Goal: Information Seeking & Learning: Learn about a topic

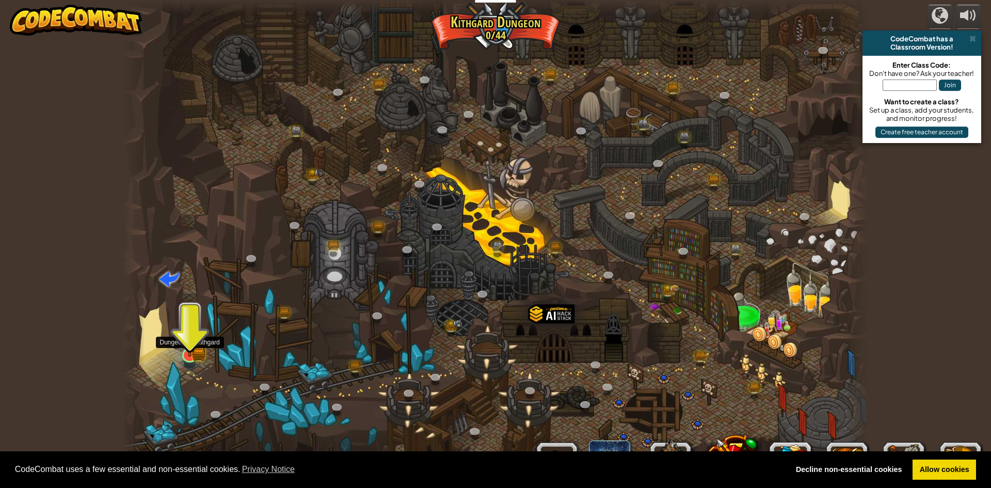
click at [194, 351] on img at bounding box center [190, 334] width 20 height 44
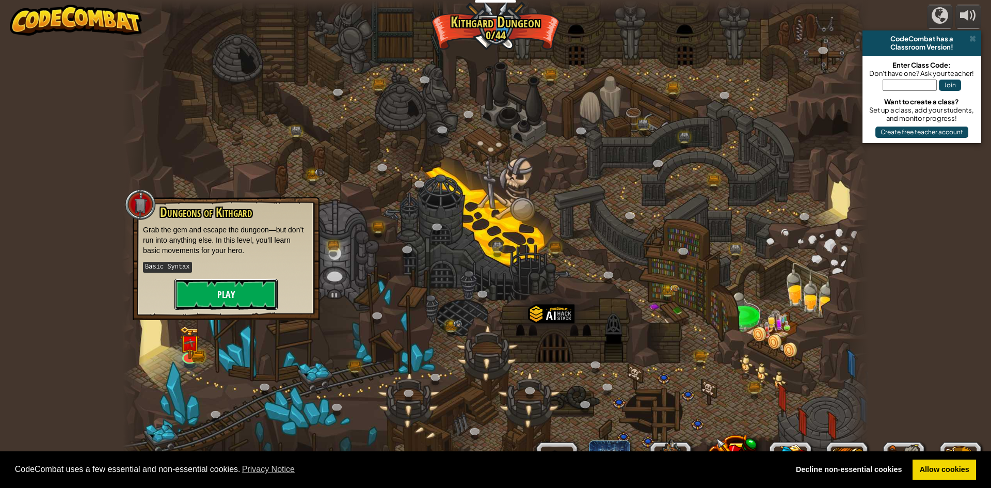
click at [234, 303] on button "Play" at bounding box center [226, 294] width 103 height 31
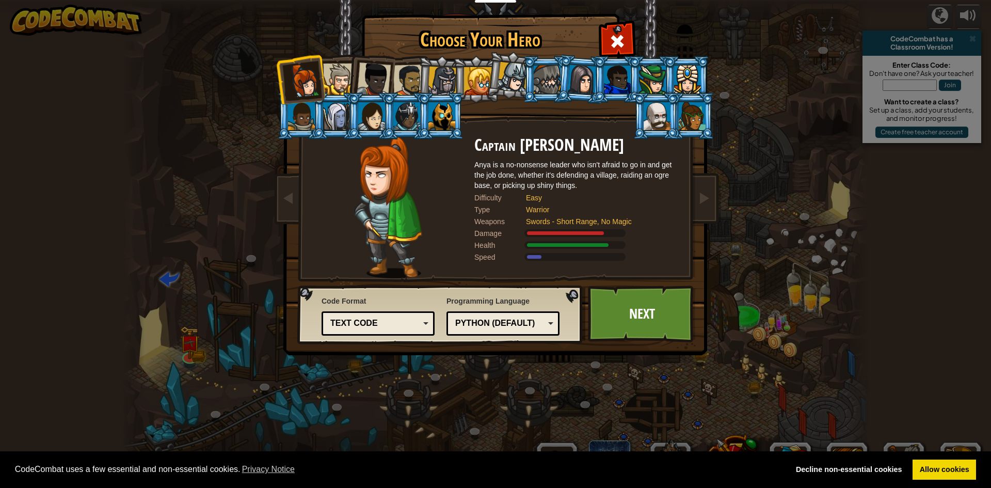
click at [393, 331] on div "Text code" at bounding box center [378, 323] width 100 height 16
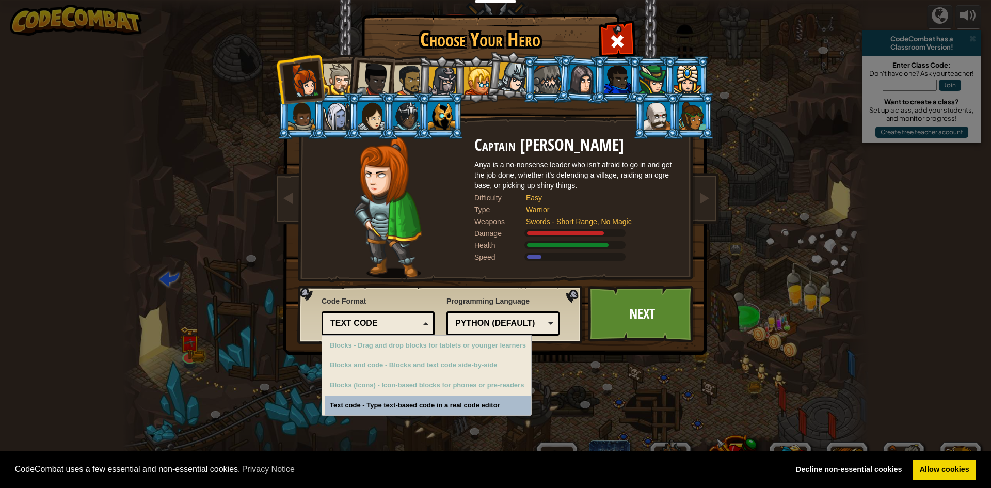
click at [399, 324] on div "Text code" at bounding box center [374, 324] width 89 height 12
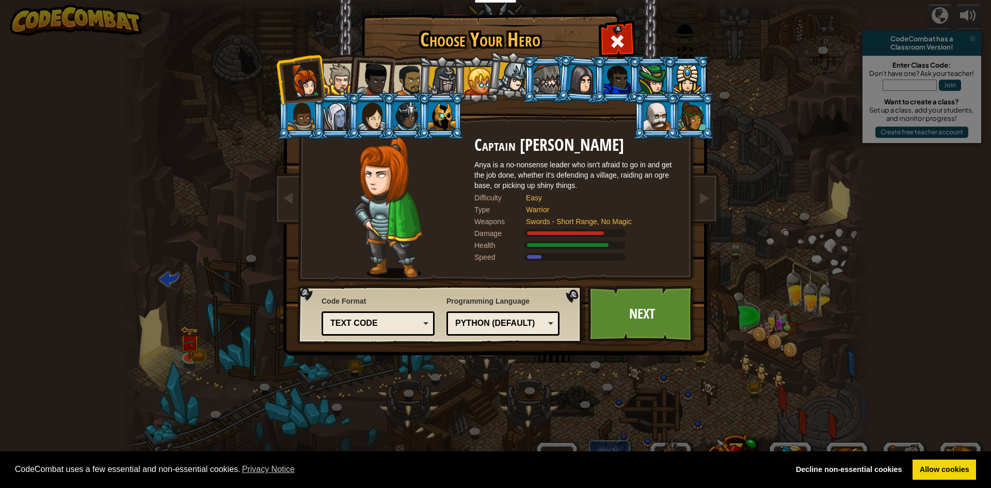
click at [533, 328] on div "Python (Default)" at bounding box center [499, 324] width 89 height 12
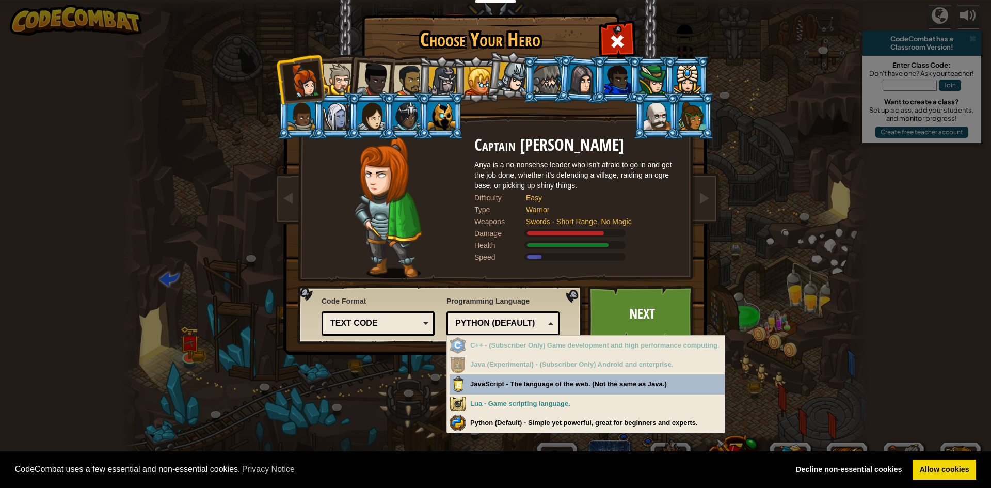
click at [536, 325] on div "Python (Default)" at bounding box center [499, 324] width 89 height 12
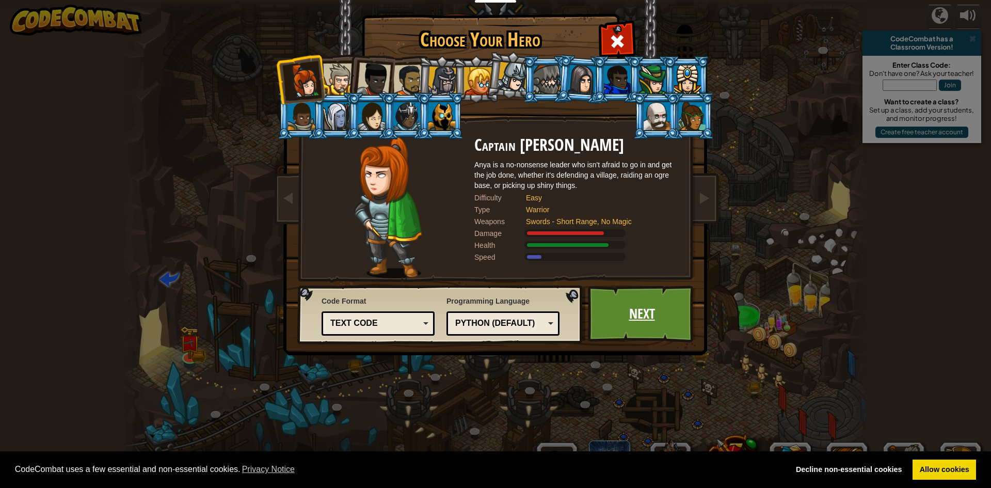
click at [615, 323] on link "Next" at bounding box center [642, 314] width 108 height 57
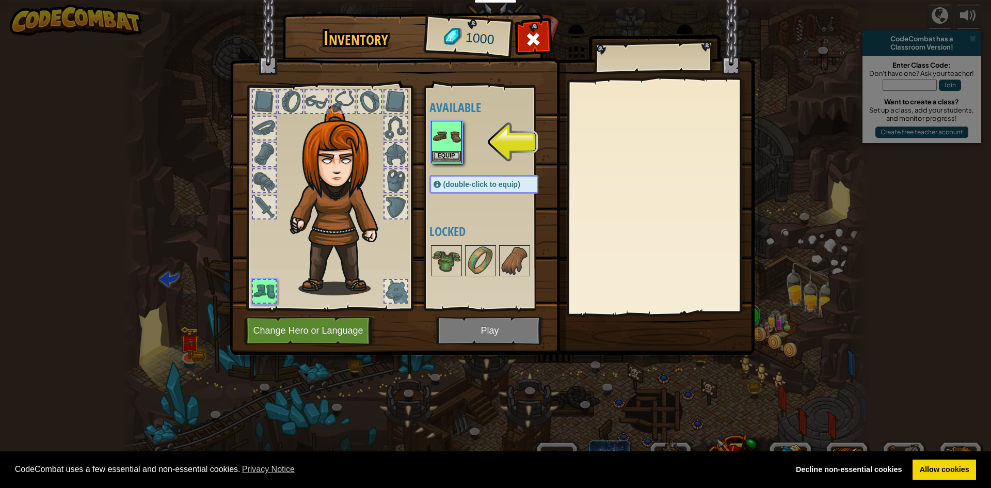
click at [444, 149] on img at bounding box center [446, 136] width 29 height 29
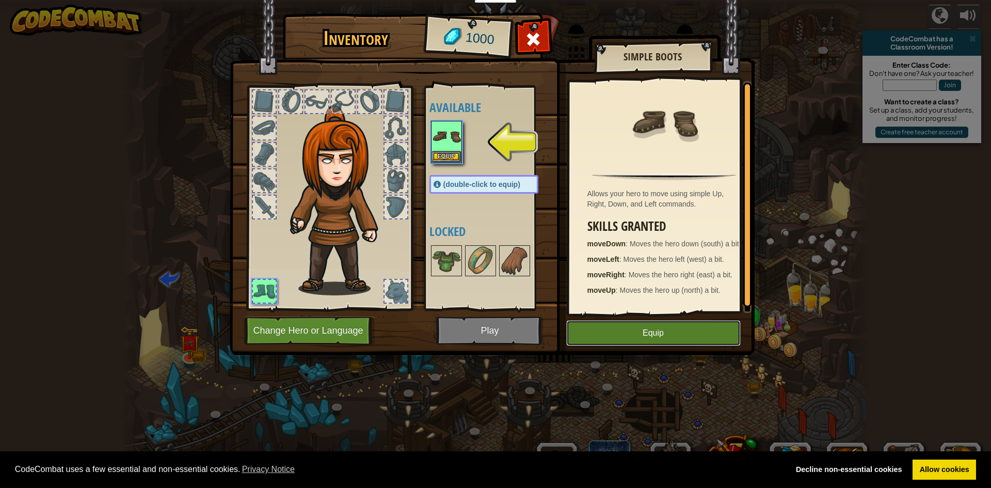
click at [652, 328] on button "Equip" at bounding box center [653, 333] width 175 height 26
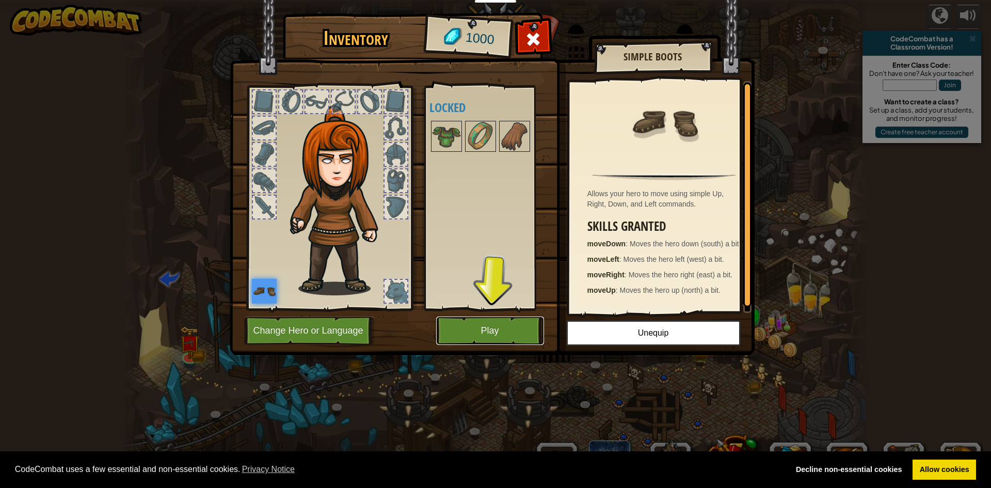
click at [506, 326] on button "Play" at bounding box center [490, 330] width 108 height 28
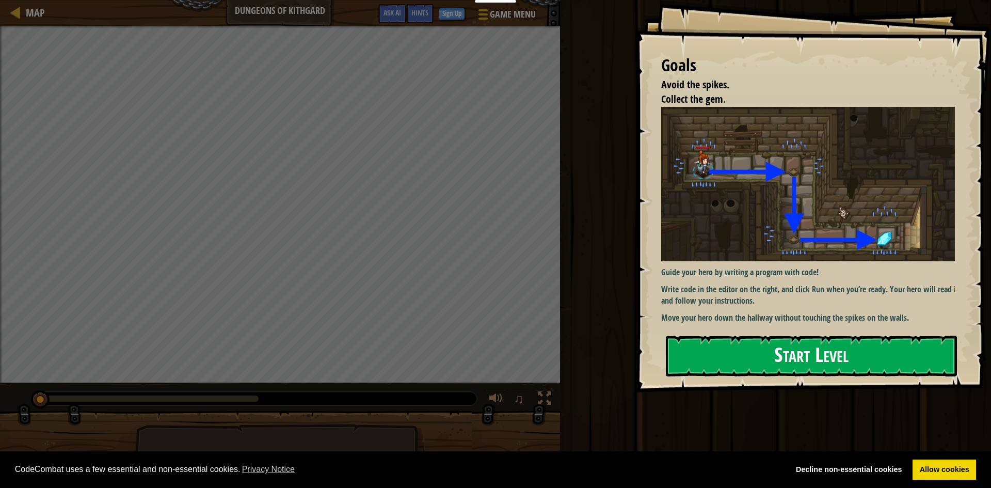
click at [777, 347] on button "Start Level" at bounding box center [811, 356] width 291 height 41
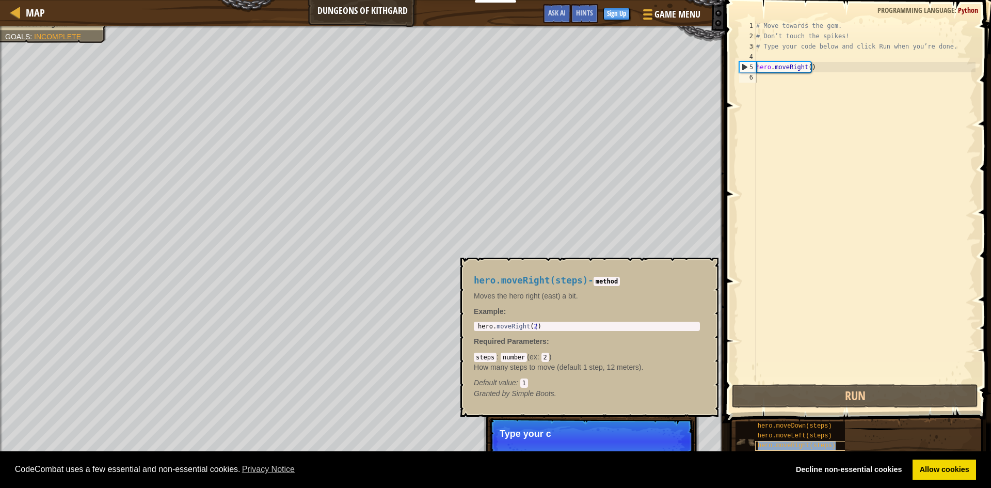
click at [790, 445] on span "hero.moveRight(steps)" at bounding box center [797, 445] width 78 height 7
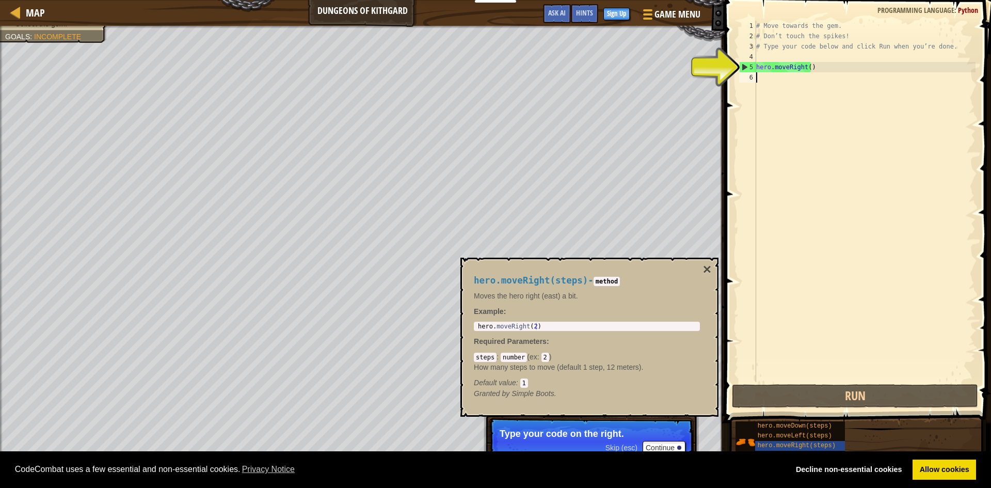
click at [770, 74] on div "# Move towards the gem. # Don’t touch the spikes! # Type your code below and cl…" at bounding box center [864, 212] width 221 height 382
click at [811, 424] on span "hero.moveDown(steps)" at bounding box center [795, 425] width 74 height 7
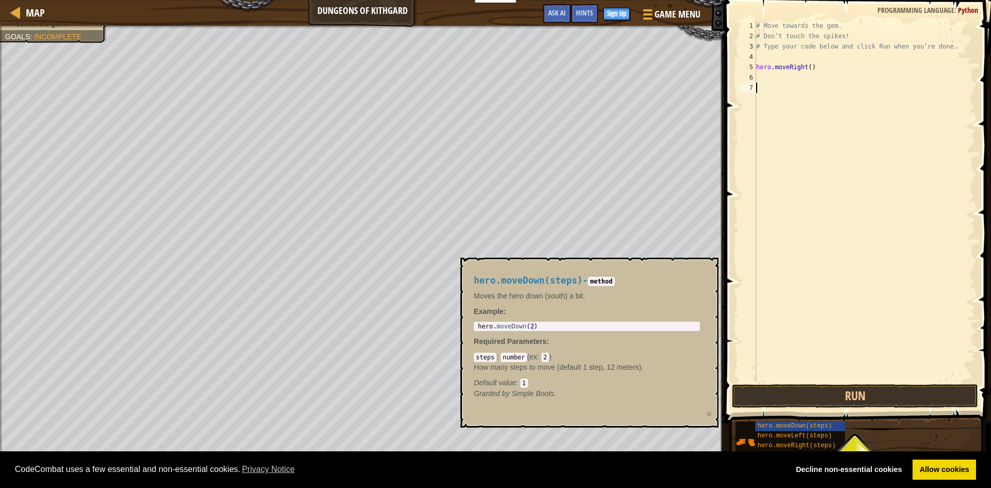
click at [764, 80] on div "# Move towards the gem. # Don’t touch the spikes! # Type your code below and cl…" at bounding box center [864, 212] width 221 height 382
click at [831, 394] on button "Run" at bounding box center [855, 396] width 246 height 24
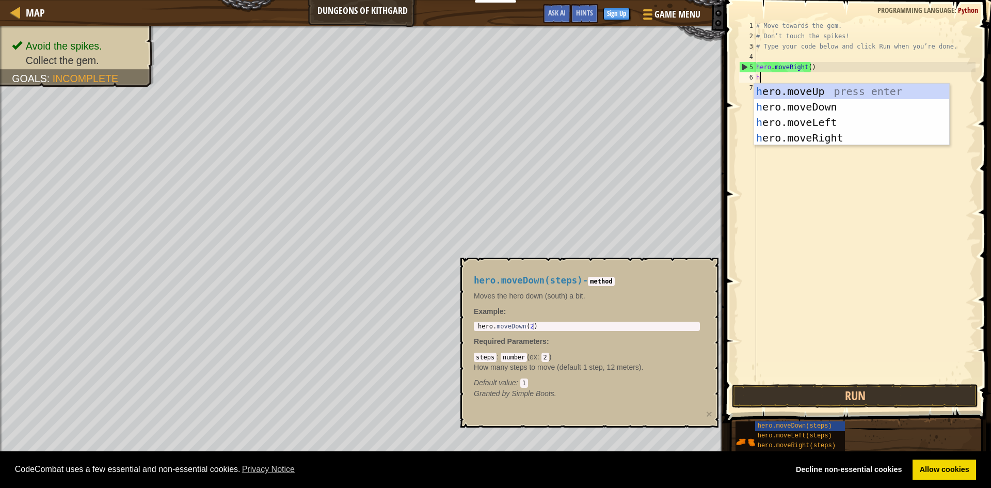
scroll to position [5, 0]
type textarea "hero."
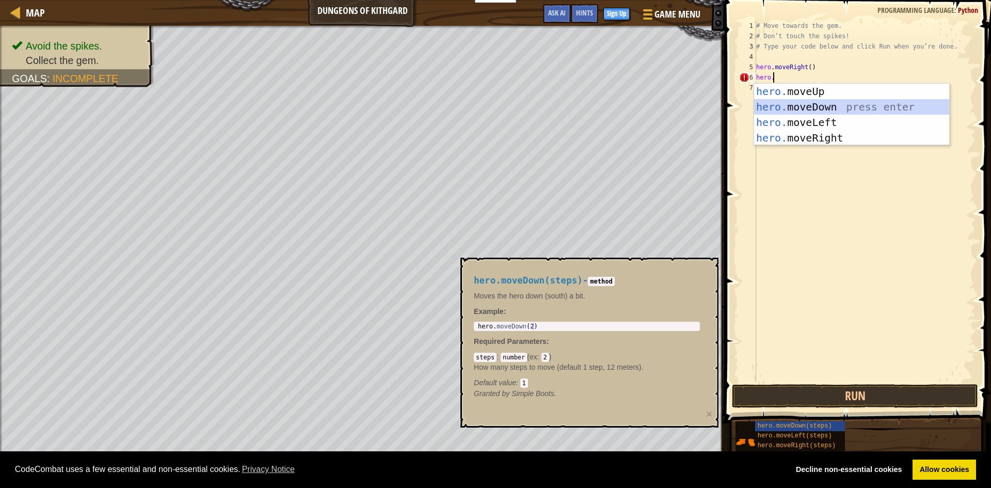
click at [830, 108] on div "hero. moveUp press enter hero. moveDown press enter hero. moveLeft press enter …" at bounding box center [851, 130] width 195 height 93
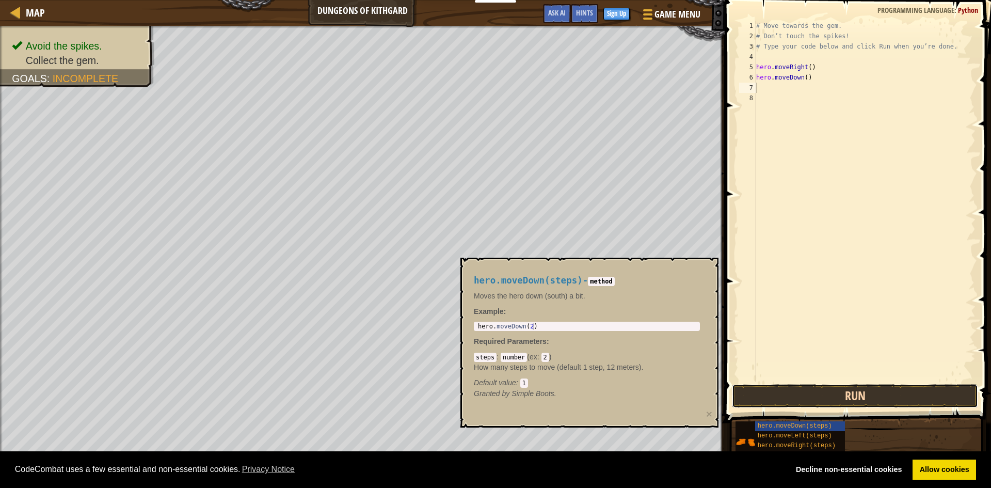
click at [827, 394] on button "Run" at bounding box center [855, 396] width 246 height 24
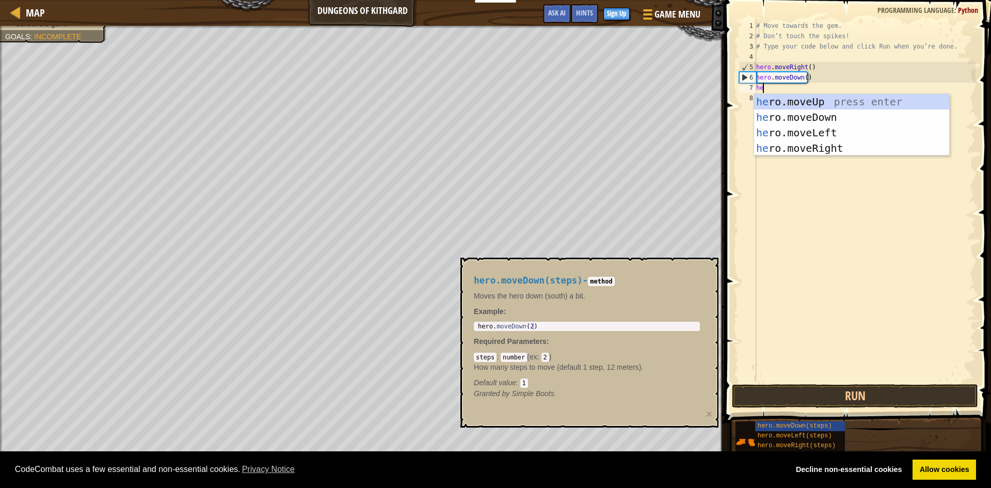
type textarea "her"
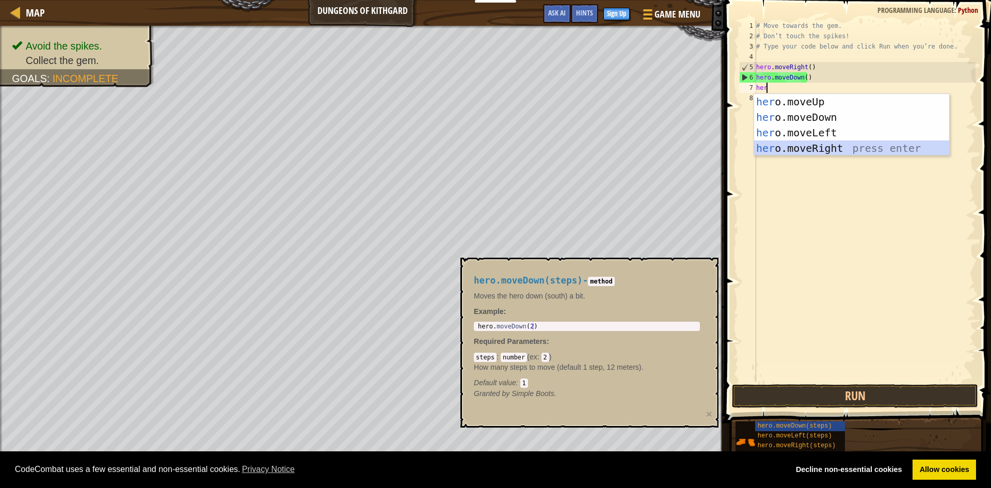
click at [832, 147] on div "her o.moveUp press enter her o.moveDown press enter her o.moveLeft press enter …" at bounding box center [851, 140] width 195 height 93
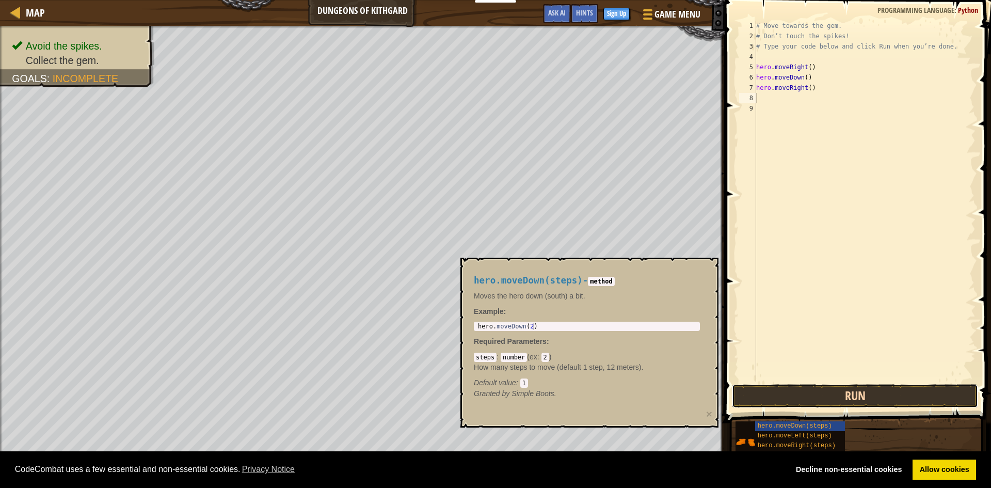
click at [857, 390] on button "Run" at bounding box center [855, 396] width 246 height 24
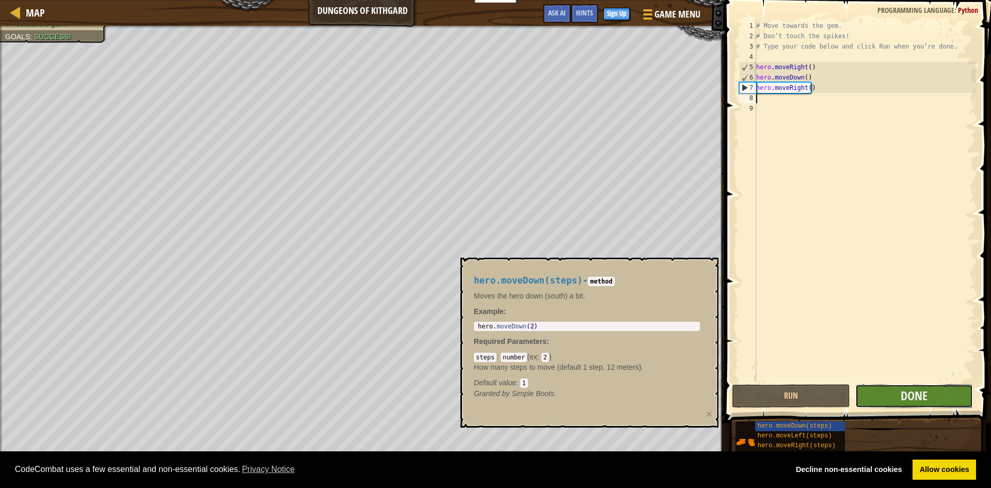
click at [876, 402] on button "Done" at bounding box center [914, 396] width 118 height 24
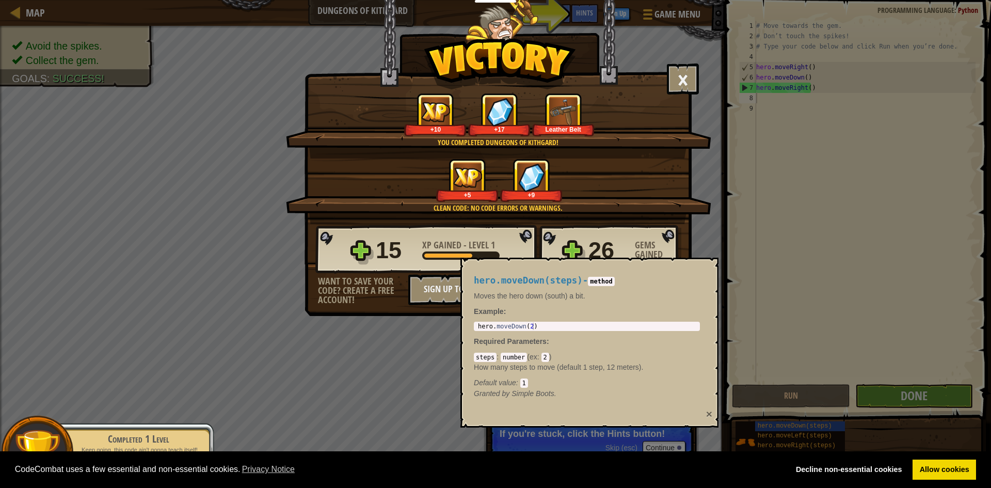
click at [708, 413] on button "×" at bounding box center [709, 413] width 6 height 11
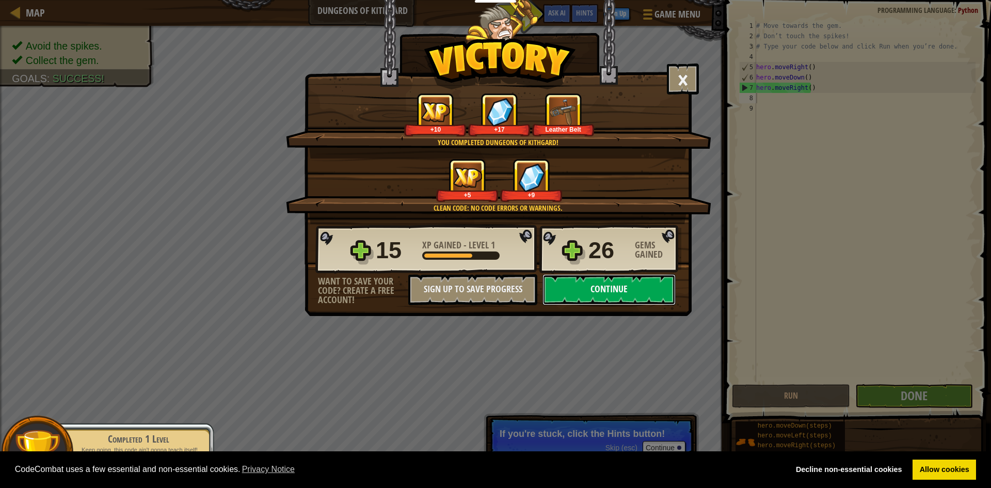
click at [624, 298] on button "Continue" at bounding box center [609, 289] width 133 height 31
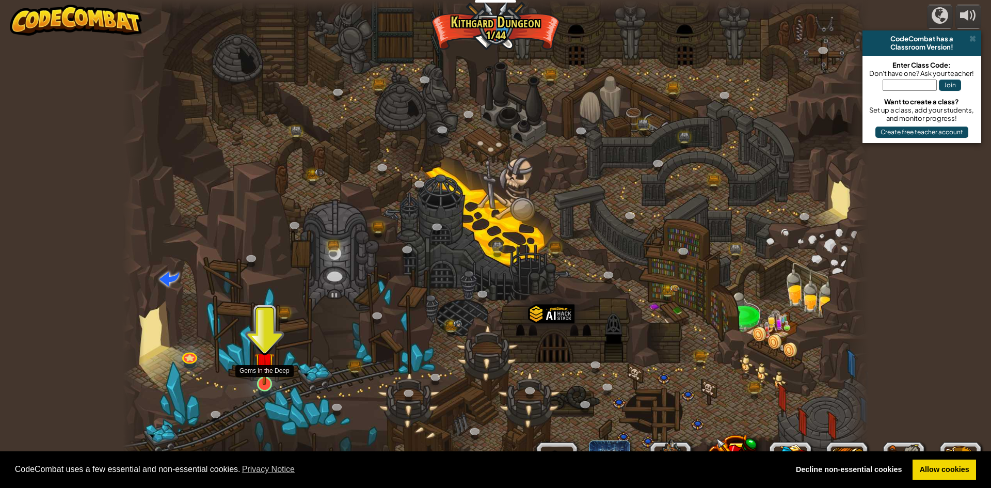
click at [269, 371] on img at bounding box center [265, 362] width 20 height 46
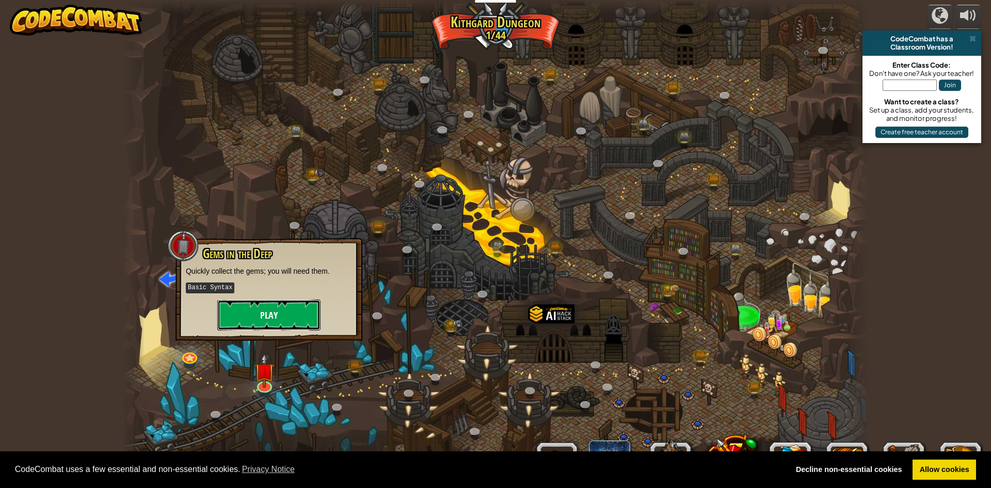
click at [278, 323] on button "Play" at bounding box center [268, 314] width 103 height 31
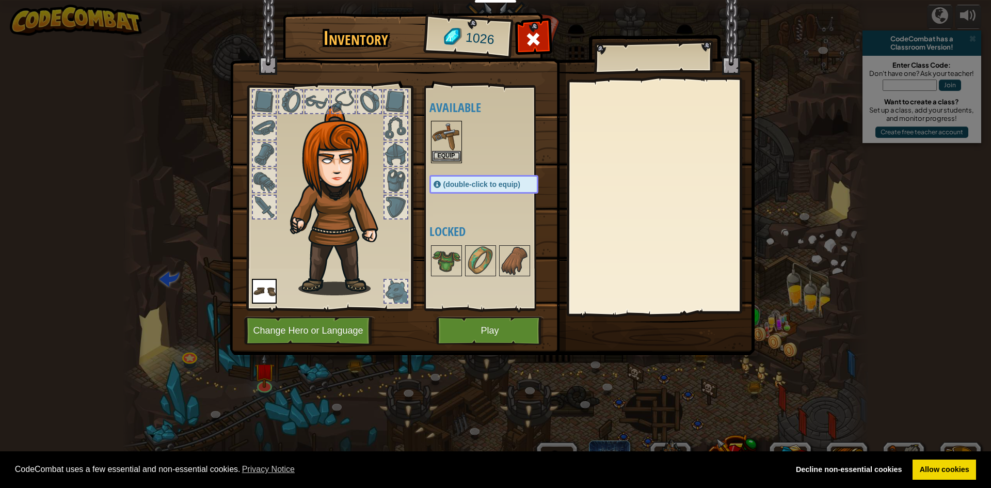
click at [440, 150] on img at bounding box center [446, 136] width 29 height 29
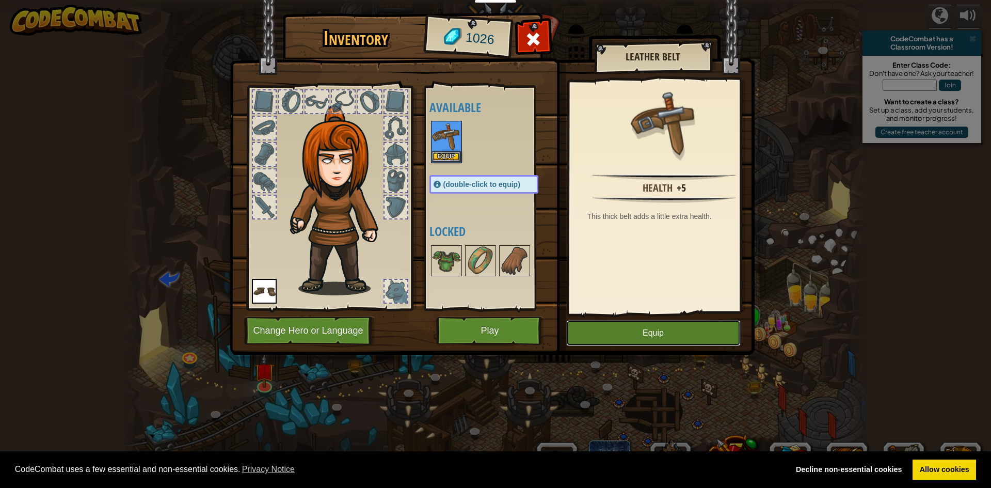
click at [657, 334] on button "Equip" at bounding box center [653, 333] width 175 height 26
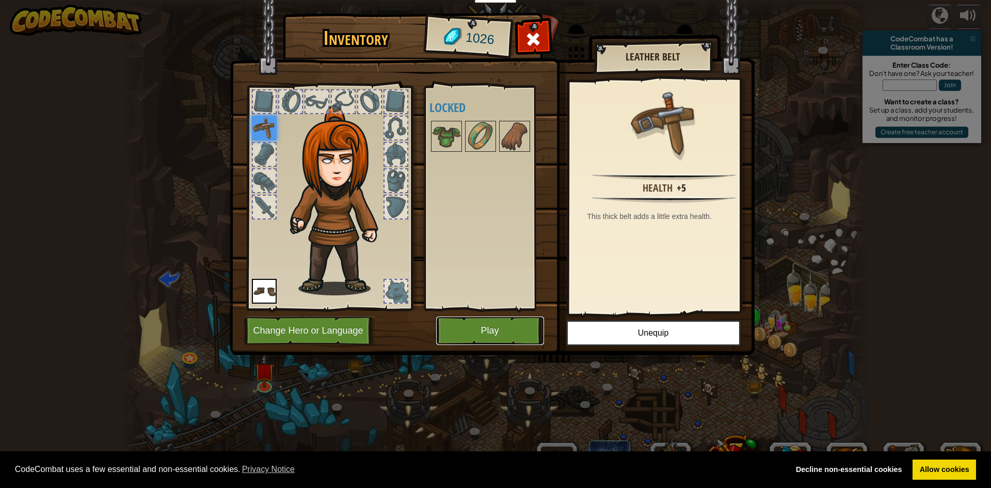
click at [502, 327] on button "Play" at bounding box center [490, 330] width 108 height 28
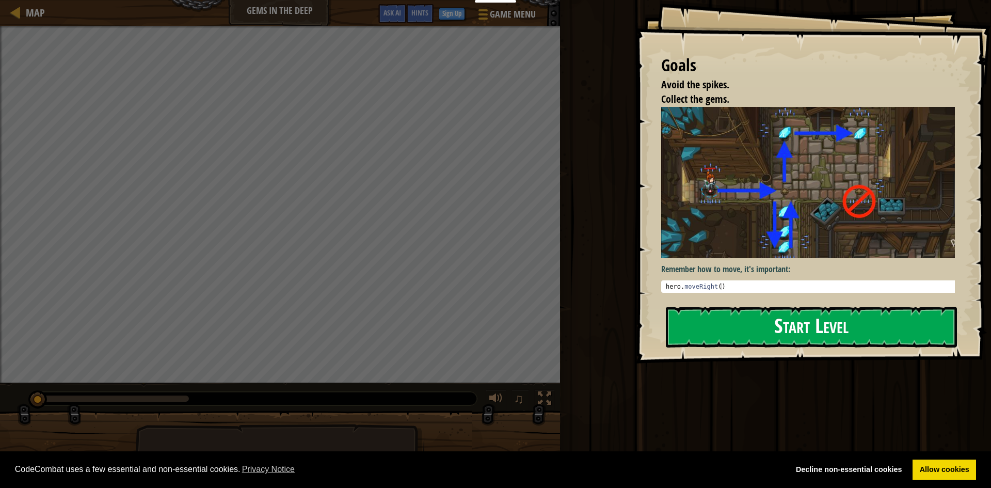
click at [722, 334] on button "Start Level" at bounding box center [811, 327] width 291 height 41
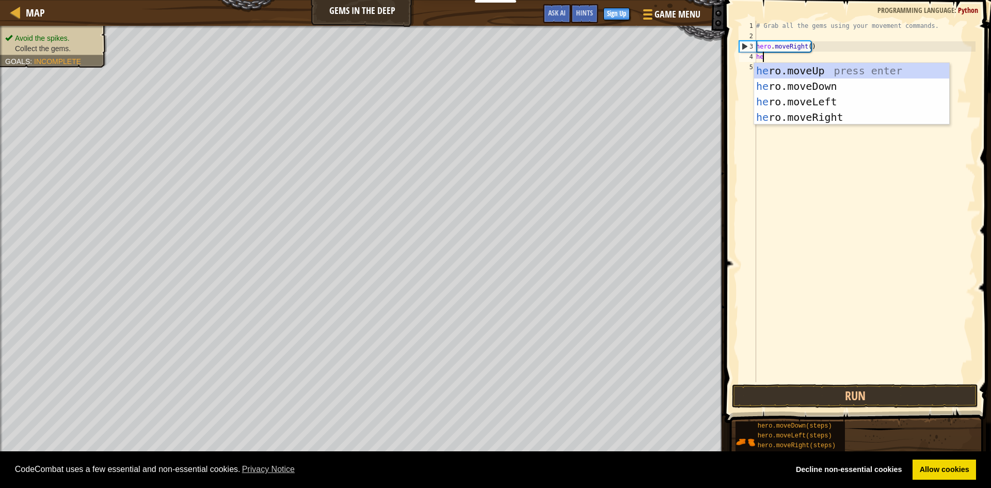
scroll to position [5, 1]
type textarea "hero"
click at [836, 87] on div "hero .moveUp press enter hero .moveDown press enter hero .moveLeft press enter …" at bounding box center [851, 109] width 195 height 93
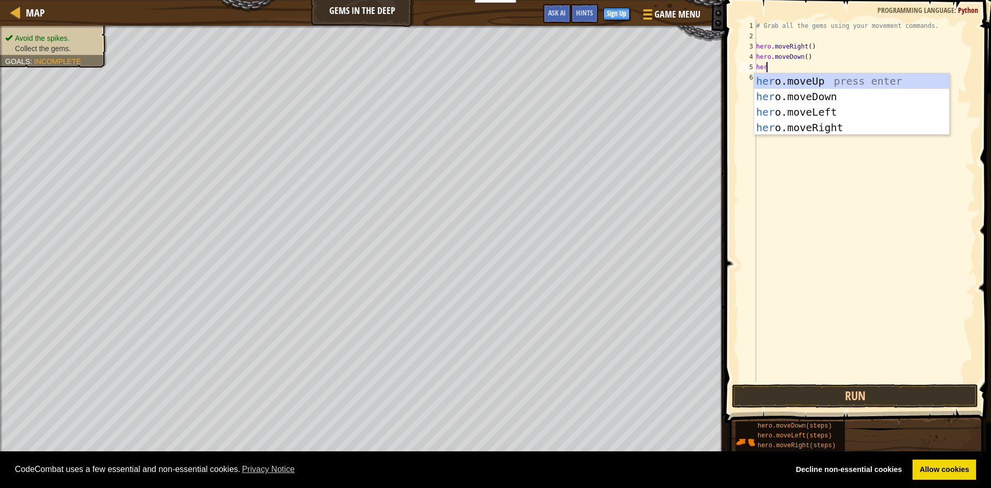
type textarea "hero"
click at [806, 85] on div "hero .moveUp press enter hero .moveDown press enter hero .moveLeft press enter …" at bounding box center [851, 119] width 195 height 93
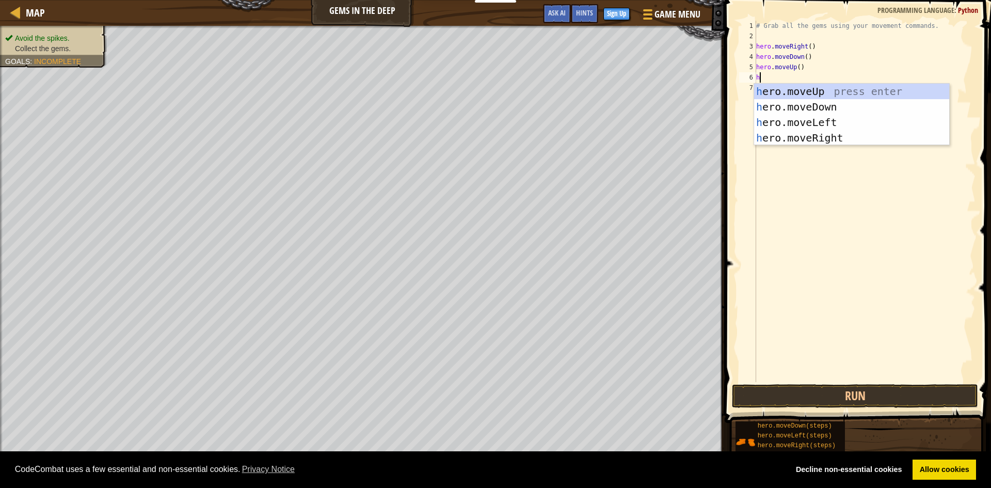
type textarea "he"
click at [823, 140] on div "he ro.moveUp press enter he ro.moveDown press enter he ro.moveLeft press enter …" at bounding box center [851, 130] width 195 height 93
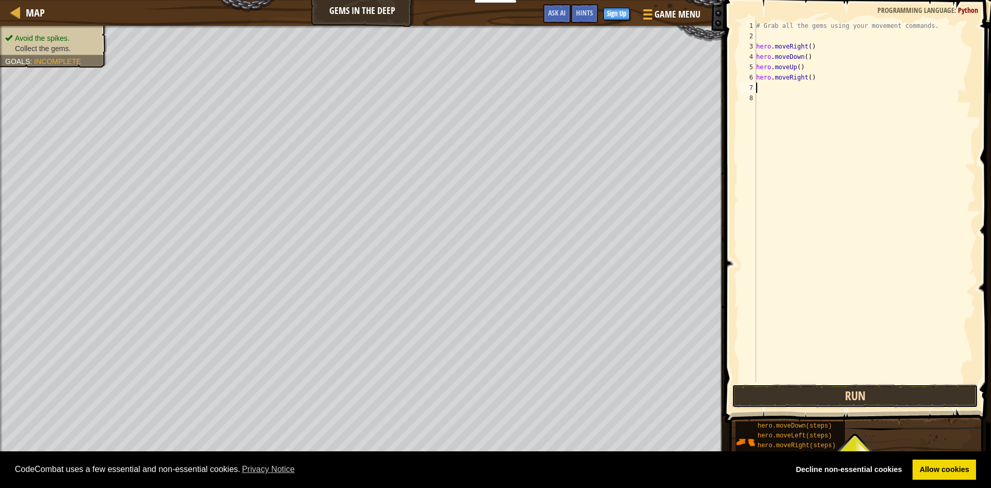
click at [880, 390] on button "Run" at bounding box center [855, 396] width 246 height 24
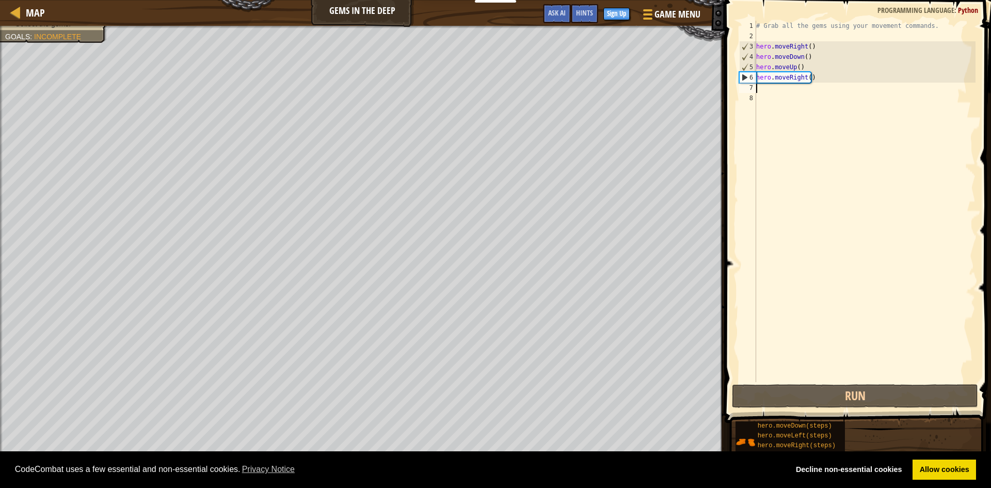
click at [813, 79] on div "# Grab all the gems using your movement commands. hero . moveRight ( ) hero . m…" at bounding box center [864, 212] width 221 height 382
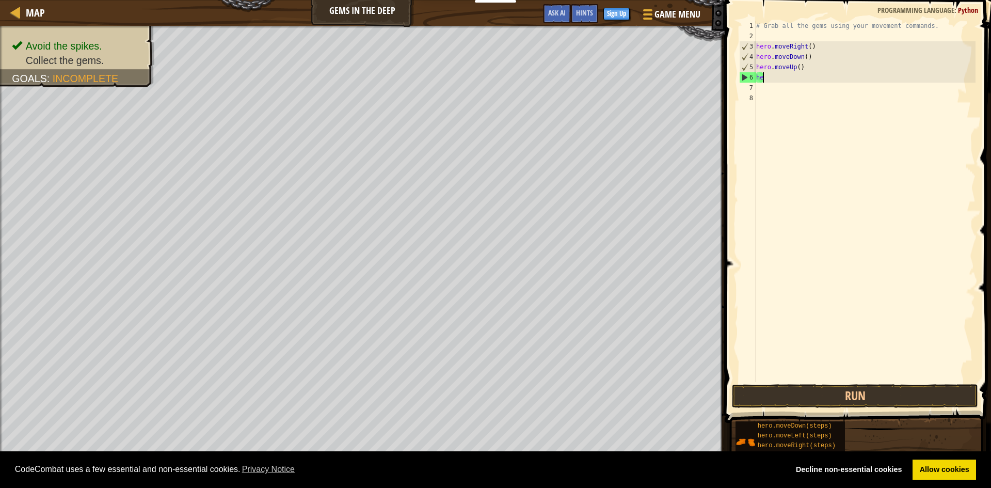
type textarea "h"
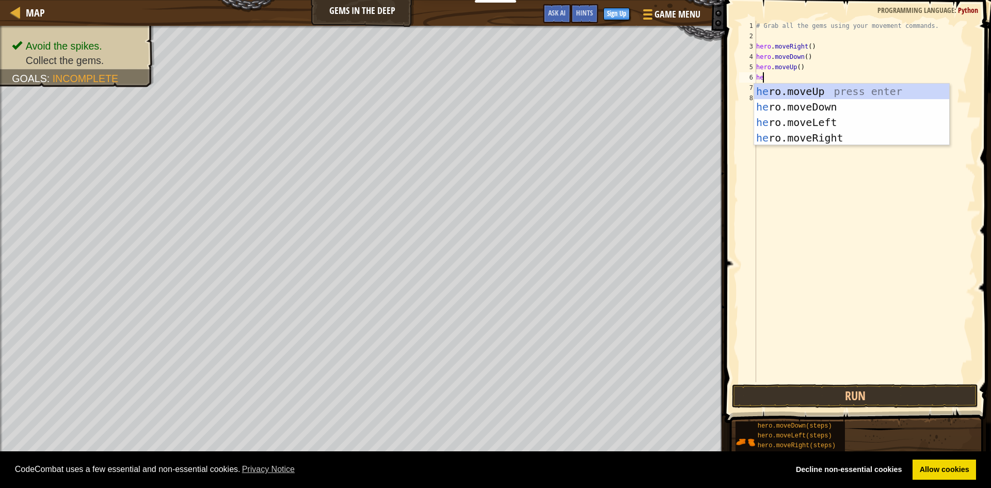
type textarea "her"
click at [808, 91] on div "her o.moveUp press enter her o.moveDown press enter her o.moveLeft press enter …" at bounding box center [851, 130] width 195 height 93
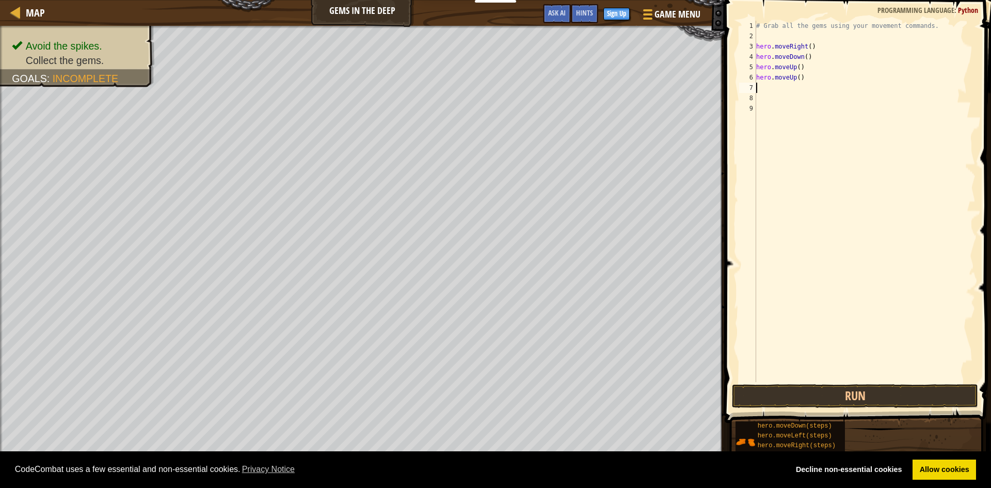
scroll to position [5, 0]
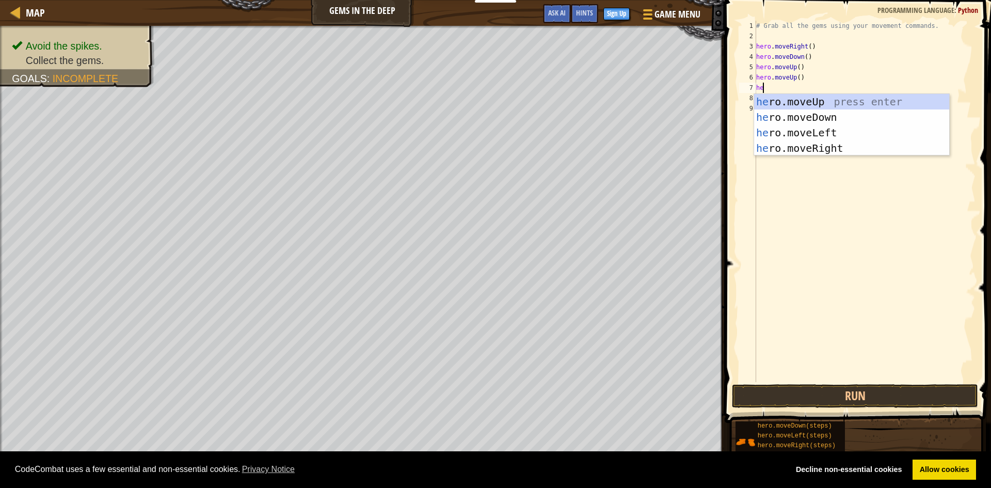
type textarea "her"
click at [836, 144] on div "her o.moveUp press enter her o.moveDown press enter her o.moveLeft press enter …" at bounding box center [851, 140] width 195 height 93
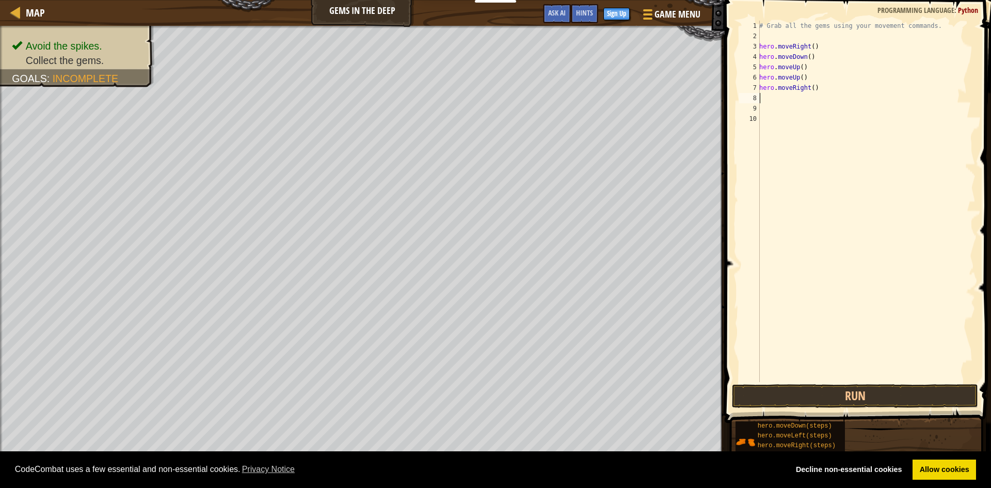
scroll to position [5, 0]
click at [851, 393] on button "Run" at bounding box center [855, 396] width 246 height 24
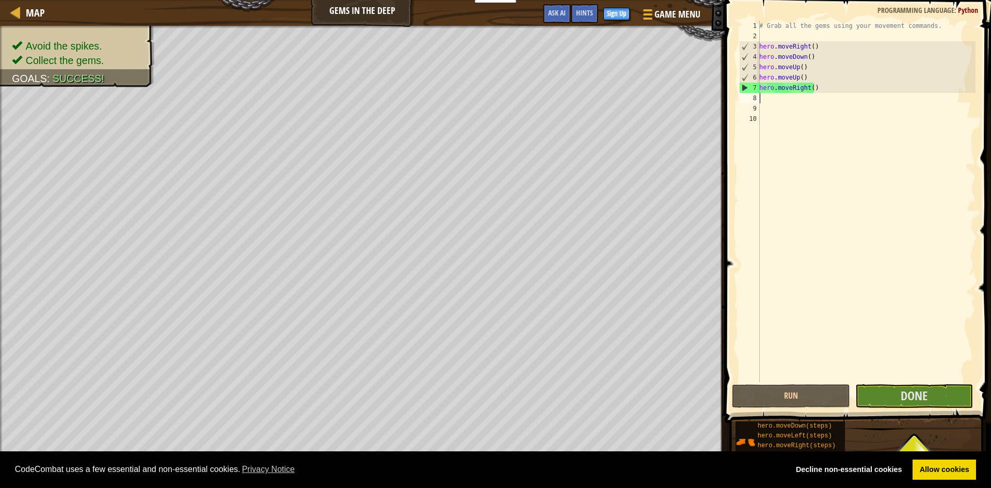
type textarea "he"
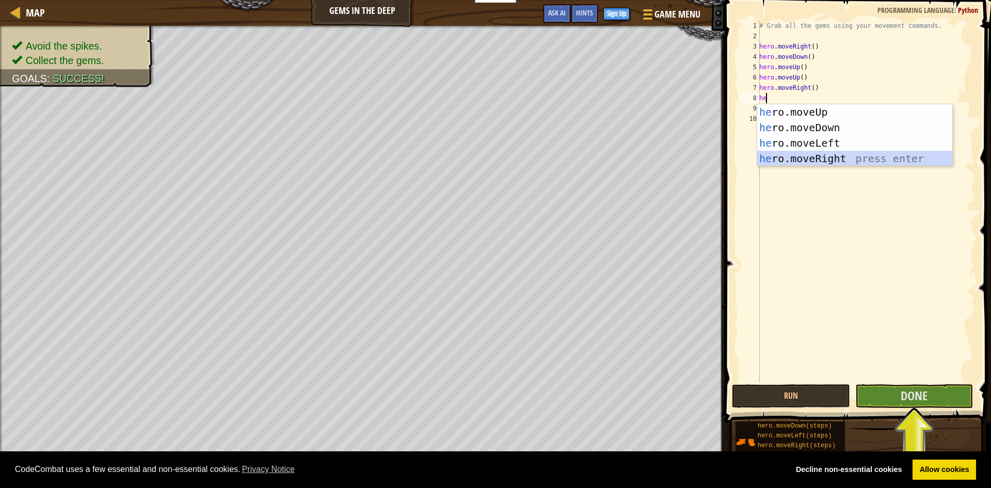
click at [833, 152] on div "he ro.moveUp press enter he ro.moveDown press enter he ro.moveLeft press enter …" at bounding box center [854, 150] width 195 height 93
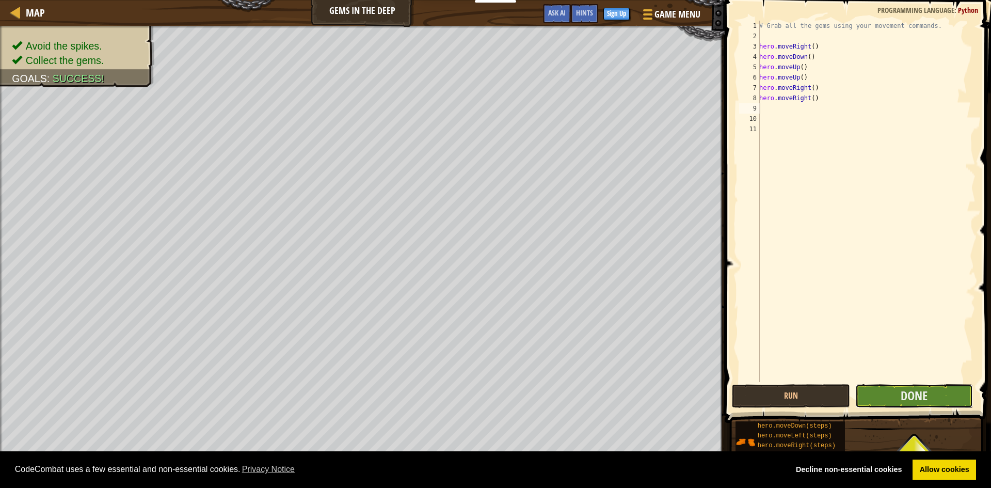
click at [894, 390] on button "Done" at bounding box center [914, 396] width 118 height 24
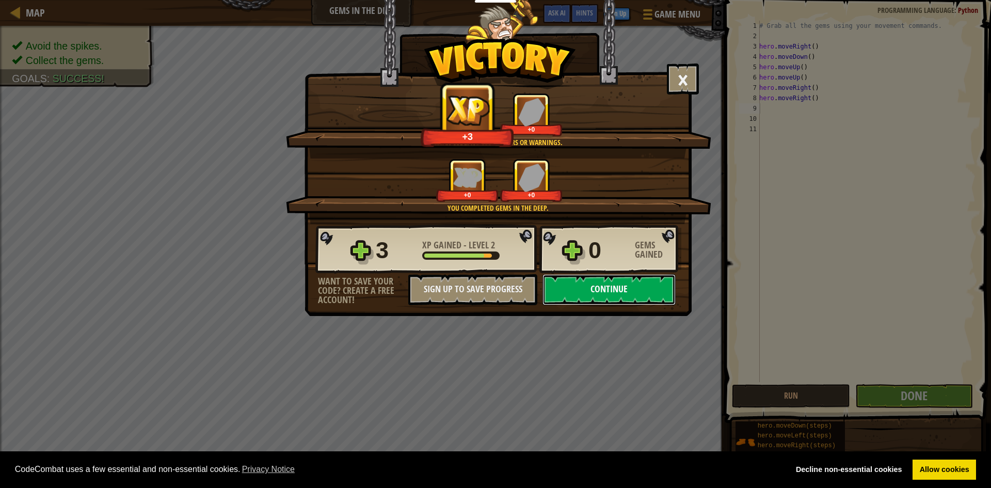
click at [633, 294] on button "Continue" at bounding box center [609, 289] width 133 height 31
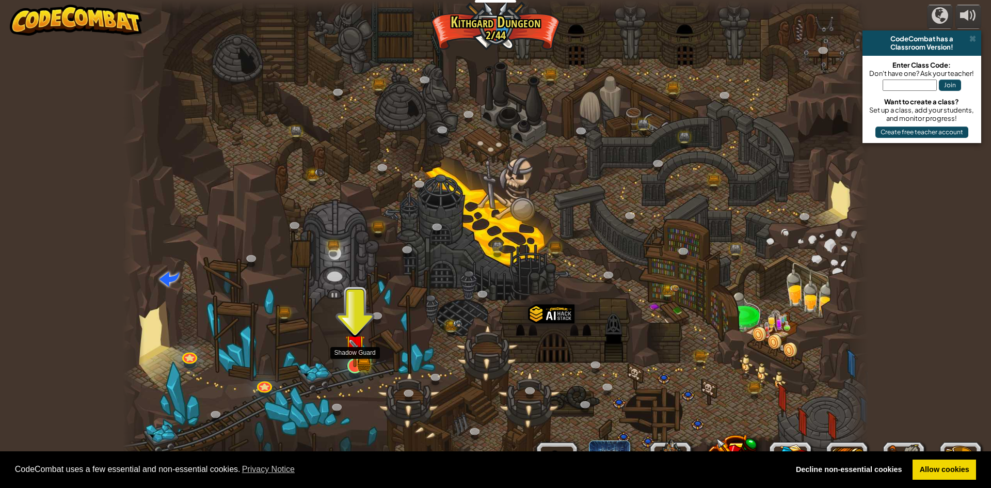
click at [355, 361] on img at bounding box center [355, 345] width 20 height 44
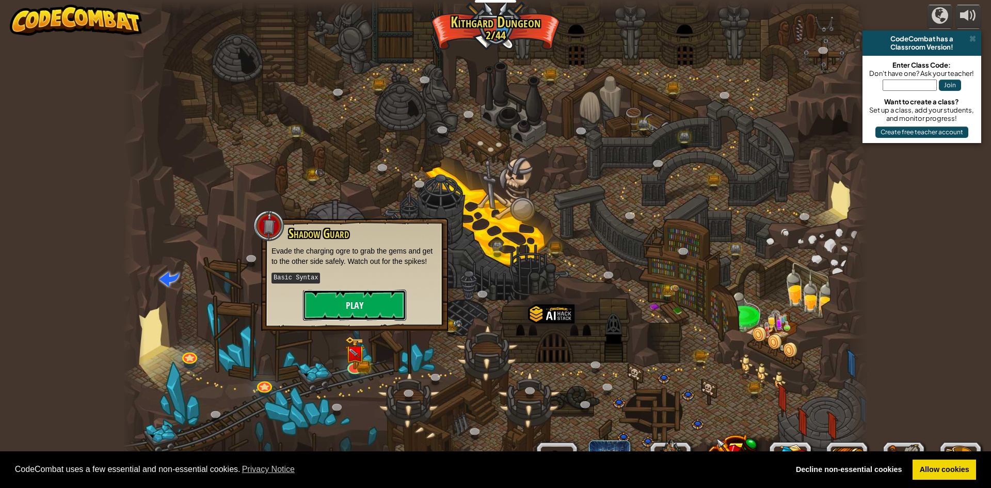
click at [376, 312] on button "Play" at bounding box center [354, 305] width 103 height 31
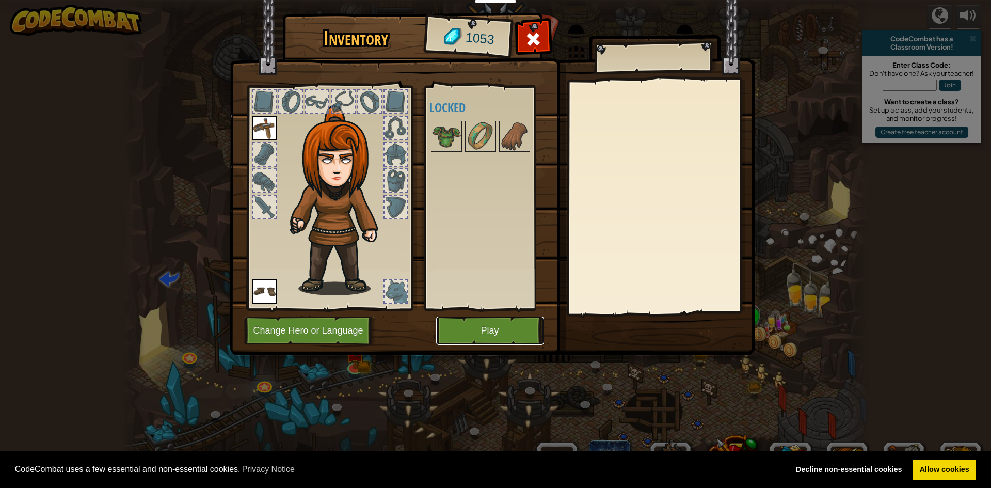
click at [484, 322] on button "Play" at bounding box center [490, 330] width 108 height 28
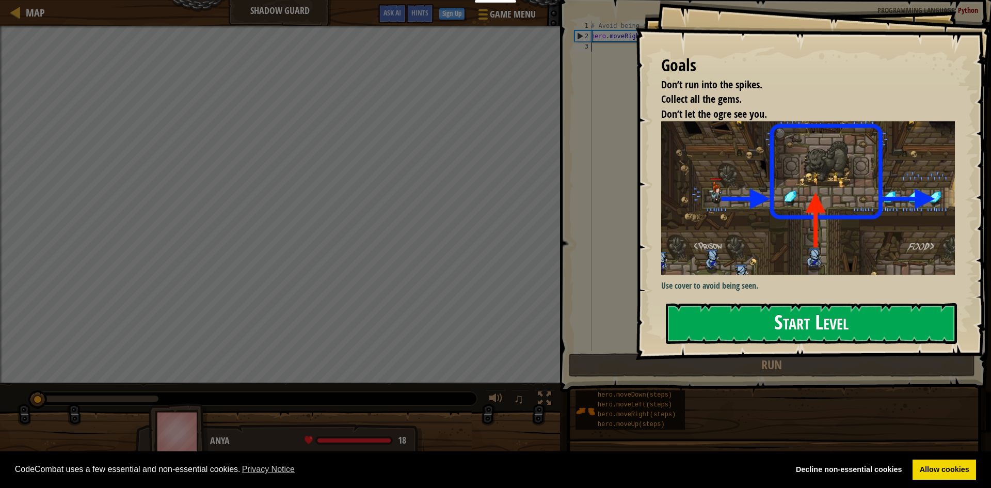
click at [756, 313] on button "Start Level" at bounding box center [811, 323] width 291 height 41
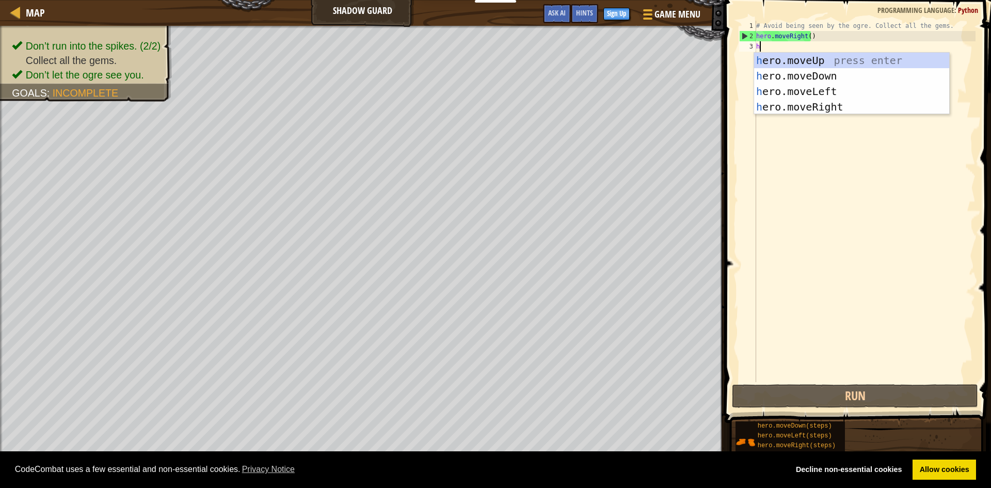
scroll to position [5, 0]
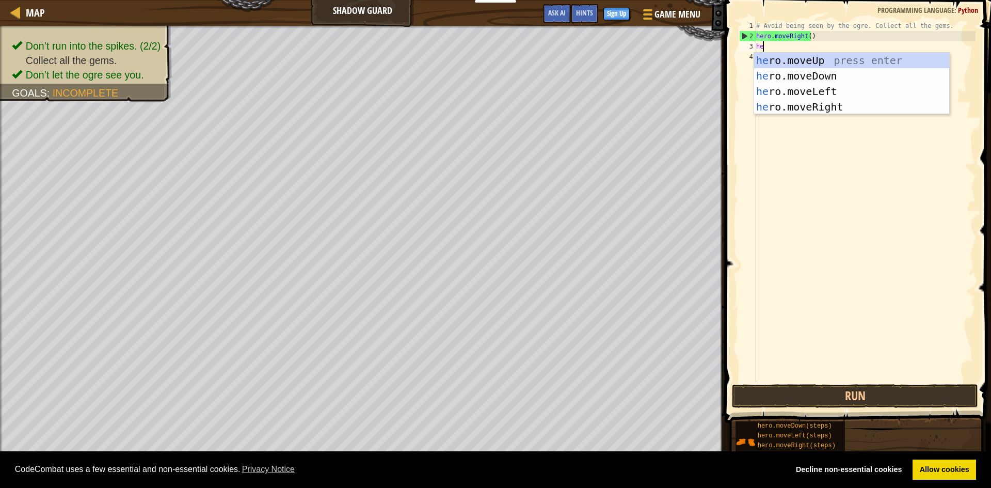
type textarea "her"
click at [814, 67] on div "her o.moveUp press enter her o.moveDown press enter her o.moveLeft press enter …" at bounding box center [851, 99] width 195 height 93
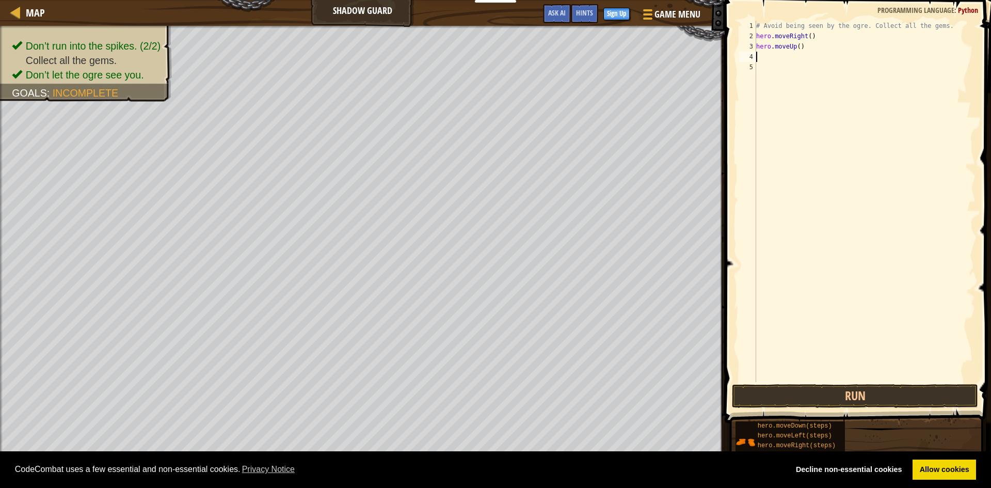
scroll to position [5, 0]
click at [798, 391] on button "Run" at bounding box center [855, 396] width 246 height 24
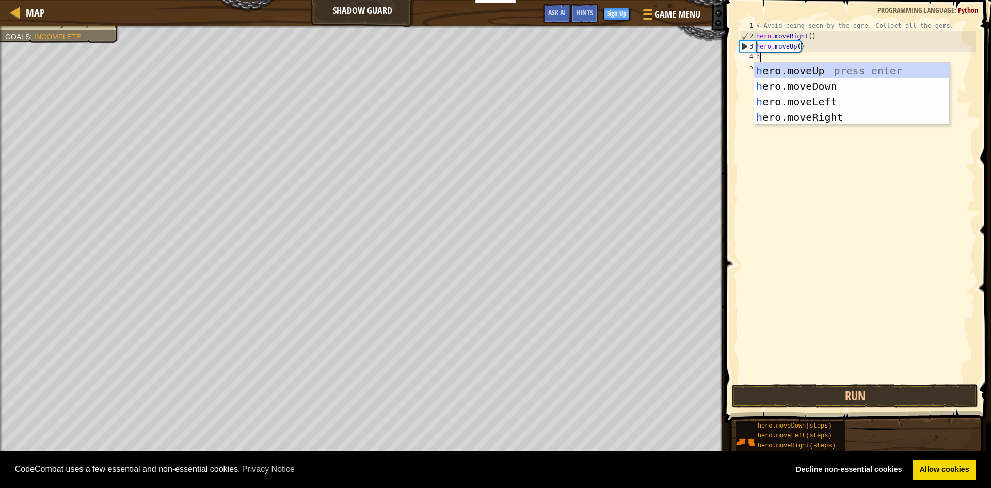
type textarea "her"
click at [830, 122] on div "her o.moveUp press enter her o.moveDown press enter her o.moveLeft press enter …" at bounding box center [851, 109] width 195 height 93
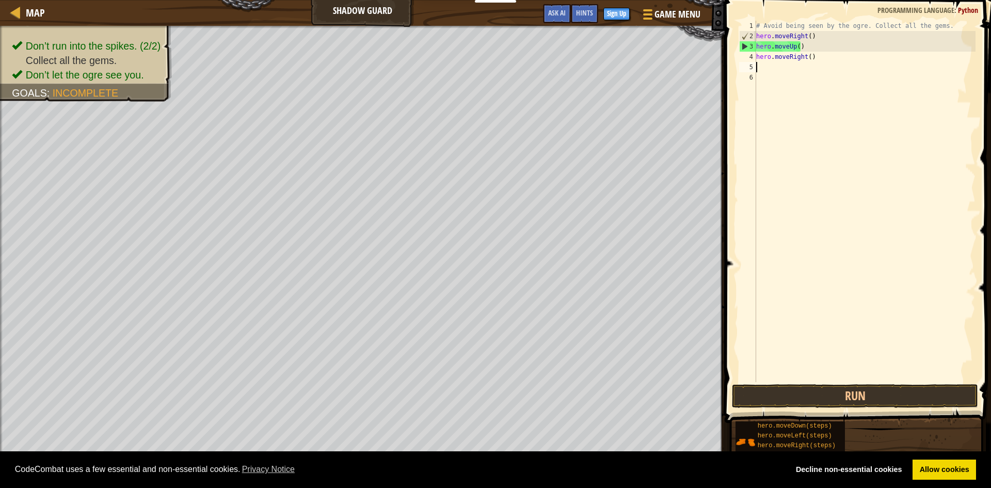
scroll to position [5, 0]
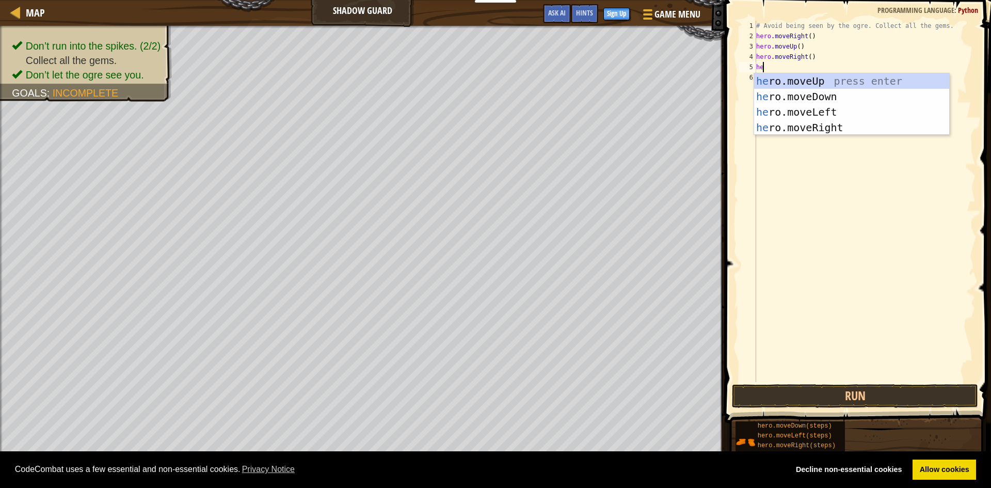
type textarea "her"
click at [826, 101] on div "her o.moveUp press enter her o.moveDown press enter her o.moveLeft press enter …" at bounding box center [851, 119] width 195 height 93
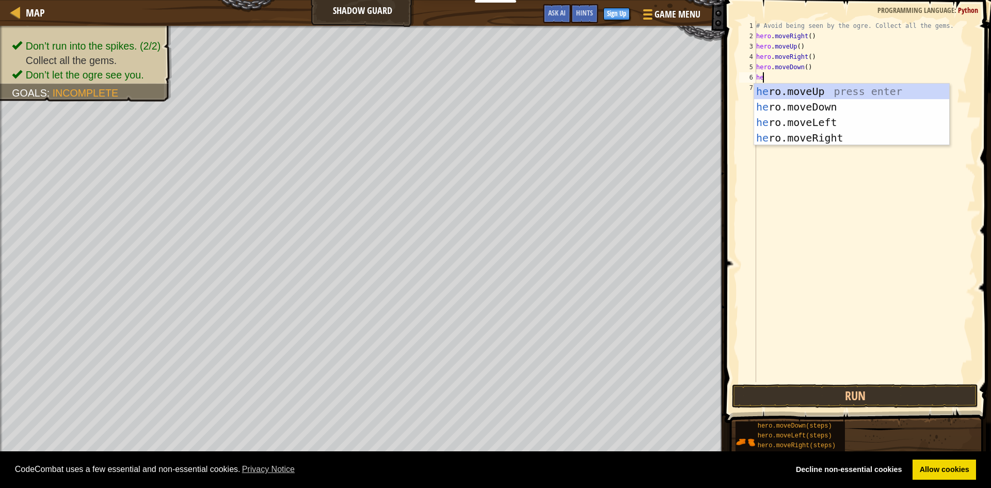
type textarea "her"
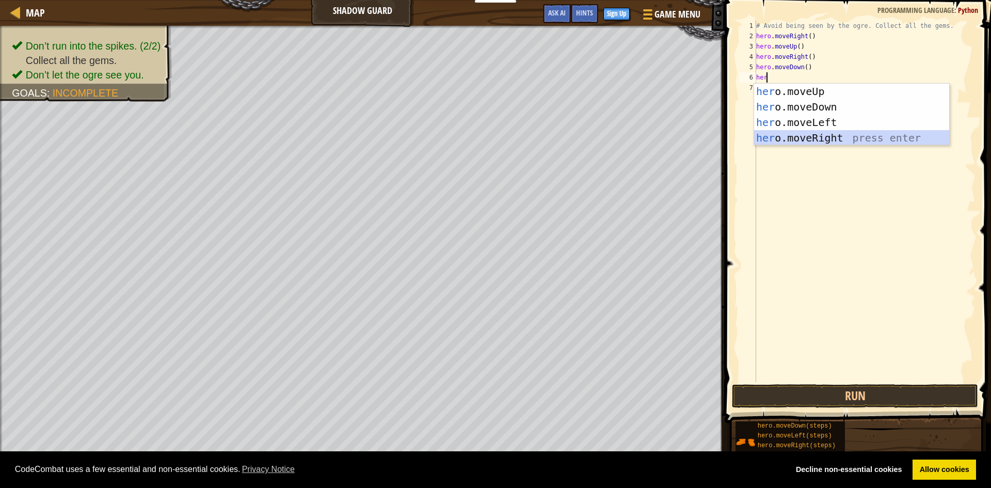
click at [834, 132] on div "her o.moveUp press enter her o.moveDown press enter her o.moveLeft press enter …" at bounding box center [851, 130] width 195 height 93
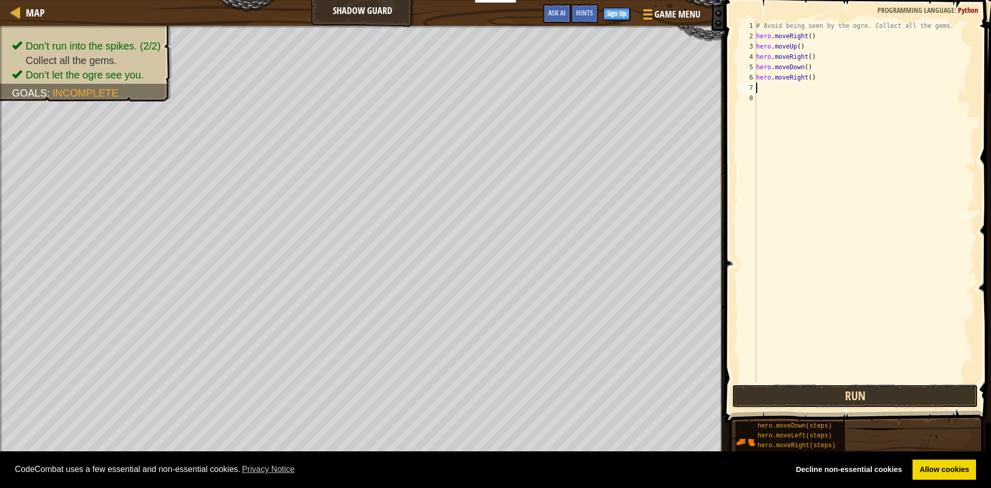
click at [833, 386] on button "Run" at bounding box center [855, 396] width 246 height 24
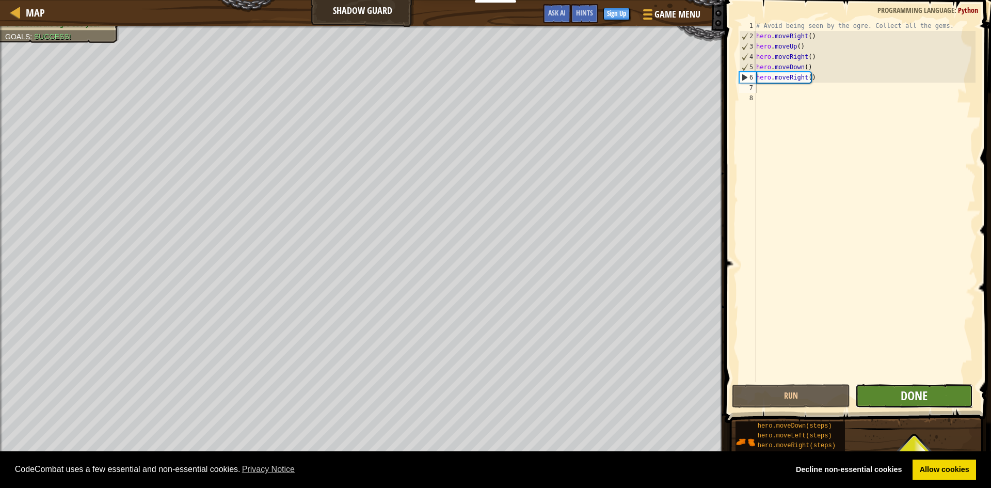
click at [913, 391] on span "Done" at bounding box center [914, 395] width 27 height 17
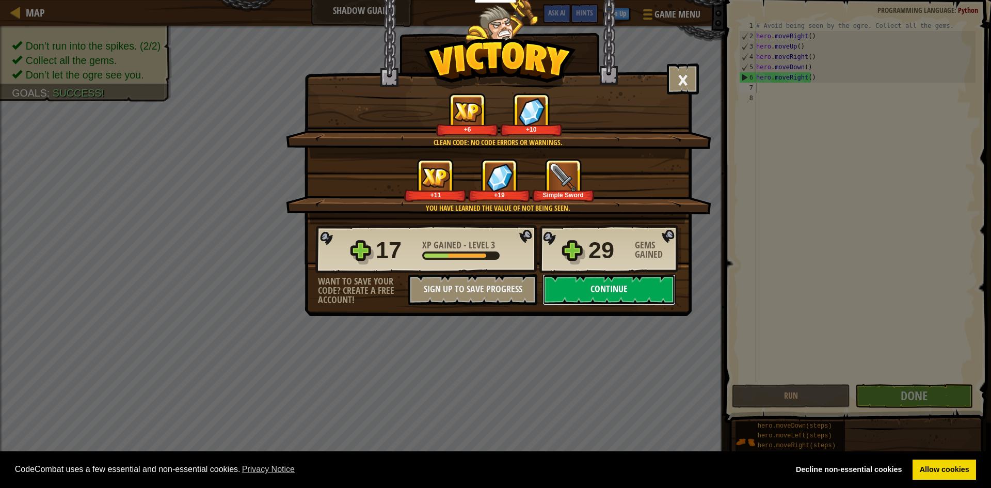
click at [621, 288] on button "Continue" at bounding box center [609, 289] width 133 height 31
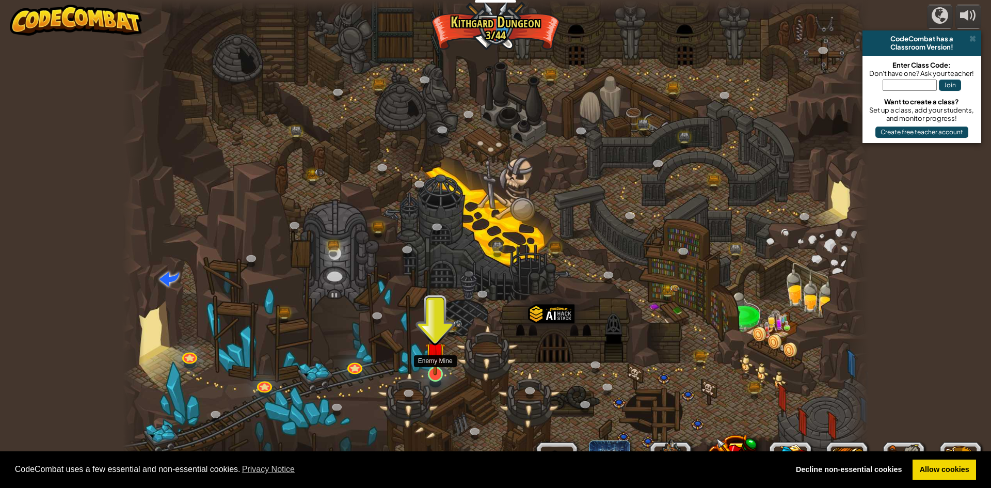
click at [441, 370] on img at bounding box center [435, 352] width 20 height 46
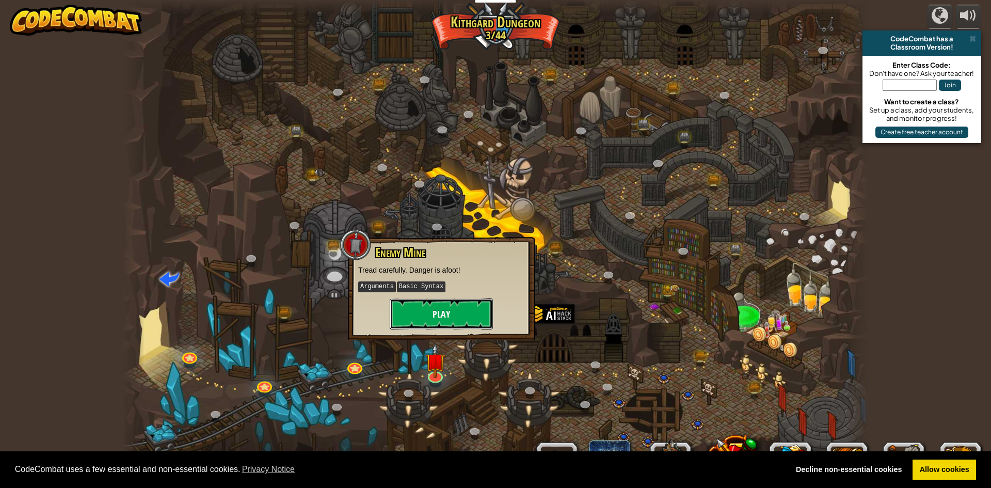
click at [443, 323] on button "Play" at bounding box center [441, 313] width 103 height 31
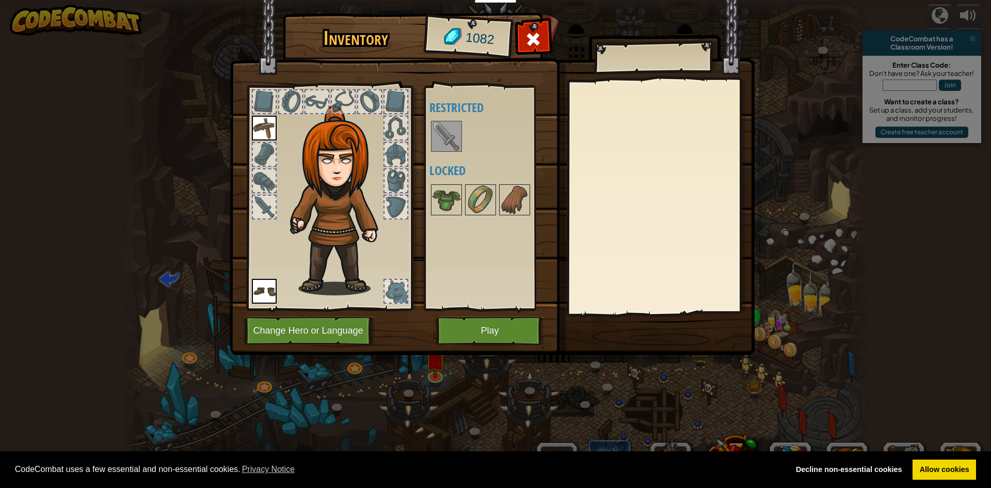
click at [444, 141] on img at bounding box center [446, 136] width 29 height 29
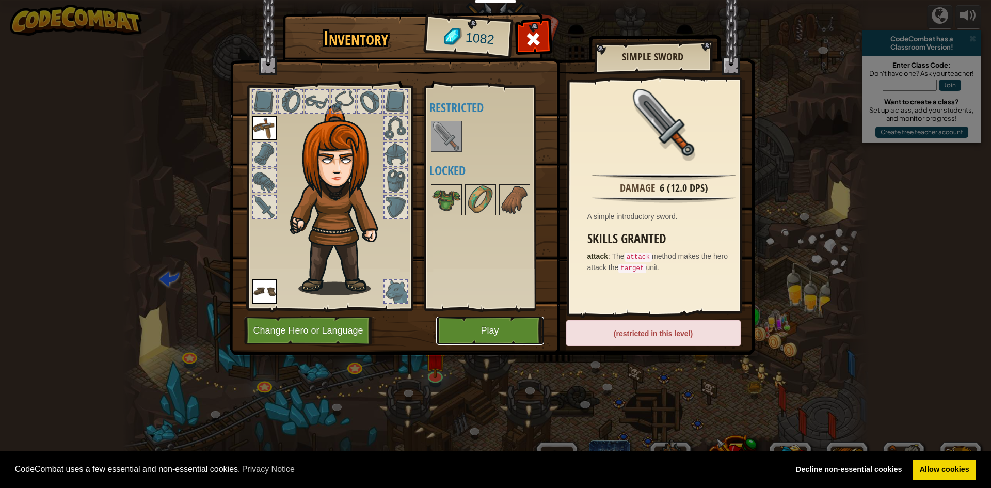
click at [492, 326] on button "Play" at bounding box center [490, 330] width 108 height 28
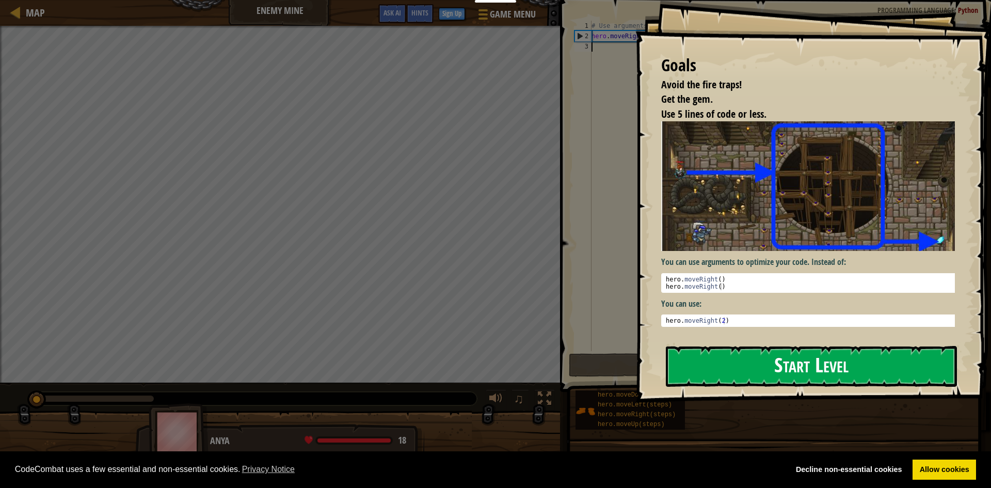
click at [768, 371] on button "Start Level" at bounding box center [811, 366] width 291 height 41
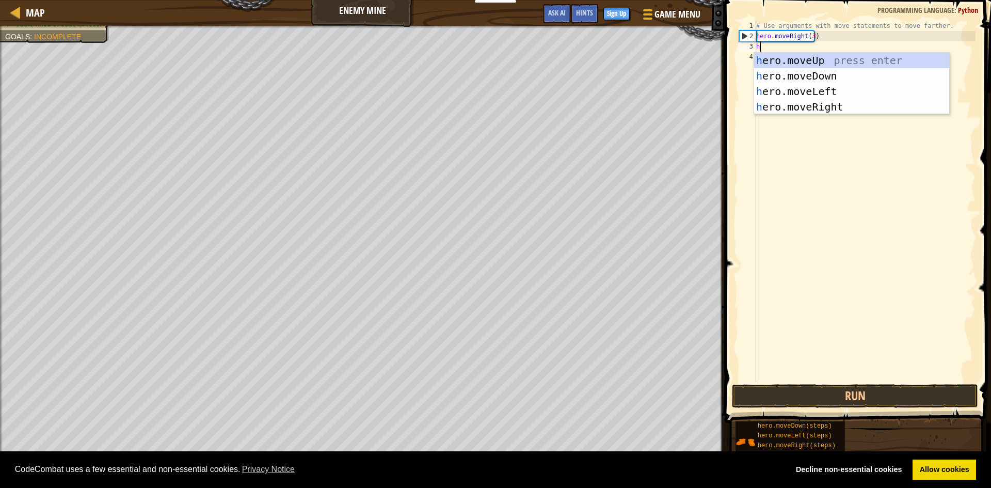
scroll to position [5, 0]
type textarea "her"
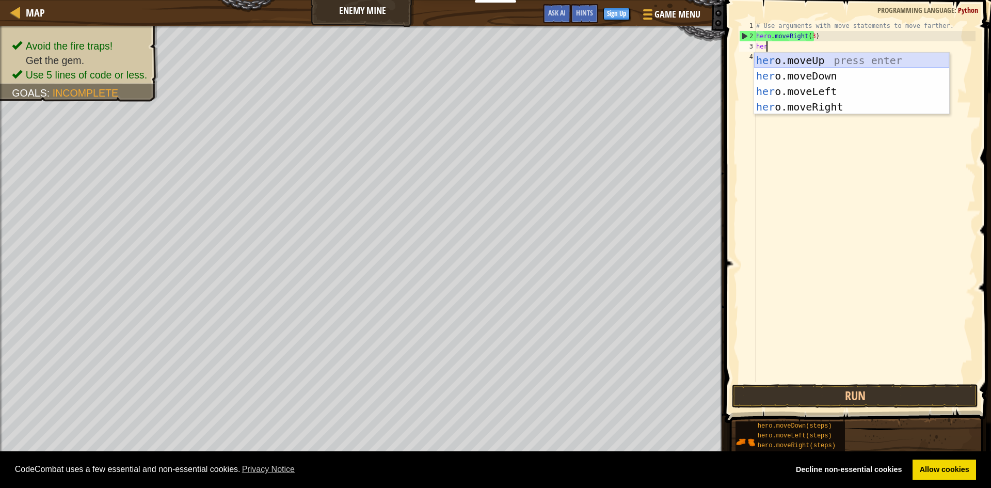
click at [860, 65] on div "her o.moveUp press enter her o.moveDown press enter her o.moveLeft press enter …" at bounding box center [851, 99] width 195 height 93
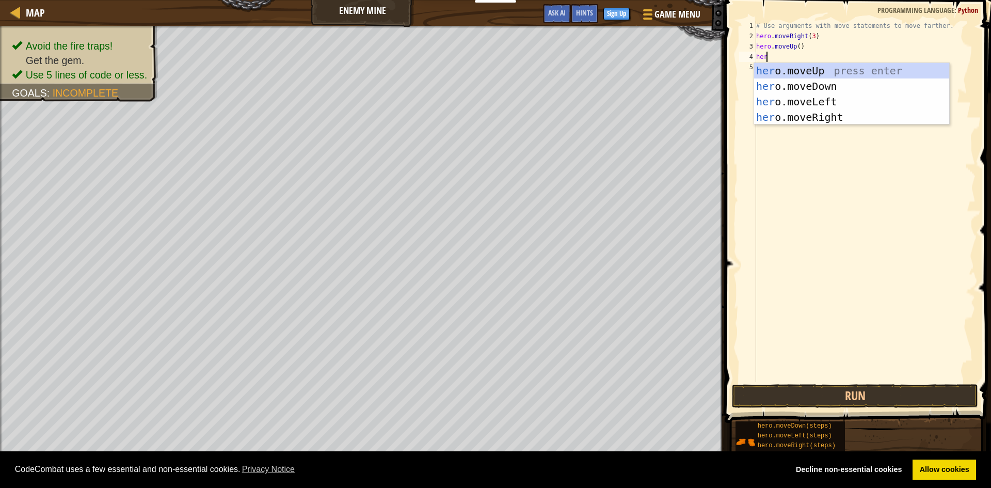
type textarea "hero"
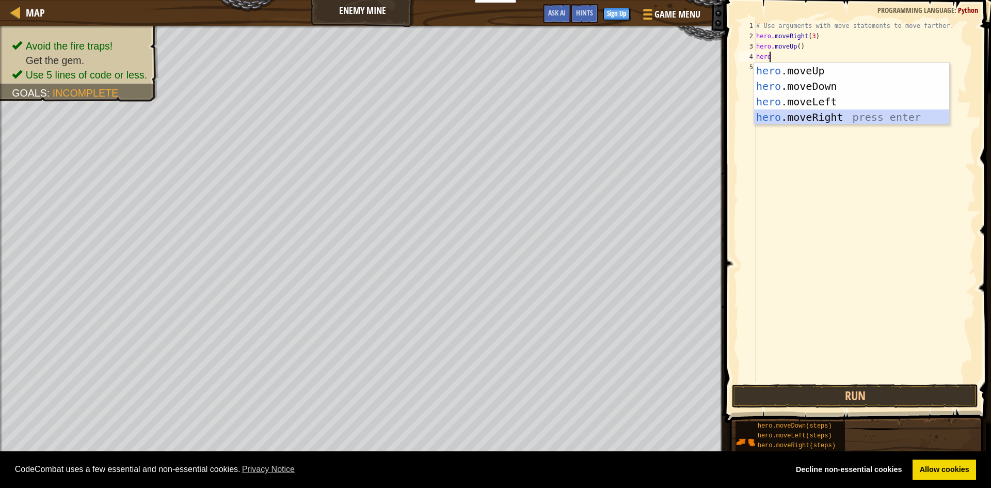
click at [819, 117] on div "hero .moveUp press enter hero .moveDown press enter hero .moveLeft press enter …" at bounding box center [851, 109] width 195 height 93
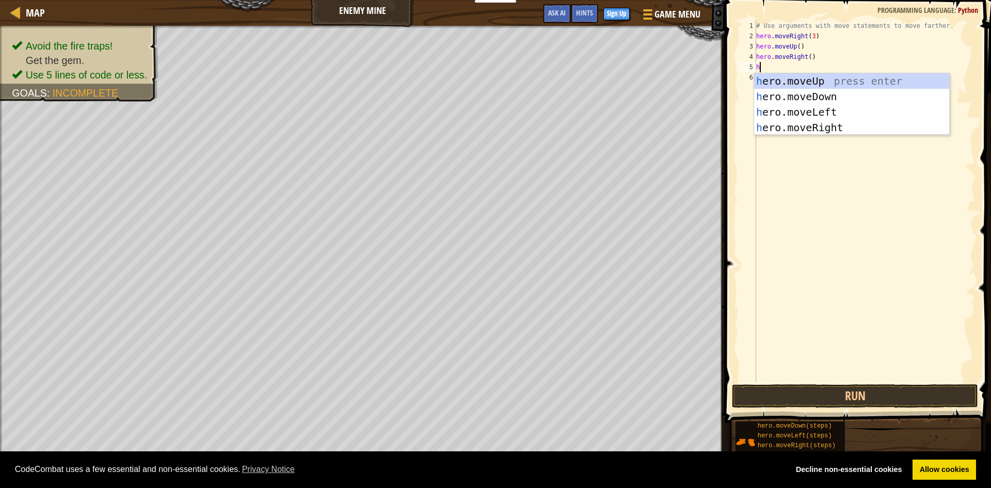
type textarea "her"
click at [833, 101] on div "her o.moveUp press enter her o.moveDown press enter her o.moveLeft press enter …" at bounding box center [851, 119] width 195 height 93
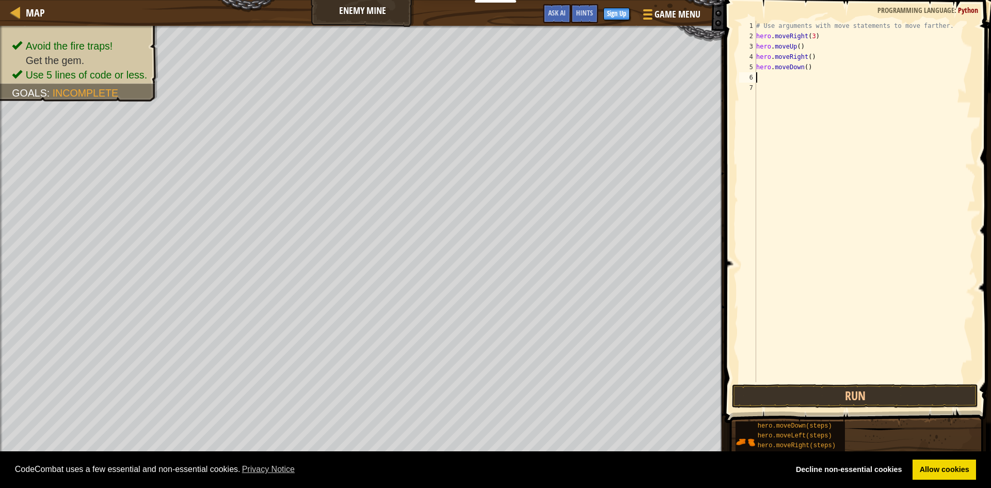
scroll to position [5, 0]
click at [863, 388] on button "Run" at bounding box center [855, 396] width 246 height 24
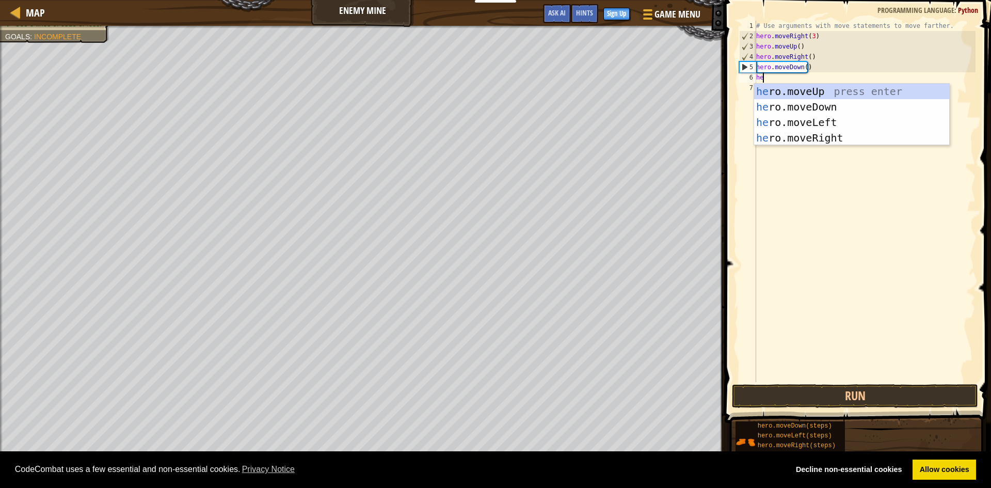
scroll to position [5, 1]
type textarea "hero"
click at [829, 109] on div "hero .moveUp press enter hero .moveDown press enter hero .moveLeft press enter …" at bounding box center [851, 130] width 195 height 93
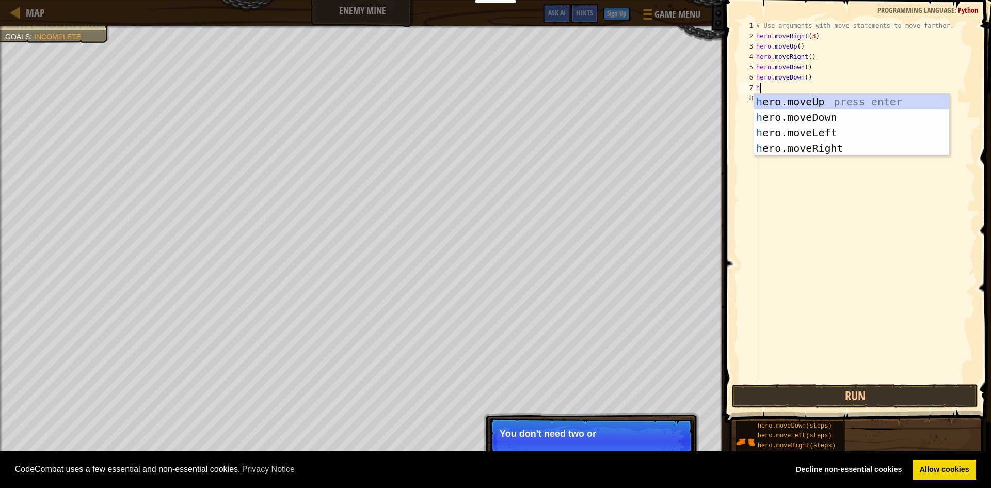
type textarea "he"
click at [833, 117] on div "he ro.moveUp press enter he ro.moveDown press enter he ro.moveLeft press enter …" at bounding box center [851, 140] width 195 height 93
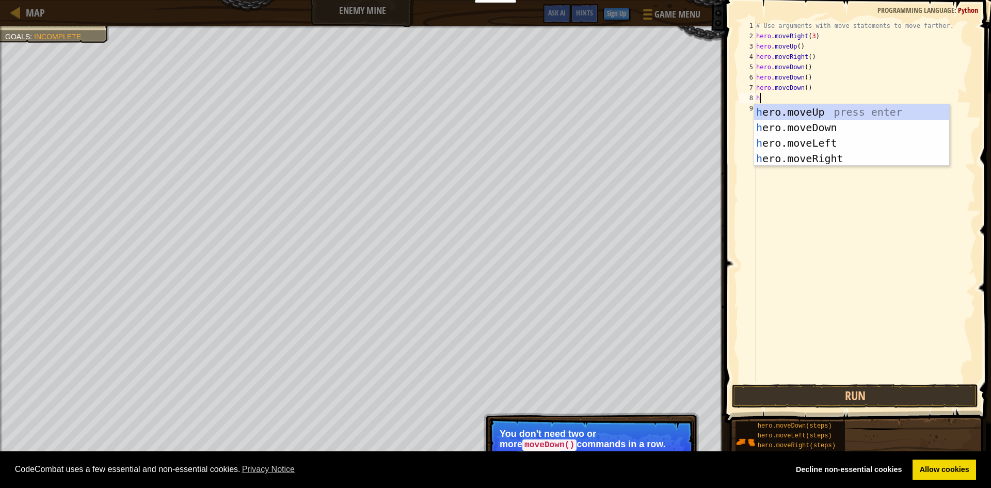
type textarea "he"
click at [834, 153] on div "he ro.moveUp press enter he ro.moveDown press enter he ro.moveLeft press enter …" at bounding box center [851, 150] width 195 height 93
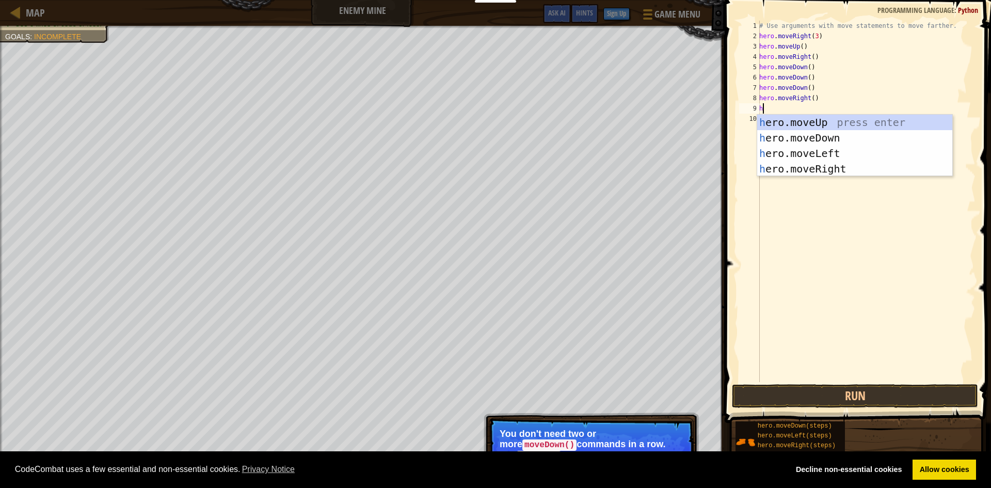
type textarea "he"
click at [837, 162] on div "he ro.moveUp press enter he ro.moveDown press enter he ro.moveLeft press enter …" at bounding box center [854, 161] width 195 height 93
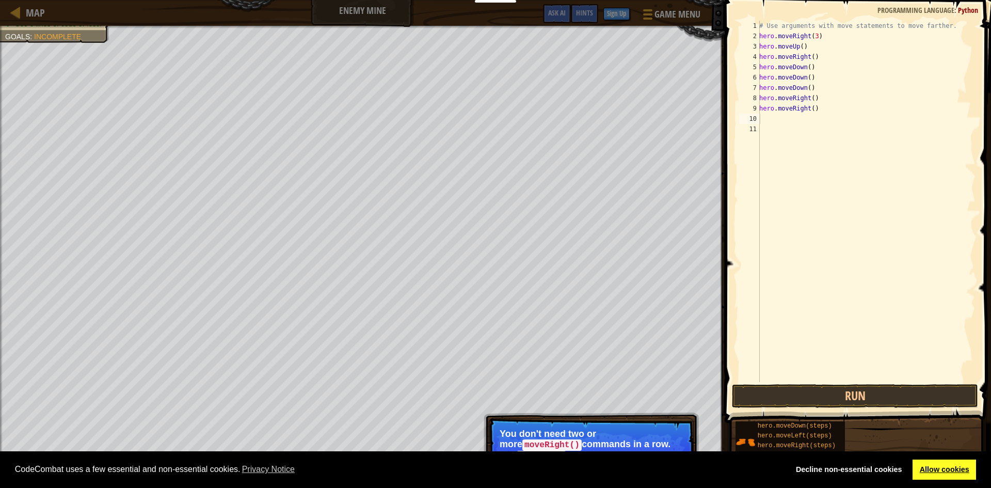
click at [912, 469] on div "Decline non-essential cookies Allow cookies" at bounding box center [882, 469] width 187 height 21
click at [922, 469] on link "Allow cookies" at bounding box center [945, 469] width 64 height 21
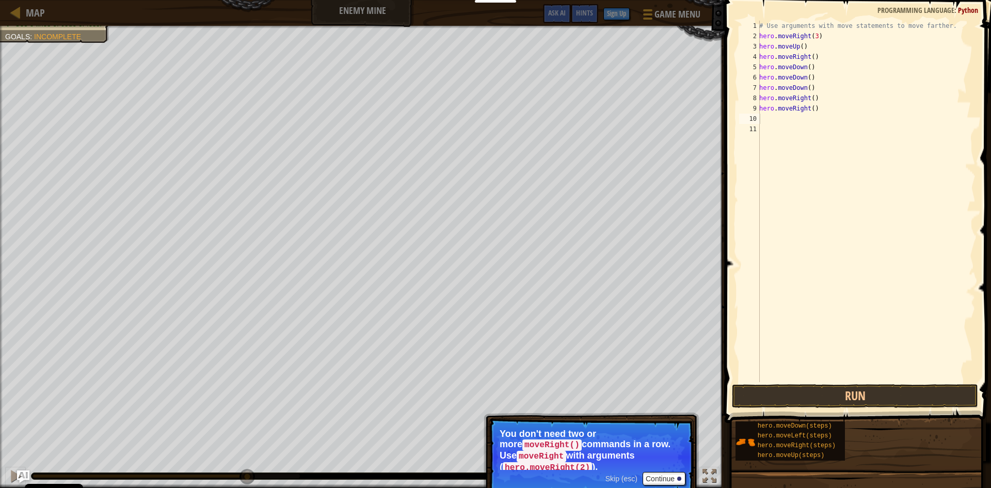
click at [816, 113] on div "# Use arguments with move statements to move farther. hero . moveRight ( 3 ) he…" at bounding box center [866, 212] width 218 height 382
type textarea "h"
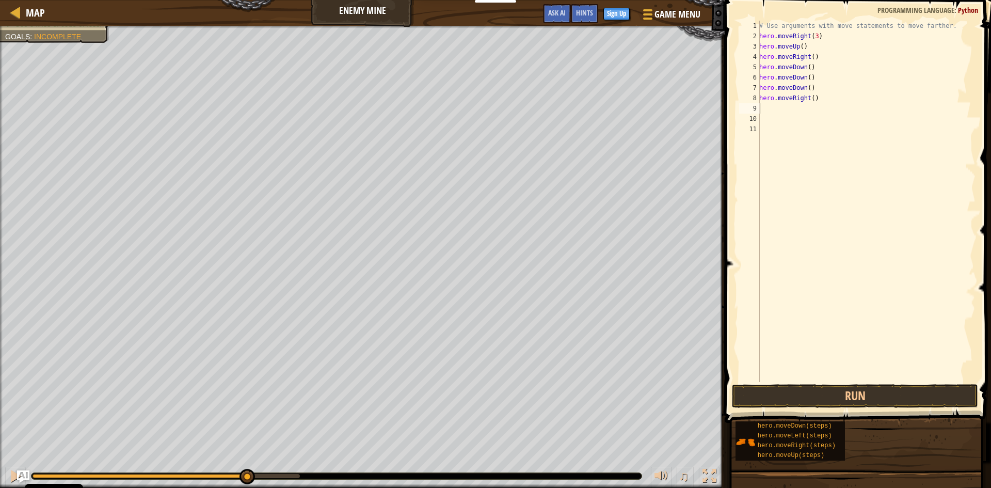
click at [811, 100] on div "# Use arguments with move statements to move farther. hero . moveRight ( 3 ) he…" at bounding box center [866, 212] width 218 height 382
click at [851, 392] on button "Run" at bounding box center [855, 396] width 246 height 24
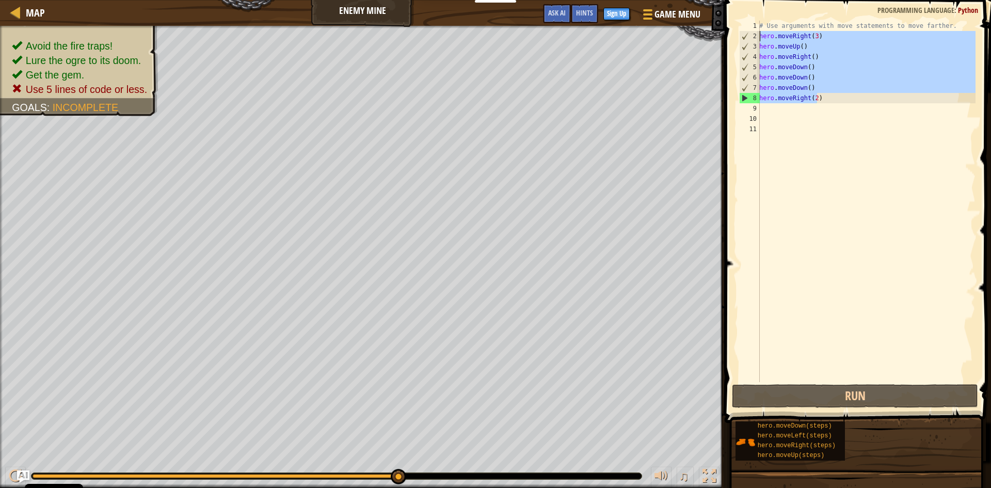
drag, startPoint x: 807, startPoint y: 94, endPoint x: 760, endPoint y: 37, distance: 74.4
click at [760, 37] on div "# Use arguments with move statements to move farther. hero . moveRight ( 3 ) he…" at bounding box center [866, 212] width 218 height 382
type textarea "hero.moveRight(3) hero.moveUp()"
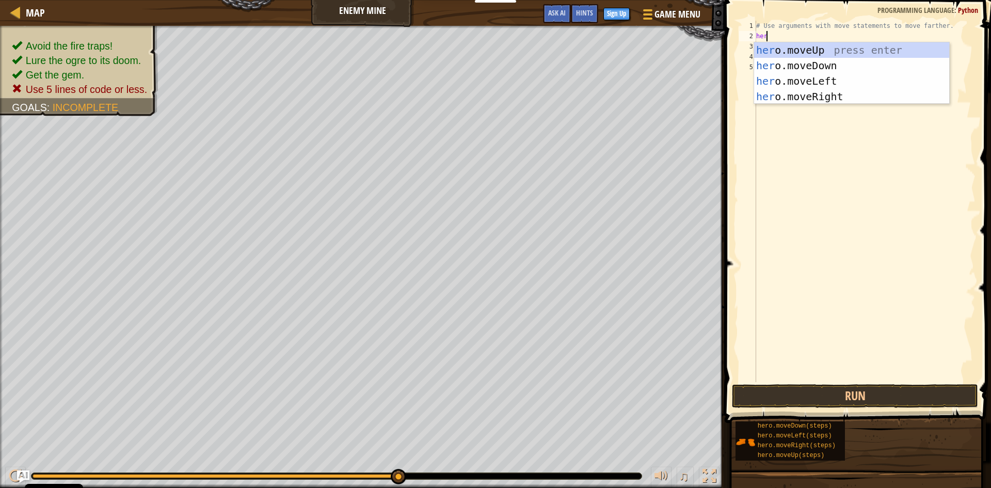
scroll to position [5, 1]
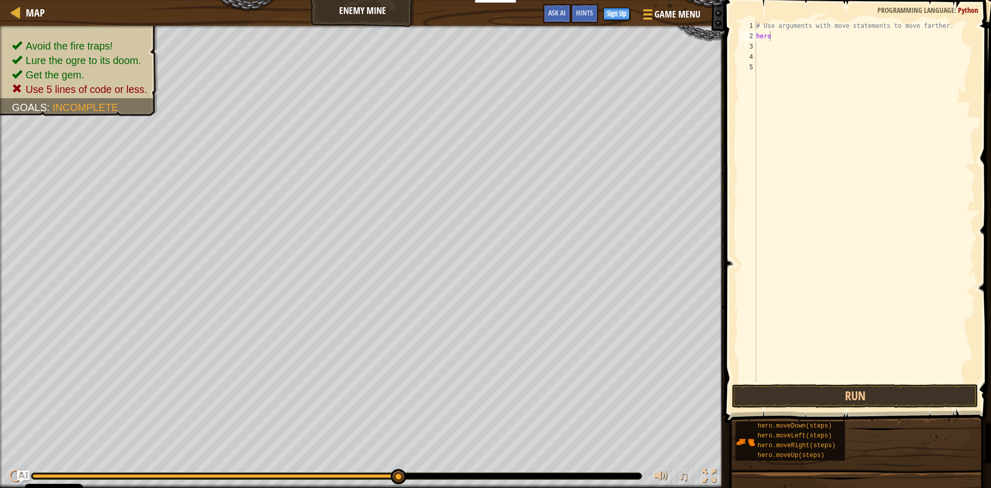
click at [807, 10] on body "Cookie Policy CodeCombat uses a few essential and non-essential cookies. Privac…" at bounding box center [495, 5] width 991 height 10
click at [785, 38] on div "# Use arguments with move statements to move farther. hero" at bounding box center [864, 212] width 221 height 382
type textarea "hero"
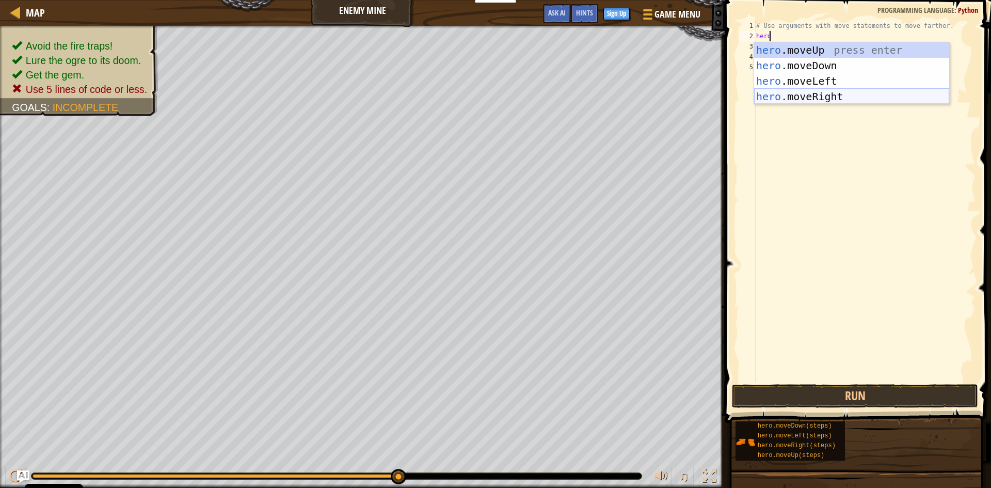
click at [815, 93] on div "hero .moveUp press enter hero .moveDown press enter hero .moveLeft press enter …" at bounding box center [851, 88] width 195 height 93
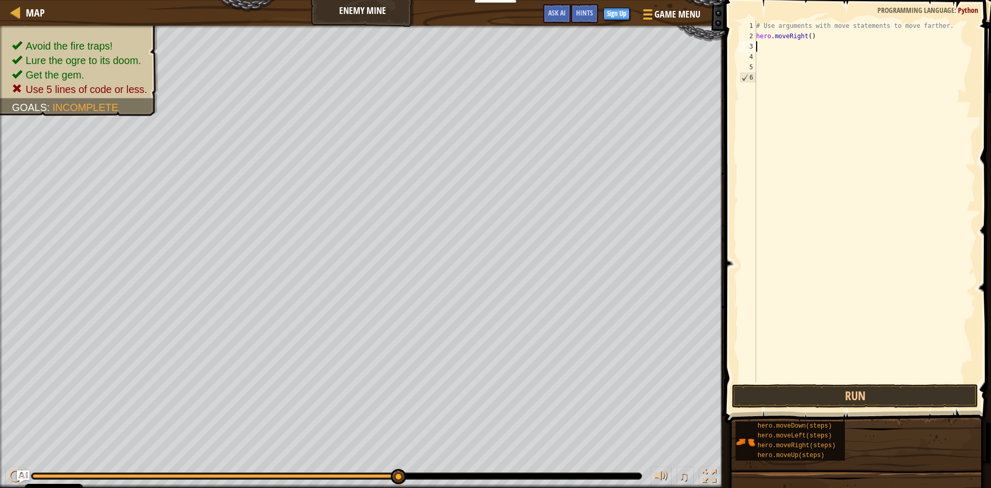
scroll to position [5, 0]
click at [806, 40] on div "# Use arguments with move statements to move farther. hero . moveRight ( )" at bounding box center [864, 212] width 221 height 382
type textarea "hero.moveRight(3)"
click at [793, 46] on div "# Use arguments with move statements to move farther. hero . moveRight ( 3 )" at bounding box center [864, 212] width 221 height 382
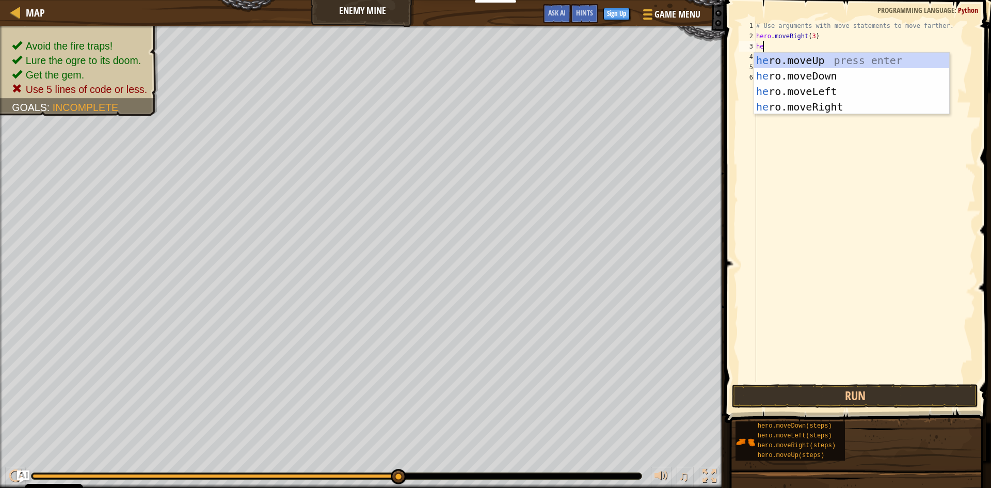
scroll to position [5, 1]
type textarea "hero"
click at [803, 65] on div "hero .moveUp press enter hero .moveDown press enter hero .moveLeft press enter …" at bounding box center [851, 99] width 195 height 93
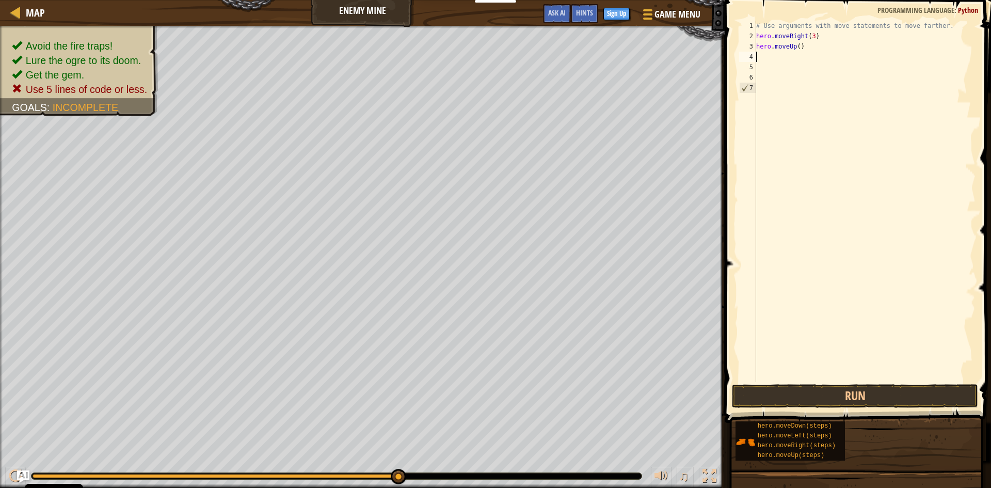
scroll to position [5, 0]
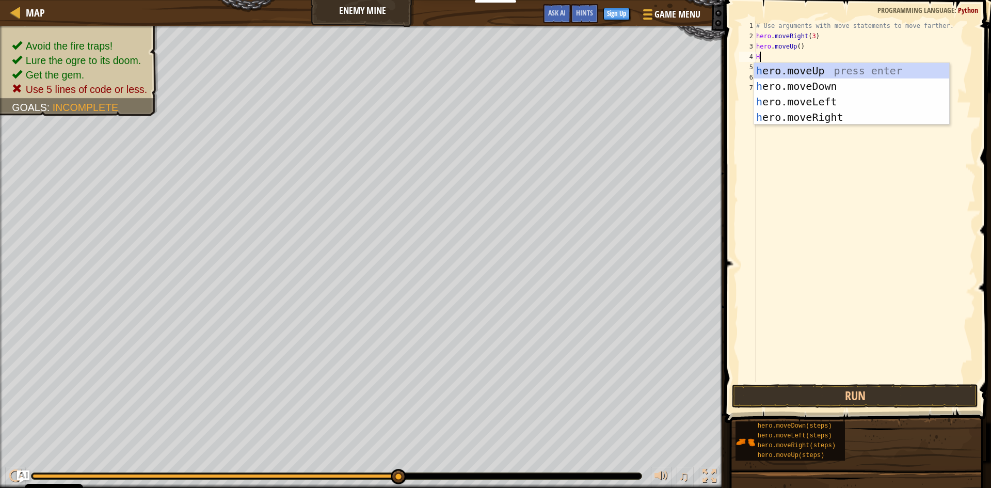
type textarea "HER"
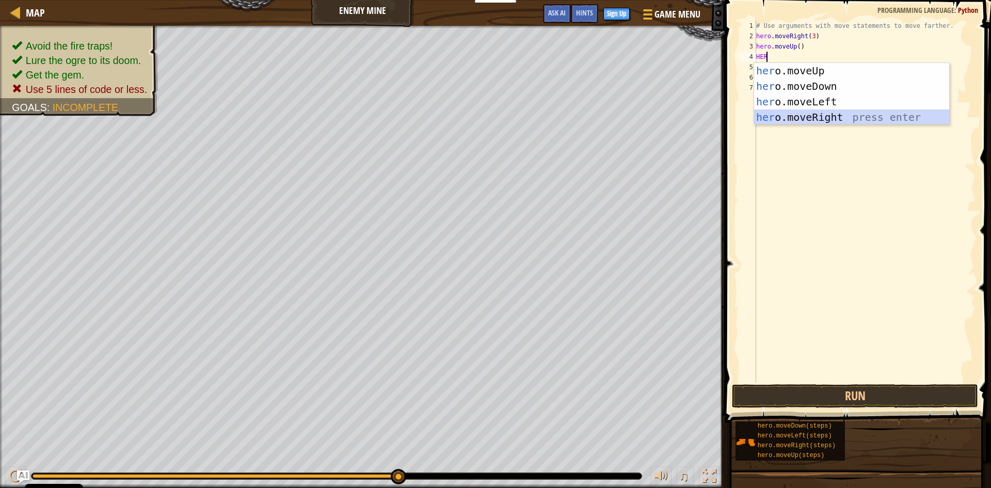
click at [819, 112] on div "her o.moveUp press enter her o.moveDown press enter her o.moveLeft press enter …" at bounding box center [851, 109] width 195 height 93
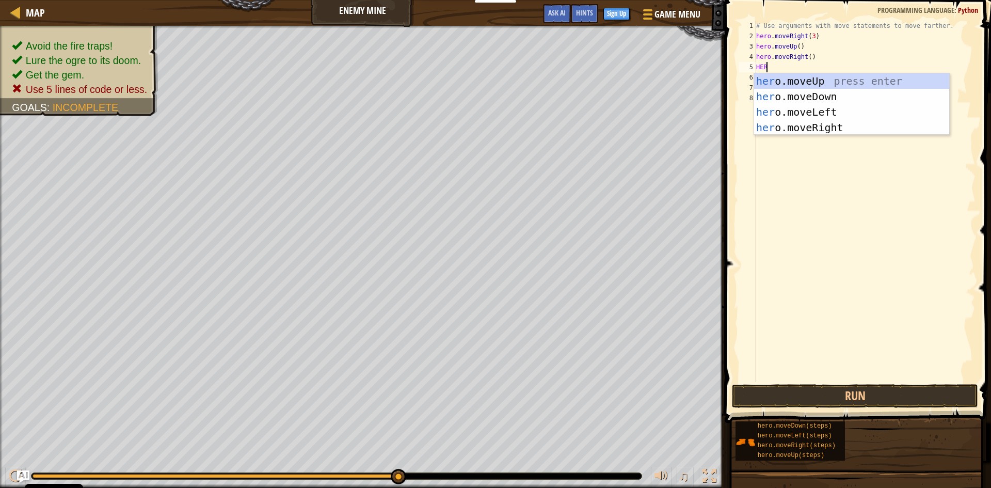
type textarea "HERO"
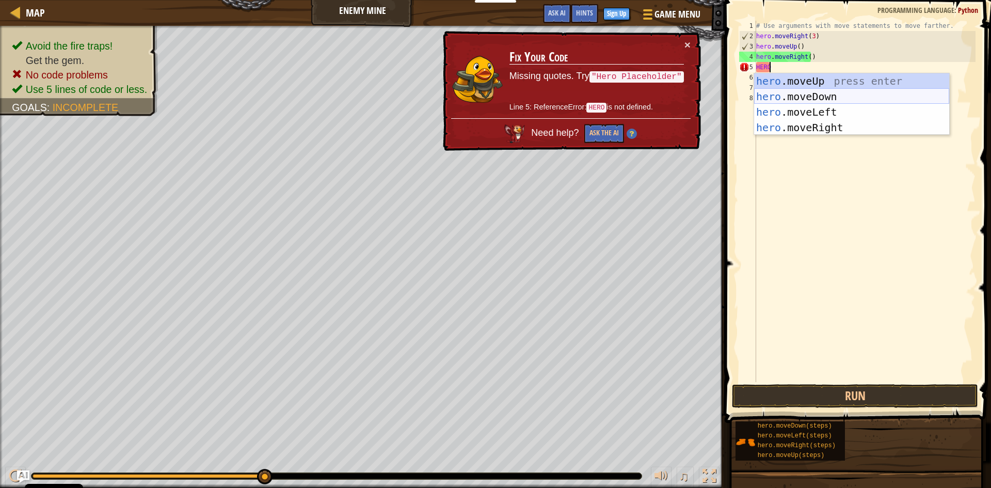
click at [815, 99] on div "hero .moveUp press enter hero .moveDown press enter hero .moveLeft press enter …" at bounding box center [851, 119] width 195 height 93
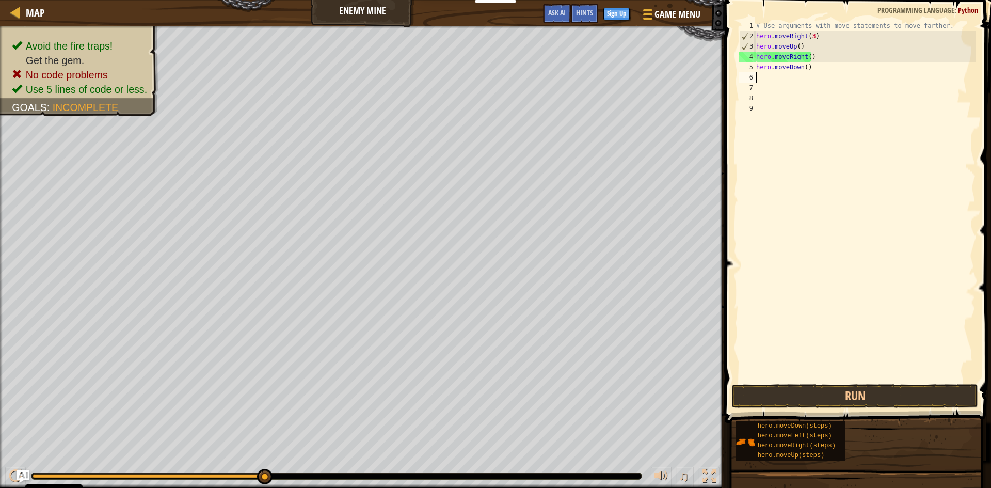
scroll to position [5, 0]
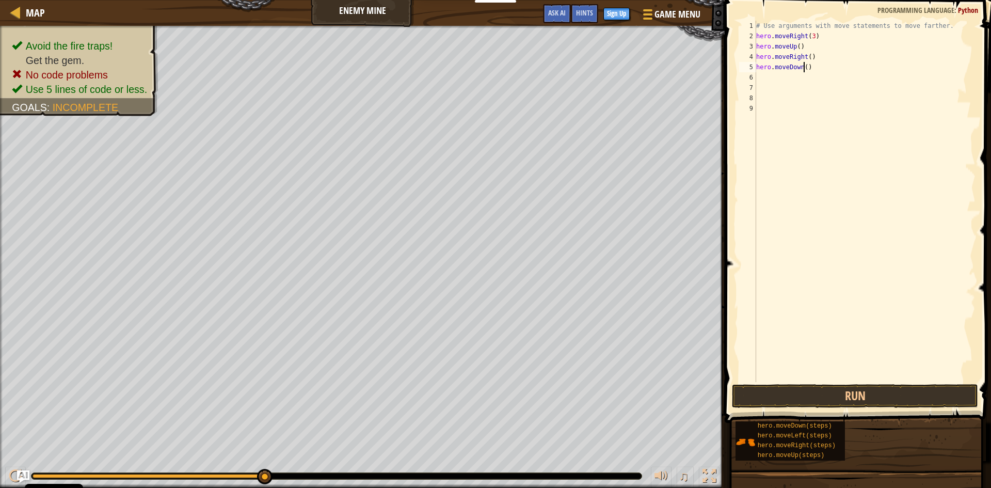
click at [804, 71] on div "# Use arguments with move statements to move farther. hero . moveRight ( 3 ) he…" at bounding box center [864, 212] width 221 height 382
type textarea "hero.moveDown(4)"
click at [787, 81] on div "# Use arguments with move statements to move farther. hero . moveRight ( 3 ) he…" at bounding box center [864, 212] width 221 height 382
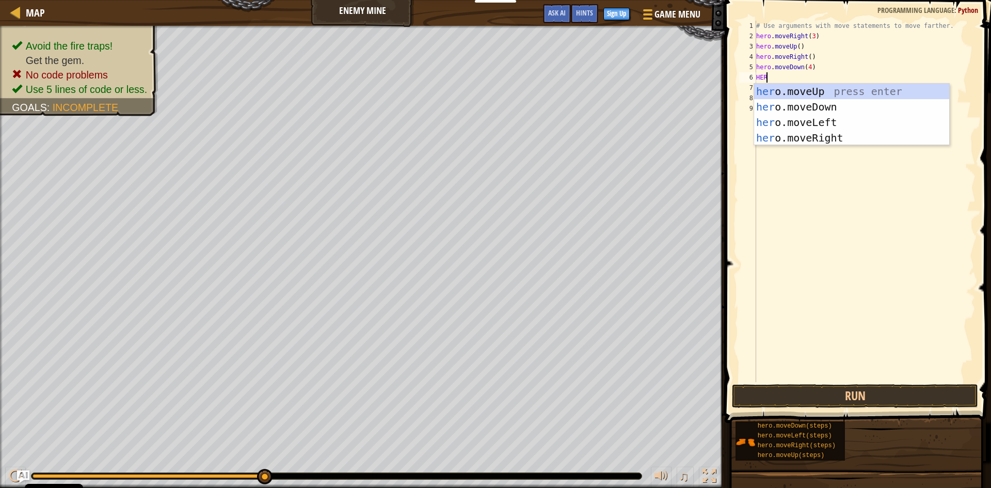
scroll to position [5, 1]
type textarea "HERO"
click at [817, 131] on div "hero .moveUp press enter hero .moveDown press enter hero .moveLeft press enter …" at bounding box center [851, 130] width 195 height 93
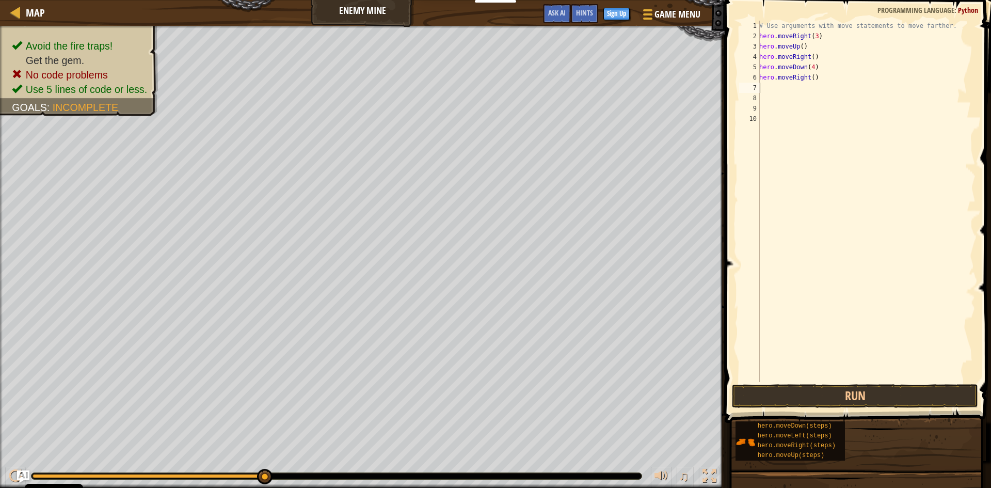
scroll to position [5, 0]
click at [810, 78] on div "# Use arguments with move statements to move farther. hero . moveRight ( 3 ) he…" at bounding box center [866, 212] width 218 height 382
click at [836, 390] on button "Run" at bounding box center [855, 396] width 246 height 24
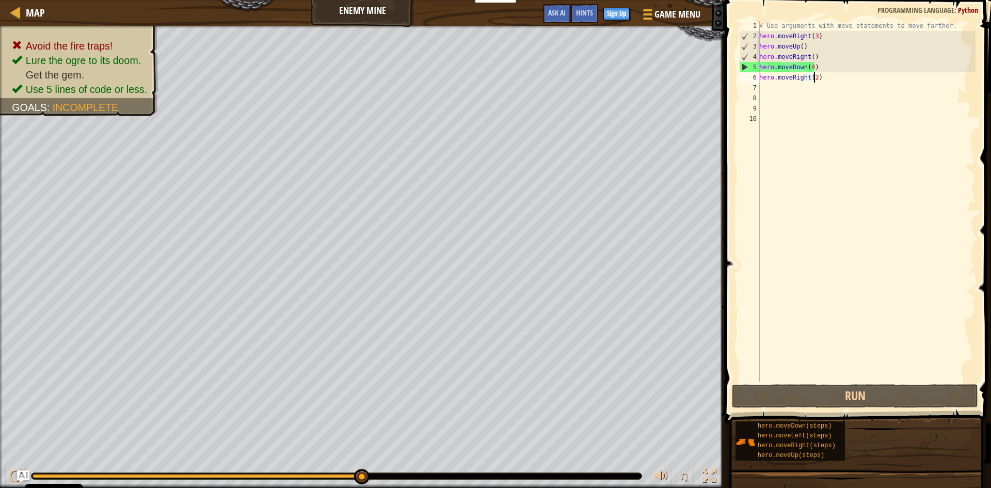
type textarea "hero.moveRight()"
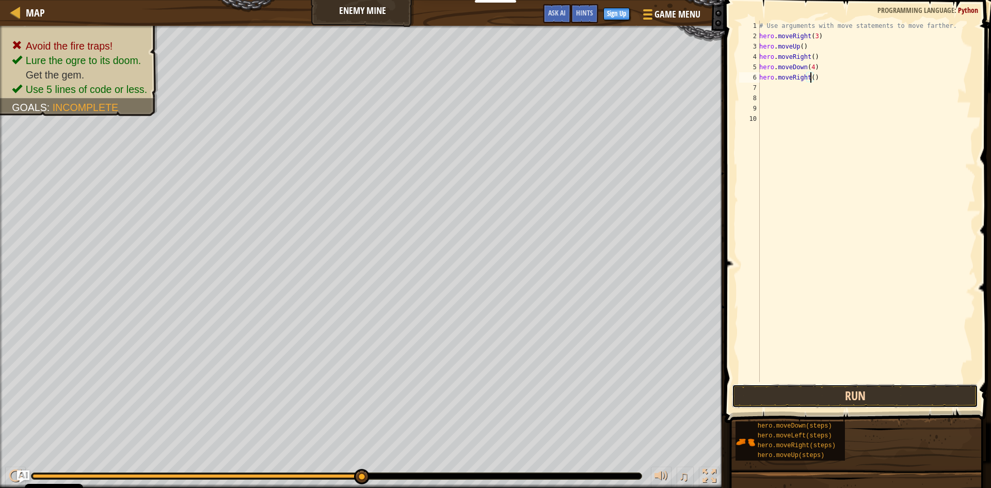
click at [825, 390] on button "Run" at bounding box center [855, 396] width 246 height 24
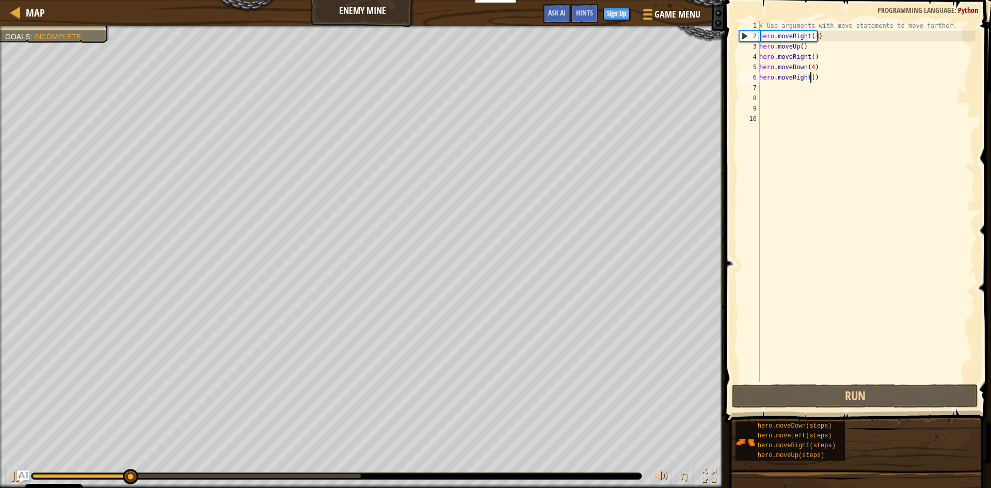
click at [828, 83] on div "# Use arguments with move statements to move farther. hero . moveRight ( 3 ) he…" at bounding box center [866, 212] width 218 height 382
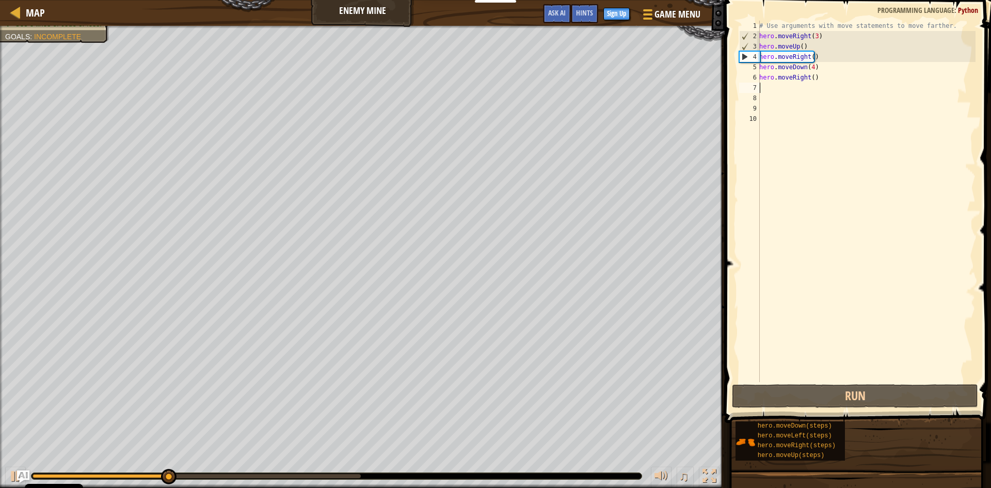
click at [822, 76] on div "# Use arguments with move statements to move farther. hero . moveRight ( 3 ) he…" at bounding box center [866, 212] width 218 height 382
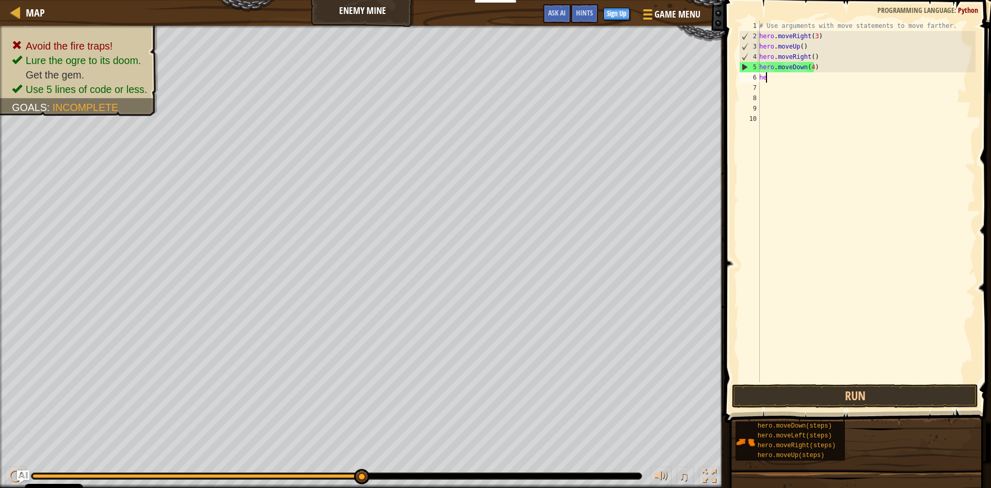
type textarea "h"
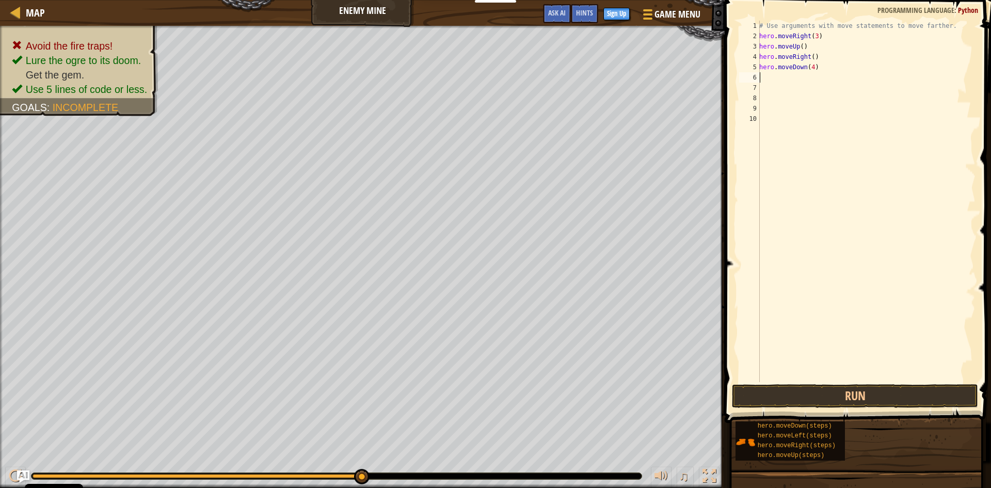
click at [810, 70] on div "# Use arguments with move statements to move farther. hero . moveRight ( 3 ) he…" at bounding box center [866, 212] width 218 height 382
type textarea "hero.moveDown(3)"
click at [849, 387] on button "Run" at bounding box center [855, 396] width 246 height 24
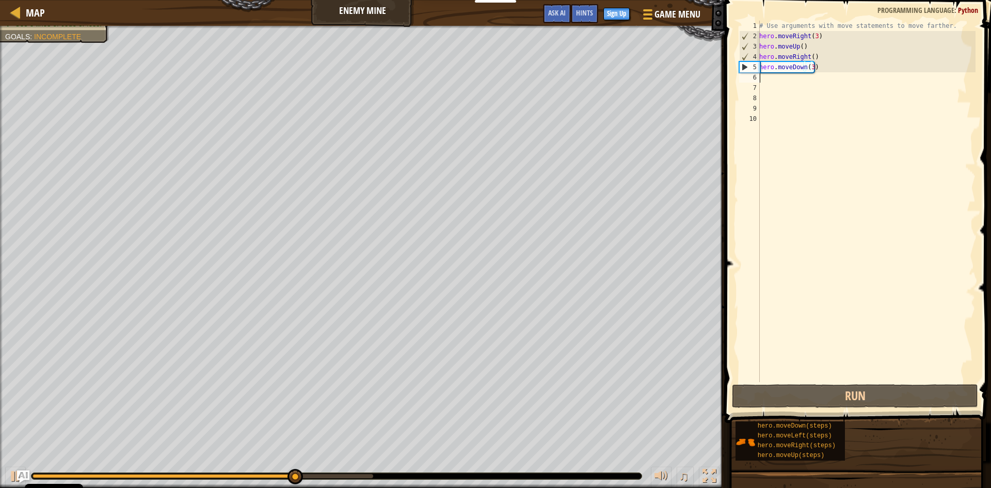
click at [787, 81] on div "# Use arguments with move statements to move farther. hero . moveRight ( 3 ) he…" at bounding box center [866, 212] width 218 height 382
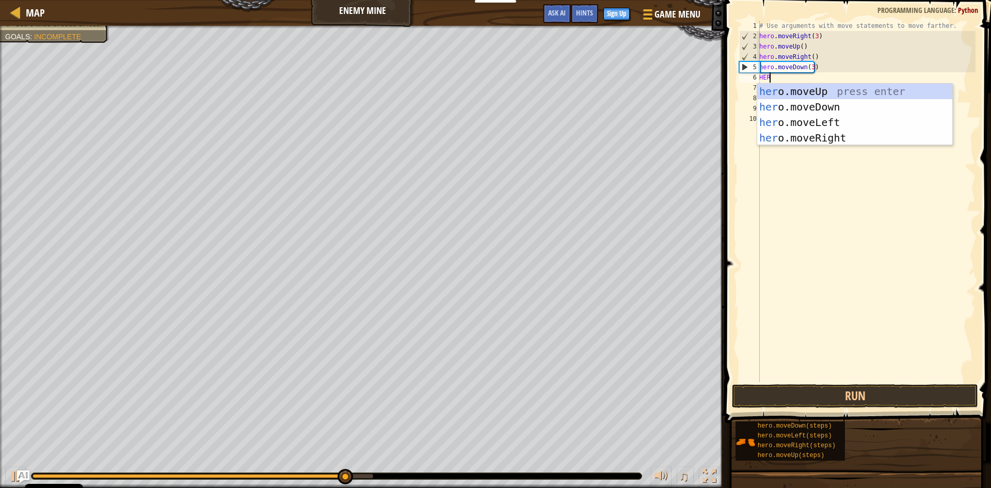
scroll to position [5, 1]
type textarea "HERO"
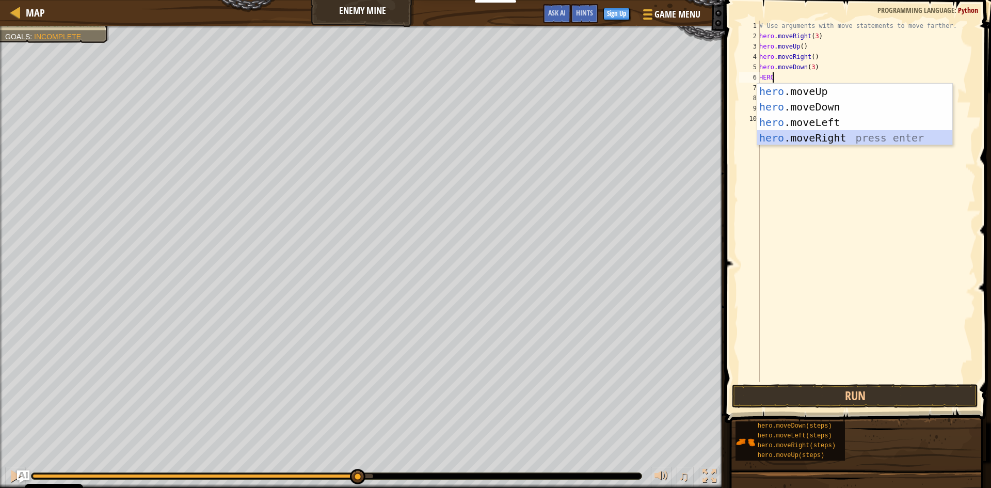
click at [808, 136] on div "hero .moveUp press enter hero .moveDown press enter hero .moveLeft press enter …" at bounding box center [854, 130] width 195 height 93
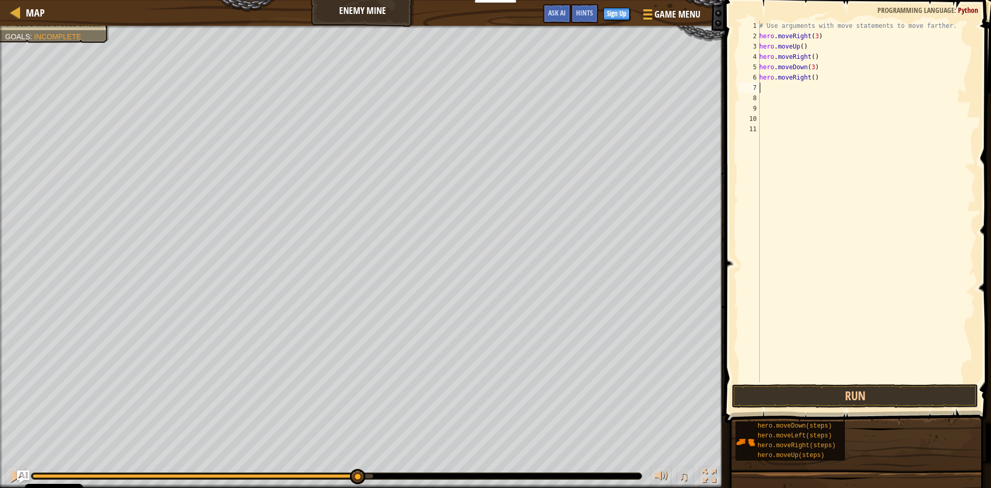
click at [810, 81] on div "# Use arguments with move statements to move farther. hero . moveRight ( 3 ) he…" at bounding box center [866, 212] width 218 height 382
type textarea "hero.moveRight(3)"
click at [831, 390] on button "Run" at bounding box center [855, 396] width 246 height 24
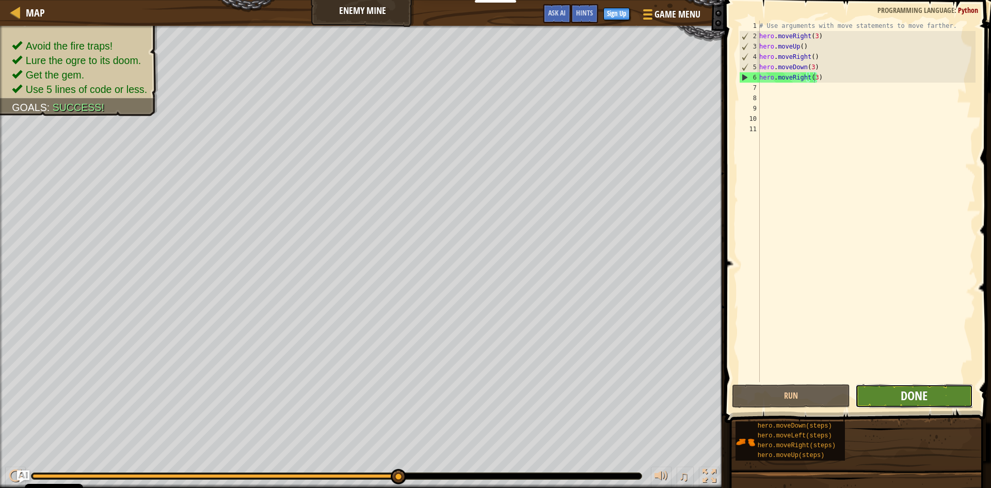
click at [909, 390] on span "Done" at bounding box center [914, 395] width 27 height 17
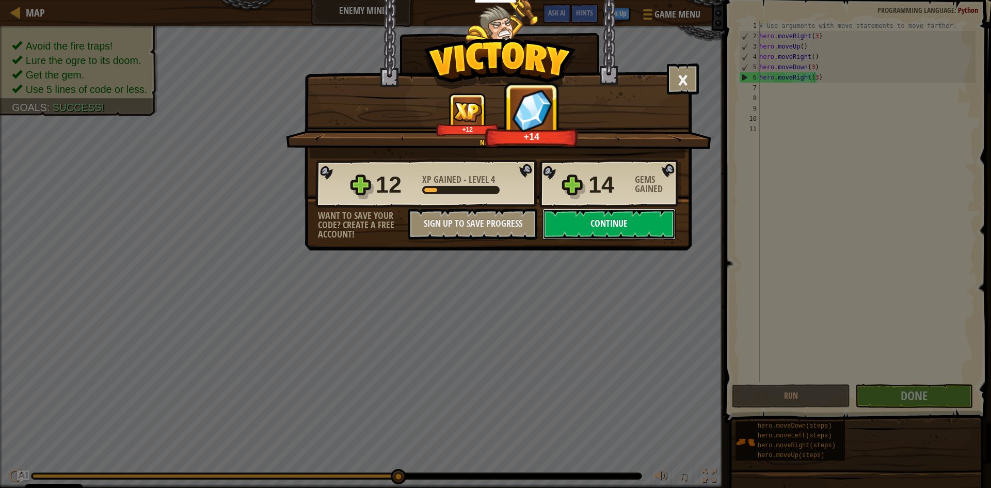
click at [628, 230] on button "Continue" at bounding box center [609, 224] width 133 height 31
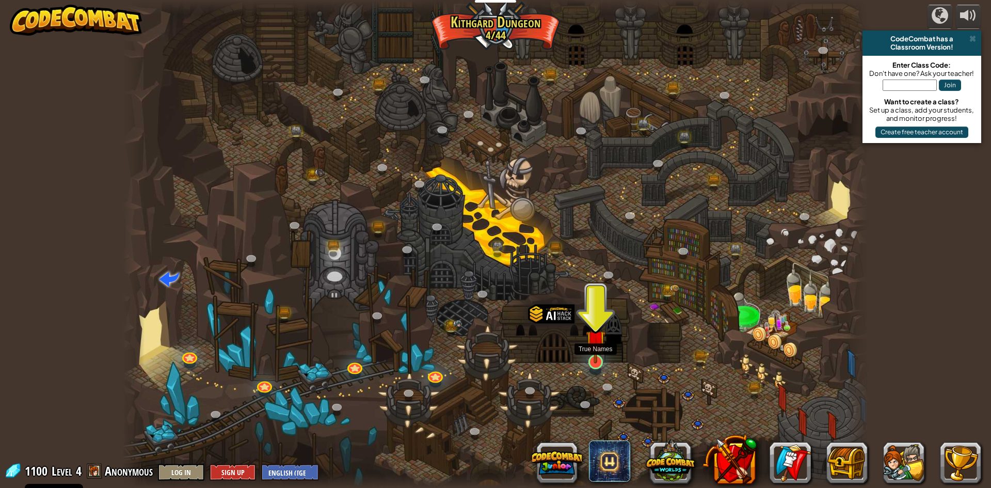
click at [598, 359] on img at bounding box center [596, 340] width 20 height 46
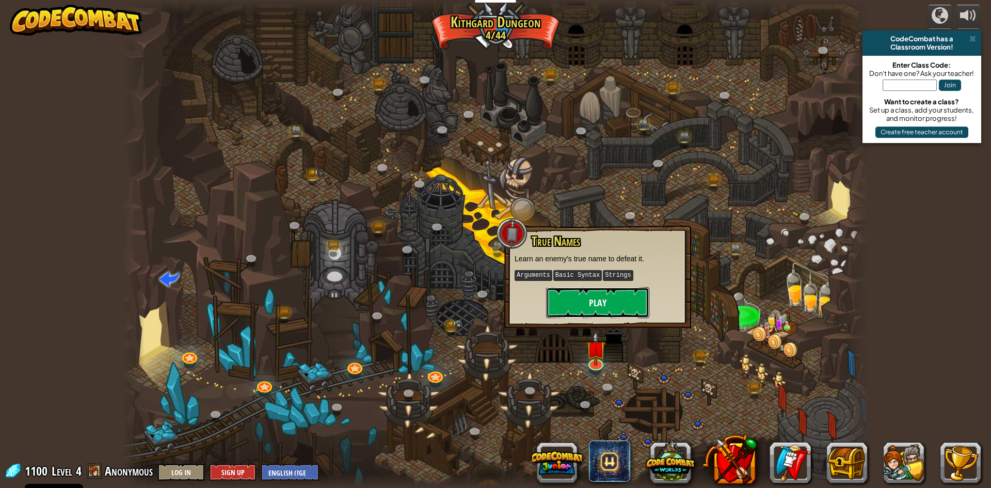
click at [604, 311] on button "Play" at bounding box center [597, 302] width 103 height 31
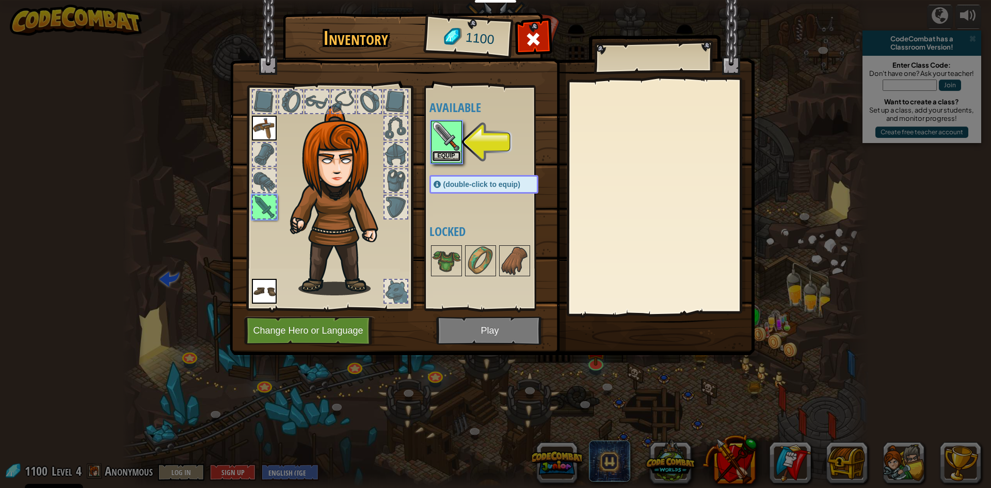
click at [450, 153] on button "Equip" at bounding box center [446, 156] width 29 height 11
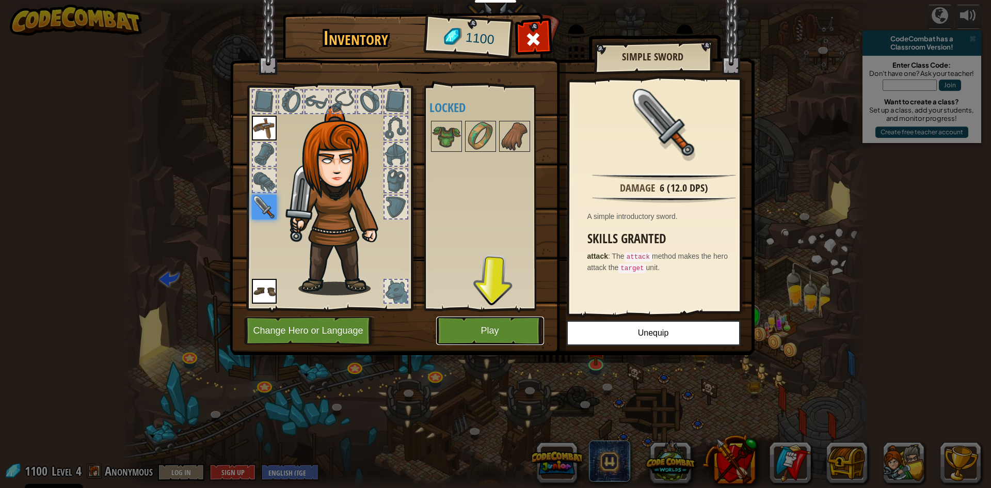
click at [499, 326] on button "Play" at bounding box center [490, 330] width 108 height 28
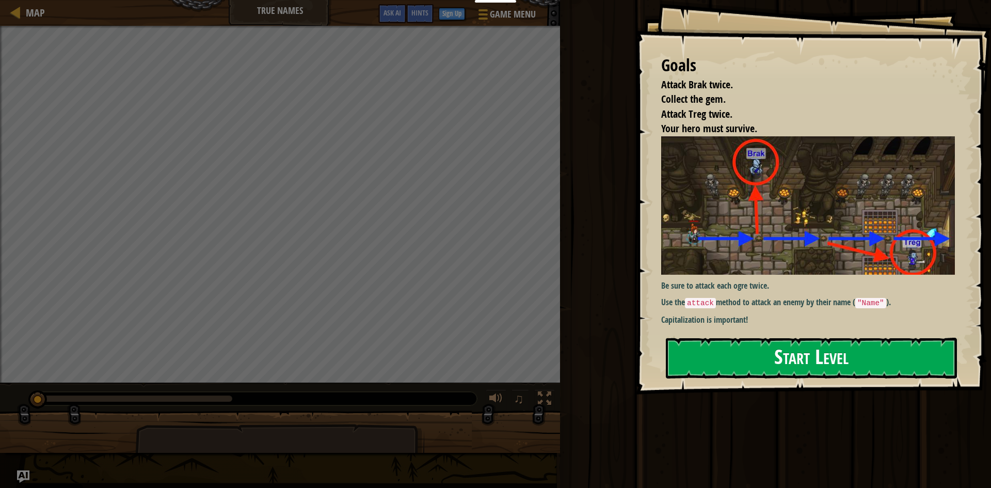
click at [699, 242] on div "Goals Attack Brak twice. Collect the gem. Attack Treg twice. Your hero must sur…" at bounding box center [814, 197] width 356 height 394
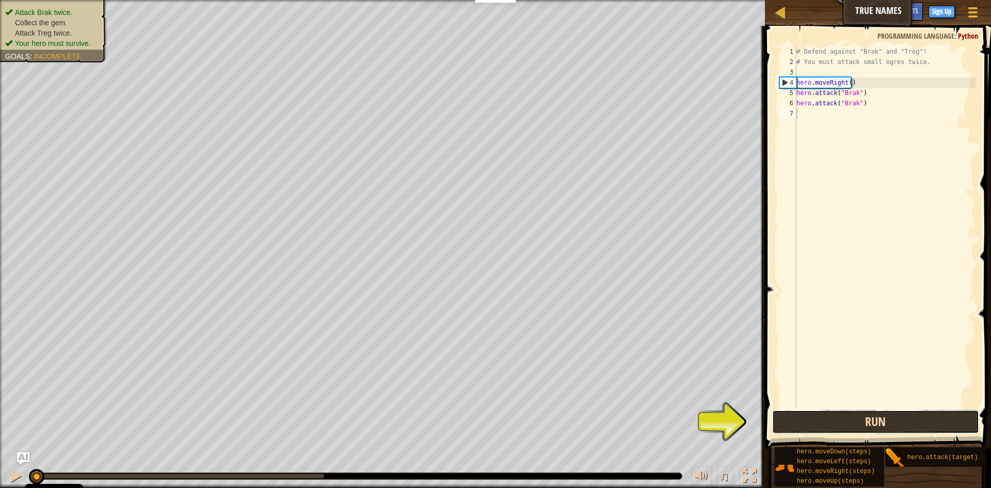
click at [836, 414] on button "Run" at bounding box center [875, 422] width 207 height 24
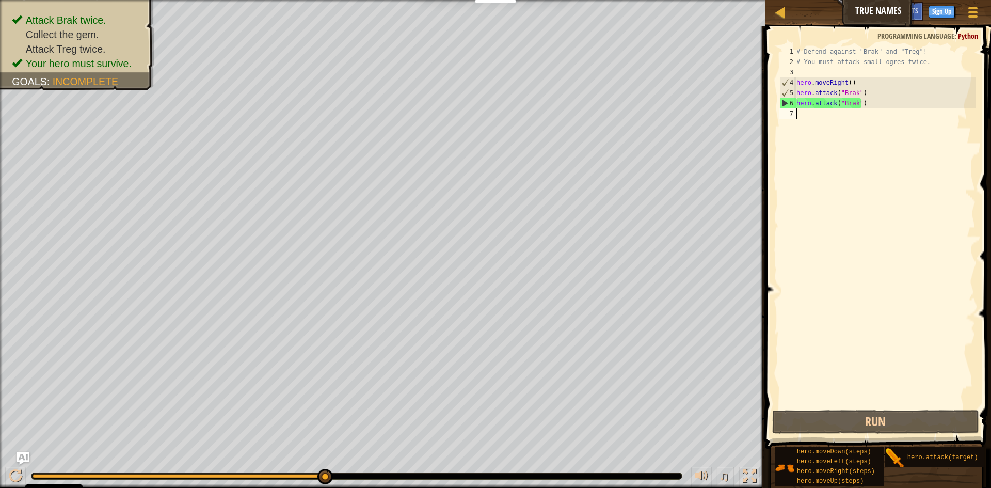
scroll to position [5, 0]
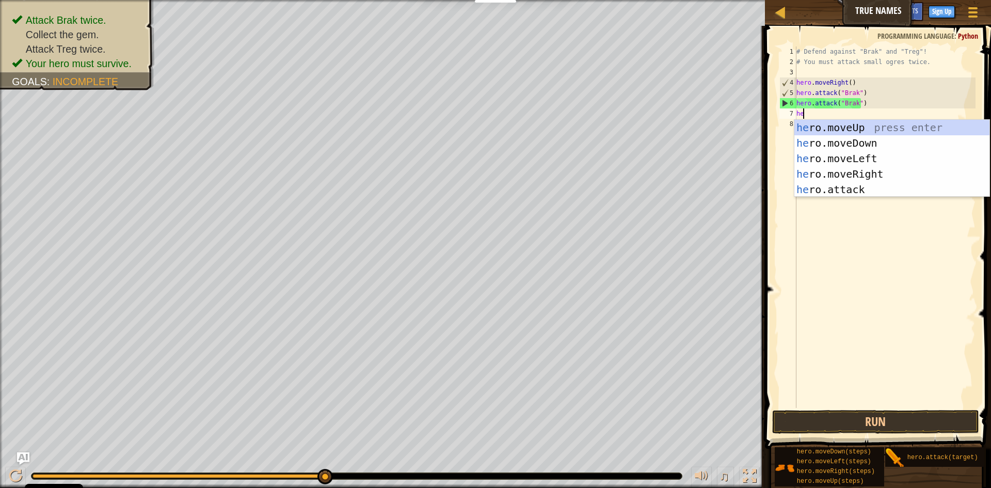
type textarea "her"
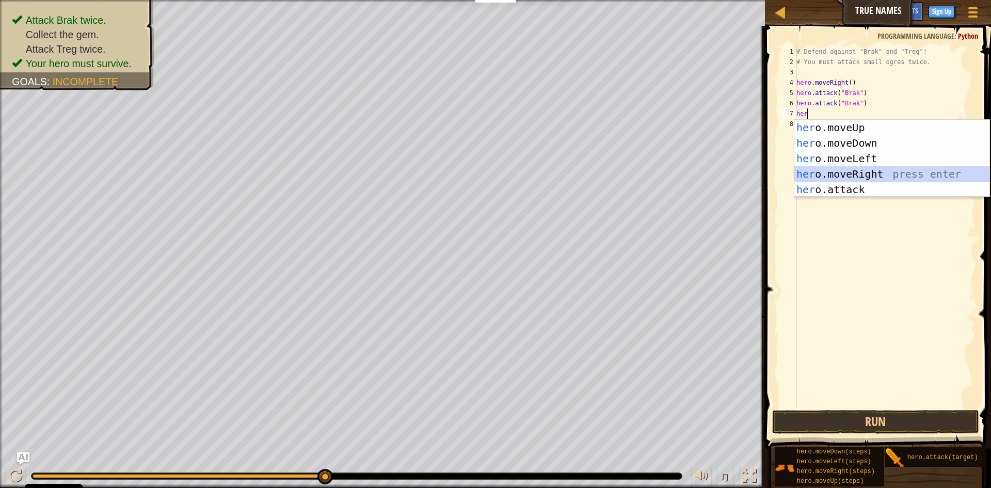
click at [866, 170] on div "her o.moveUp press enter her o.moveDown press enter her o.moveLeft press enter …" at bounding box center [892, 174] width 195 height 108
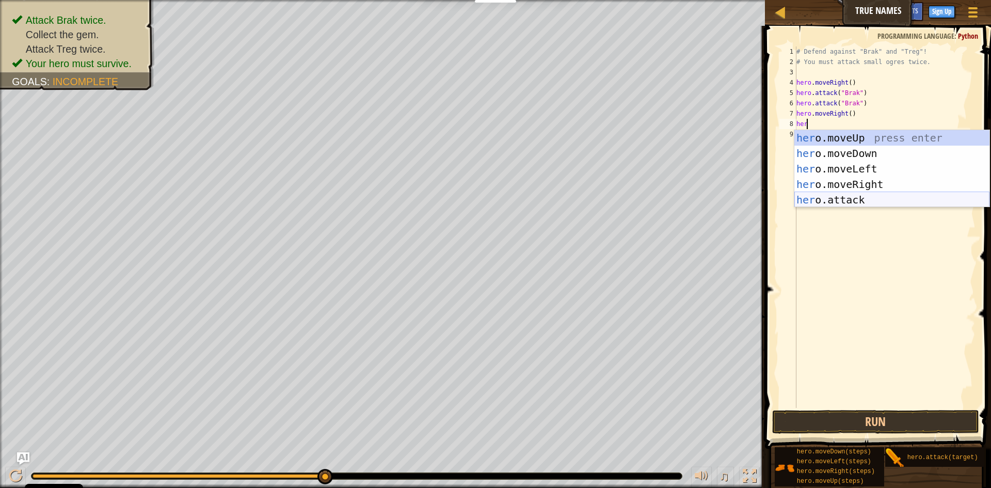
click at [850, 199] on div "her o.moveUp press enter her o.moveDown press enter her o.moveLeft press enter …" at bounding box center [892, 184] width 195 height 108
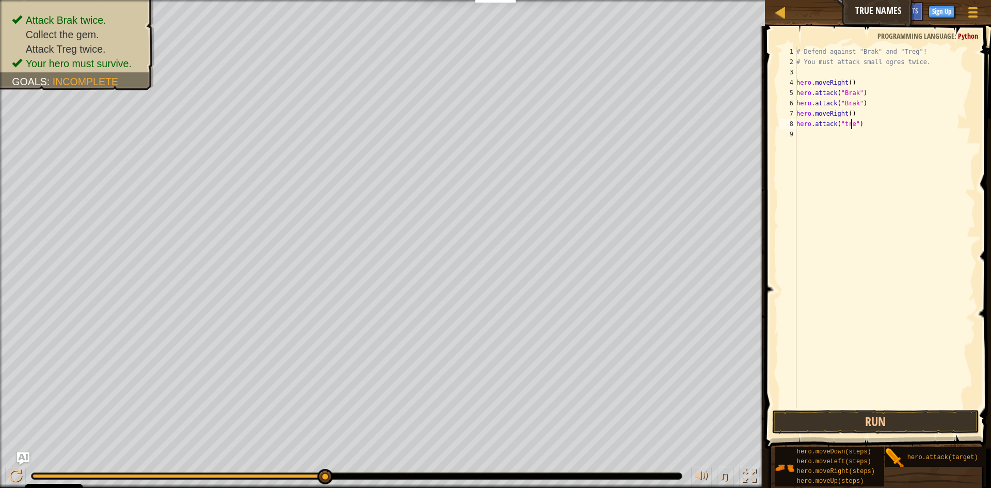
scroll to position [5, 5]
click at [881, 414] on button "Run" at bounding box center [875, 422] width 207 height 24
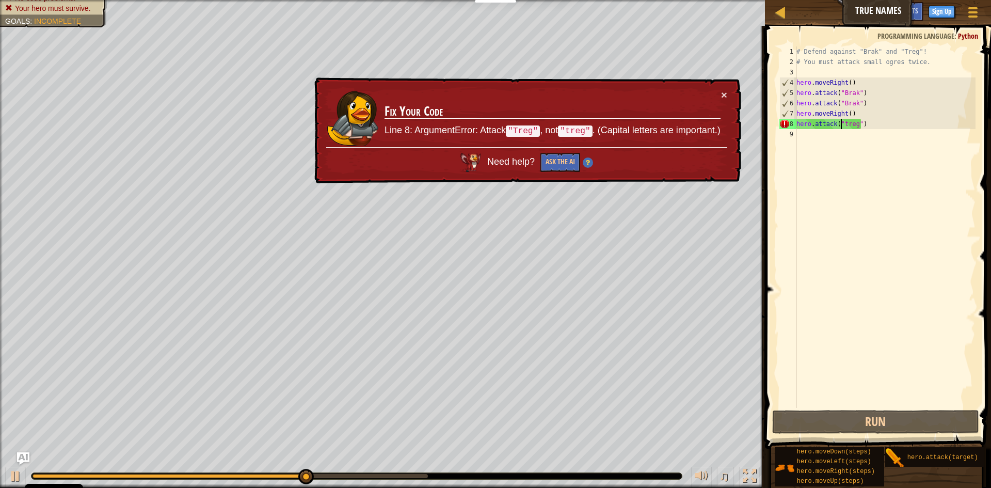
click at [843, 123] on div "# Defend against "Brak" and "Treg"! # You must attack small ogres twice. hero .…" at bounding box center [885, 237] width 181 height 382
click at [845, 127] on div "# Defend against "Brak" and "Treg"! # You must attack small ogres twice. hero .…" at bounding box center [885, 237] width 181 height 382
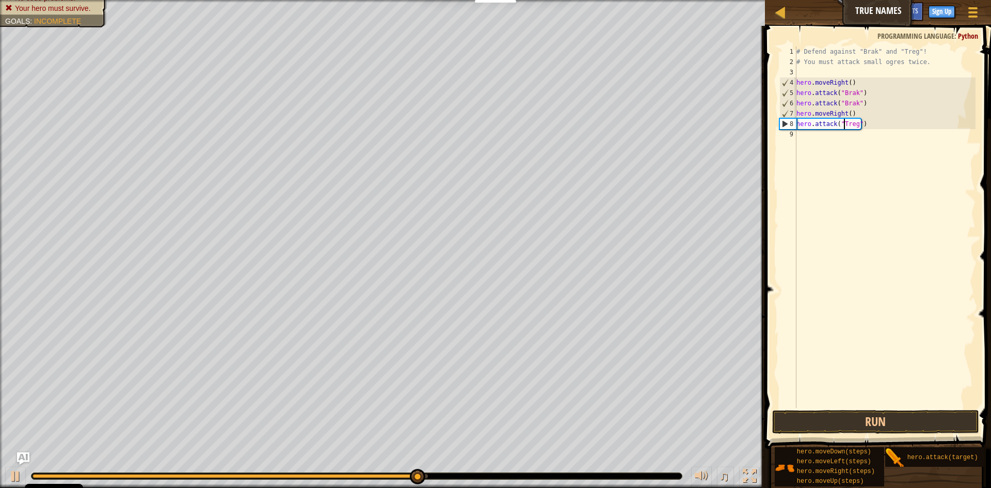
scroll to position [5, 4]
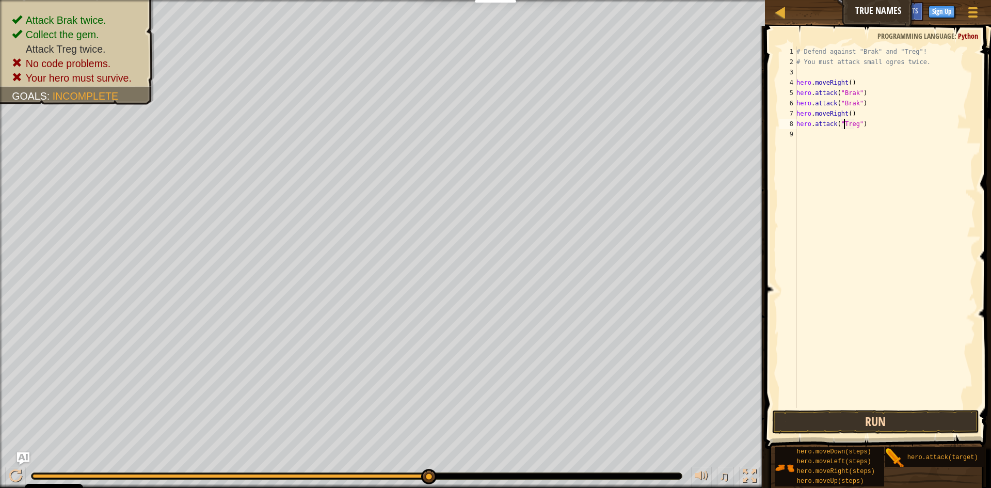
type textarea "hero.attack("Treg")"
click at [880, 419] on button "Run" at bounding box center [875, 422] width 207 height 24
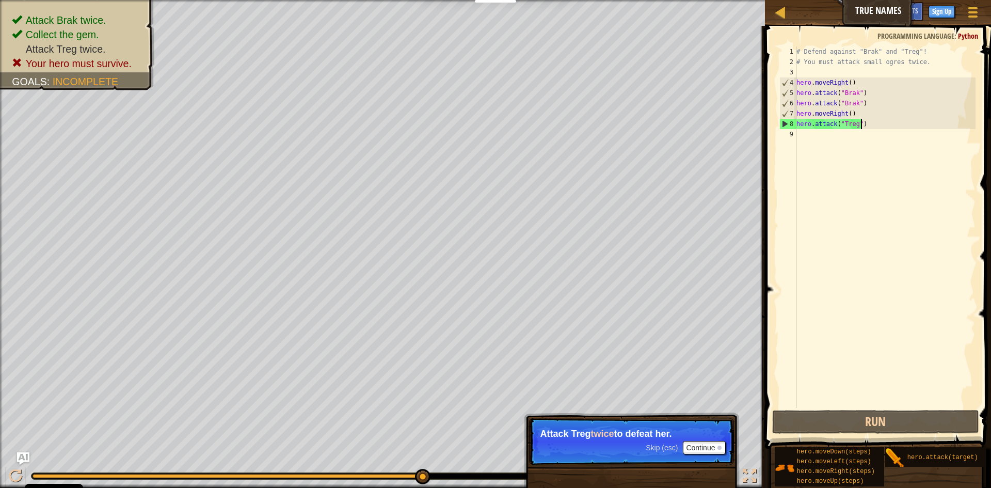
click at [863, 128] on div "# Defend against "Brak" and "Treg"! # You must attack small ogres twice. hero .…" at bounding box center [885, 237] width 181 height 382
click at [837, 137] on div "# Defend against "Brak" and "Treg"! # You must attack small ogres twice. hero .…" at bounding box center [885, 237] width 181 height 382
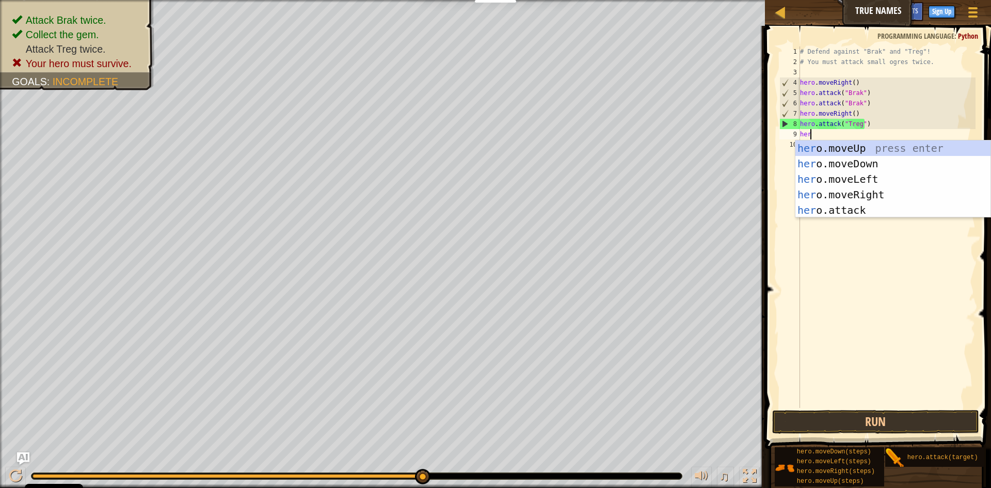
scroll to position [5, 1]
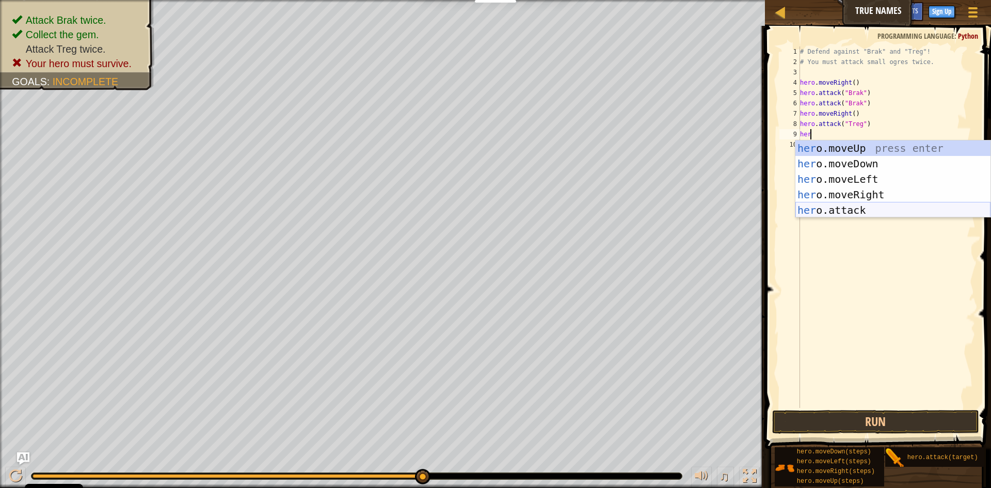
click at [851, 208] on div "her o.moveUp press enter her o.moveDown press enter her o.moveLeft press enter …" at bounding box center [893, 194] width 195 height 108
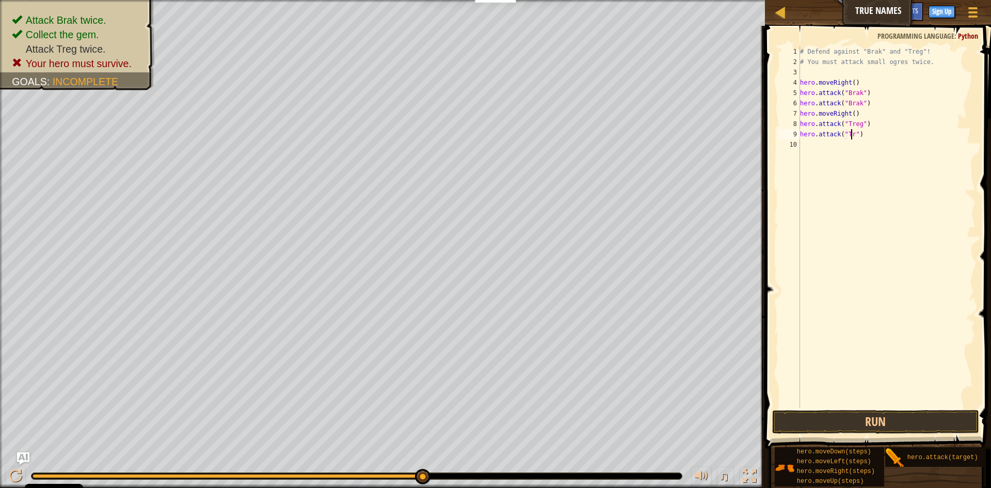
scroll to position [5, 5]
type textarea "hero.attack("Treg")"
click at [886, 417] on button "Run" at bounding box center [875, 422] width 207 height 24
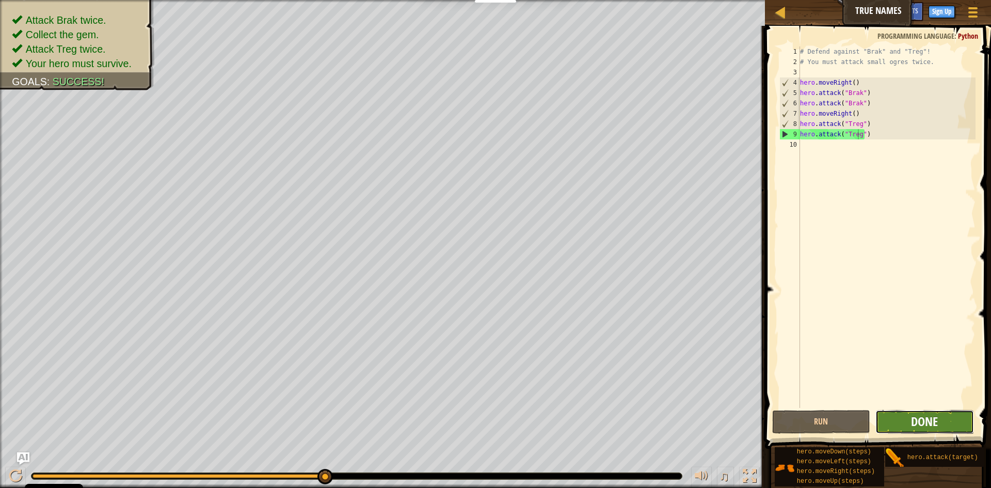
click at [918, 414] on span "Done" at bounding box center [924, 421] width 27 height 17
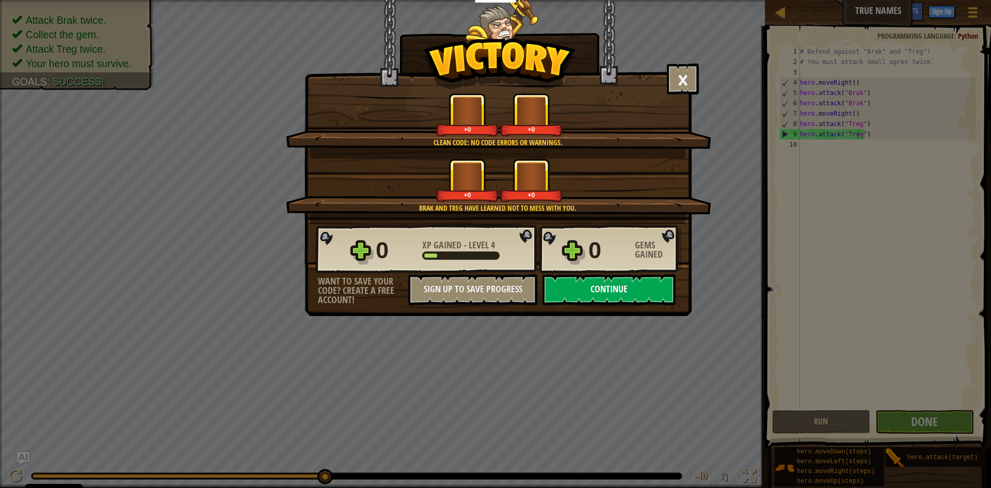
click at [616, 297] on button "Continue" at bounding box center [609, 289] width 133 height 31
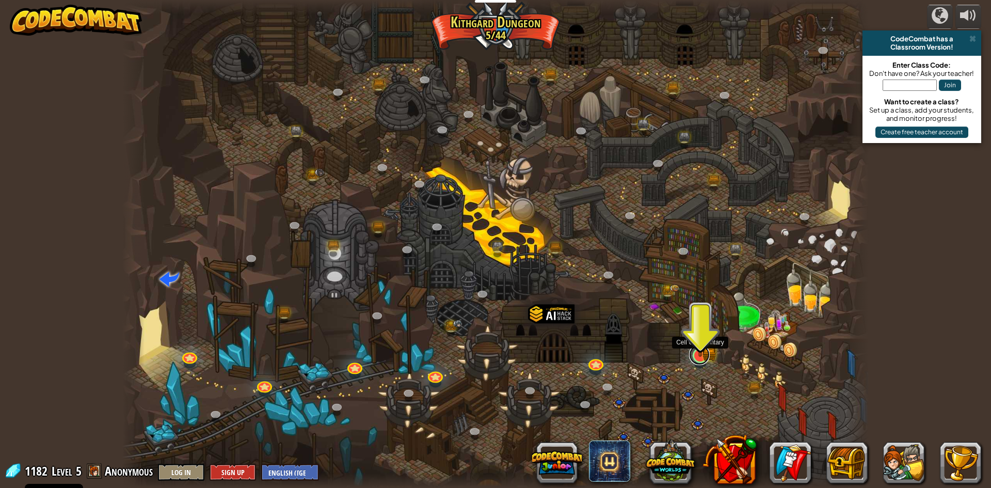
click at [699, 358] on link at bounding box center [699, 354] width 21 height 21
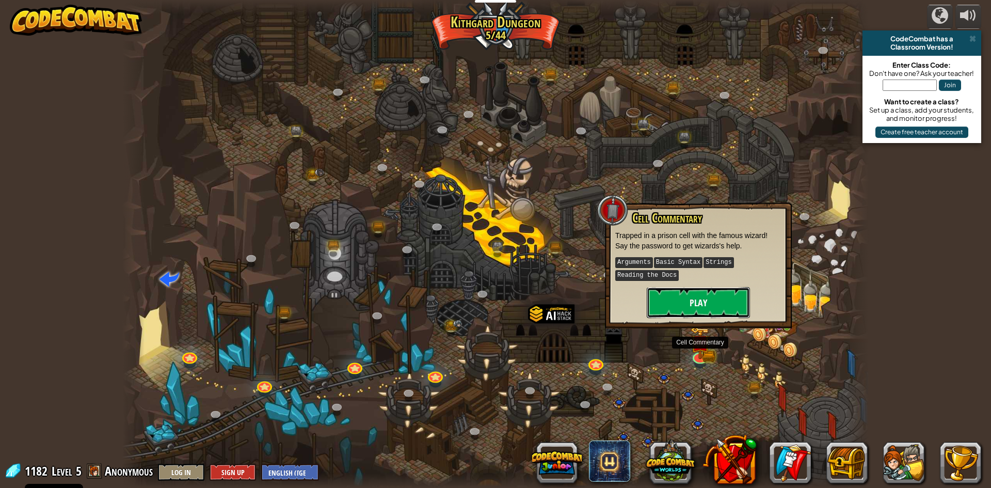
click at [700, 310] on button "Play" at bounding box center [698, 302] width 103 height 31
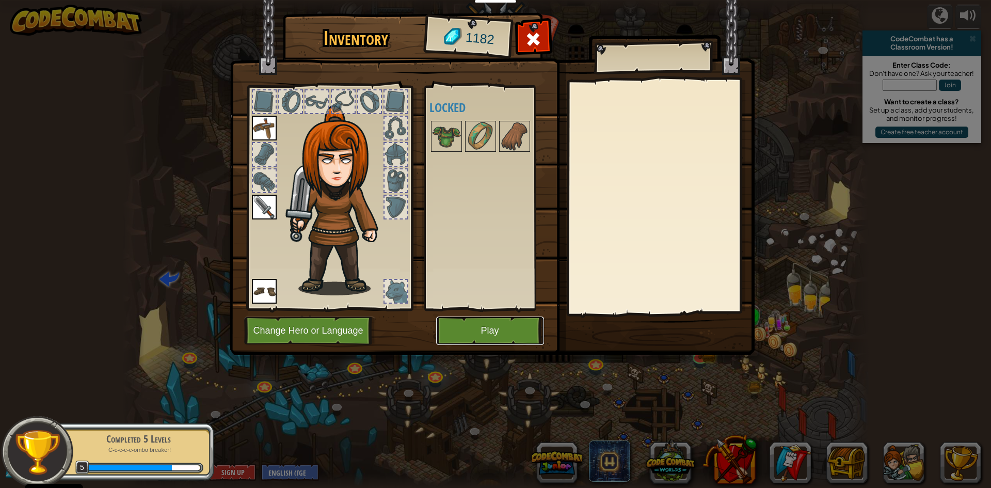
click at [490, 336] on button "Play" at bounding box center [490, 330] width 108 height 28
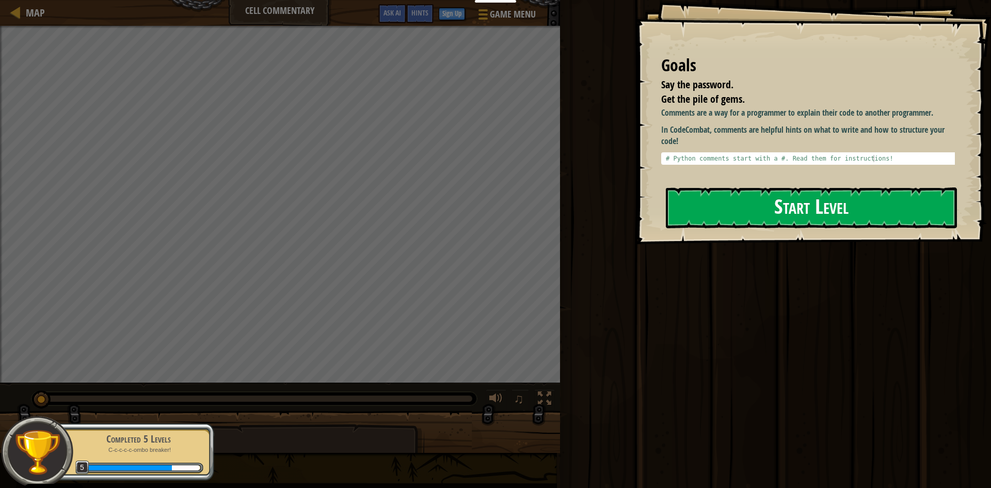
click at [741, 213] on button "Start Level" at bounding box center [811, 207] width 291 height 41
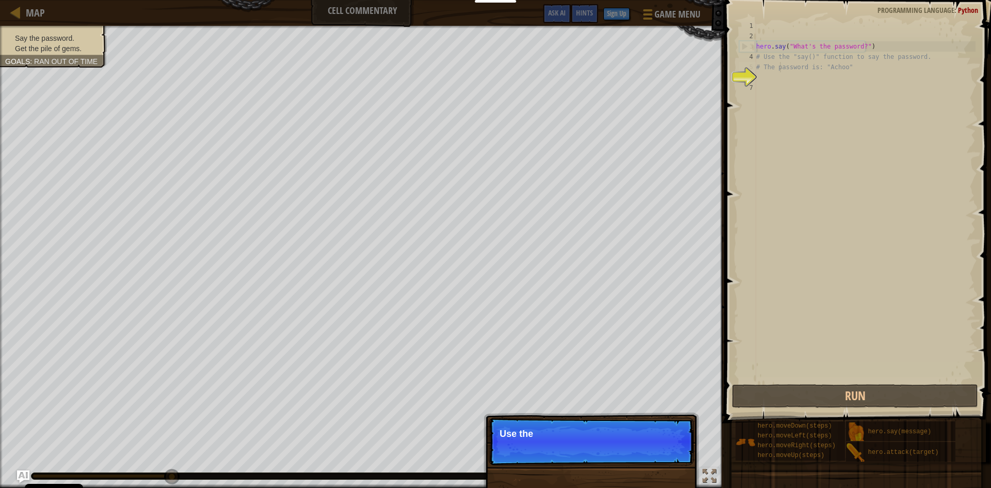
click at [781, 64] on div "hero . say ( "What's the password?" ) # Use the "say()" function to say the pas…" at bounding box center [864, 212] width 221 height 382
type textarea "# The password is: "Achoo""
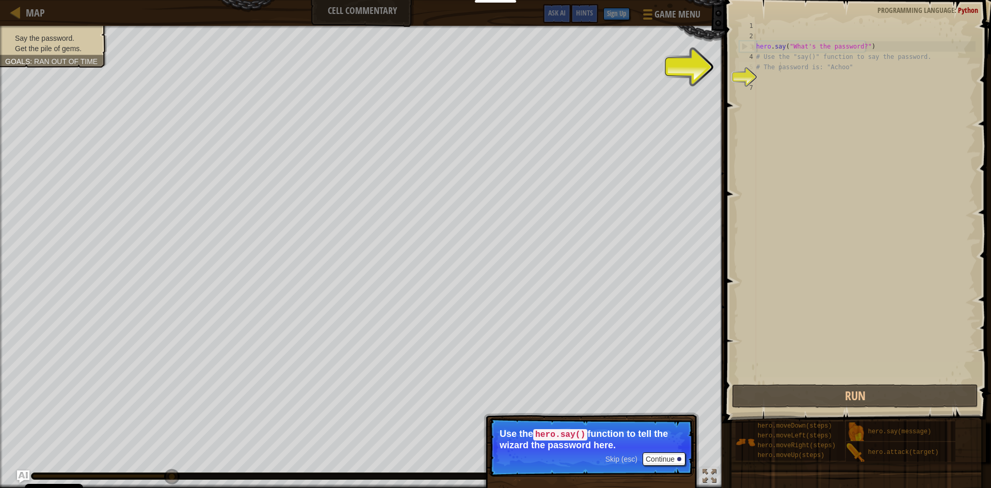
click at [779, 77] on div "hero . say ( "What's the password?" ) # Use the "say()" function to say the pas…" at bounding box center [864, 212] width 221 height 382
click at [770, 78] on div "hero . say ( "What's the password?" ) # Use the "say()" function to say the pas…" at bounding box center [864, 212] width 221 height 382
click at [806, 58] on div "hero . say ( "What's the password?" ) # Use the "say()" function to say the pas…" at bounding box center [864, 212] width 221 height 382
type textarea "# Use the "say()" function to say the password."
click at [796, 77] on div "hero . say ( "What's the password?" ) # Use the "say()" function to say the pas…" at bounding box center [864, 212] width 221 height 382
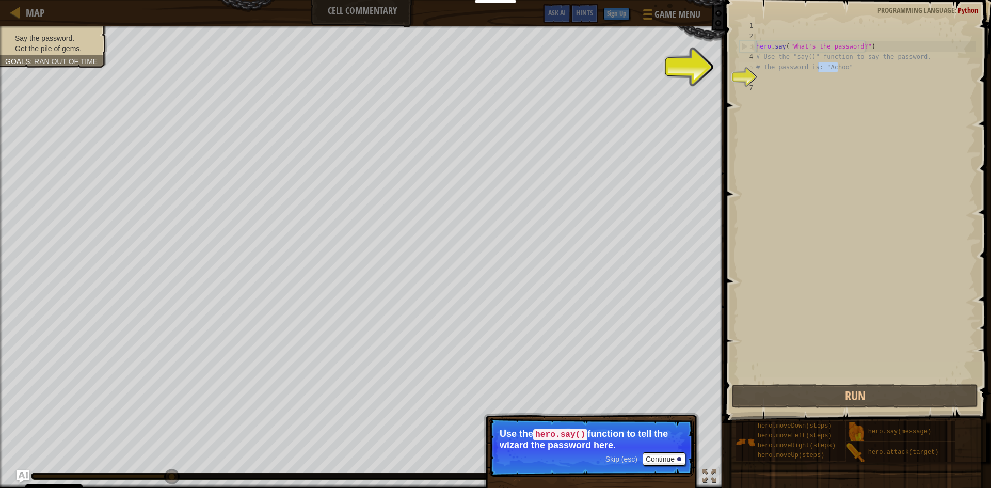
drag, startPoint x: 839, startPoint y: 71, endPoint x: 817, endPoint y: 67, distance: 22.1
click at [817, 67] on div "hero . say ( "What's the password?" ) # Use the "say()" function to say the pas…" at bounding box center [864, 212] width 221 height 382
type textarea "# The password is: "Achoo""
click at [845, 69] on div "hero . say ( "What's the password?" ) # Use the "say()" function to say the pas…" at bounding box center [864, 212] width 221 height 382
click at [796, 77] on div "hero . say ( "What's the password?" ) # Use the "say()" function to say the pas…" at bounding box center [864, 212] width 221 height 382
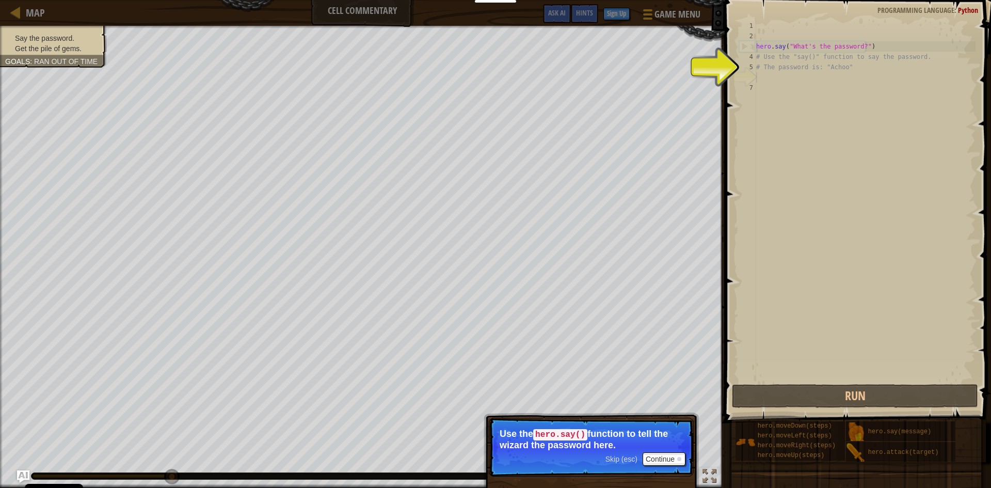
click at [765, 93] on div "hero . say ( "What's the password?" ) # Use the "say()" function to say the pas…" at bounding box center [864, 212] width 221 height 382
click at [768, 80] on div "hero . say ( "What's the password?" ) # Use the "say()" function to say the pas…" at bounding box center [864, 212] width 221 height 382
click at [765, 69] on div "hero . say ( "What's the password?" ) # Use the "say()" function to say the pas…" at bounding box center [864, 212] width 221 height 382
click at [765, 61] on div "hero . say ( "What's the password?" ) # Use the "say()" function to say the pas…" at bounding box center [864, 212] width 221 height 382
click at [805, 51] on div "hero . say ( "What's the password?" ) # Use the "say()" function to say the pas…" at bounding box center [864, 212] width 221 height 382
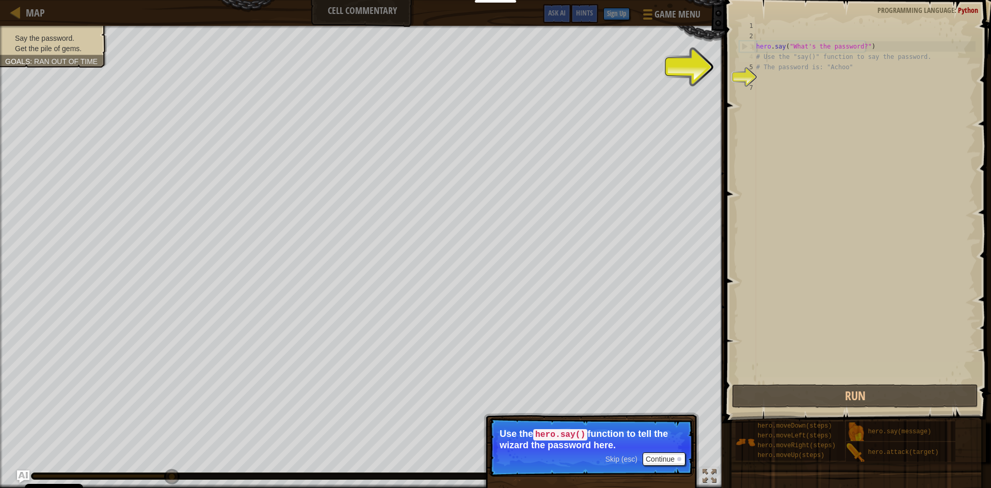
type textarea "hero.say("What's the password?")"
click at [774, 79] on div "hero . say ( "What's the password?" ) # Use the "say()" function to say the pas…" at bounding box center [864, 212] width 221 height 382
click at [661, 456] on button "Continue" at bounding box center [664, 458] width 43 height 13
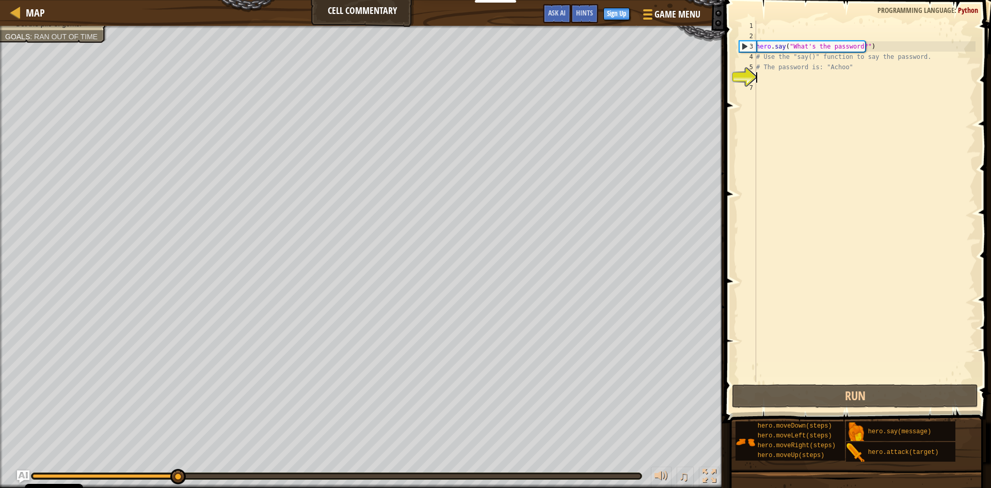
scroll to position [5, 0]
click at [764, 80] on div "hero . say ( "What's the password?" ) # Use the "say()" function to say the pas…" at bounding box center [864, 212] width 221 height 382
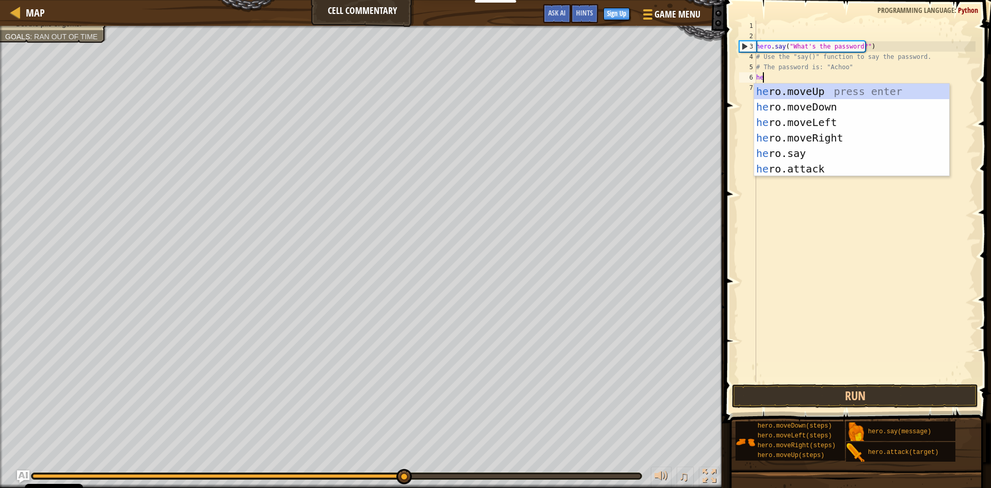
scroll to position [5, 1]
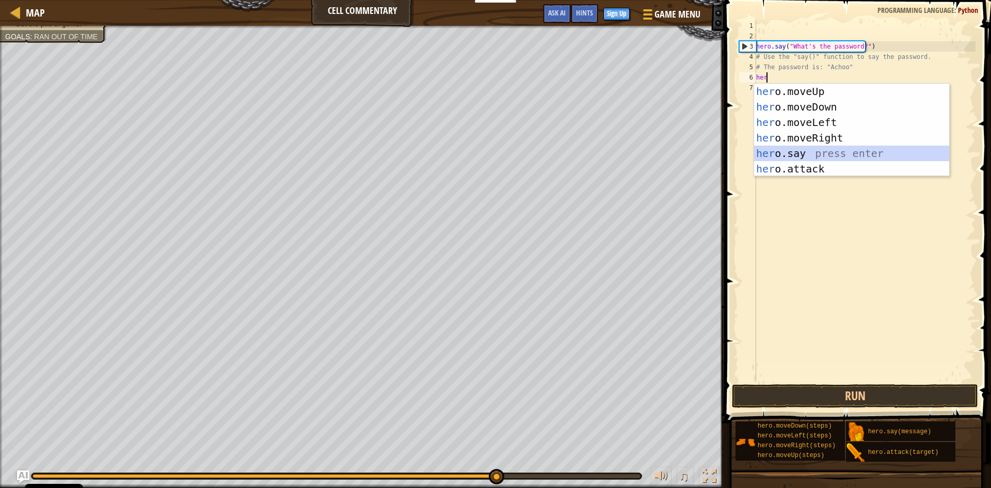
click at [795, 152] on div "her o.moveUp press enter her o.moveDown press enter her o.moveLeft press enter …" at bounding box center [851, 146] width 195 height 124
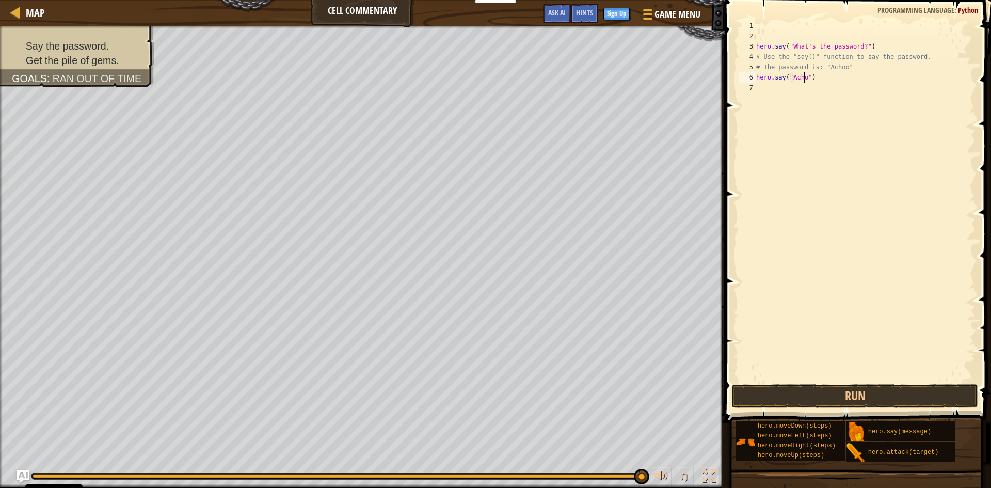
scroll to position [5, 4]
type textarea "hero.say("Achoo")"
click at [804, 388] on button "Run" at bounding box center [855, 396] width 246 height 24
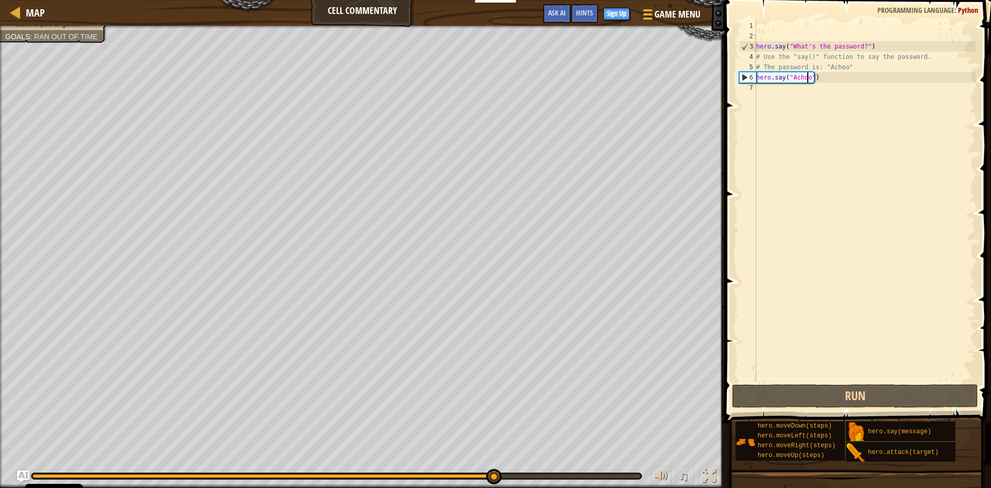
click at [768, 90] on div "hero . say ( "What's the password?" ) # Use the "say()" function to say the pas…" at bounding box center [864, 212] width 221 height 382
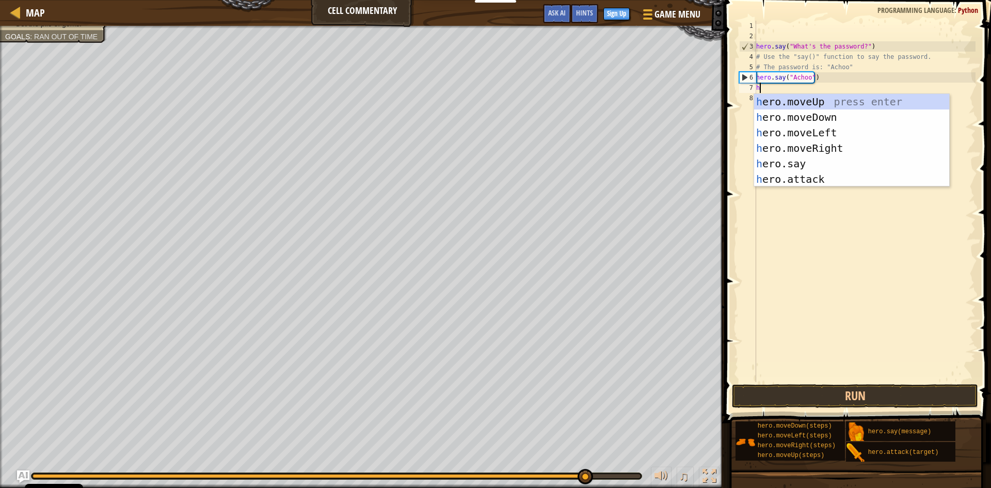
type textarea "her"
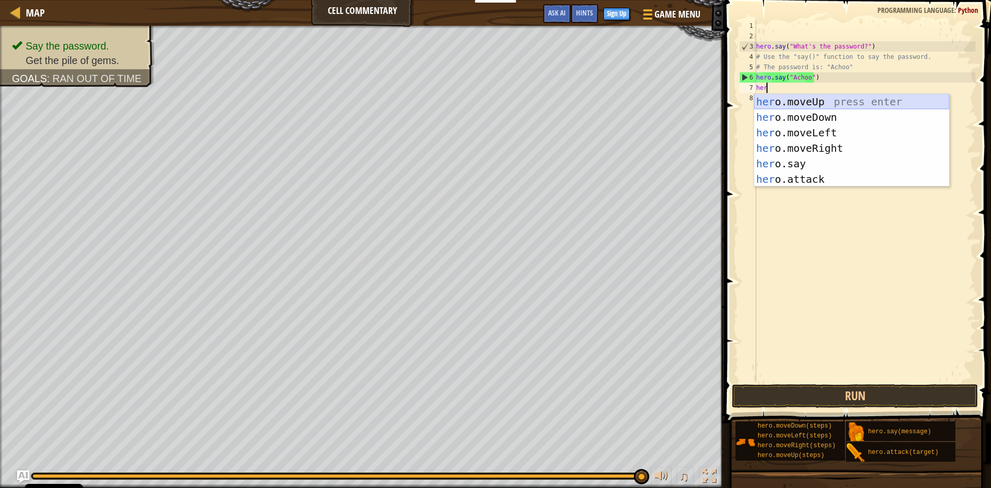
click at [798, 101] on div "her o.moveUp press enter her o.moveDown press enter her o.moveLeft press enter …" at bounding box center [851, 156] width 195 height 124
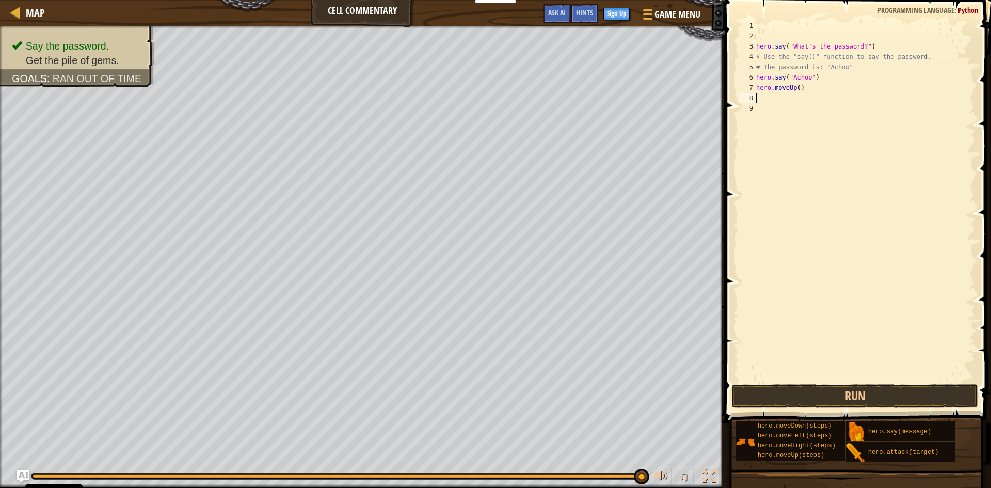
click at [797, 89] on div "hero . say ( "What's the password?" ) # Use the "say()" function to say the pas…" at bounding box center [864, 212] width 221 height 382
type textarea "hero.moveUp(2)"
click at [836, 388] on button "Run" at bounding box center [855, 396] width 246 height 24
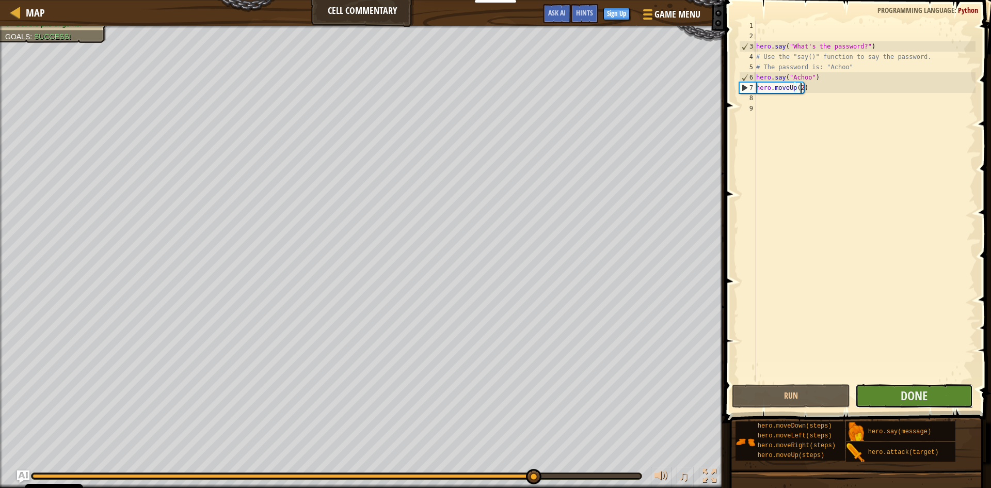
click at [884, 395] on button "Done" at bounding box center [914, 396] width 118 height 24
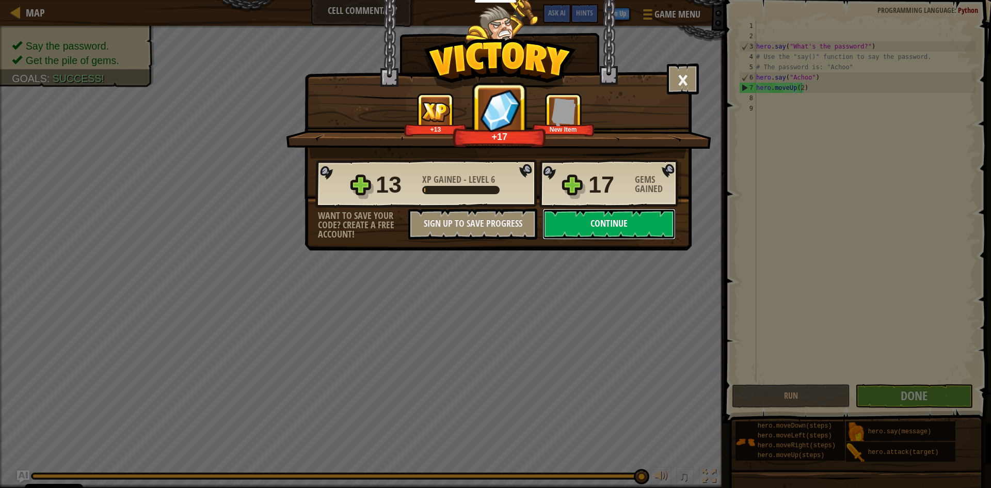
click at [621, 230] on button "Continue" at bounding box center [609, 224] width 133 height 31
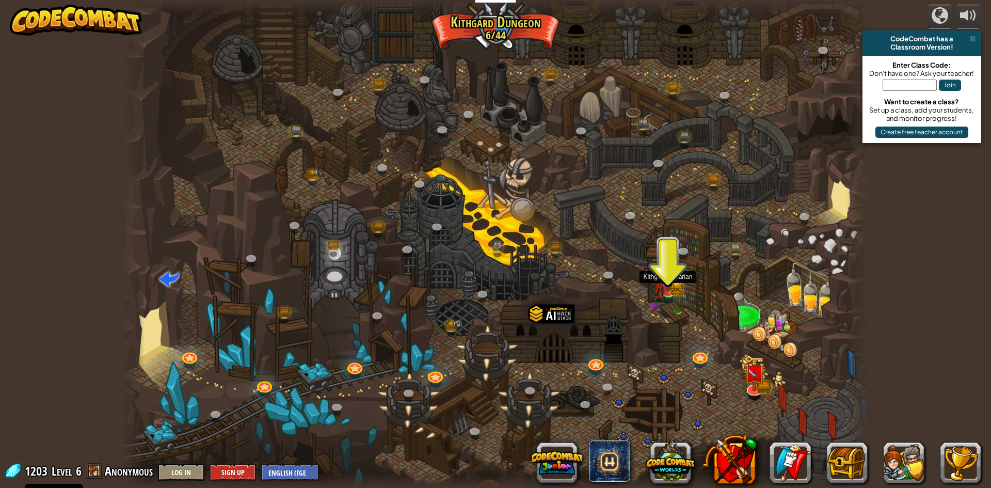
click at [668, 288] on img at bounding box center [668, 269] width 20 height 44
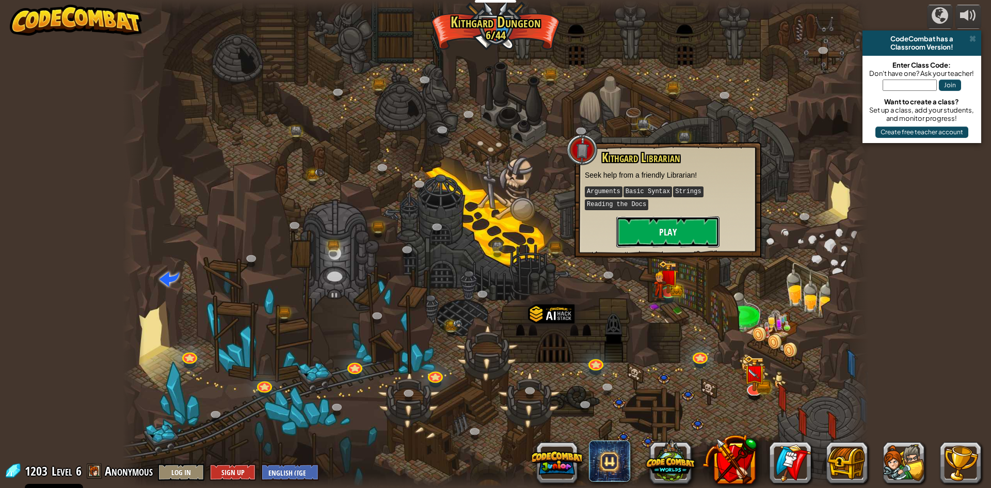
click at [668, 226] on button "Play" at bounding box center [667, 231] width 103 height 31
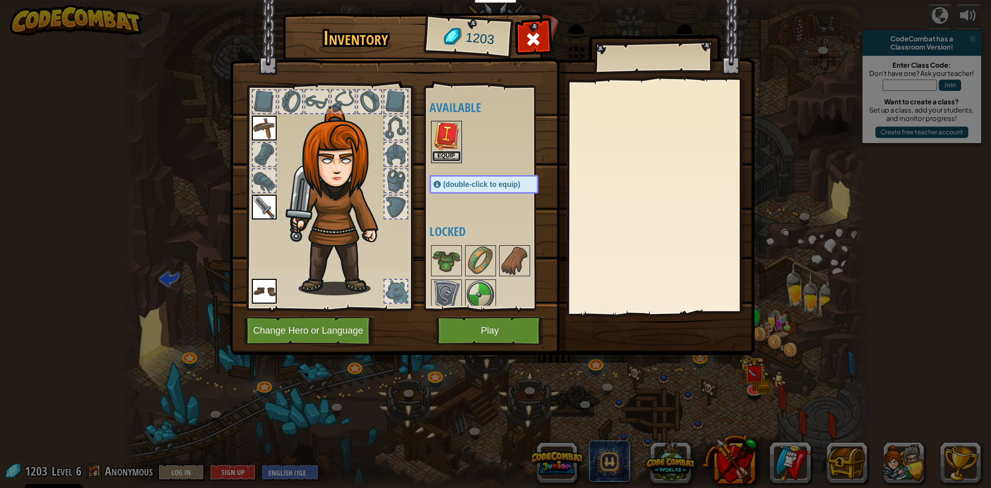
click at [450, 156] on button "Equip" at bounding box center [446, 156] width 29 height 11
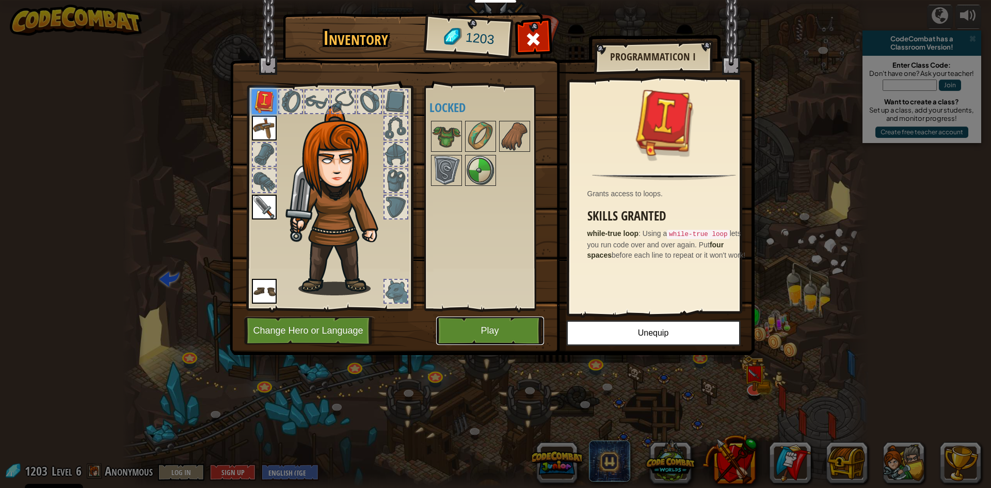
click at [501, 323] on button "Play" at bounding box center [490, 330] width 108 height 28
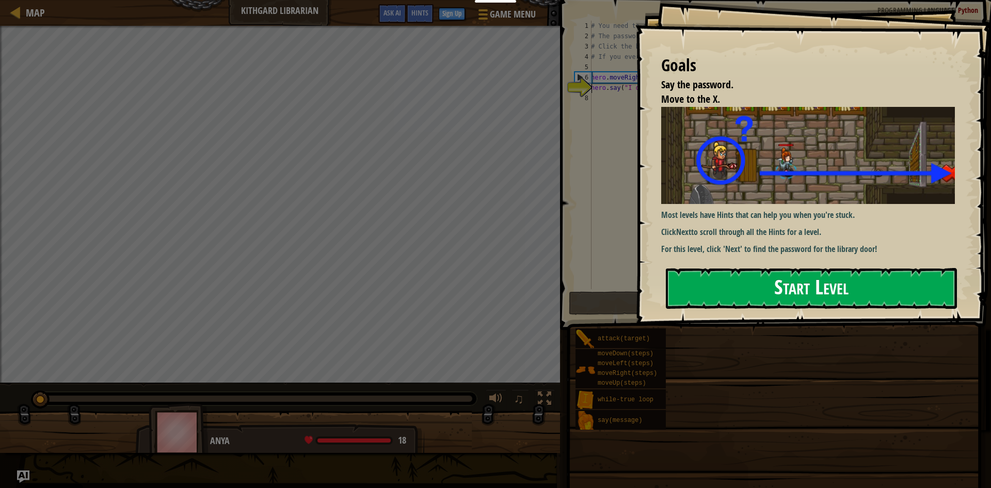
click at [798, 287] on button "Start Level" at bounding box center [811, 288] width 291 height 41
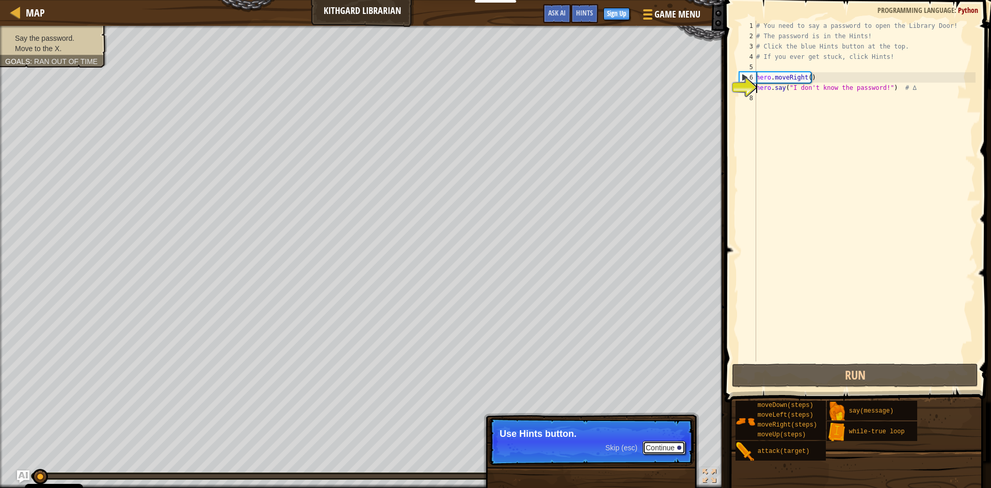
click at [674, 447] on button "Continue" at bounding box center [664, 447] width 43 height 13
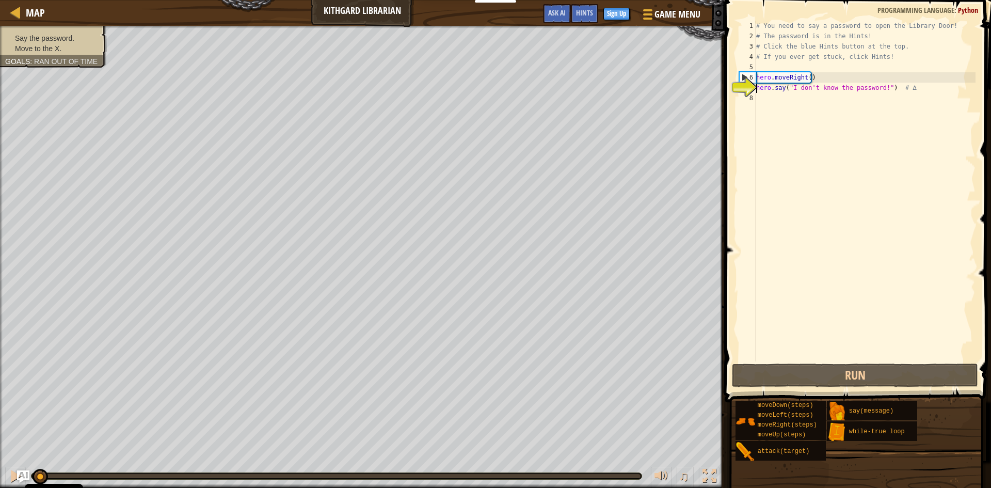
click at [776, 98] on div "# You need to say a password to open the Library Door! # The password is in the…" at bounding box center [864, 201] width 221 height 361
click at [775, 87] on div "# You need to say a password to open the Library Door! # The password is in the…" at bounding box center [864, 201] width 221 height 361
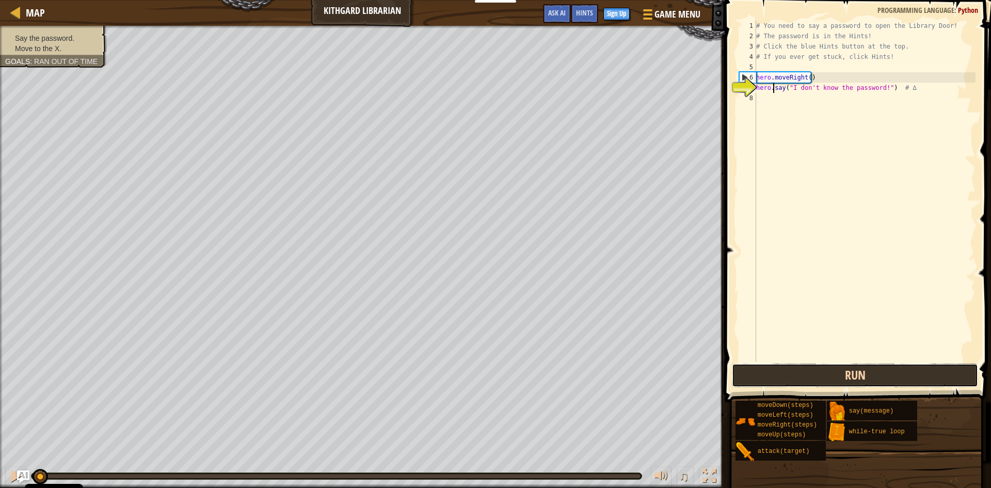
click at [839, 370] on button "Run" at bounding box center [855, 375] width 246 height 24
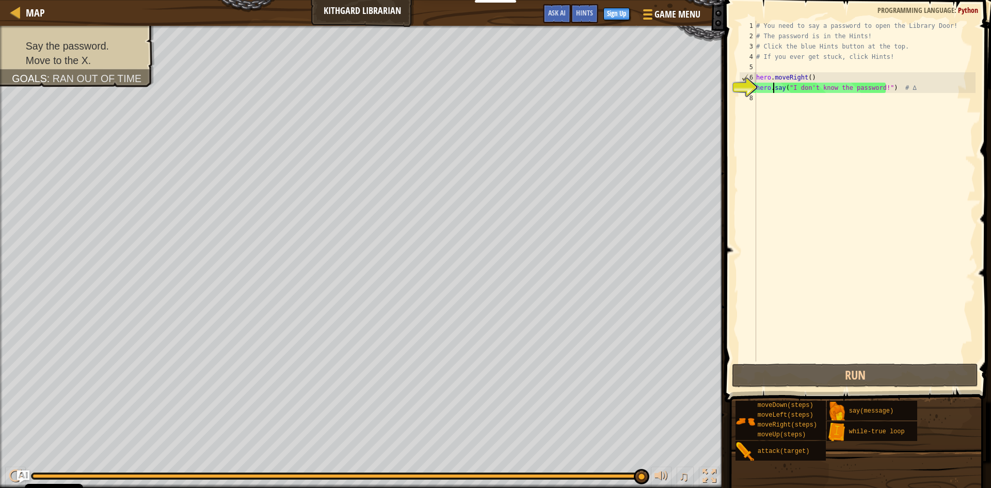
click at [874, 90] on div "# You need to say a password to open the Library Door! # The password is in the…" at bounding box center [864, 201] width 221 height 361
click at [874, 92] on div "# You need to say a password to open the Library Door! # The password is in the…" at bounding box center [864, 201] width 221 height 361
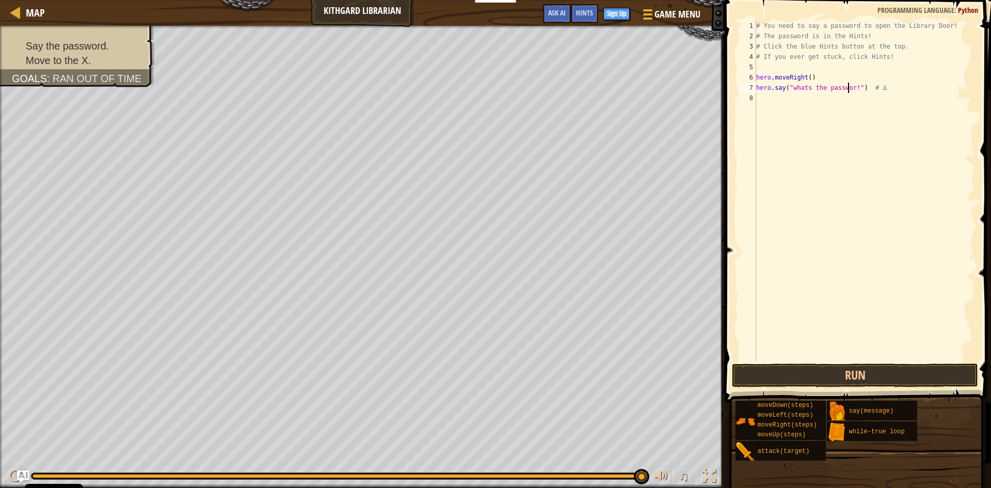
scroll to position [5, 8]
click at [841, 371] on button "Run" at bounding box center [855, 375] width 246 height 24
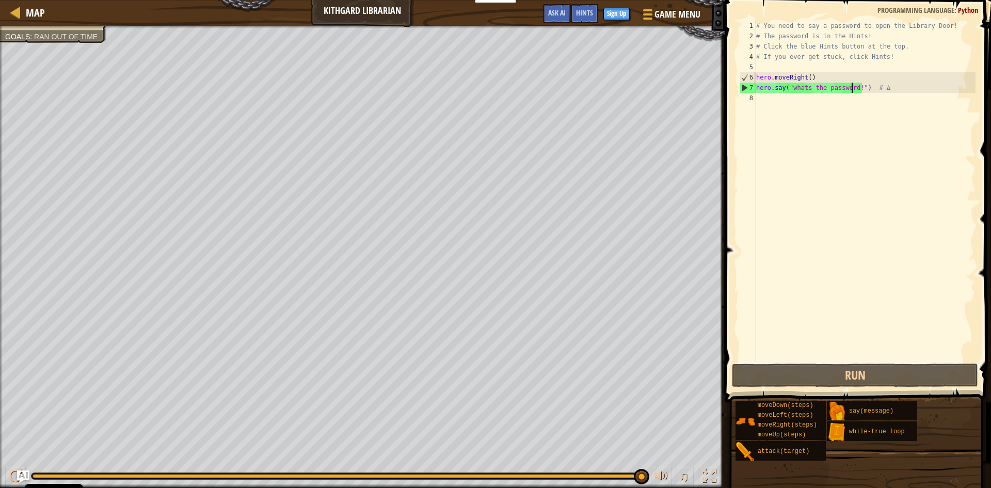
click at [807, 88] on div "# You need to say a password to open the Library Door! # The password is in the…" at bounding box center [864, 201] width 221 height 361
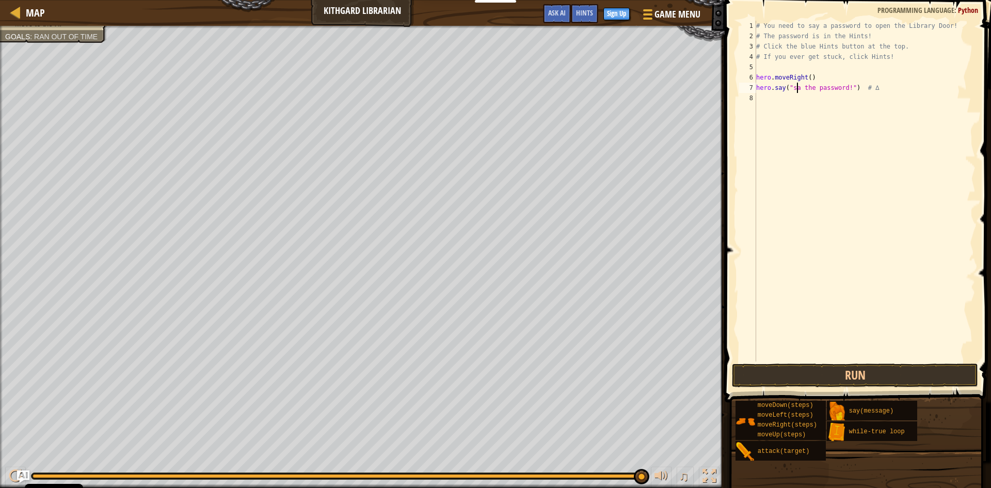
scroll to position [5, 4]
click at [804, 90] on div "# You need to say a password to open the Library Door! # The password is in the…" at bounding box center [864, 201] width 221 height 361
type textarea "hero.say("say the password!") # ∆"
click at [855, 375] on button "Run" at bounding box center [855, 375] width 246 height 24
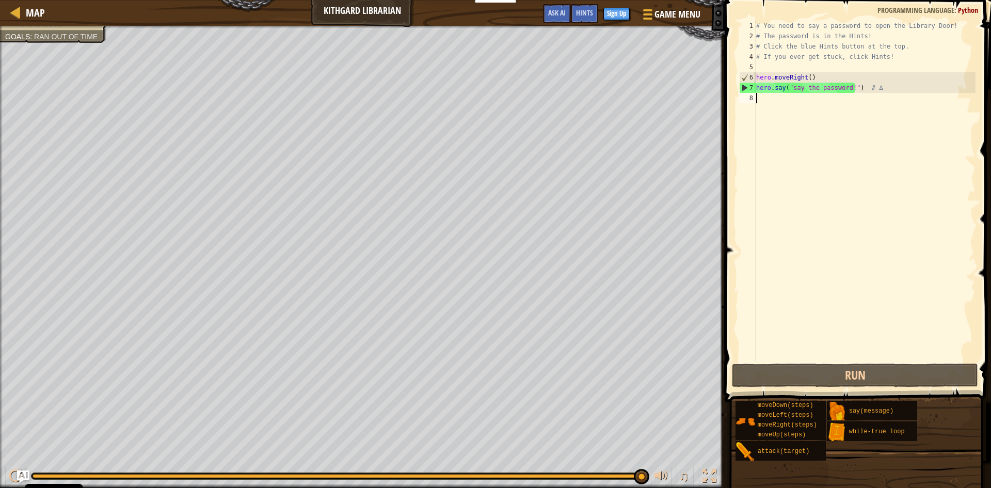
click at [845, 93] on div "# You need to say a password to open the Library Door! # The password is in the…" at bounding box center [864, 201] width 221 height 361
click at [847, 88] on div "# You need to say a password to open the Library Door! # The password is in the…" at bounding box center [864, 201] width 221 height 361
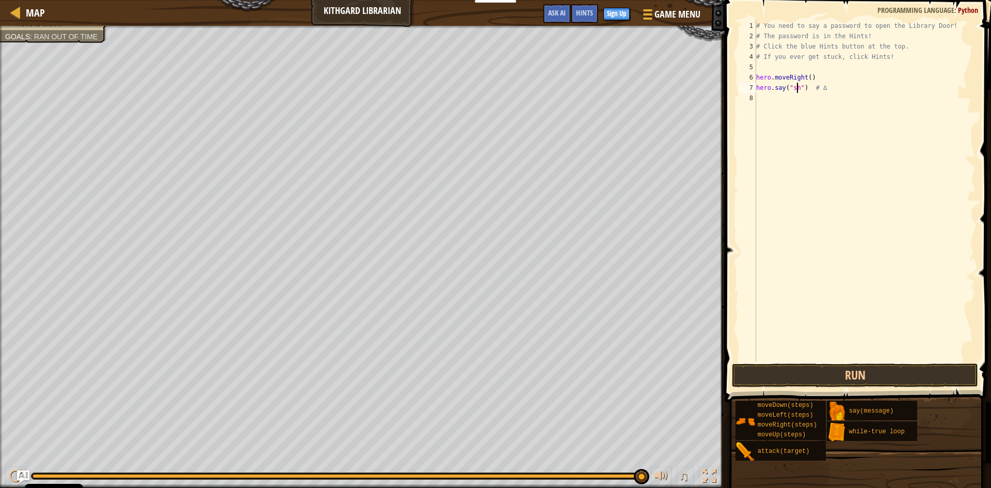
scroll to position [5, 4]
click at [865, 370] on button "Run" at bounding box center [855, 375] width 246 height 24
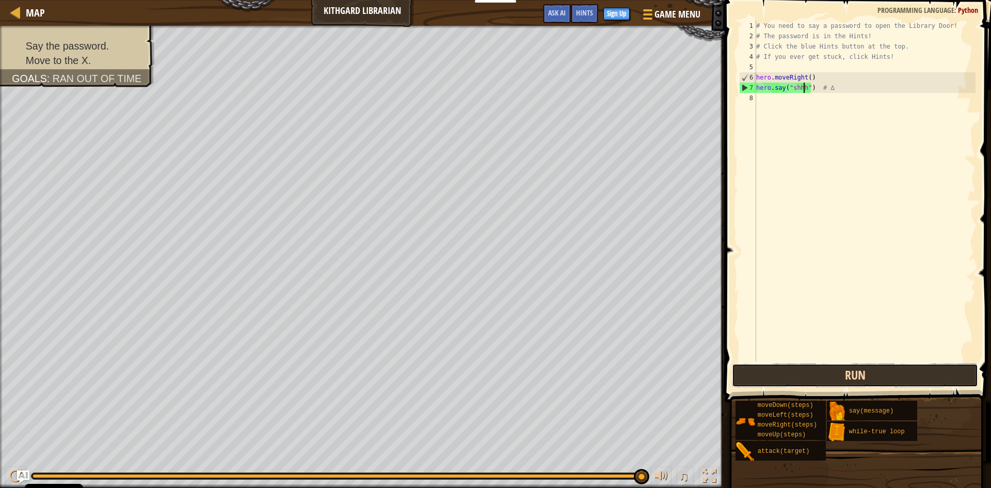
click at [759, 370] on button "Run" at bounding box center [855, 375] width 246 height 24
click at [669, 422] on div "Say the password. Move to the X. Goals : Ran out of time ♫ Anya 18 x: 54 y: 30 …" at bounding box center [495, 257] width 991 height 462
click at [590, 13] on span "Hints" at bounding box center [584, 13] width 17 height 10
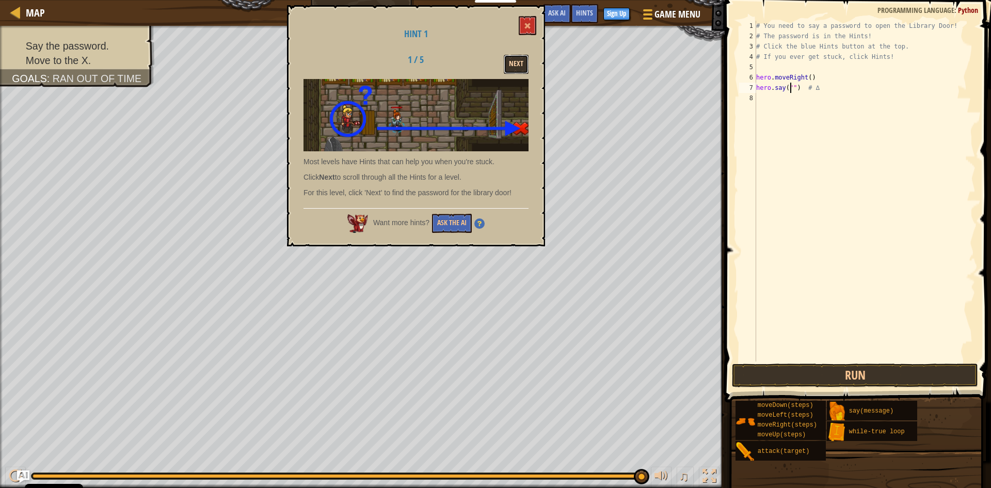
click at [512, 70] on button "Next" at bounding box center [516, 64] width 25 height 19
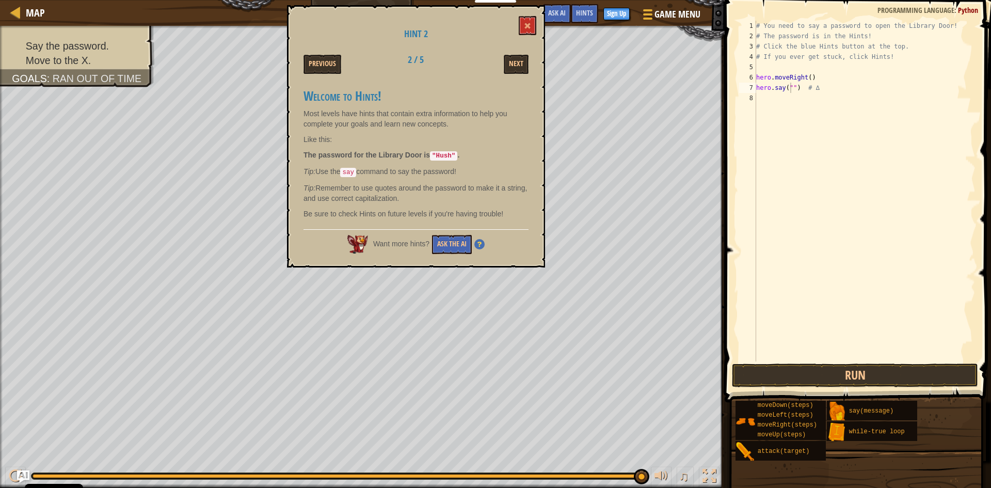
click at [790, 89] on div "# You need to say a password to open the Library Door! # The password is in the…" at bounding box center [864, 201] width 221 height 361
type textarea "hero.say("Hush") # ∆"
click at [764, 100] on div "# You need to say a password to open the Library Door! # The password is in the…" at bounding box center [864, 201] width 221 height 361
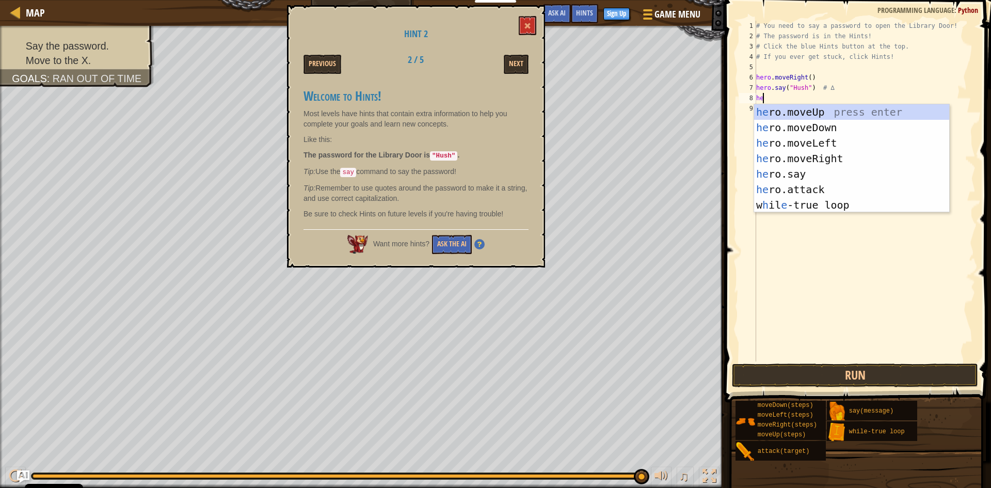
type textarea "her"
click at [810, 156] on div "her o.moveUp press enter her o.moveDown press enter her o.moveLeft press enter …" at bounding box center [851, 173] width 195 height 139
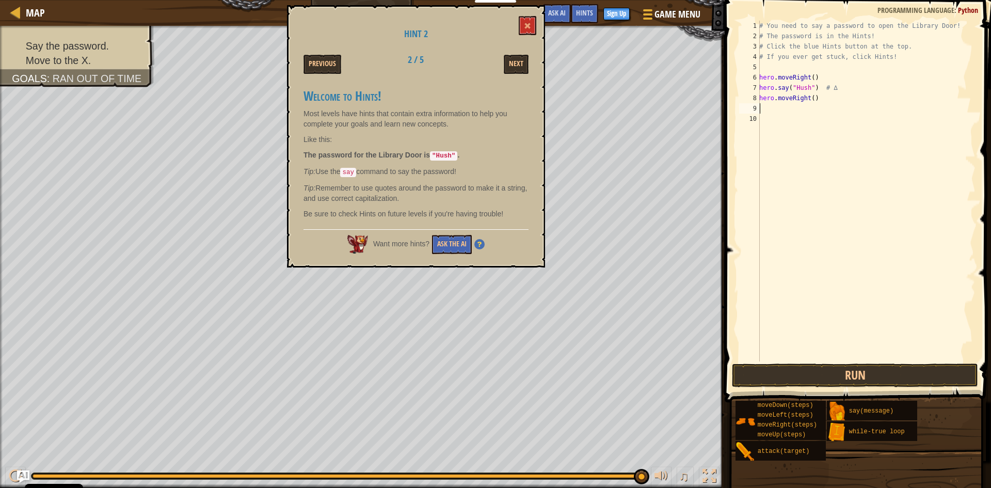
scroll to position [5, 0]
click at [798, 375] on button "Run" at bounding box center [855, 375] width 246 height 24
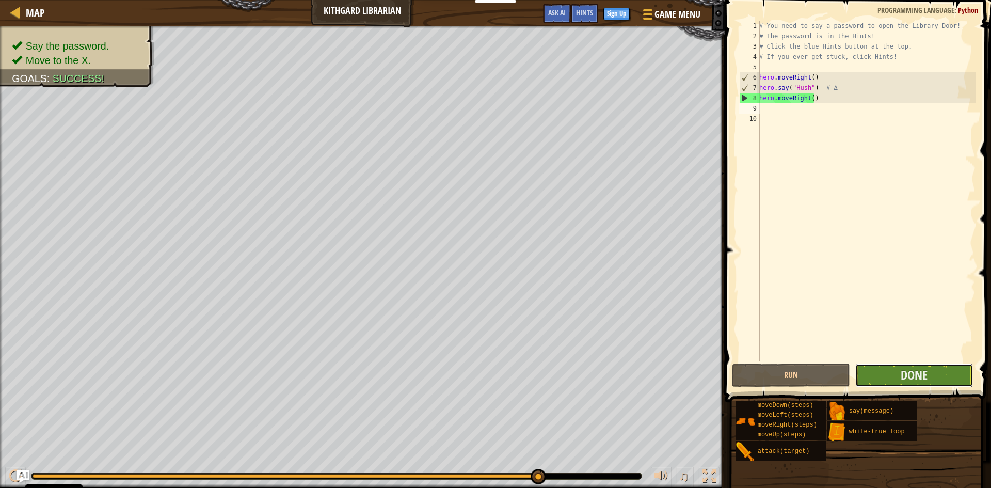
click at [871, 378] on button "Done" at bounding box center [914, 375] width 118 height 24
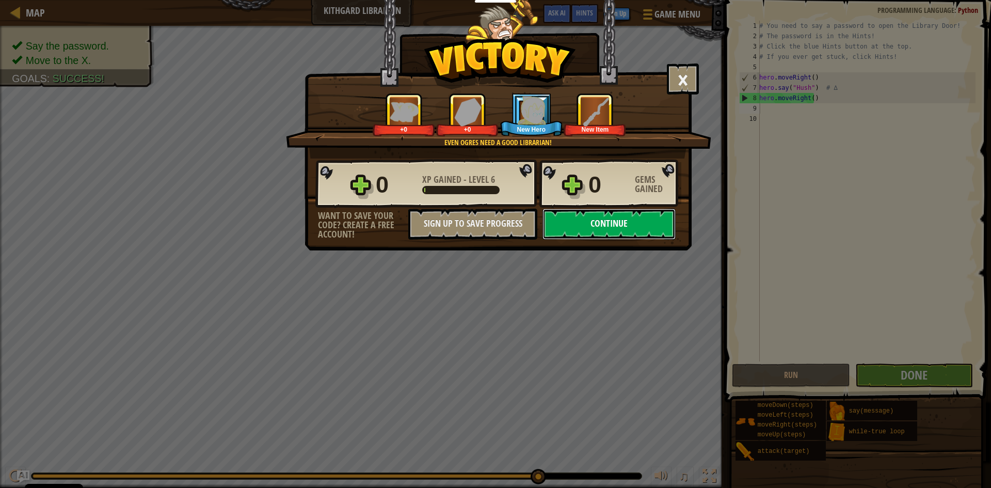
click at [659, 221] on button "Continue" at bounding box center [609, 224] width 133 height 31
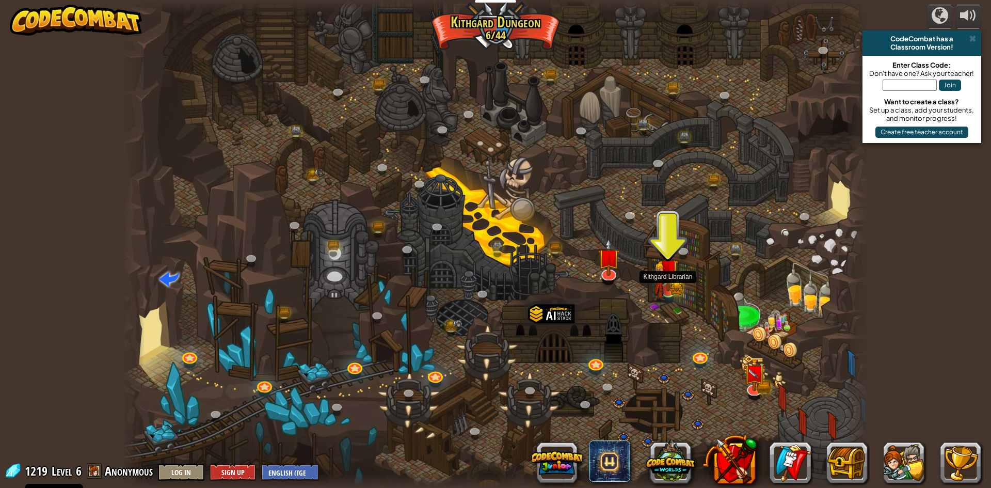
click at [664, 289] on img at bounding box center [659, 281] width 13 height 39
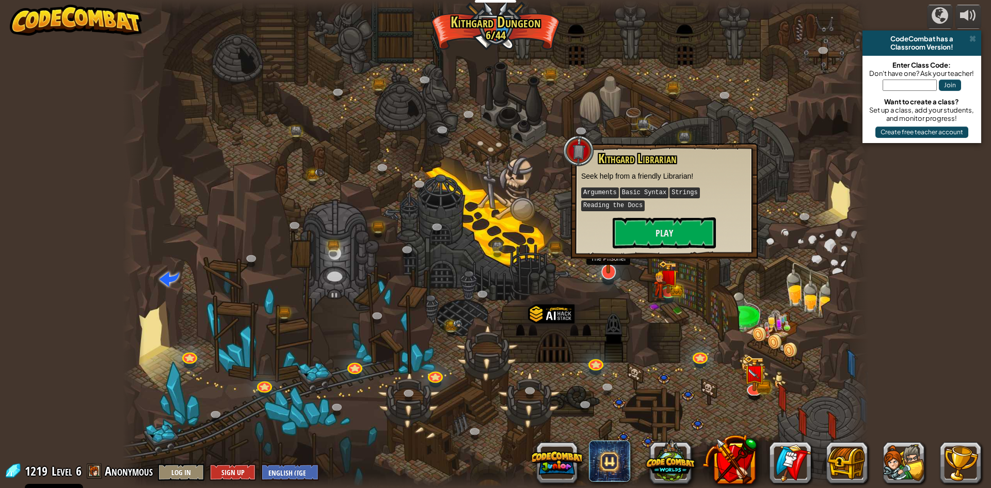
click at [617, 273] on img at bounding box center [609, 249] width 22 height 50
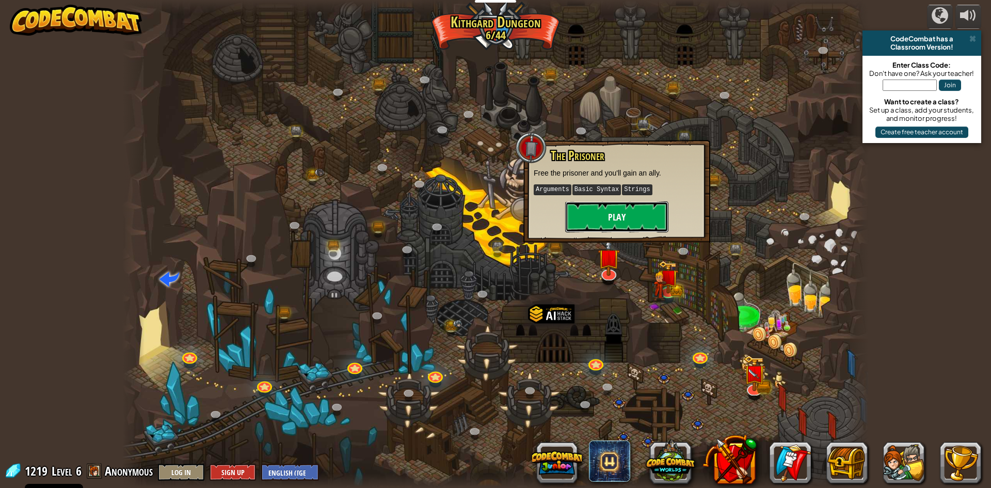
click at [632, 229] on button "Play" at bounding box center [616, 216] width 103 height 31
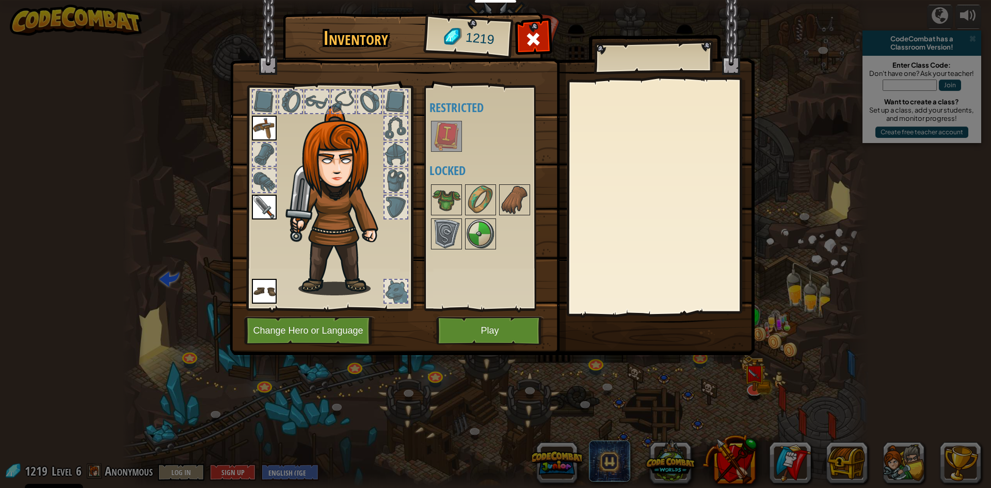
click at [447, 151] on img at bounding box center [446, 136] width 29 height 29
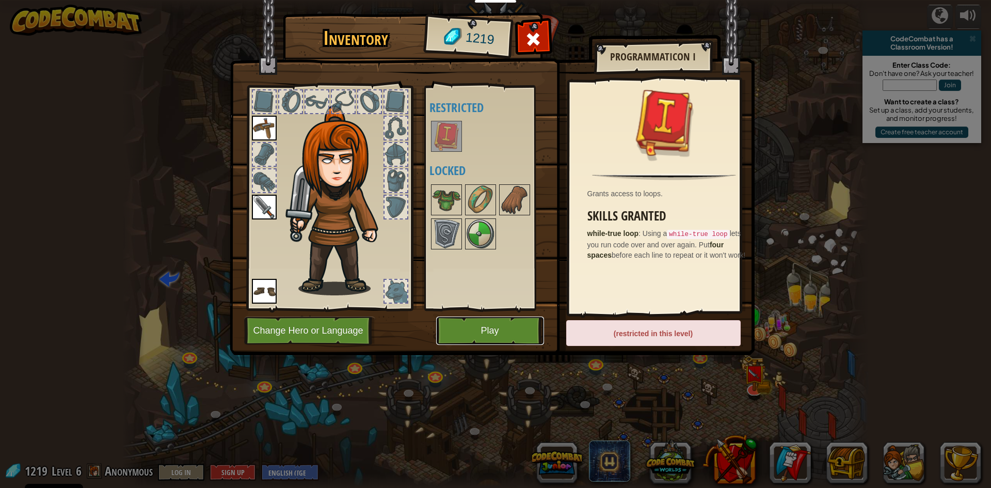
click at [509, 323] on button "Play" at bounding box center [490, 330] width 108 height 28
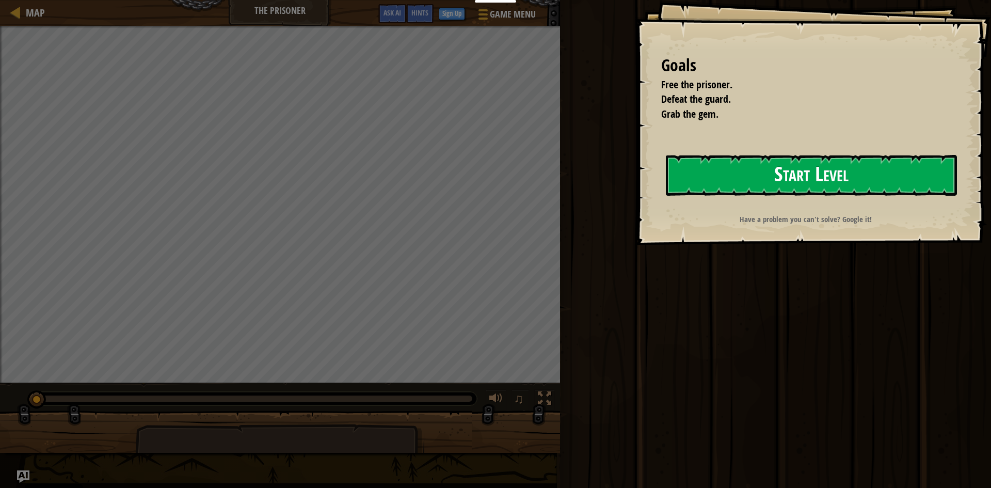
click at [759, 183] on button "Start Level" at bounding box center [811, 175] width 291 height 41
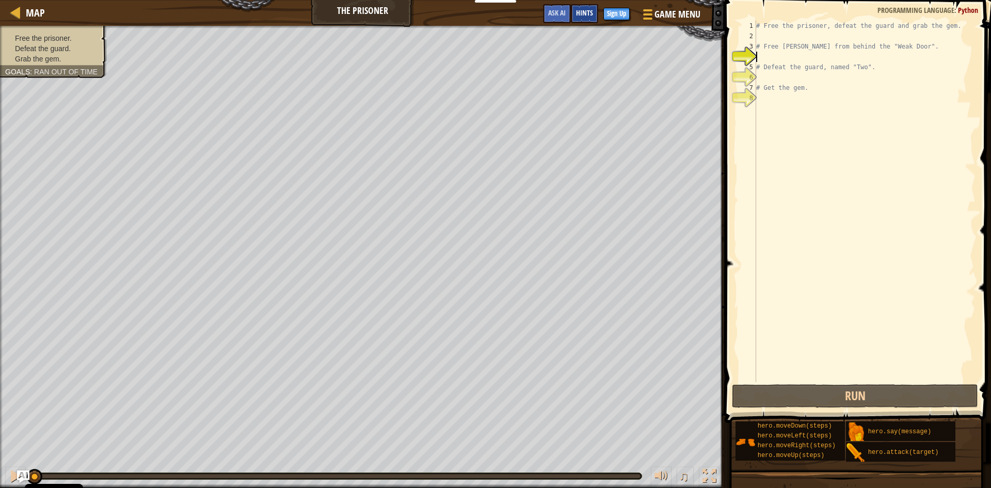
click at [591, 16] on span "Hints" at bounding box center [584, 13] width 17 height 10
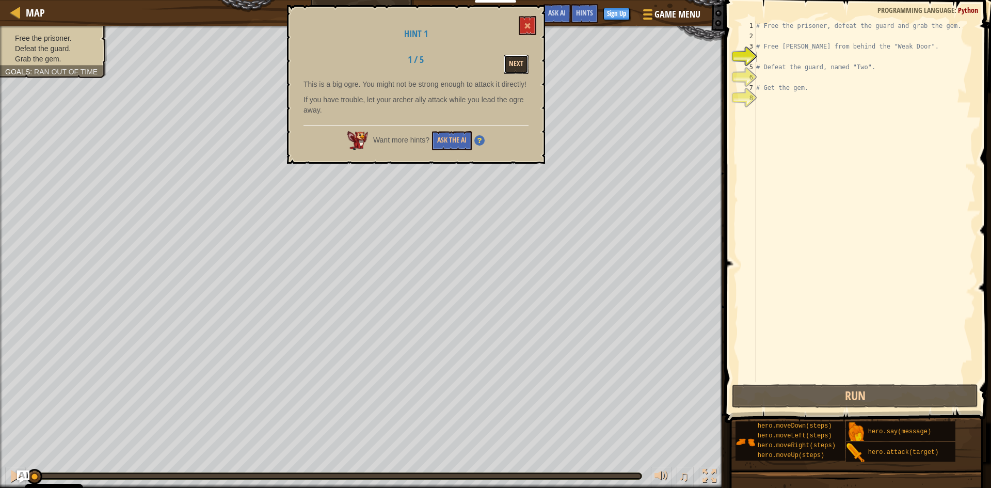
click at [519, 66] on button "Next" at bounding box center [516, 64] width 25 height 19
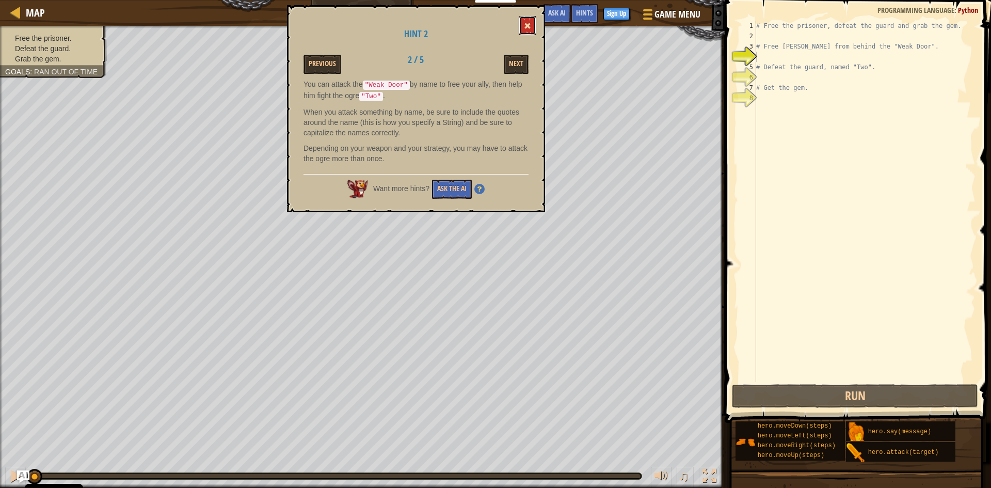
click at [528, 31] on button at bounding box center [528, 25] width 18 height 19
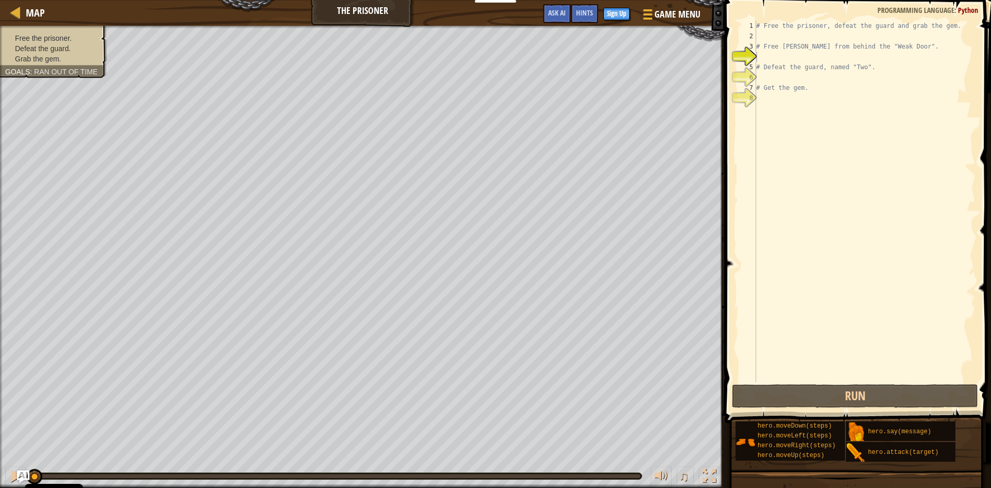
click at [769, 56] on div "# Free the prisoner, defeat the guard and grab the gem. # Free [PERSON_NAME] fr…" at bounding box center [864, 212] width 221 height 382
click at [585, 12] on span "Hints" at bounding box center [584, 13] width 17 height 10
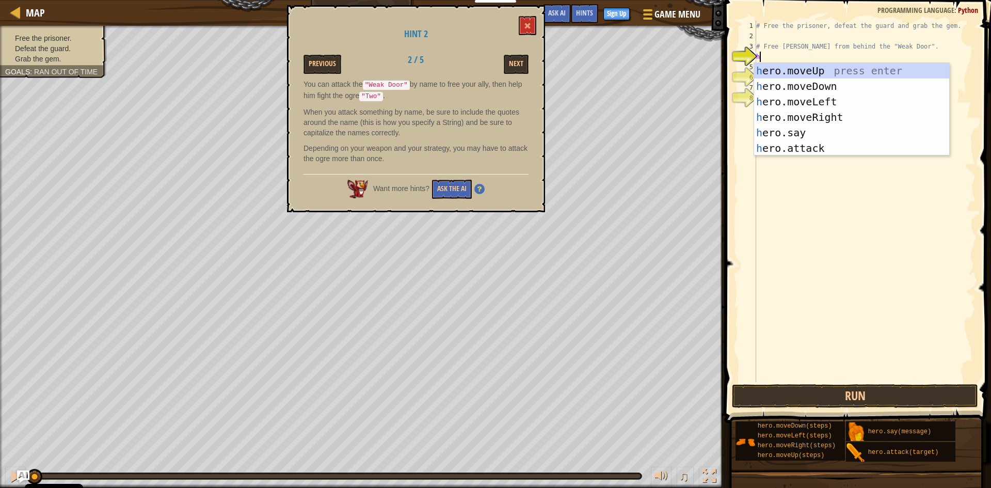
scroll to position [5, 0]
type textarea "her"
click at [822, 120] on div "her o.moveUp press enter her o.moveDown press enter her o.moveLeft press enter …" at bounding box center [851, 125] width 195 height 124
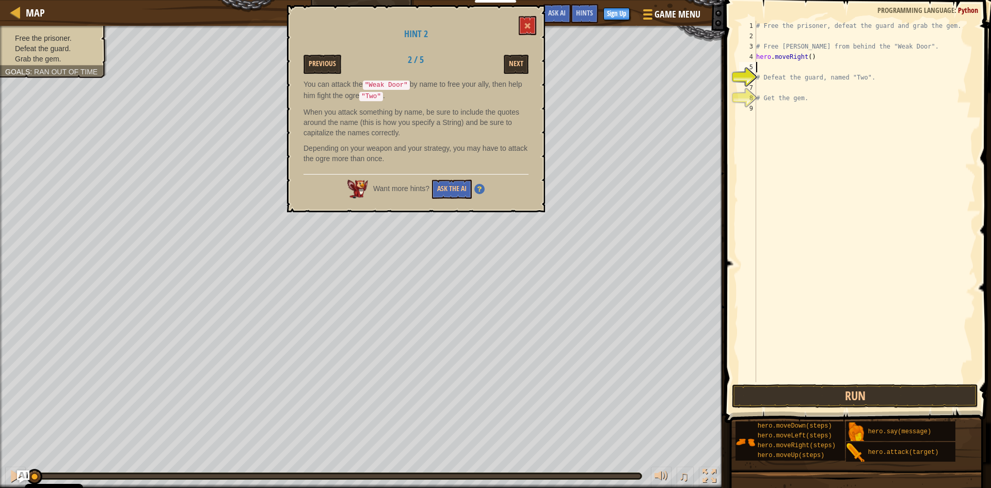
scroll to position [5, 0]
click at [807, 62] on div "# Free the prisoner, defeat the guard and grab the gem. # Free [PERSON_NAME] fr…" at bounding box center [864, 212] width 221 height 382
click at [808, 58] on div "# Free the prisoner, defeat the guard and grab the gem. # Free [PERSON_NAME] fr…" at bounding box center [864, 212] width 221 height 382
click at [528, 31] on button at bounding box center [528, 25] width 18 height 19
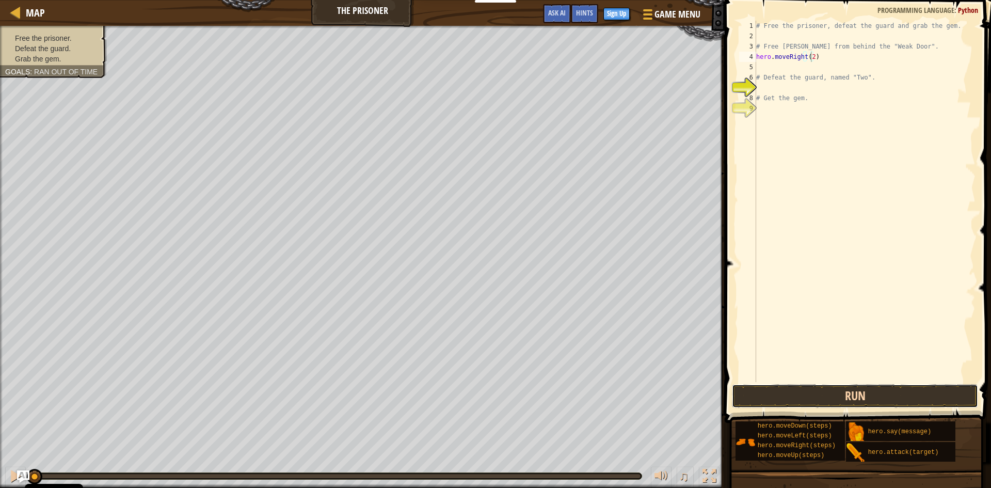
click at [819, 391] on button "Run" at bounding box center [855, 396] width 246 height 24
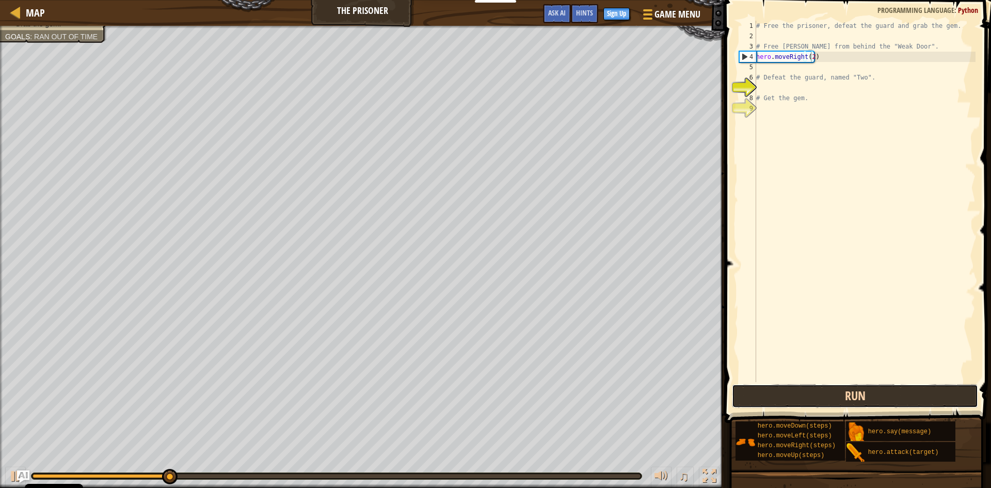
click at [835, 387] on button "Run" at bounding box center [855, 396] width 246 height 24
click at [835, 390] on button "Run" at bounding box center [855, 396] width 246 height 24
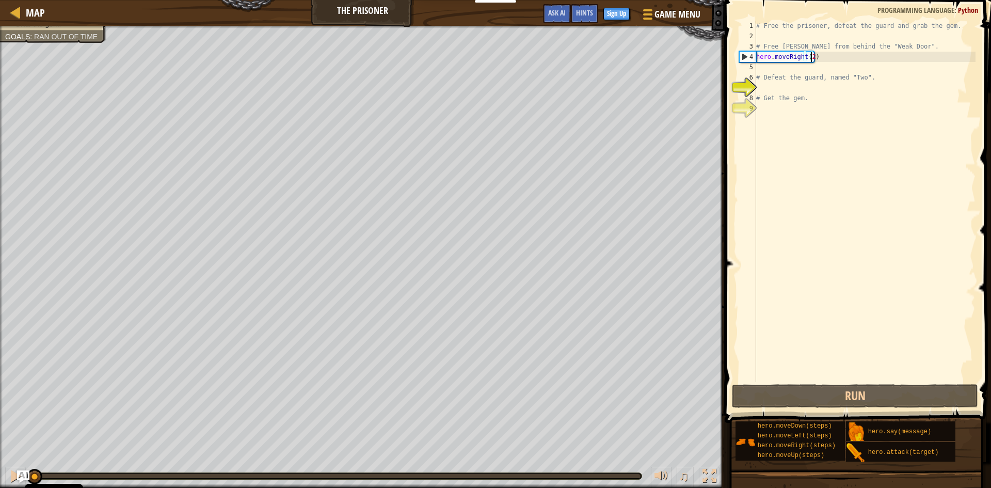
drag, startPoint x: 103, startPoint y: 475, endPoint x: 0, endPoint y: 467, distance: 103.6
click at [0, 467] on div "♫" at bounding box center [362, 473] width 725 height 31
click at [10, 478] on div at bounding box center [15, 475] width 13 height 13
type textarea "hero.moveRight()"
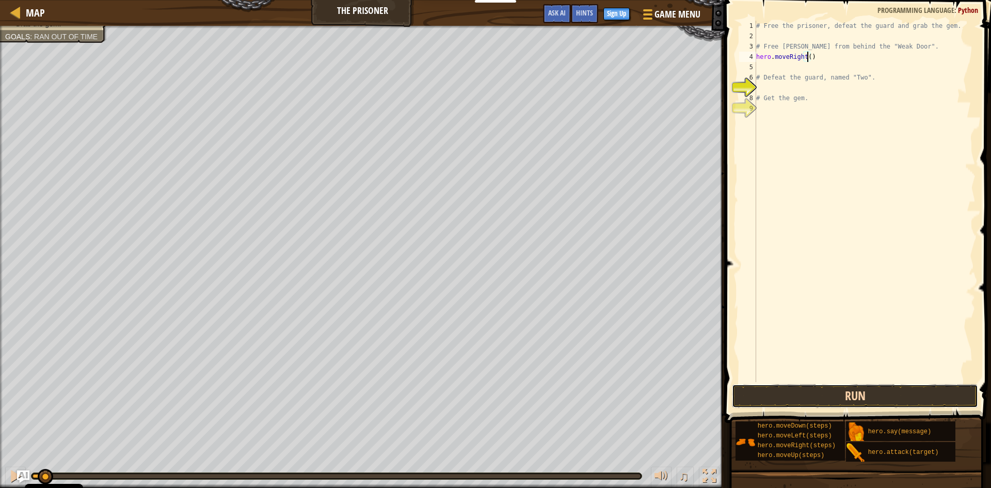
click at [786, 389] on button "Run" at bounding box center [855, 396] width 246 height 24
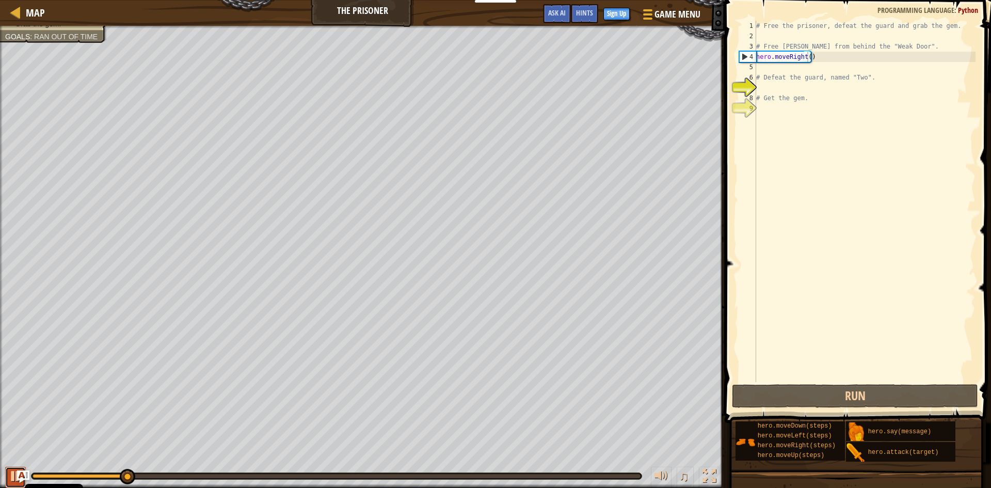
click at [12, 475] on div at bounding box center [15, 475] width 13 height 13
click at [770, 68] on div "# Free the prisoner, defeat the guard and grab the gem. # Free [PERSON_NAME] fr…" at bounding box center [864, 212] width 221 height 382
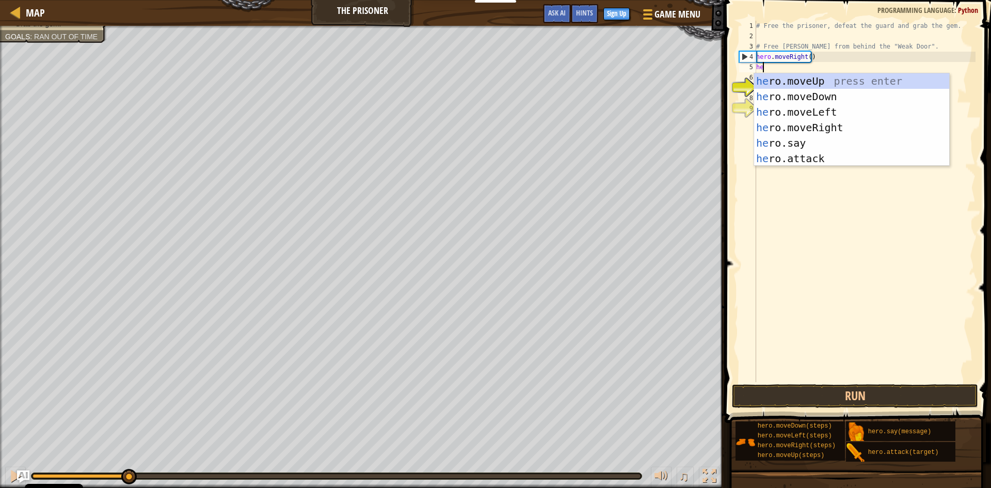
scroll to position [5, 1]
click at [787, 153] on div "her o.moveUp press enter her o.moveDown press enter her o.moveLeft press enter …" at bounding box center [851, 135] width 195 height 124
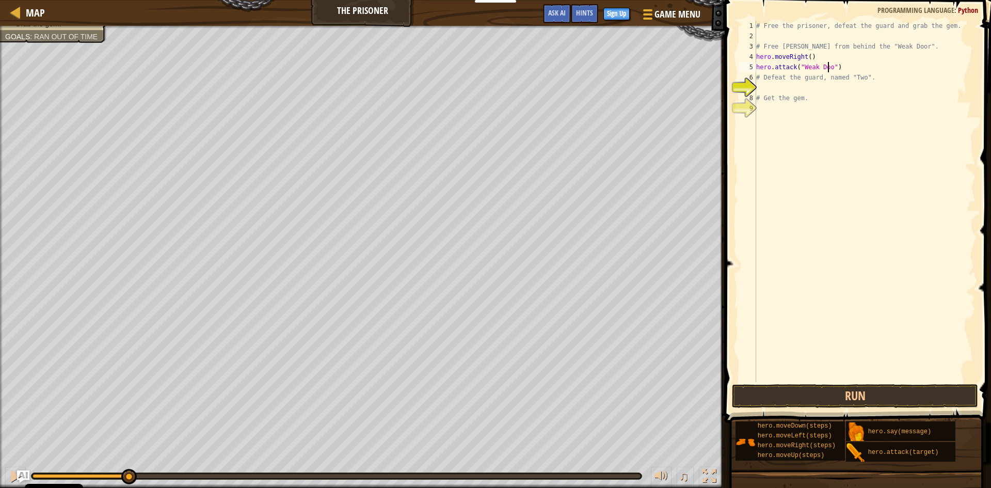
scroll to position [5, 6]
type textarea "hero.attack("Weak Door")"
click at [819, 401] on button "Run" at bounding box center [855, 396] width 246 height 24
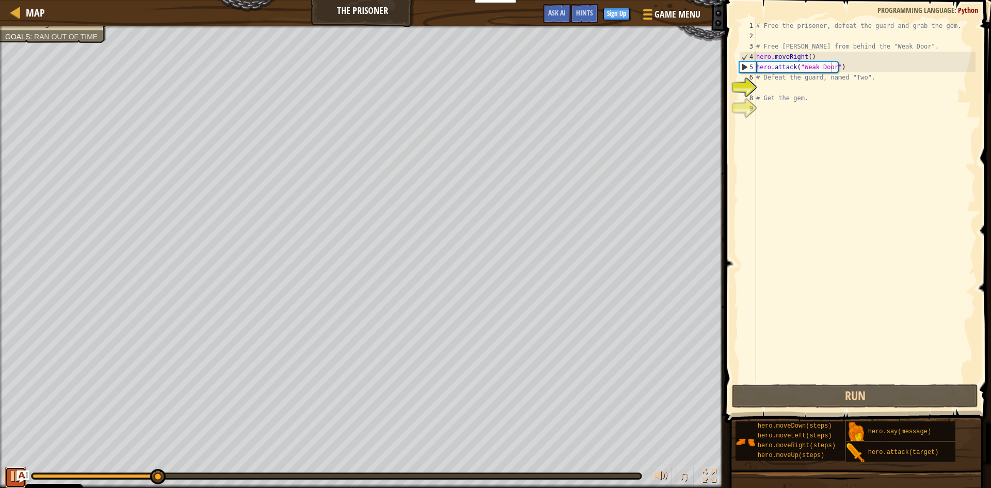
click at [11, 471] on div at bounding box center [15, 475] width 13 height 13
click at [588, 21] on div "Hints" at bounding box center [584, 13] width 27 height 19
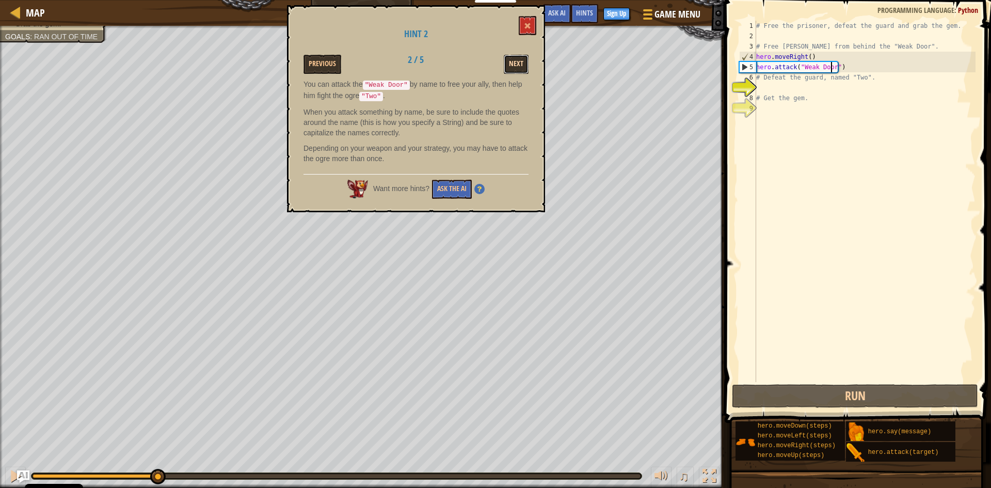
click at [517, 70] on button "Next" at bounding box center [516, 64] width 25 height 19
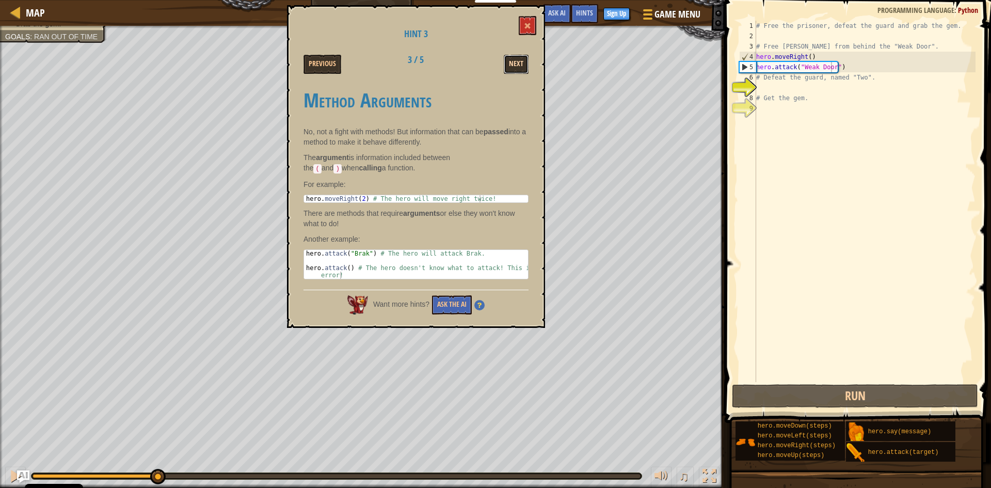
click at [518, 72] on button "Next" at bounding box center [516, 64] width 25 height 19
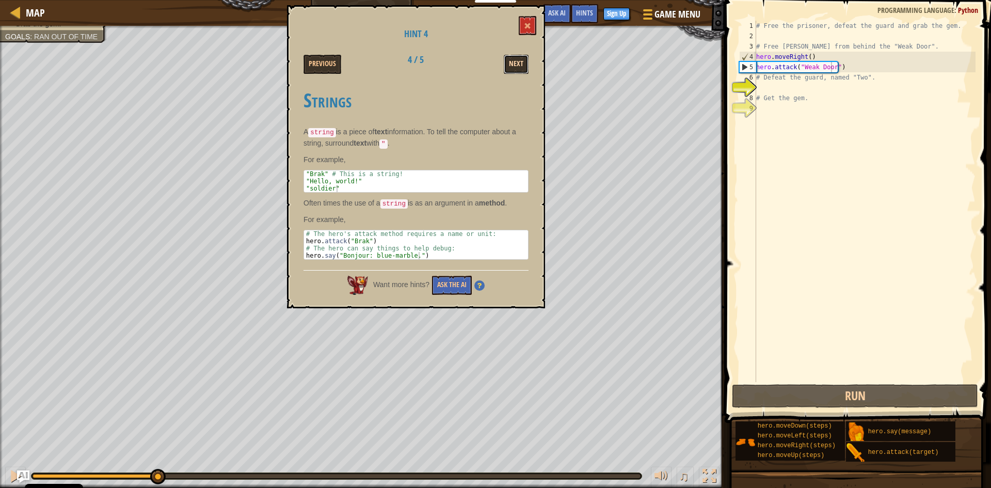
click at [520, 69] on button "Next" at bounding box center [516, 64] width 25 height 19
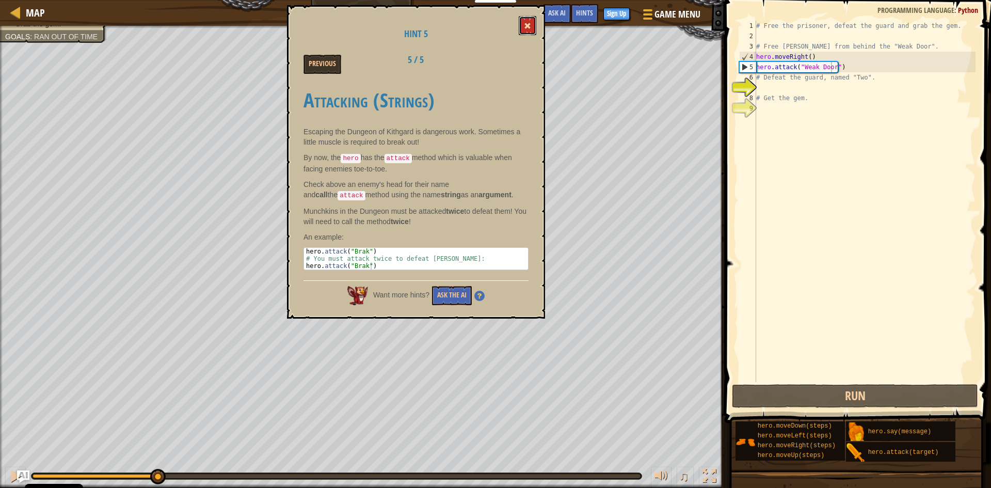
click at [529, 28] on span at bounding box center [527, 25] width 7 height 7
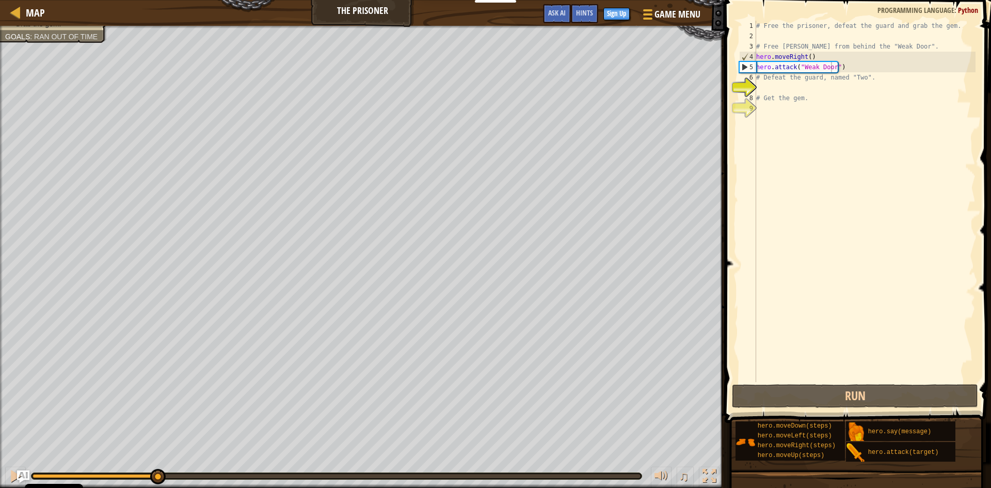
click at [761, 89] on div "# Free the prisoner, defeat the guard and grab the gem. # Free [PERSON_NAME] fr…" at bounding box center [864, 212] width 221 height 382
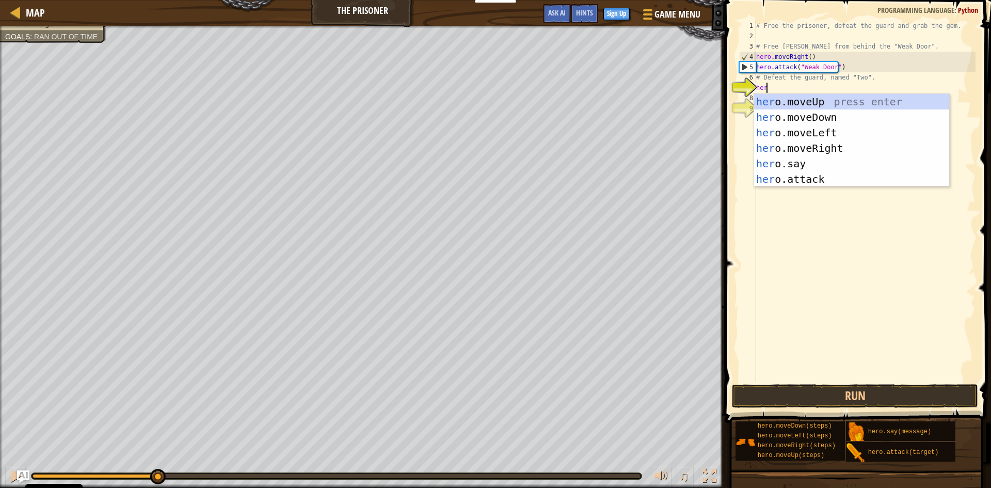
scroll to position [5, 1]
click at [765, 179] on div "her o.moveUp press enter her o.moveDown press enter her o.moveLeft press enter …" at bounding box center [851, 156] width 195 height 124
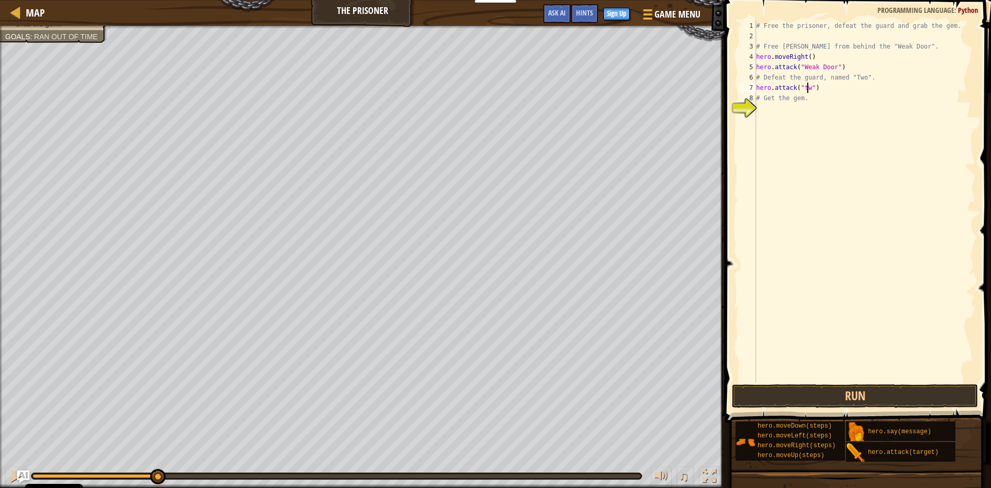
scroll to position [5, 5]
click at [825, 400] on button "Run" at bounding box center [855, 396] width 246 height 24
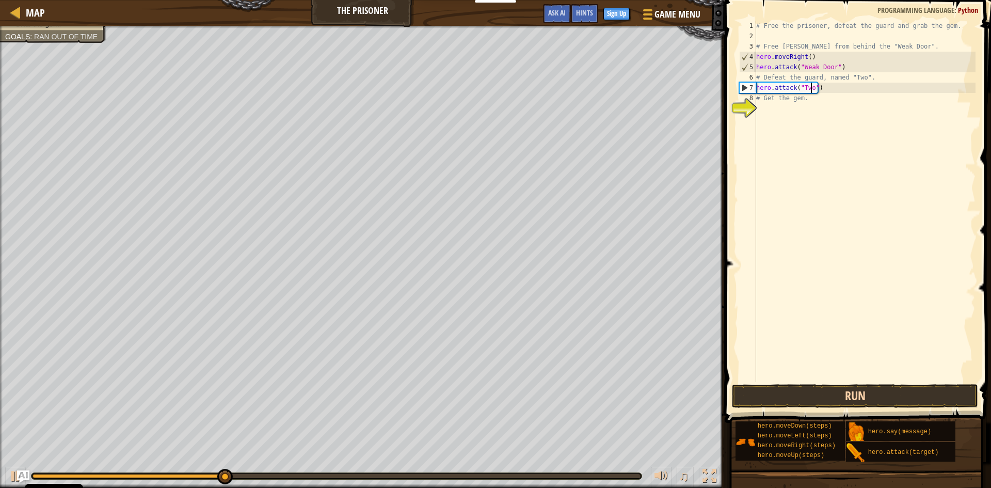
type textarea "hero.attack("Two")"
click at [802, 392] on button "Run" at bounding box center [855, 396] width 246 height 24
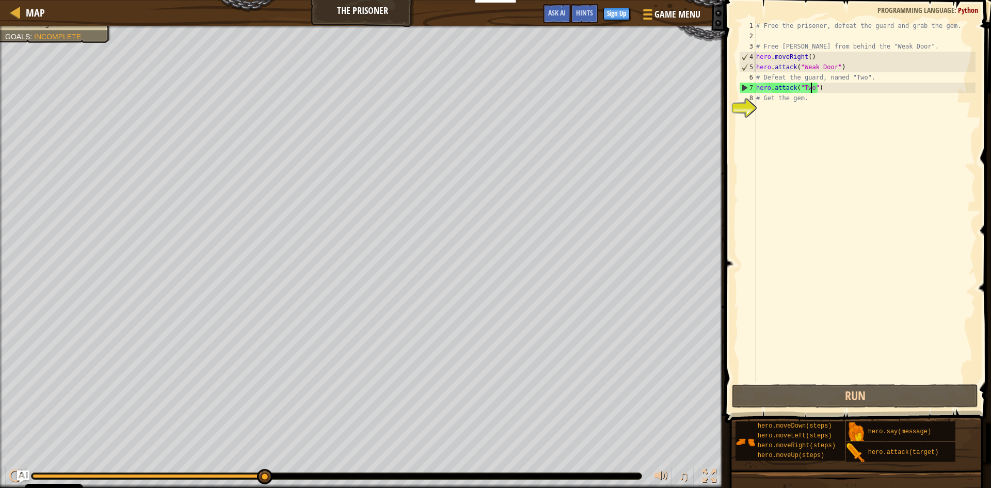
click at [828, 91] on div "# Free the prisoner, defeat the guard and grab the gem. # Free [PERSON_NAME] fr…" at bounding box center [864, 212] width 221 height 382
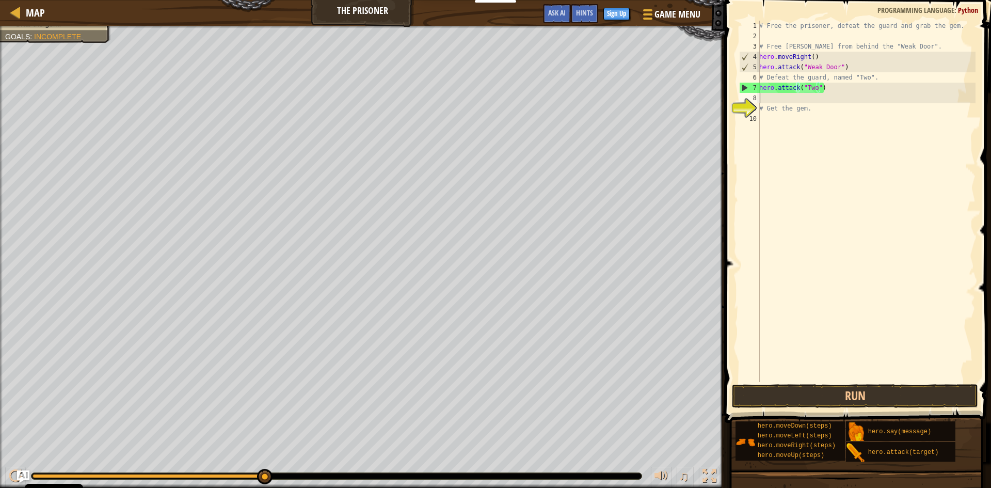
scroll to position [5, 0]
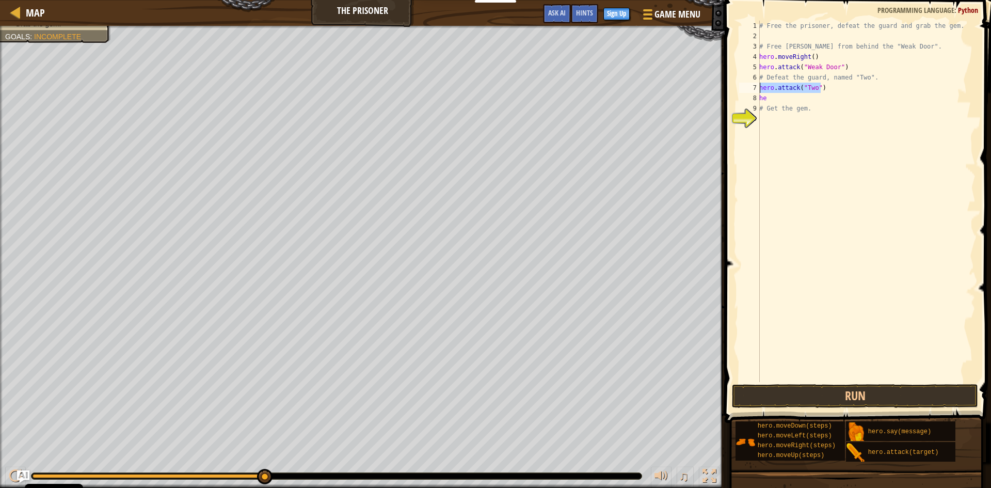
drag, startPoint x: 826, startPoint y: 92, endPoint x: 760, endPoint y: 84, distance: 66.1
click at [760, 84] on div "# Free the prisoner, defeat the guard and grab the gem. # Free [PERSON_NAME] fr…" at bounding box center [866, 212] width 218 height 382
click at [771, 102] on div "# Free the prisoner, defeat the guard and grab the gem. # Free [PERSON_NAME] fr…" at bounding box center [866, 212] width 218 height 382
type textarea "h"
paste textarea "hero.attack("Two")"
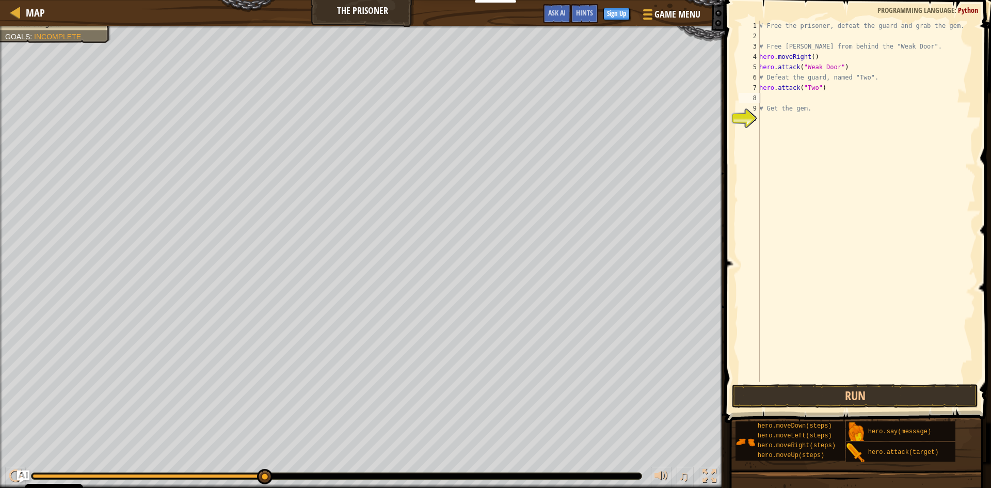
type textarea "hero.attack("Two")"
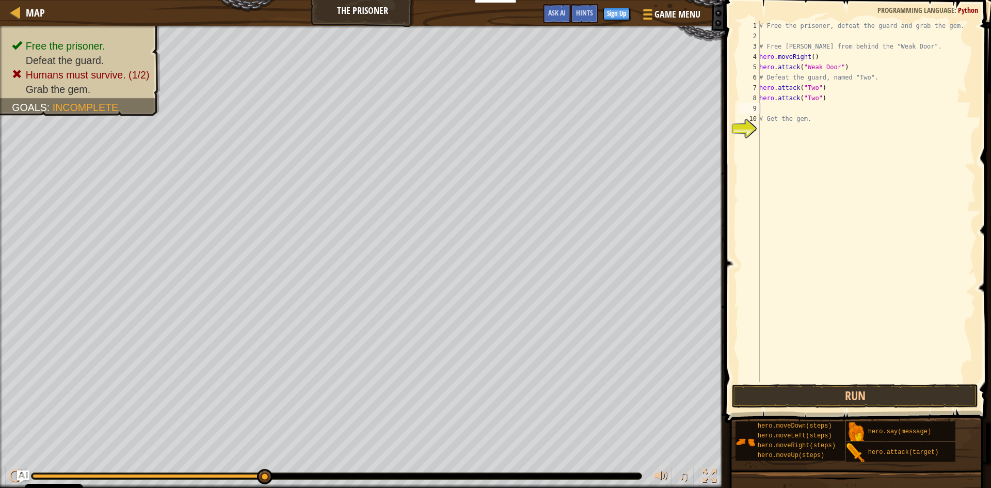
paste textarea "hero.attack("Two")"
type textarea "hero.attack("Two")"
click at [804, 389] on button "Run" at bounding box center [855, 396] width 246 height 24
paste textarea "hero.attack("Two")"
type textarea "hero.attack("Two")"
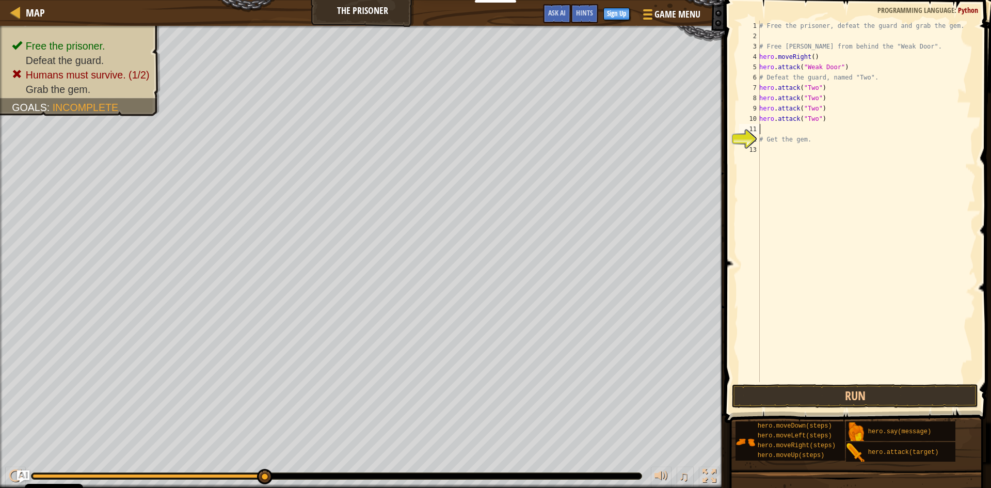
paste textarea "hero.attack("Two")"
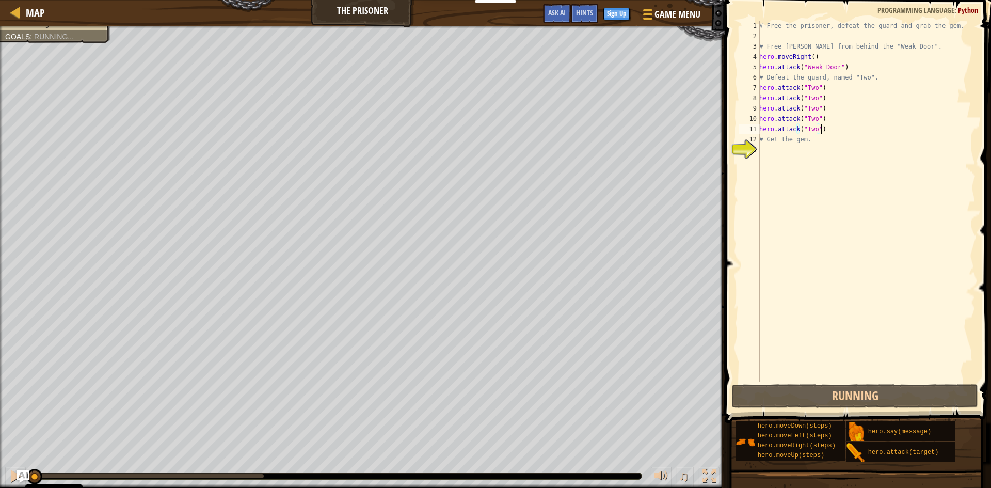
paste textarea "hero.attack("Two")"
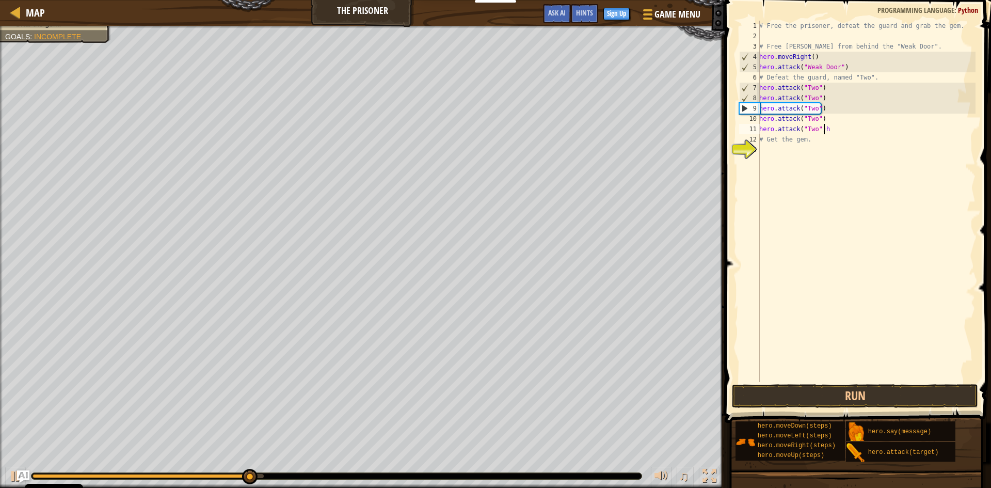
type textarea "hero.attack("Two")"
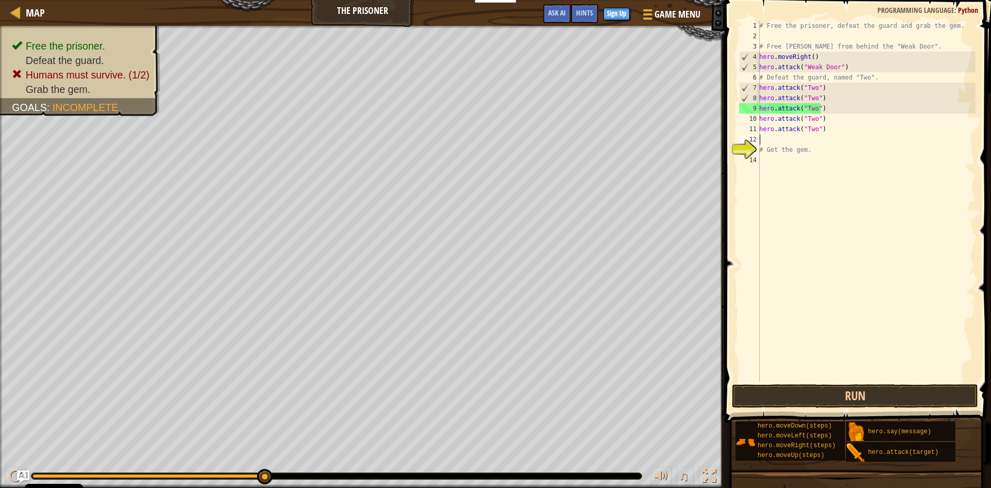
paste textarea "hero.attack("Two")"
type textarea "hero.attack("Two")"
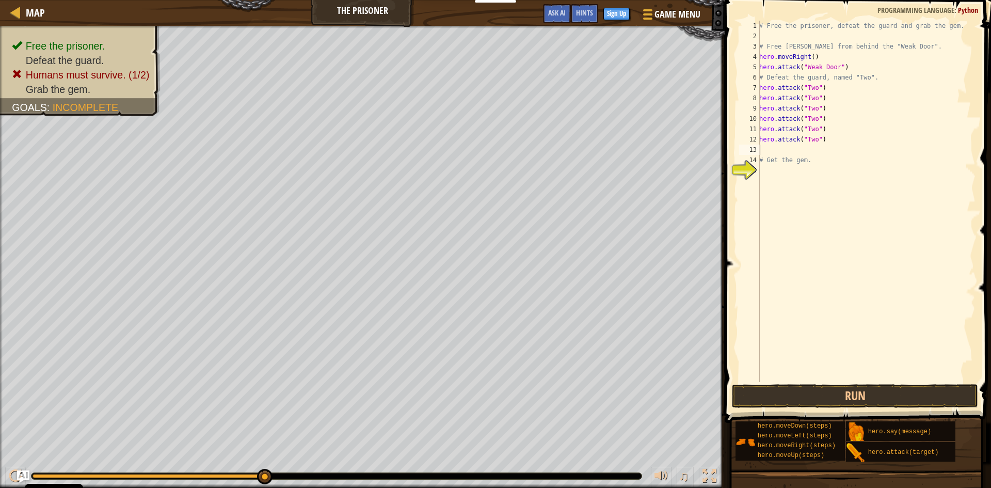
paste textarea "hero.attack("Two")"
type textarea "hero.attack("Two")"
paste textarea "hero.attack("Two")"
click at [814, 399] on button "Run" at bounding box center [855, 396] width 246 height 24
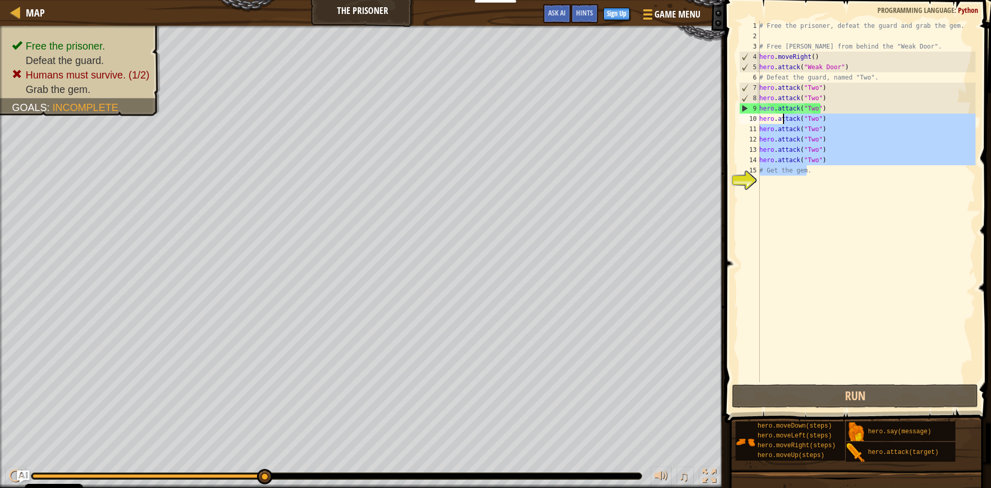
drag, startPoint x: 841, startPoint y: 169, endPoint x: 787, endPoint y: 118, distance: 74.5
click at [787, 118] on div "# Free the prisoner, defeat the guard and grab the gem. # Free [PERSON_NAME] fr…" at bounding box center [866, 212] width 218 height 382
click at [829, 158] on div "# Free the prisoner, defeat the guard and grab the gem. # Free [PERSON_NAME] fr…" at bounding box center [866, 201] width 218 height 361
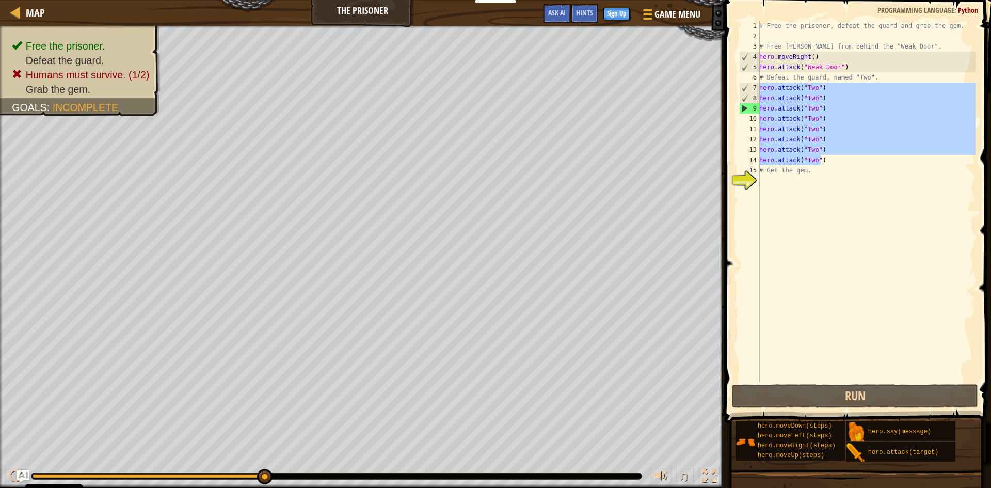
drag, startPoint x: 815, startPoint y: 158, endPoint x: 759, endPoint y: 86, distance: 91.7
click at [759, 86] on div "hero.attack("Two") 1 2 3 4 5 6 7 8 9 10 11 12 13 14 15 16 # Free the prisoner, …" at bounding box center [856, 201] width 239 height 361
type textarea "hero.attack("Two") hero.attack("Two")"
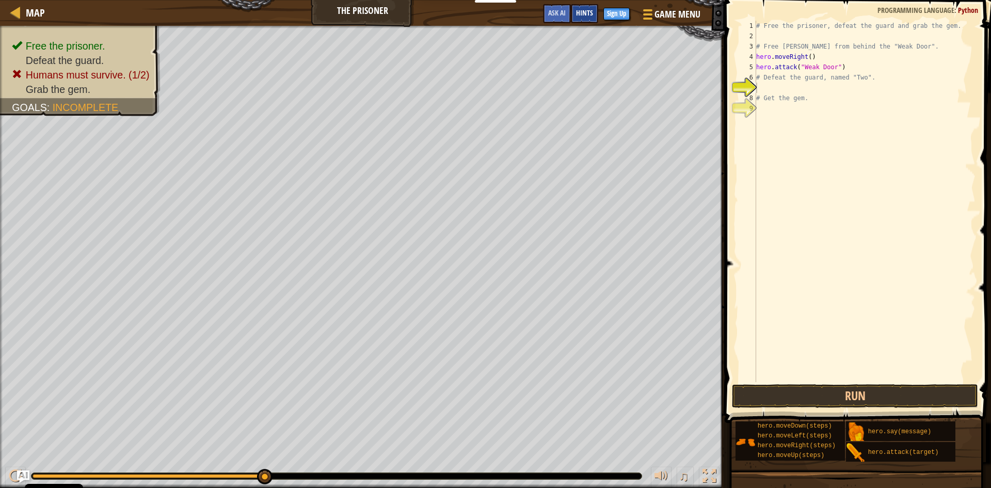
click at [587, 20] on div "Hints" at bounding box center [584, 13] width 27 height 19
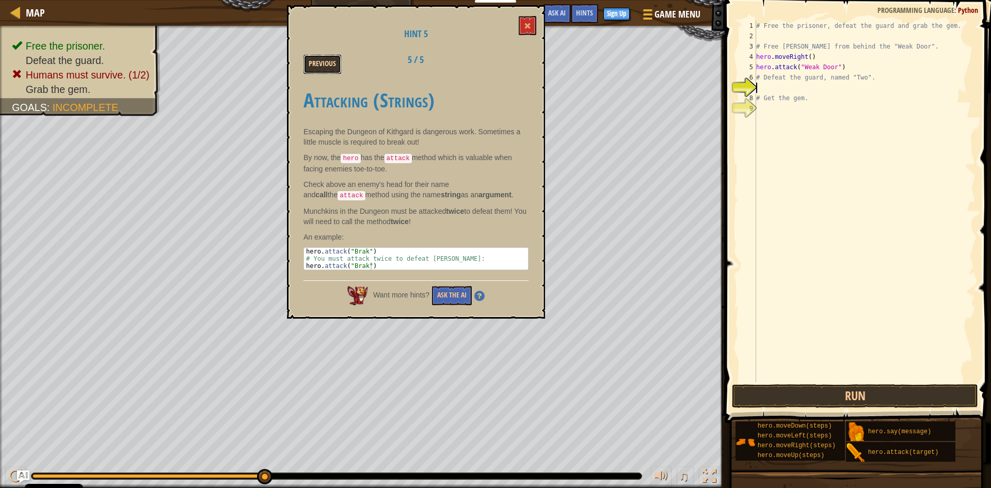
click at [323, 64] on button "Previous" at bounding box center [323, 64] width 38 height 19
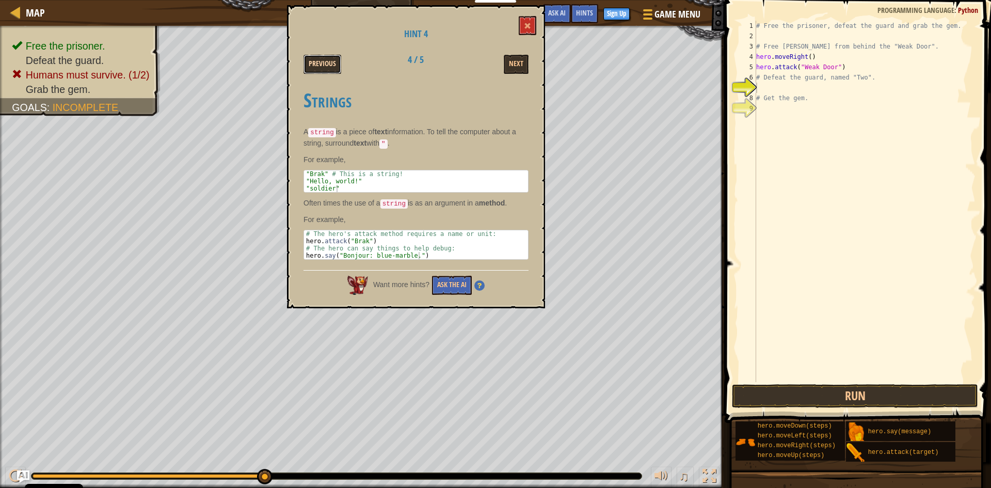
click at [318, 69] on button "Previous" at bounding box center [323, 64] width 38 height 19
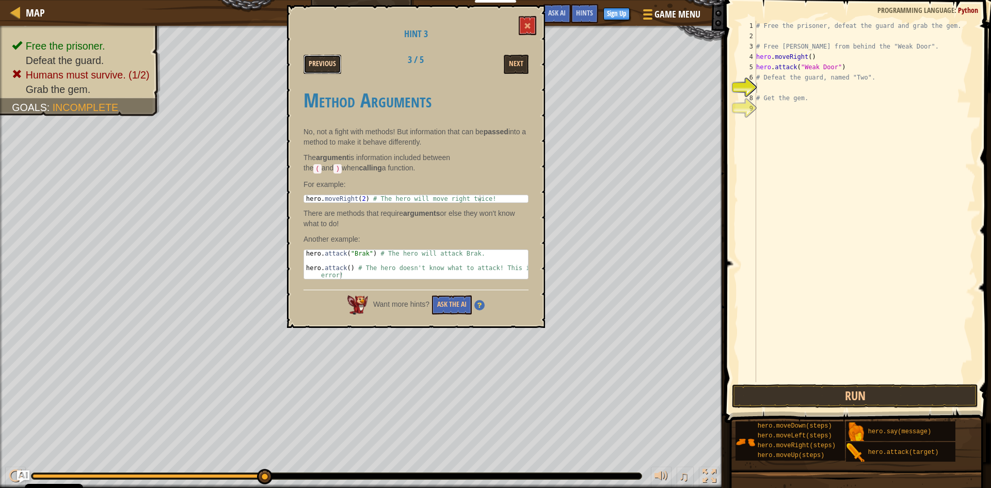
click at [319, 68] on button "Previous" at bounding box center [323, 64] width 38 height 19
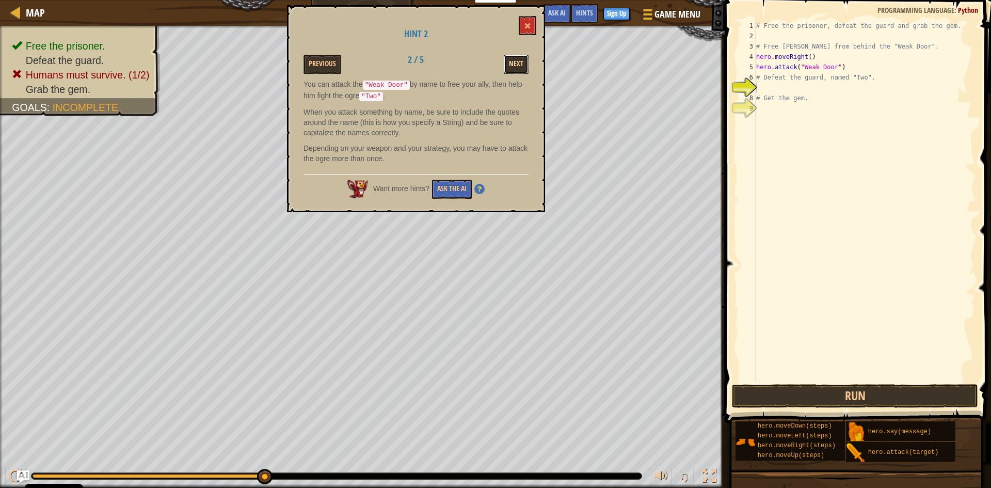
click at [519, 62] on button "Next" at bounding box center [516, 64] width 25 height 19
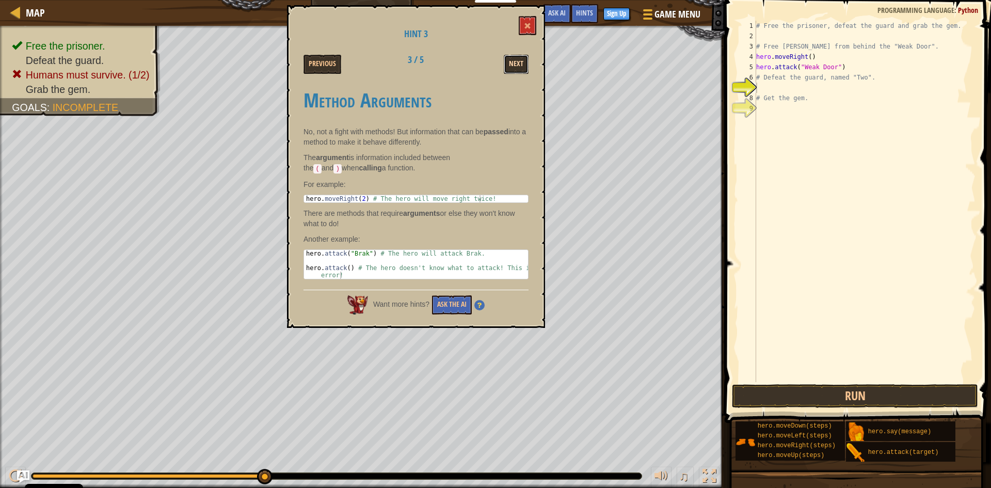
click at [513, 69] on button "Next" at bounding box center [516, 64] width 25 height 19
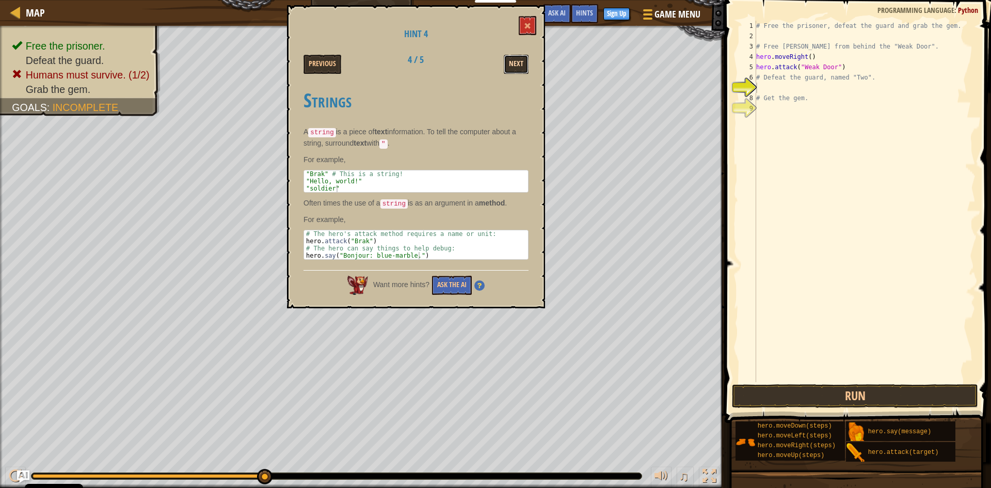
click at [522, 58] on button "Next" at bounding box center [516, 64] width 25 height 19
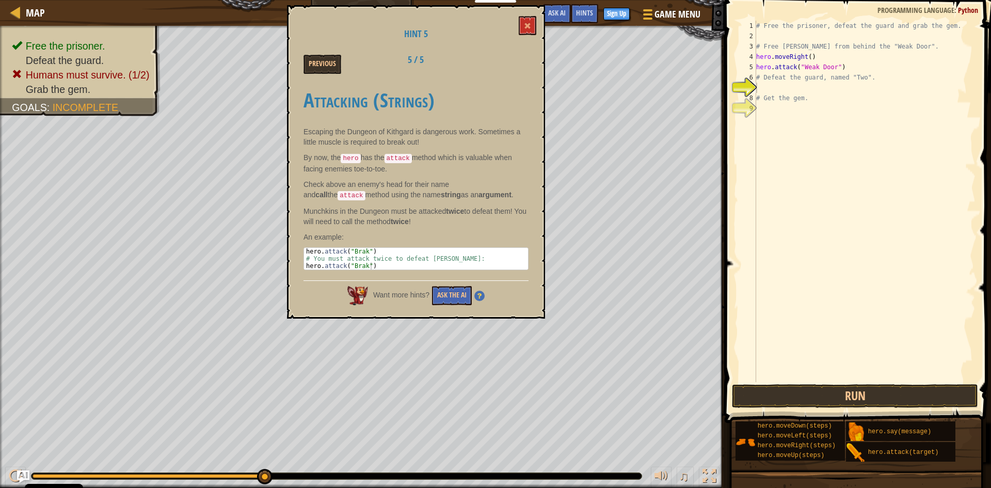
click at [772, 89] on div "# Free the prisoner, defeat the guard and grab the gem. # Free [PERSON_NAME] fr…" at bounding box center [864, 212] width 221 height 382
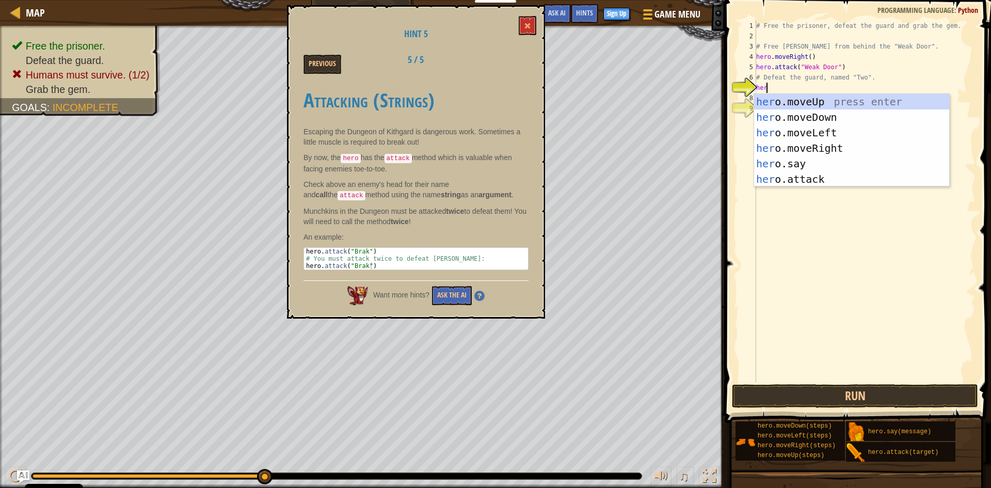
scroll to position [5, 1]
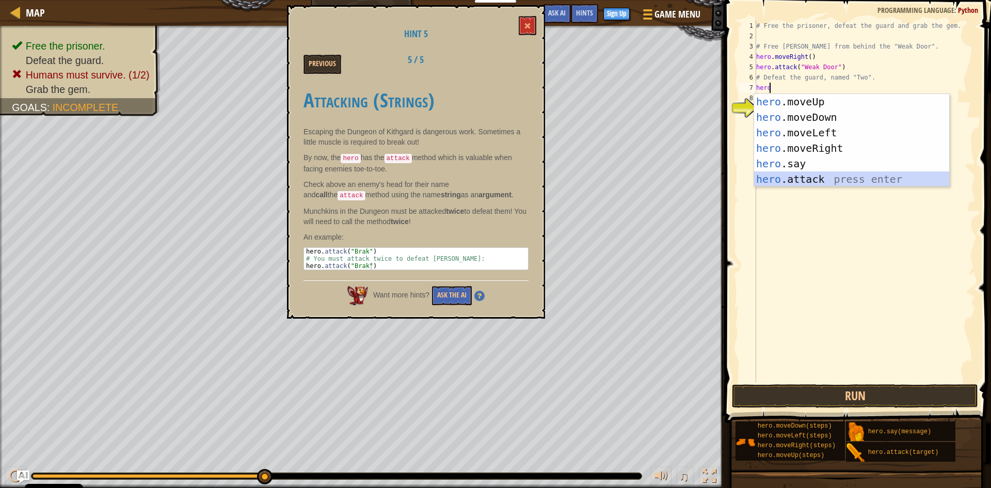
click at [800, 175] on div "hero .moveUp press enter hero .moveDown press enter hero .moveLeft press enter …" at bounding box center [851, 156] width 195 height 124
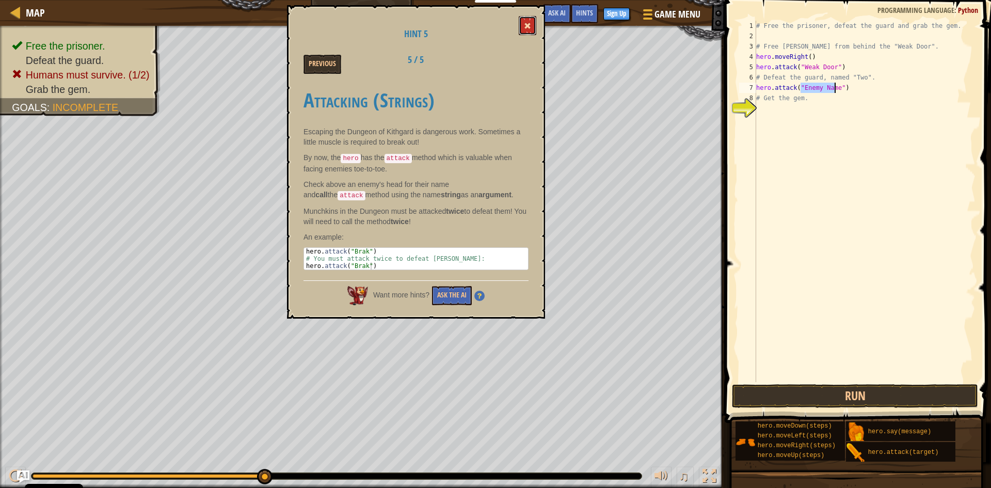
click at [536, 26] on button at bounding box center [528, 25] width 18 height 19
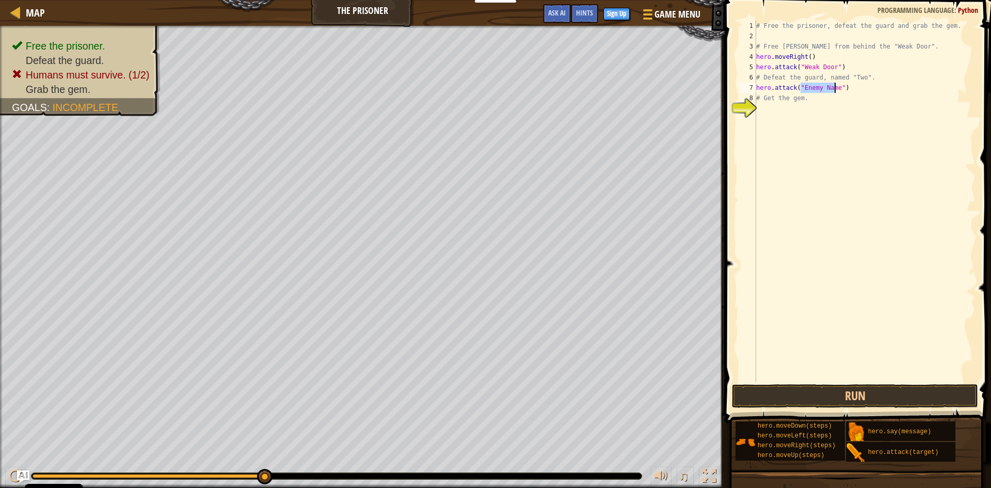
click at [833, 90] on div "# Free the prisoner, defeat the guard and grab the gem. # Free [PERSON_NAME] fr…" at bounding box center [864, 201] width 221 height 361
click at [834, 91] on div "# Free the prisoner, defeat the guard and grab the gem. # Free [PERSON_NAME] fr…" at bounding box center [864, 212] width 221 height 382
type textarea "hero.attack("Two")"
click at [590, 22] on div "Hints" at bounding box center [584, 13] width 27 height 19
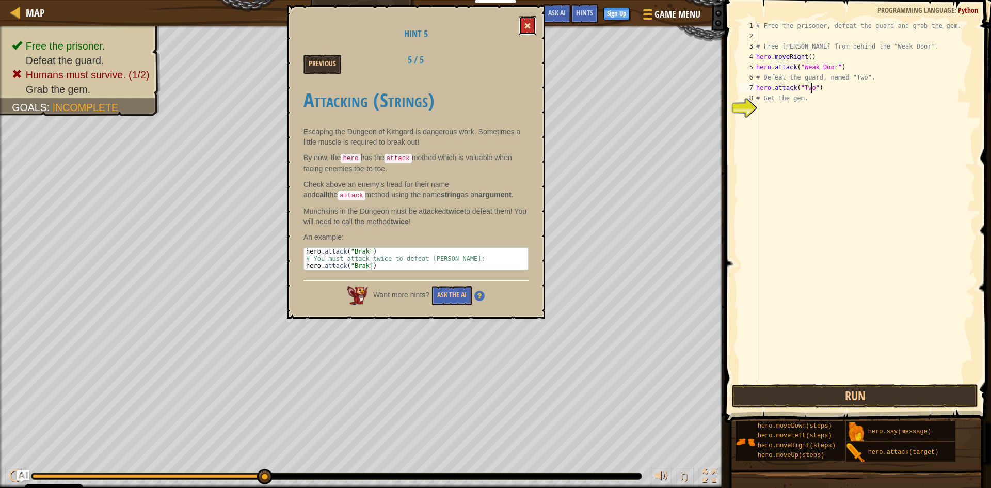
click at [523, 22] on button at bounding box center [528, 25] width 18 height 19
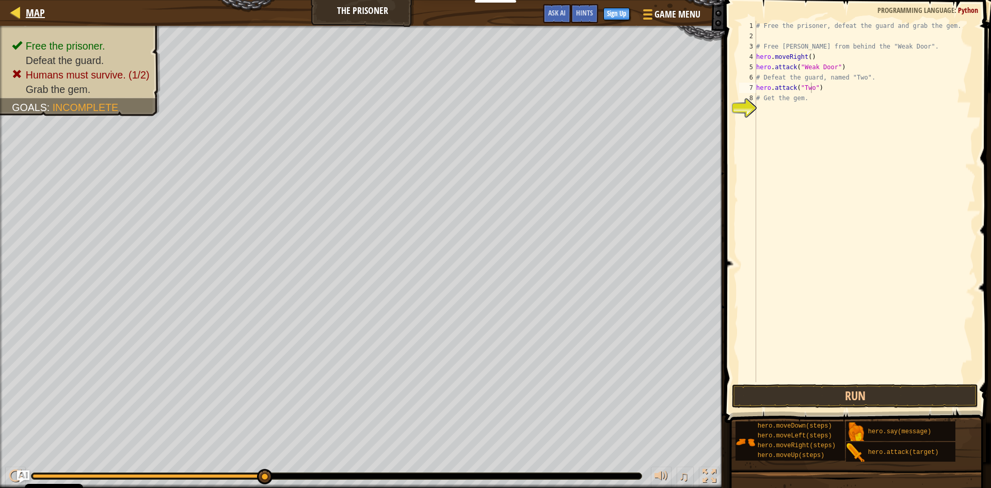
click at [45, 10] on div "Map The Prisoner Game Menu Done Sign Up Hints Ask AI" at bounding box center [362, 13] width 725 height 26
click at [33, 10] on span "Map" at bounding box center [35, 13] width 19 height 14
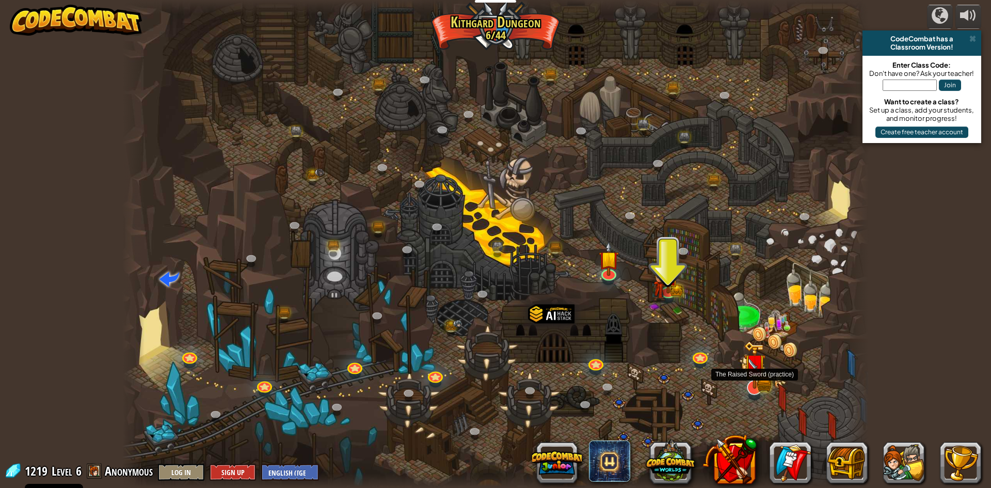
click at [757, 386] on img at bounding box center [755, 365] width 22 height 48
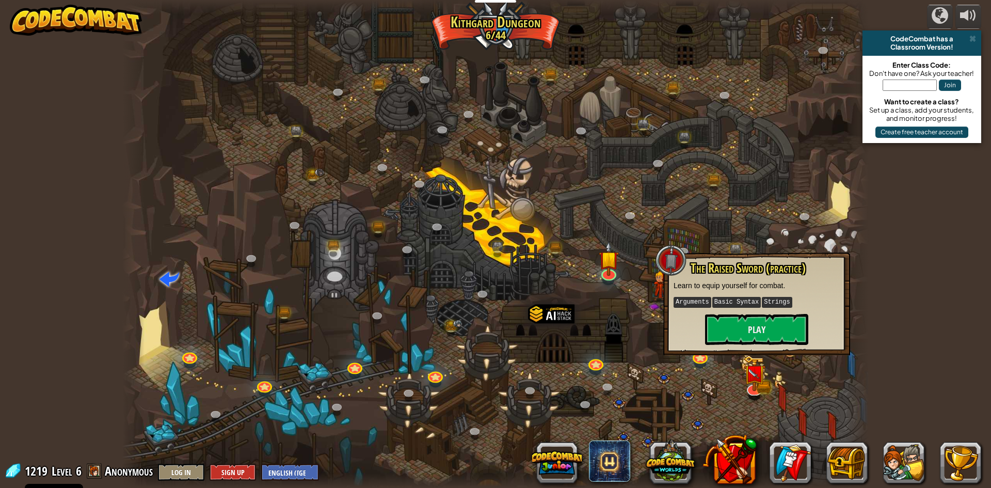
click at [663, 314] on div at bounding box center [495, 244] width 747 height 488
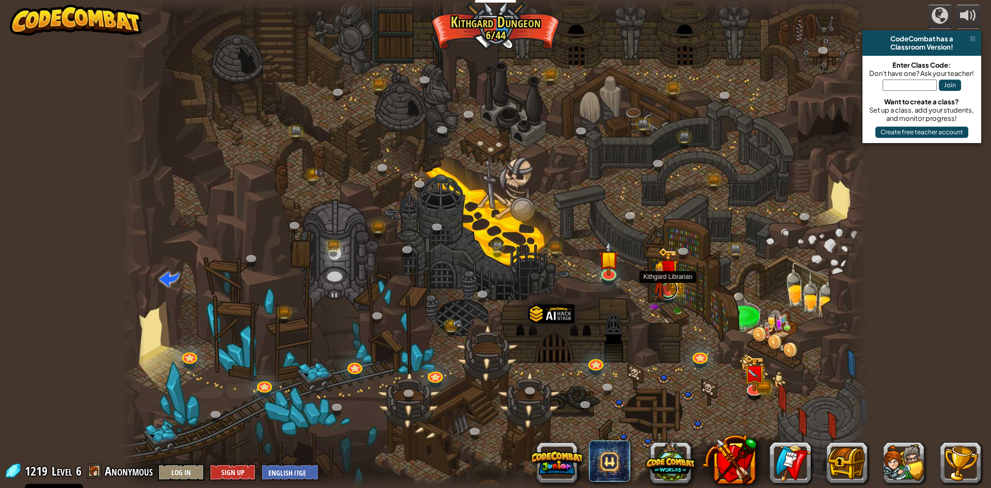
click at [668, 293] on link at bounding box center [667, 289] width 21 height 21
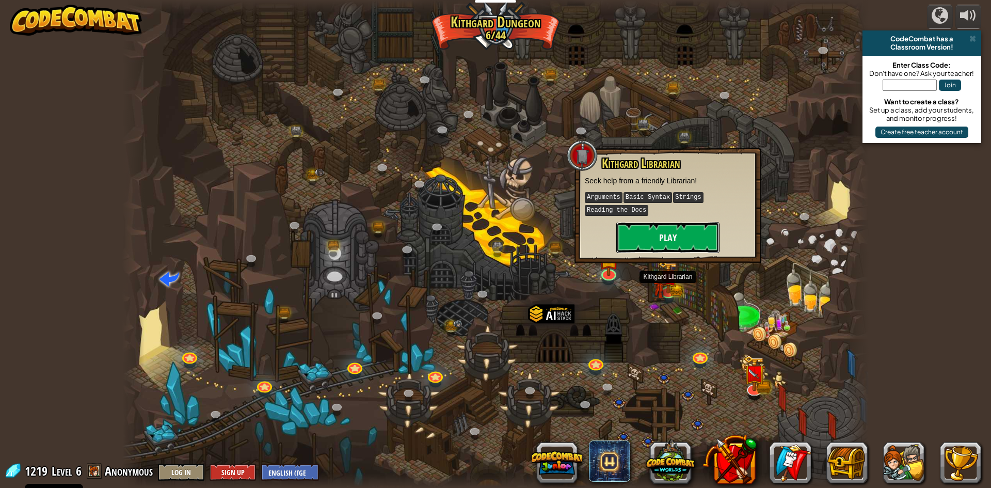
click at [678, 250] on button "Play" at bounding box center [667, 237] width 103 height 31
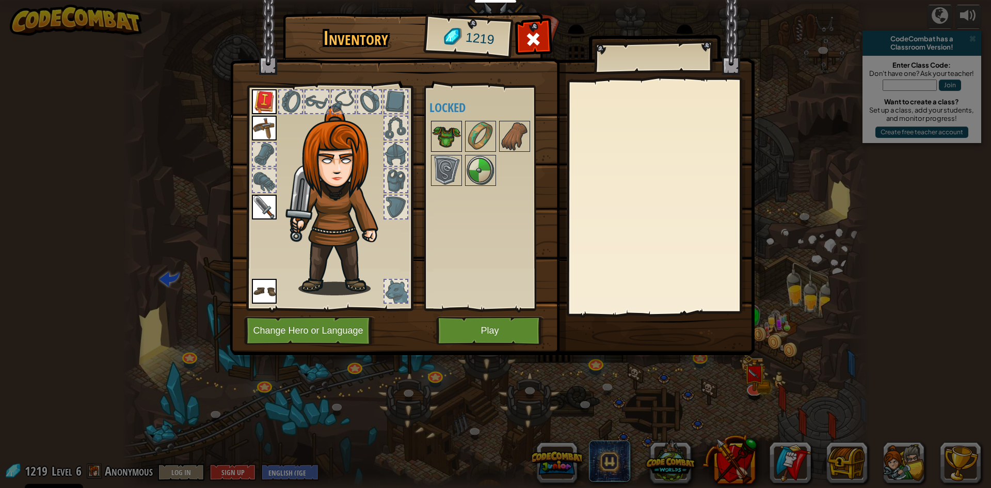
click at [457, 142] on img at bounding box center [446, 136] width 29 height 29
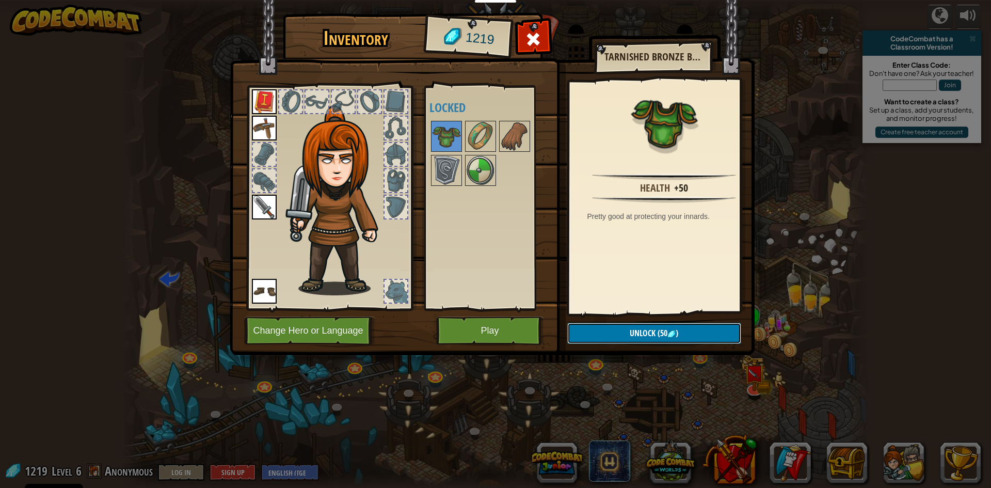
click at [669, 329] on button "Unlock (50 )" at bounding box center [654, 333] width 174 height 21
click at [655, 332] on button "Confirm" at bounding box center [654, 333] width 174 height 21
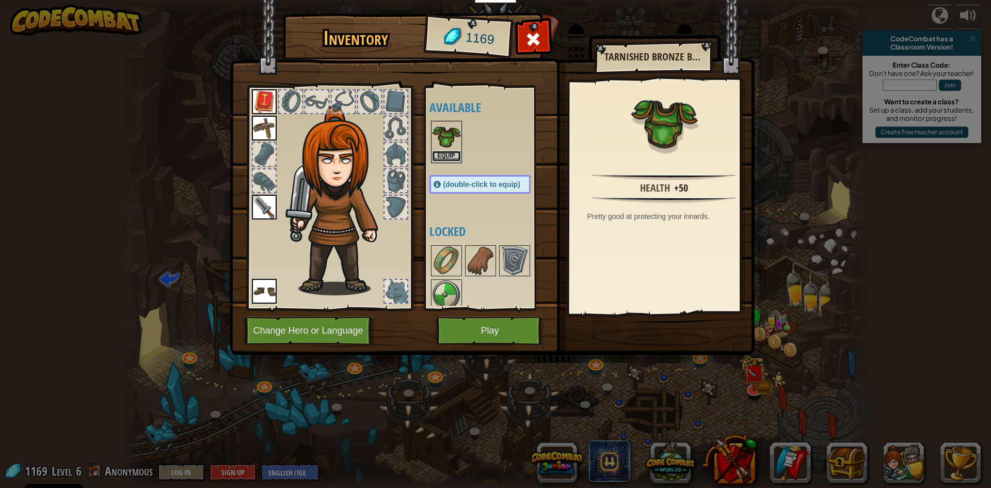
click at [449, 154] on button "Equip" at bounding box center [446, 156] width 29 height 11
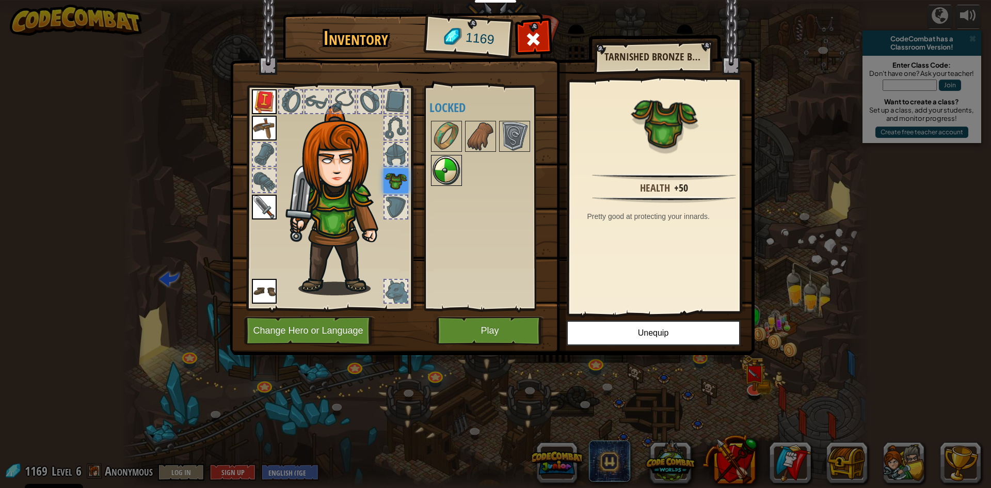
click at [450, 163] on img at bounding box center [446, 170] width 29 height 29
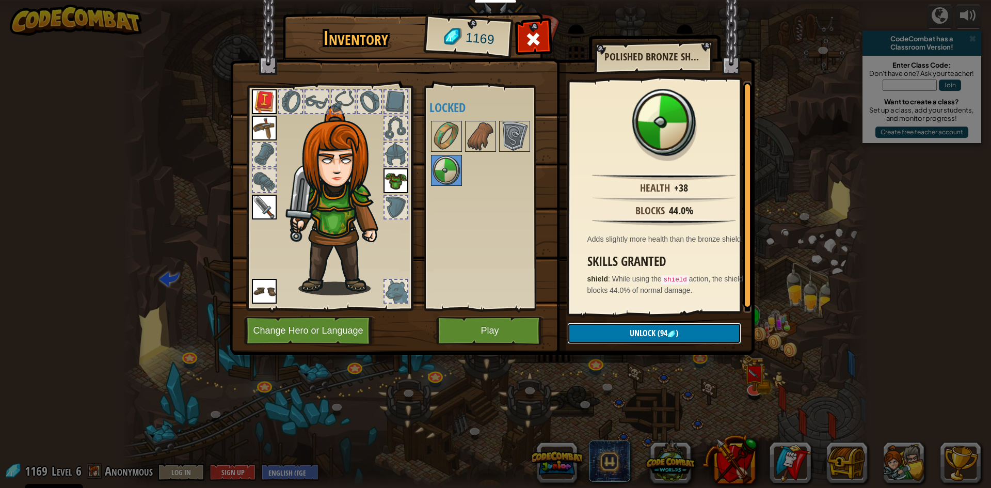
click at [671, 330] on img at bounding box center [672, 334] width 8 height 8
click at [676, 332] on button "Confirm" at bounding box center [654, 333] width 174 height 21
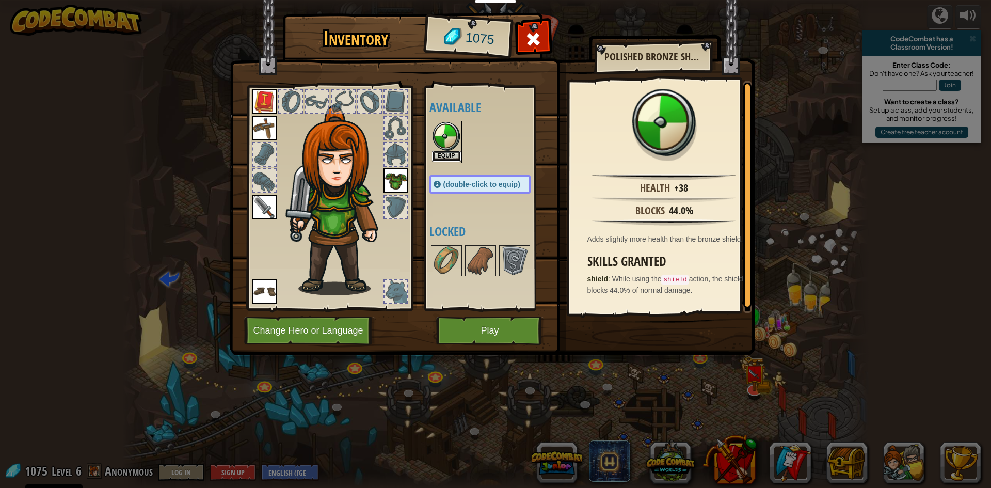
click at [440, 157] on button "Equip" at bounding box center [446, 156] width 29 height 11
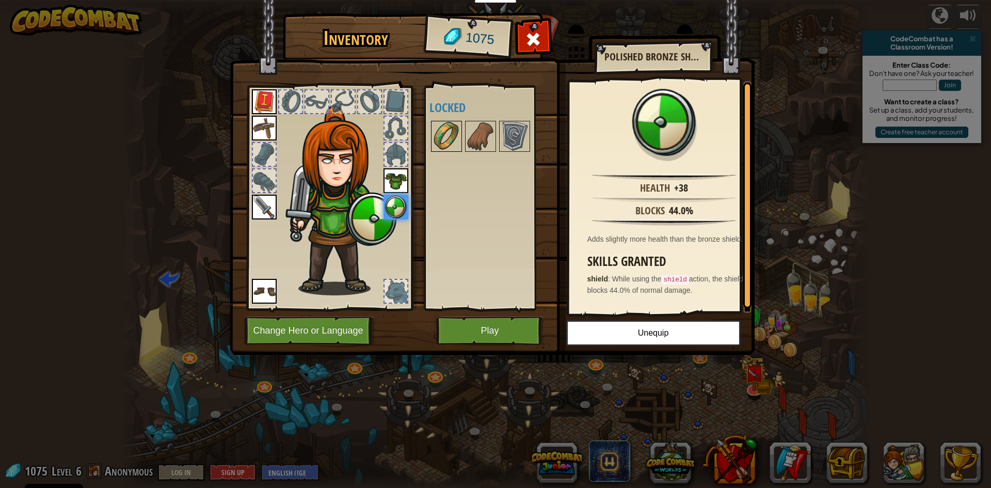
click at [448, 147] on img at bounding box center [446, 136] width 29 height 29
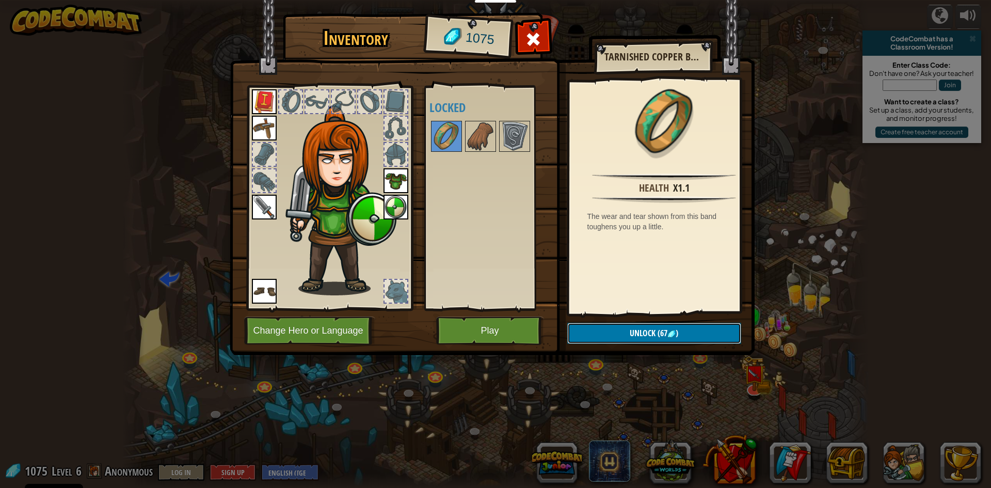
click at [652, 331] on span "Unlock" at bounding box center [643, 332] width 26 height 11
click at [652, 330] on button "Confirm" at bounding box center [654, 333] width 174 height 21
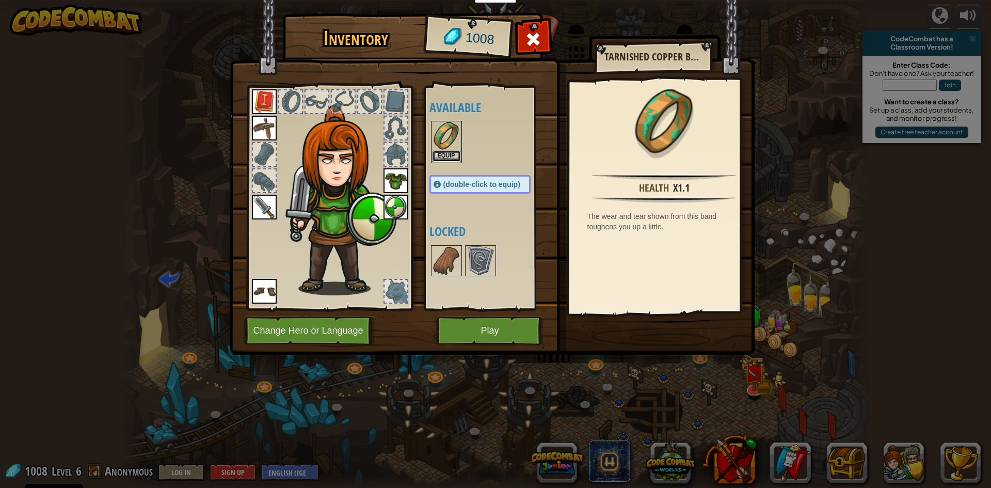
click at [451, 159] on button "Equip" at bounding box center [446, 156] width 29 height 11
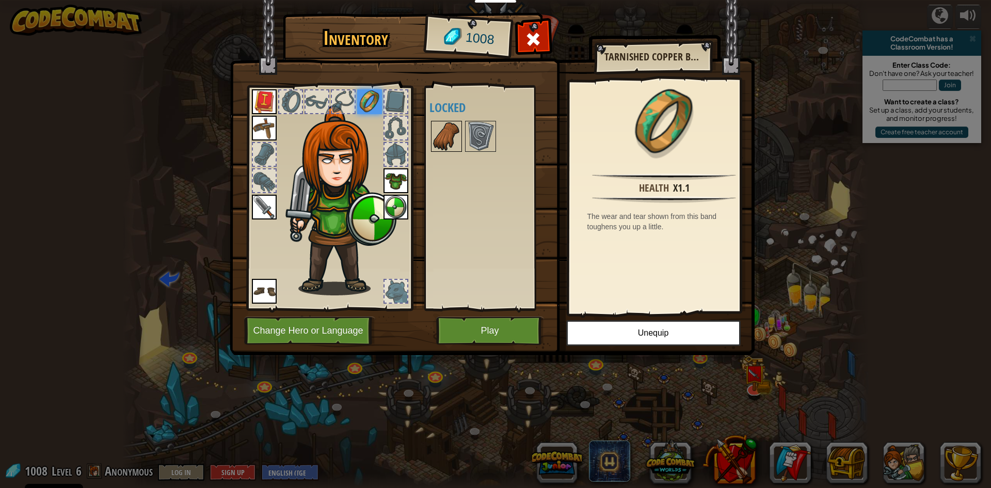
click at [454, 138] on img at bounding box center [446, 136] width 29 height 29
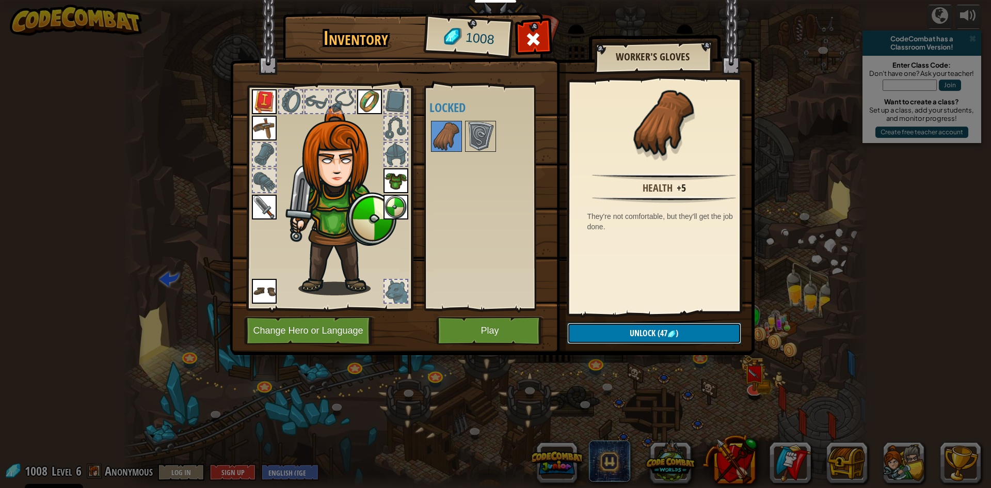
click at [664, 332] on span "(47" at bounding box center [662, 332] width 12 height 11
click at [664, 330] on button "Confirm" at bounding box center [654, 333] width 174 height 21
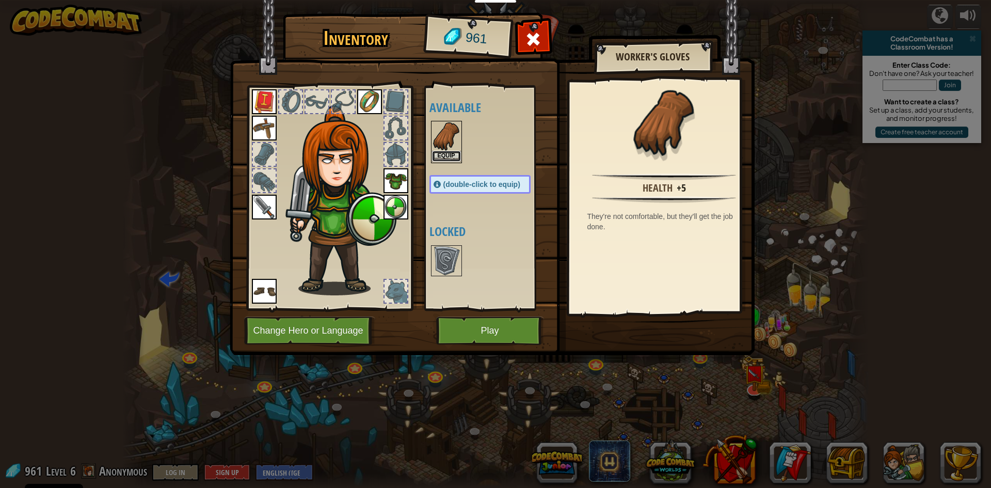
click at [456, 154] on button "Equip" at bounding box center [446, 156] width 29 height 11
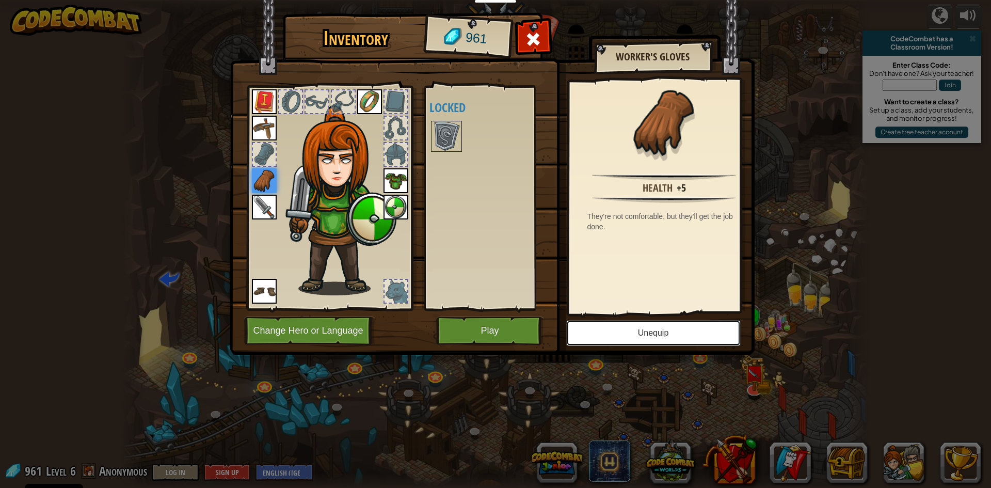
click at [661, 320] on button "Unequip" at bounding box center [653, 333] width 175 height 26
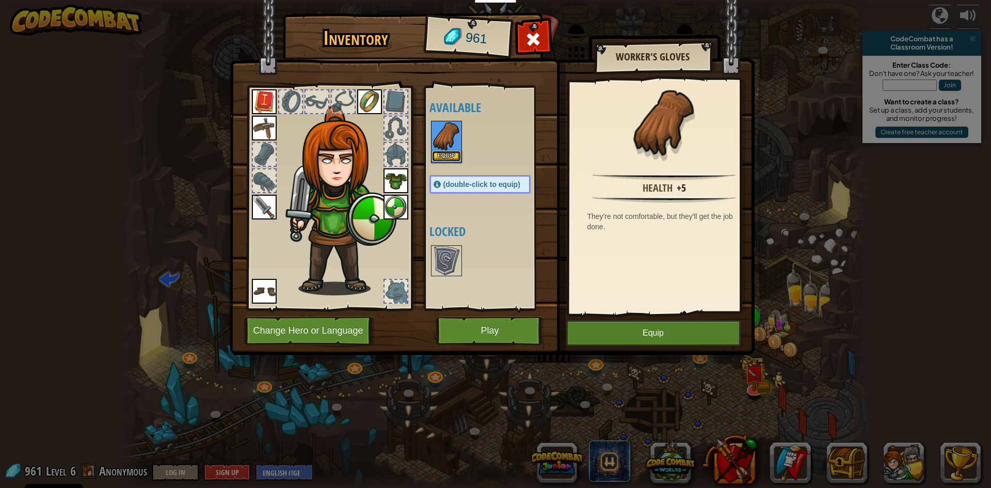
click at [454, 158] on button "Equip" at bounding box center [446, 156] width 29 height 11
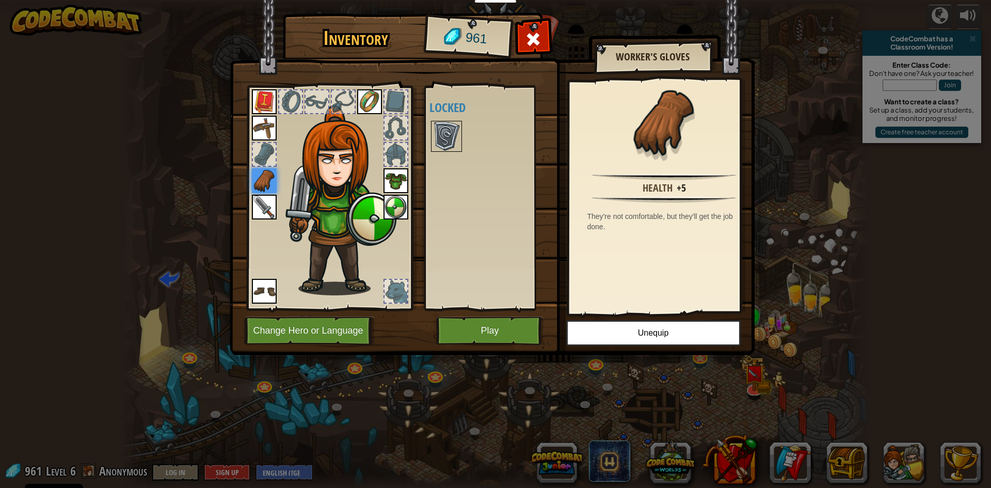
click at [451, 148] on img at bounding box center [446, 136] width 29 height 29
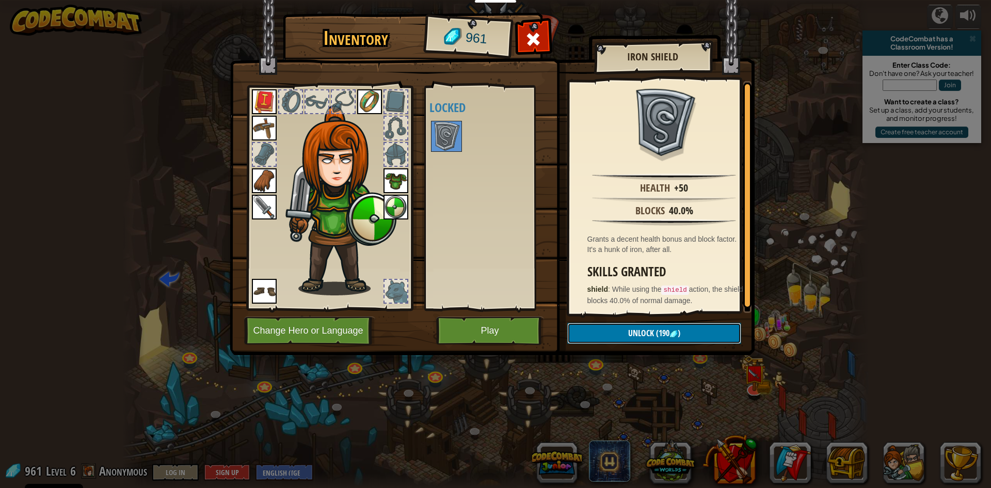
click at [642, 327] on button "Unlock (190 )" at bounding box center [654, 333] width 174 height 21
click at [642, 327] on button "Confirm" at bounding box center [654, 333] width 174 height 21
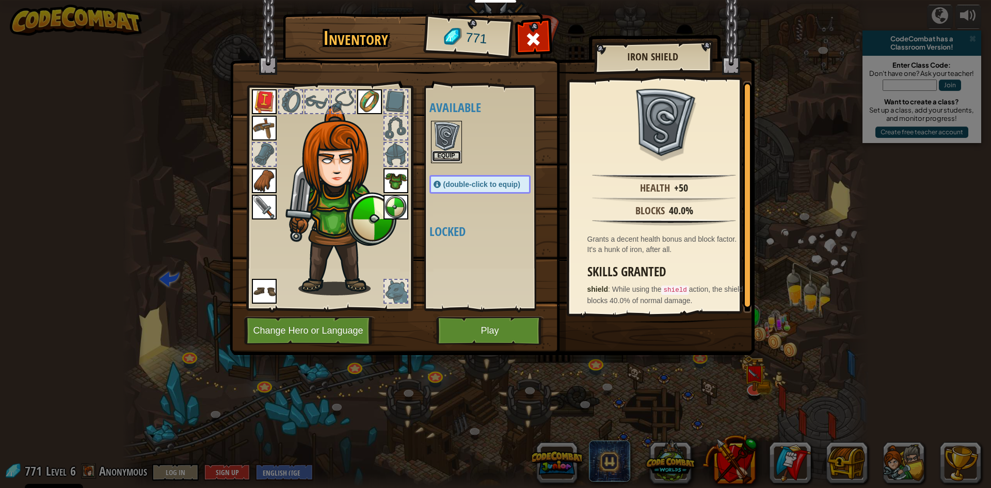
click at [445, 155] on button "Equip" at bounding box center [446, 156] width 29 height 11
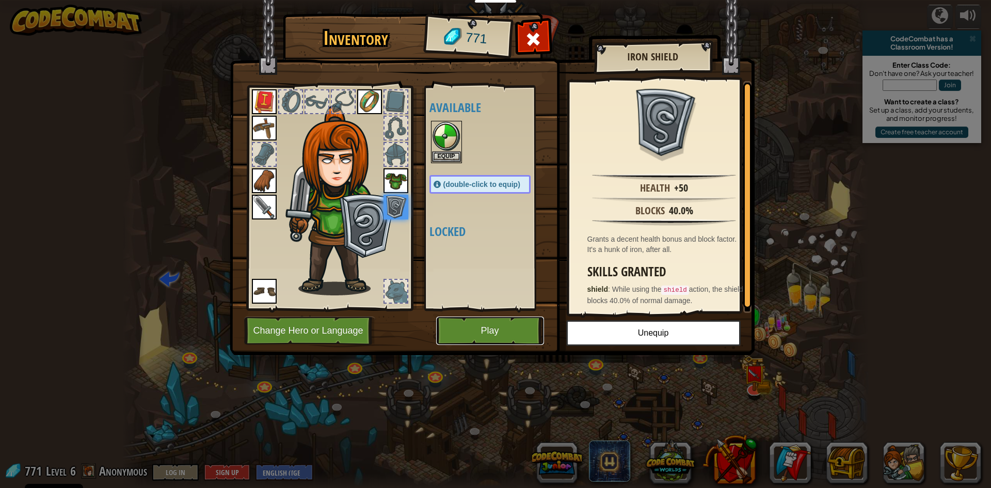
click at [490, 327] on button "Play" at bounding box center [490, 330] width 108 height 28
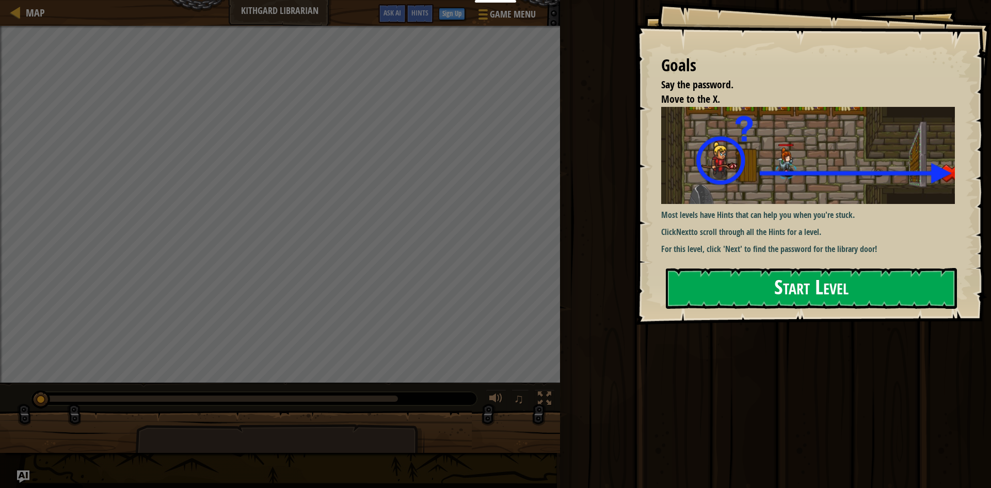
click at [740, 286] on button "Start Level" at bounding box center [811, 288] width 291 height 41
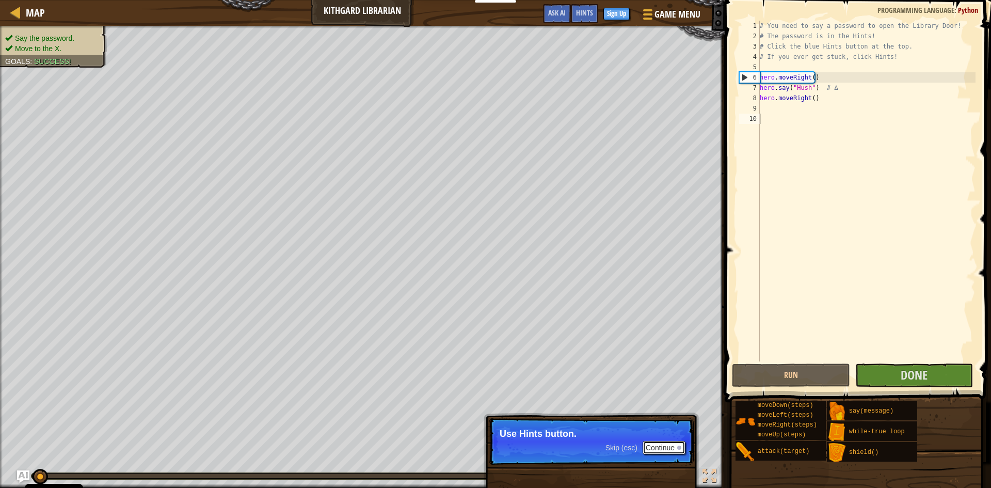
click at [670, 447] on button "Continue" at bounding box center [664, 447] width 43 height 13
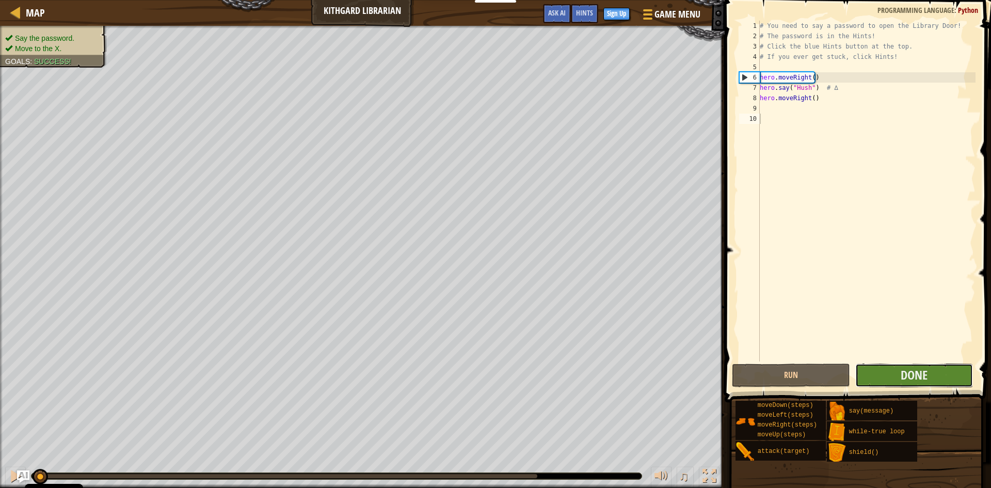
click at [869, 377] on button "Done" at bounding box center [914, 375] width 118 height 24
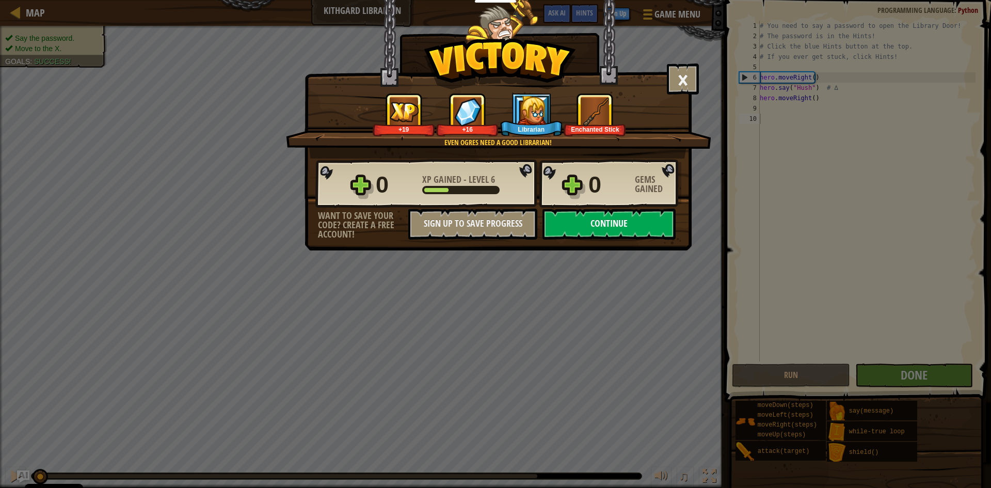
click at [606, 226] on button "Continue" at bounding box center [609, 224] width 133 height 31
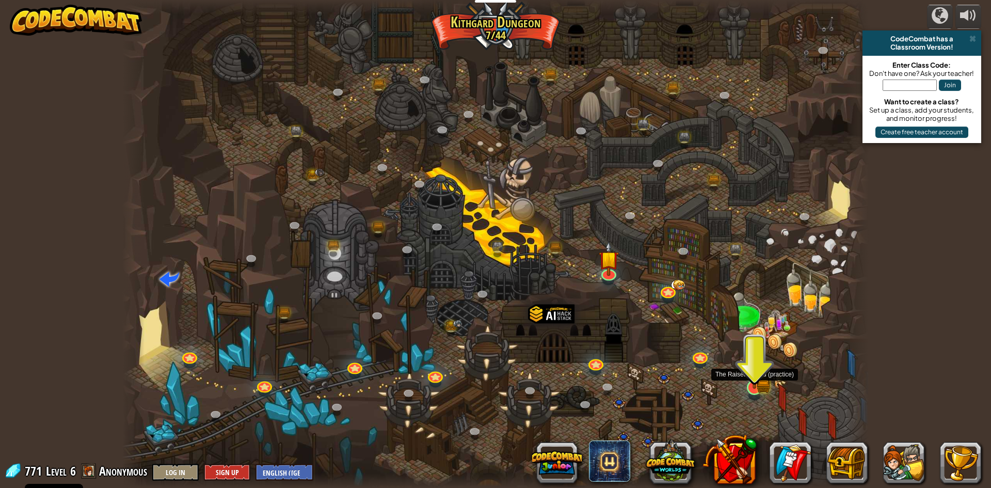
click at [758, 383] on img at bounding box center [754, 366] width 20 height 44
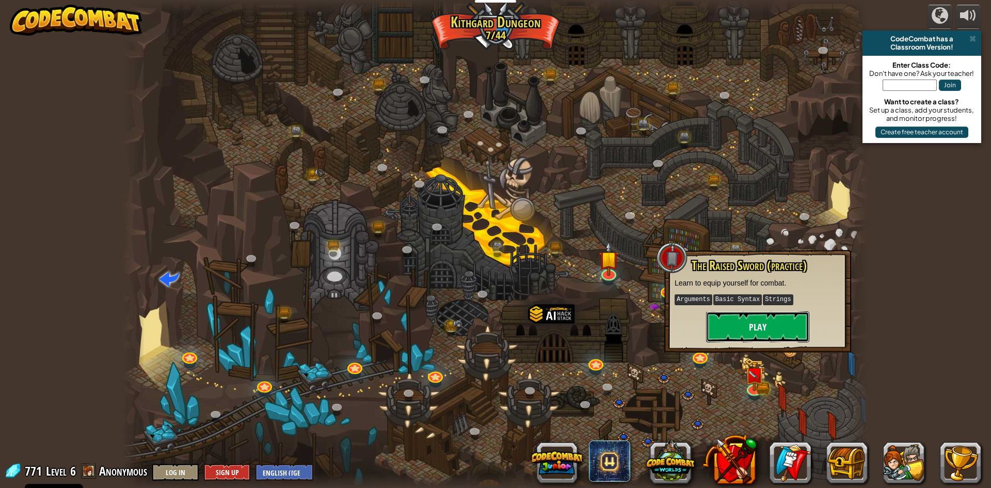
click at [778, 326] on button "Play" at bounding box center [757, 326] width 103 height 31
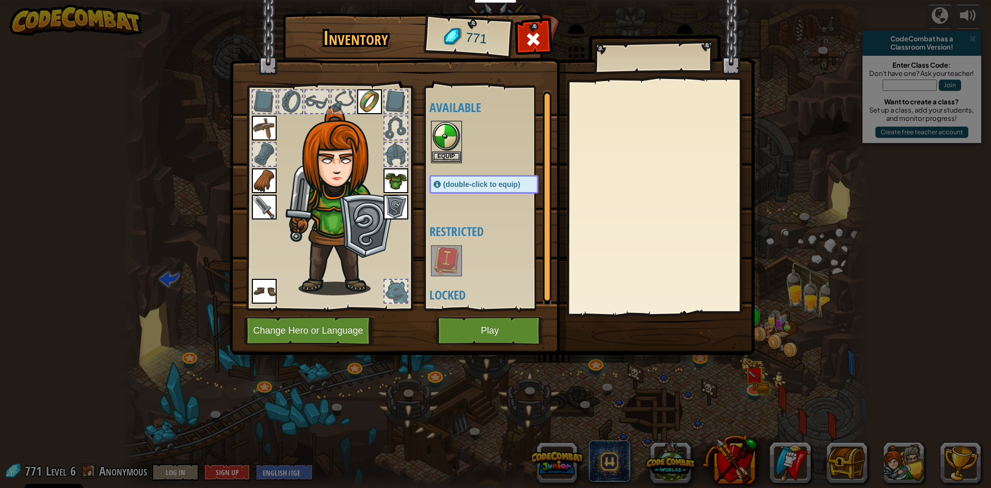
scroll to position [1, 0]
click at [496, 324] on button "Play" at bounding box center [490, 330] width 108 height 28
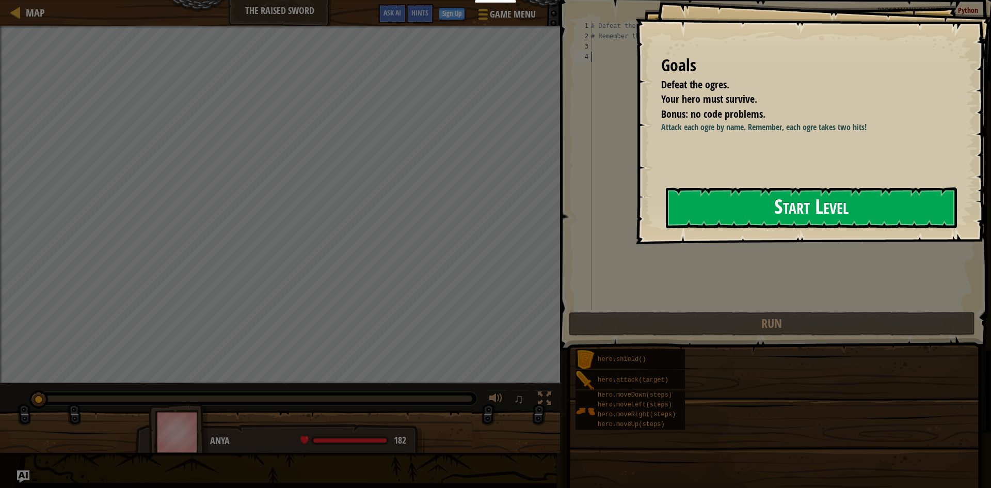
click at [715, 215] on button "Start Level" at bounding box center [811, 207] width 291 height 41
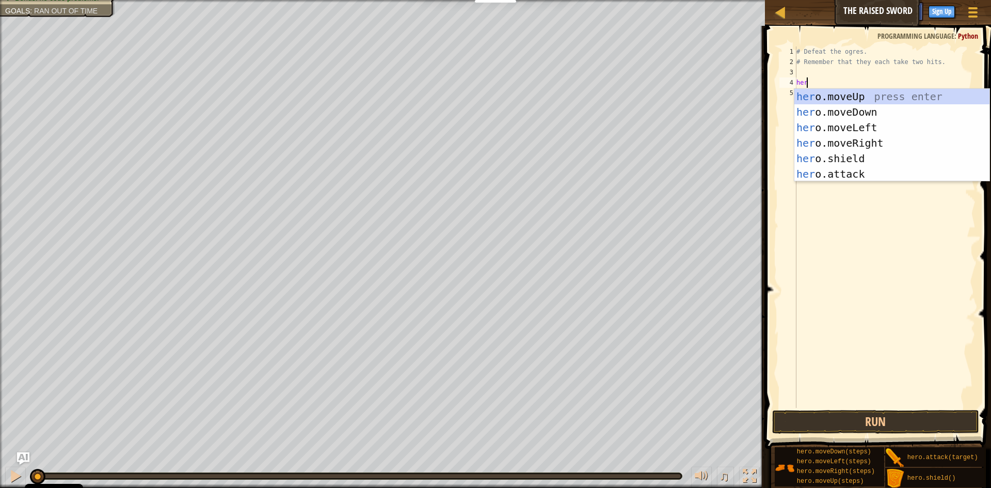
scroll to position [5, 1]
type textarea "hero"
click at [836, 161] on div "hero .moveUp press enter hero .moveDown press enter hero .moveLeft press enter …" at bounding box center [892, 151] width 195 height 124
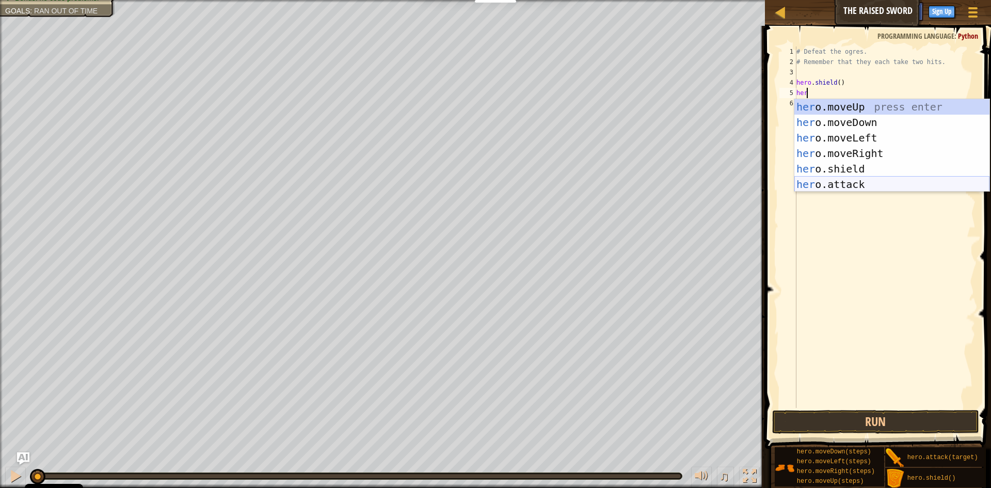
click at [857, 179] on div "her o.moveUp press enter her o.moveDown press enter her o.moveLeft press enter …" at bounding box center [892, 161] width 195 height 124
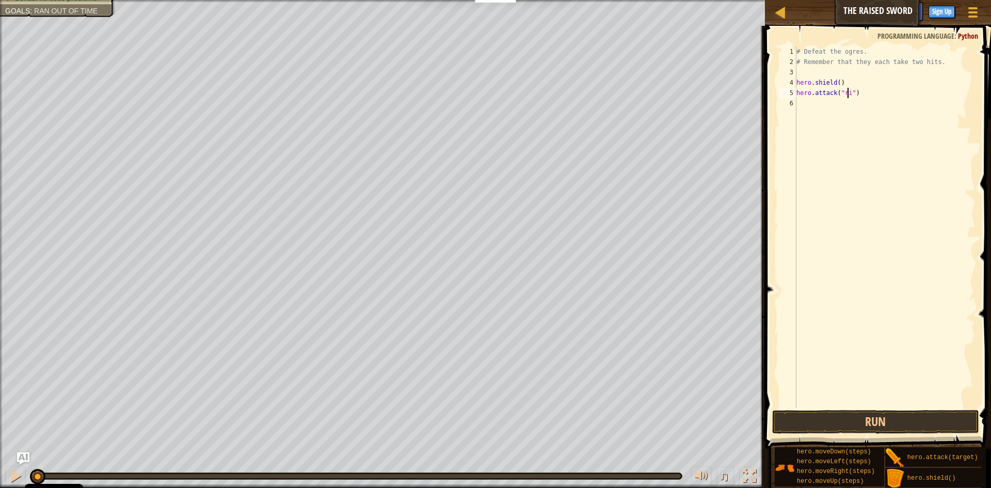
scroll to position [5, 5]
click at [801, 410] on button "Run" at bounding box center [875, 422] width 207 height 24
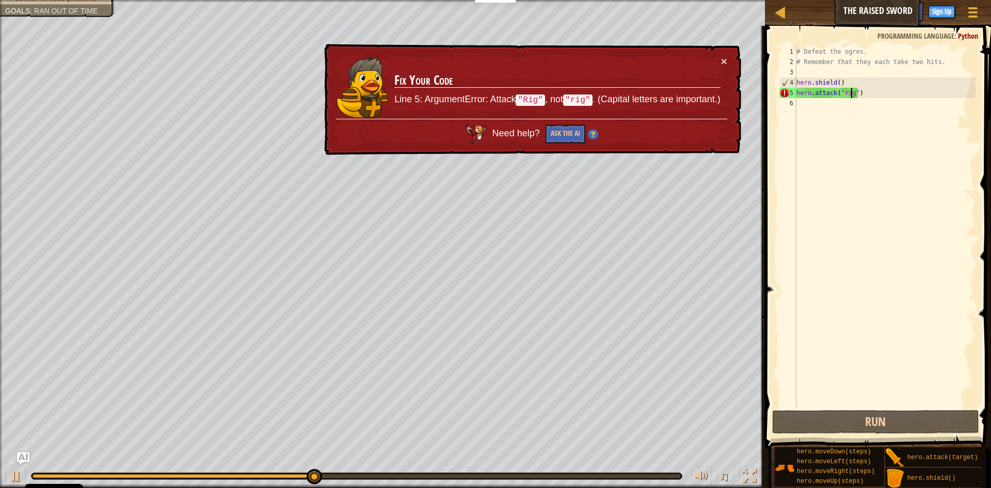
click at [844, 97] on div "# Defeat the ogres. # Remember that they each take two hits. hero . shield ( ) …" at bounding box center [885, 237] width 181 height 382
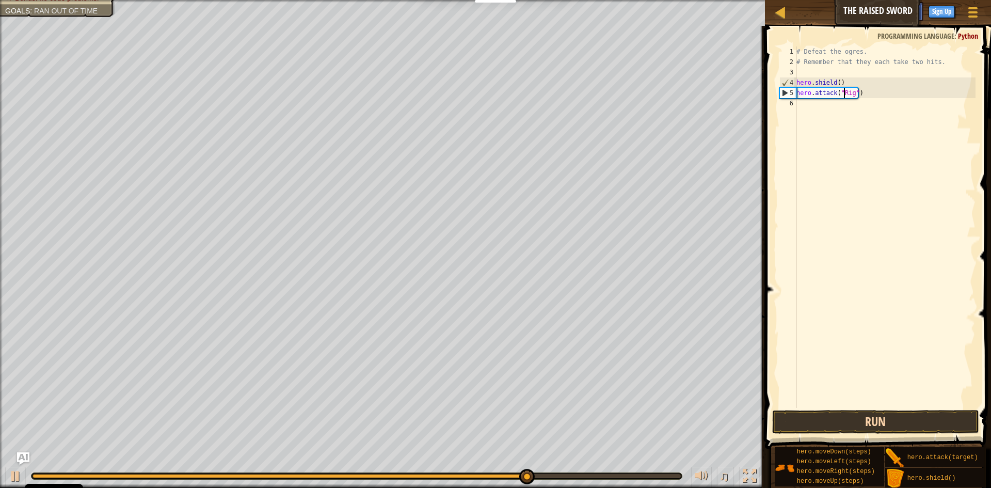
type textarea "hero.attack("Rig")"
click at [867, 417] on button "Run" at bounding box center [875, 422] width 207 height 24
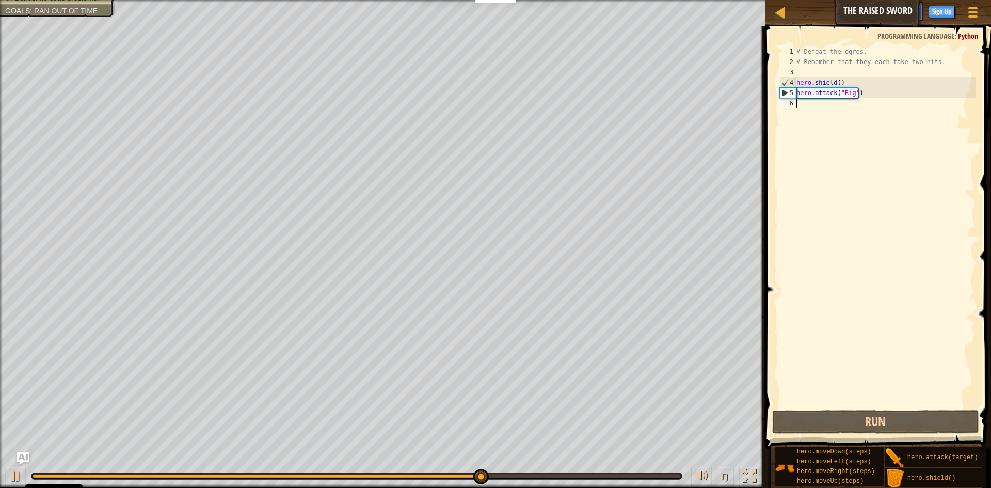
click at [809, 108] on div "# Defeat the ogres. # Remember that they each take two hits. hero . shield ( ) …" at bounding box center [885, 237] width 181 height 382
click at [247, 424] on div "Defeat the ogres. (0/3) Your hero must survive. (3/3) Bonus: no code problems. …" at bounding box center [495, 244] width 991 height 488
click at [15, 471] on div at bounding box center [15, 475] width 13 height 13
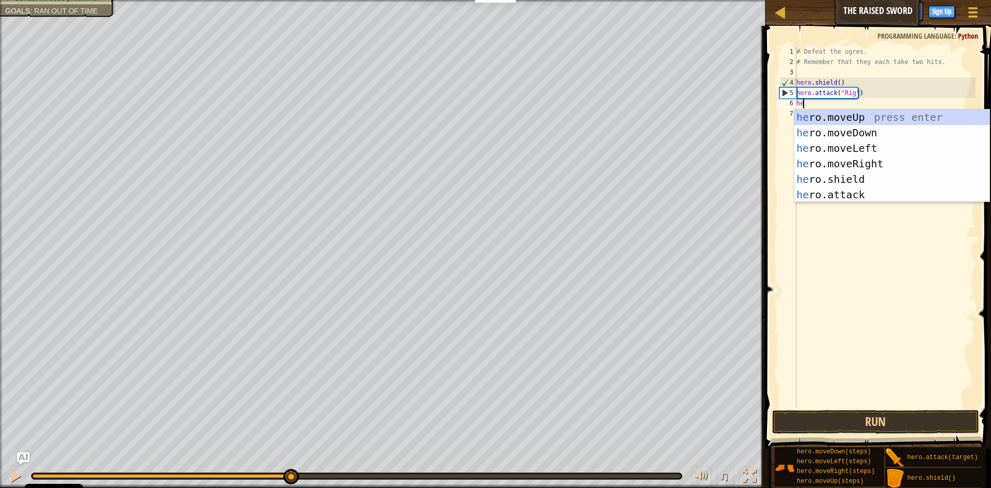
scroll to position [5, 1]
type textarea "hero"
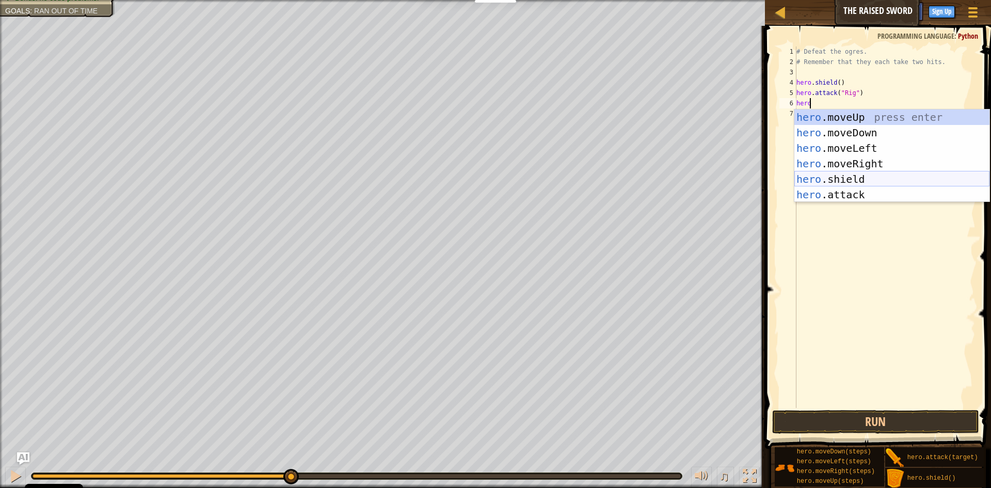
click at [844, 184] on div "hero .moveUp press enter hero .moveDown press enter hero .moveLeft press enter …" at bounding box center [892, 171] width 195 height 124
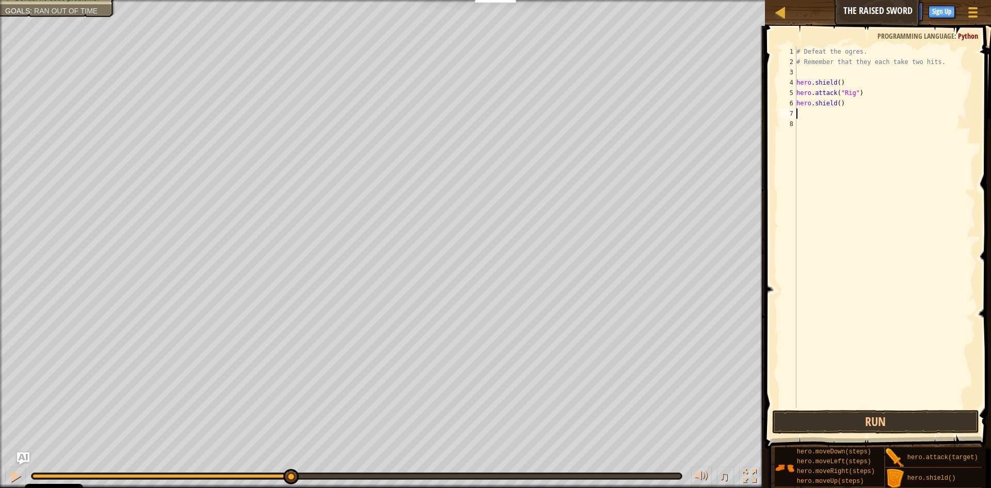
scroll to position [5, 0]
click at [877, 417] on button "Run" at bounding box center [875, 422] width 207 height 24
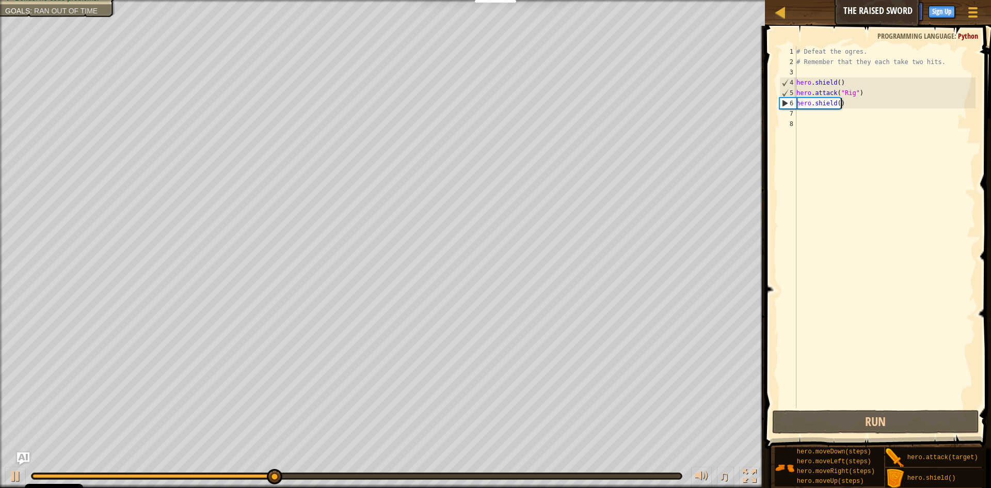
click at [842, 106] on div "# Defeat the ogres. # Remember that they each take two hits. hero . shield ( ) …" at bounding box center [885, 237] width 181 height 382
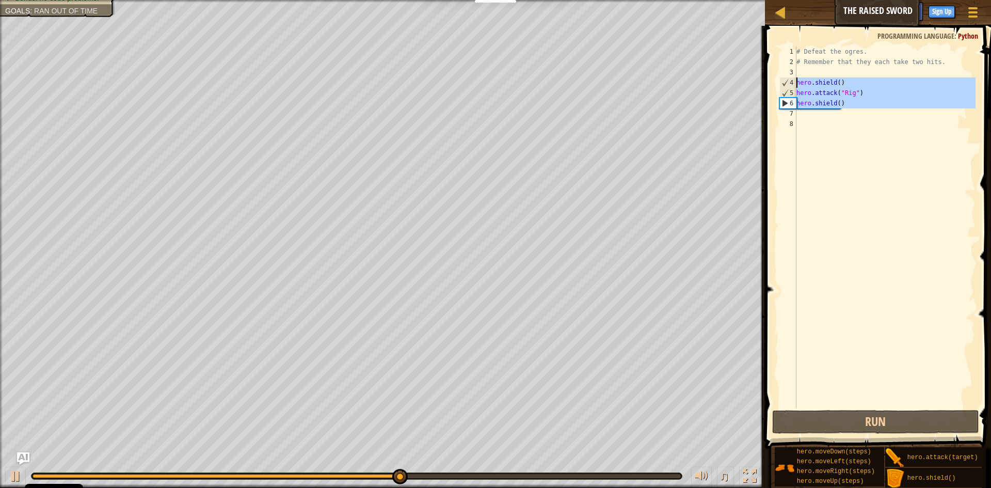
drag, startPoint x: 852, startPoint y: 114, endPoint x: 796, endPoint y: 77, distance: 67.2
click at [796, 77] on div "hero.shield() 1 2 3 4 5 6 7 8 # Defeat the ogres. # Remember that they each tak…" at bounding box center [877, 226] width 198 height 361
type textarea "hero.shield() hero.attack("Rig")"
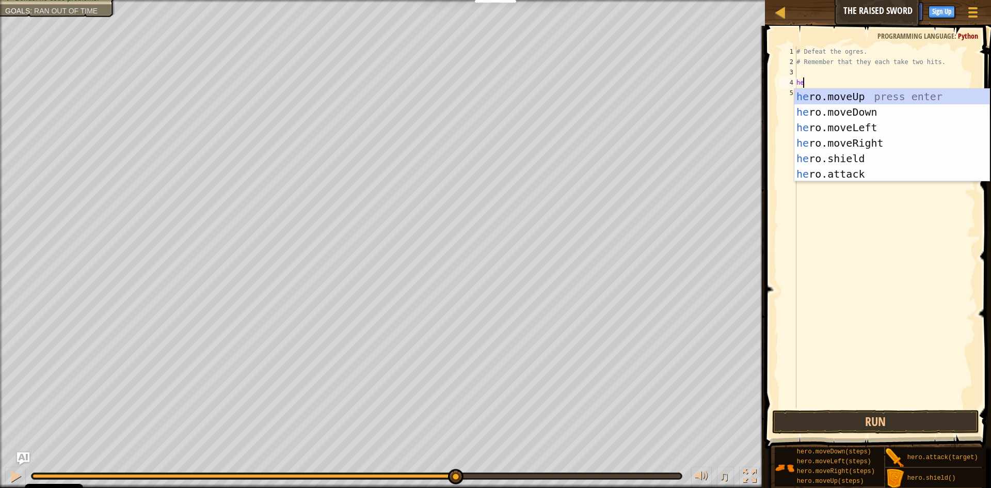
scroll to position [5, 1]
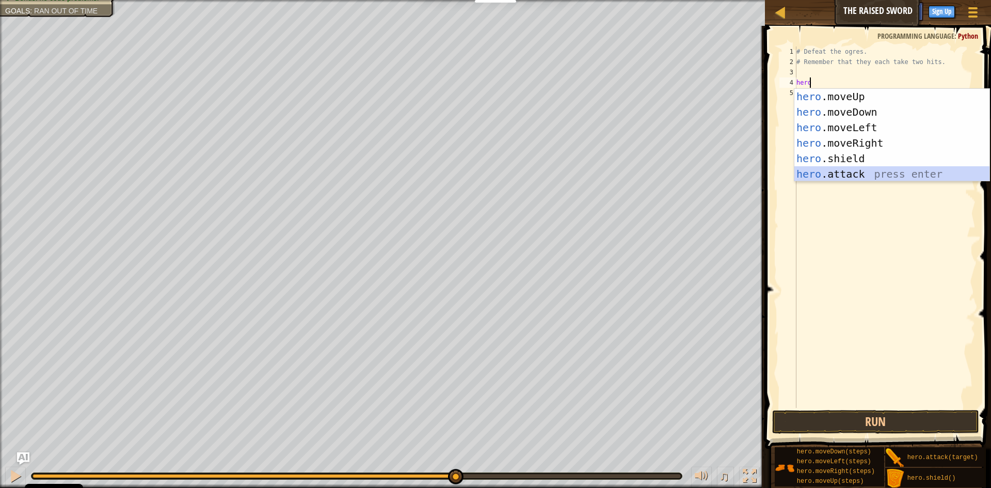
click at [851, 178] on div "hero .moveUp press enter hero .moveDown press enter hero .moveLeft press enter …" at bounding box center [892, 151] width 195 height 124
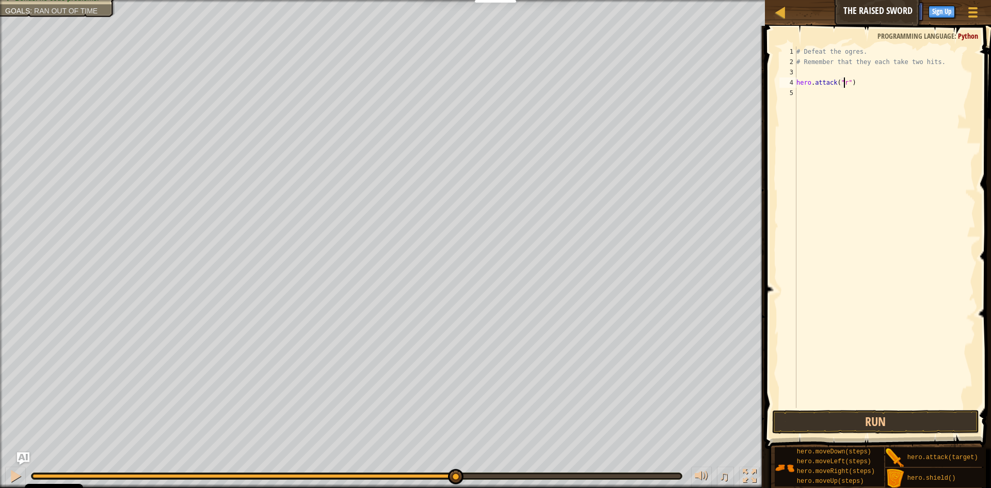
scroll to position [5, 4]
type textarea "hero.attack("Rig")"
click at [803, 90] on div "# Defeat the ogres. # Remember that they each take two hits. hero . attack ( "R…" at bounding box center [885, 237] width 181 height 382
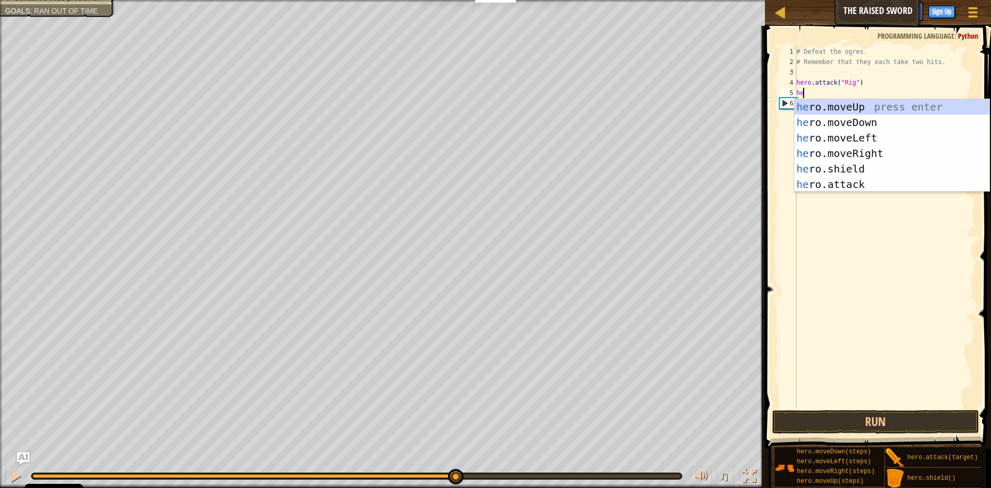
scroll to position [5, 1]
type textarea "hero"
click at [862, 164] on div "hero .moveUp press enter hero .moveDown press enter hero .moveLeft press enter …" at bounding box center [892, 161] width 195 height 124
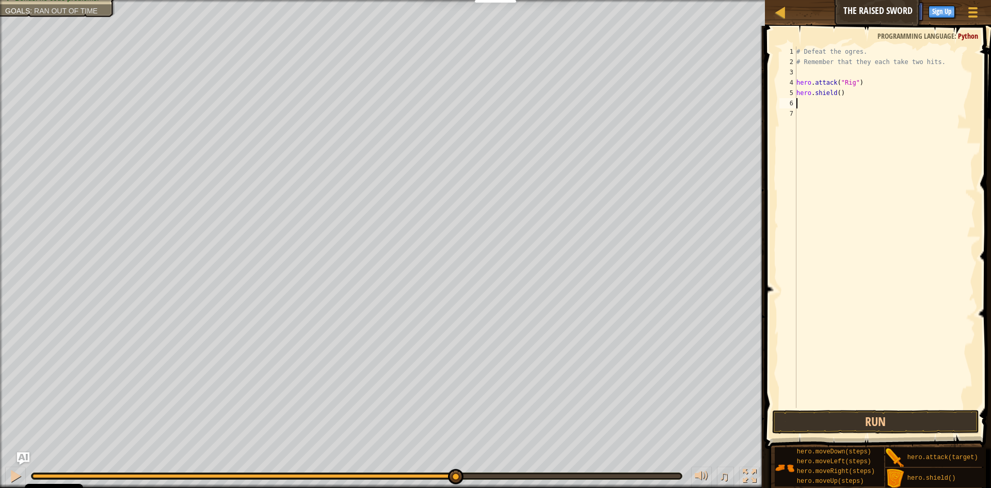
scroll to position [5, 0]
click at [839, 98] on div "# Defeat the ogres. # Remember that they each take two hits. hero . attack ( "R…" at bounding box center [885, 237] width 181 height 382
type textarea "hero.shield(2)"
click at [869, 415] on button "Run" at bounding box center [875, 422] width 207 height 24
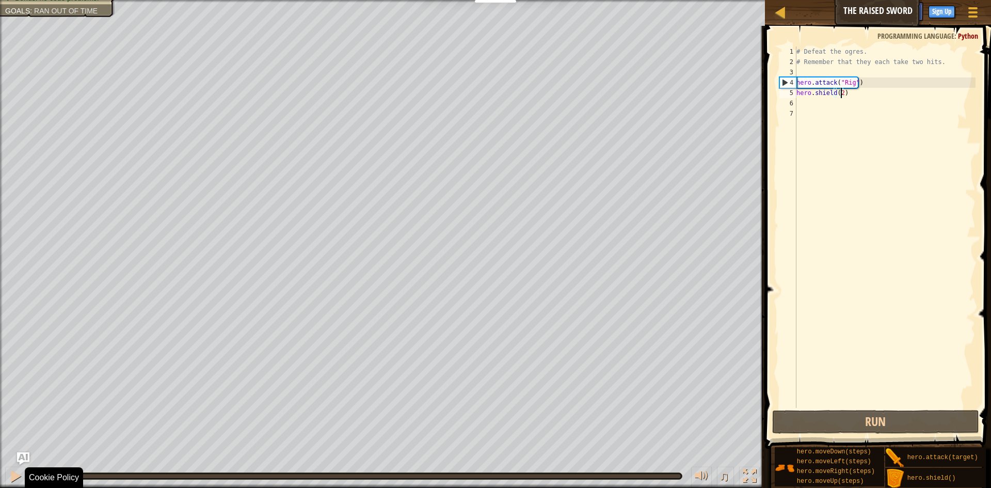
drag, startPoint x: 469, startPoint y: 472, endPoint x: 23, endPoint y: 495, distance: 447.1
click at [23, 10] on html "Cookie Policy CodeCombat uses a few essential and non-essential cookies. Privac…" at bounding box center [495, 5] width 991 height 10
click at [9, 477] on div at bounding box center [15, 475] width 13 height 13
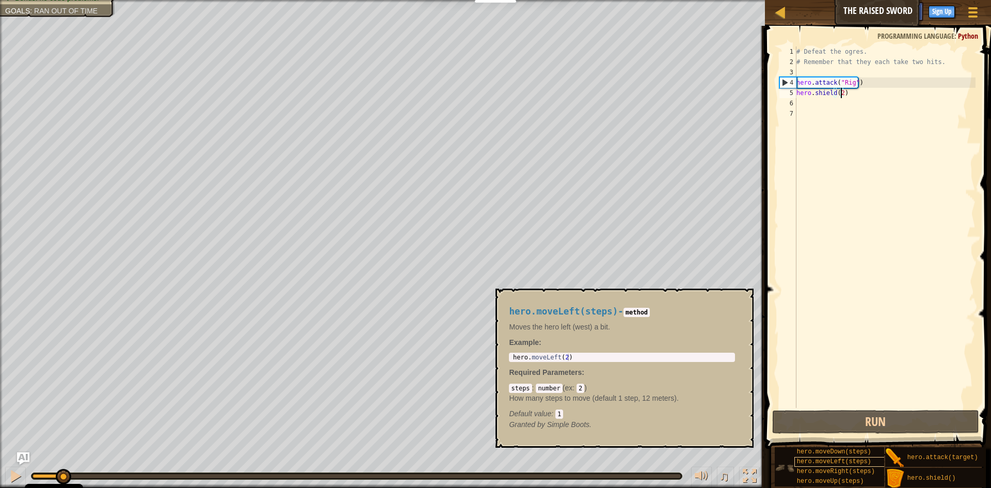
scroll to position [0, 0]
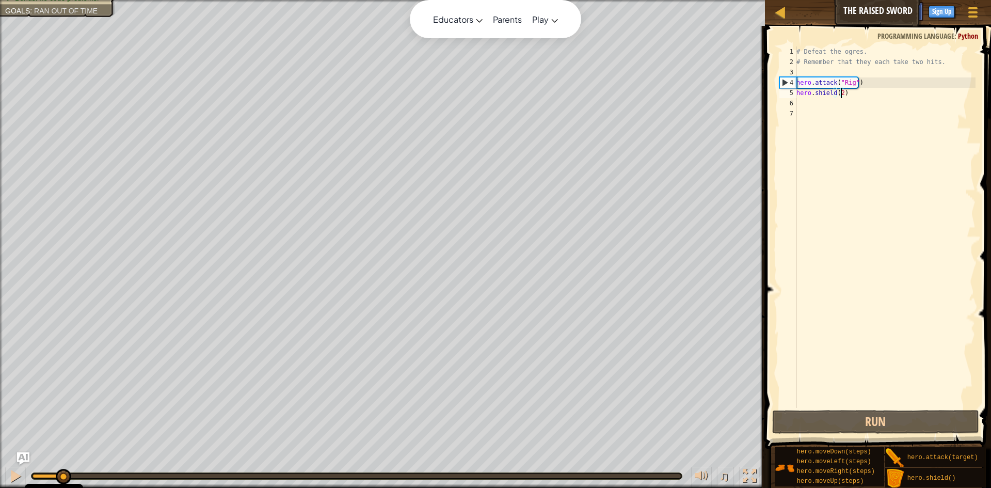
click at [499, 2] on nav "Educators Create Free Account School & District Solutions Teacher Toolkit Previ…" at bounding box center [495, 19] width 171 height 38
click at [857, 99] on div "# Defeat the ogres. # Remember that they each take two hits. hero . attack ( "R…" at bounding box center [885, 237] width 181 height 382
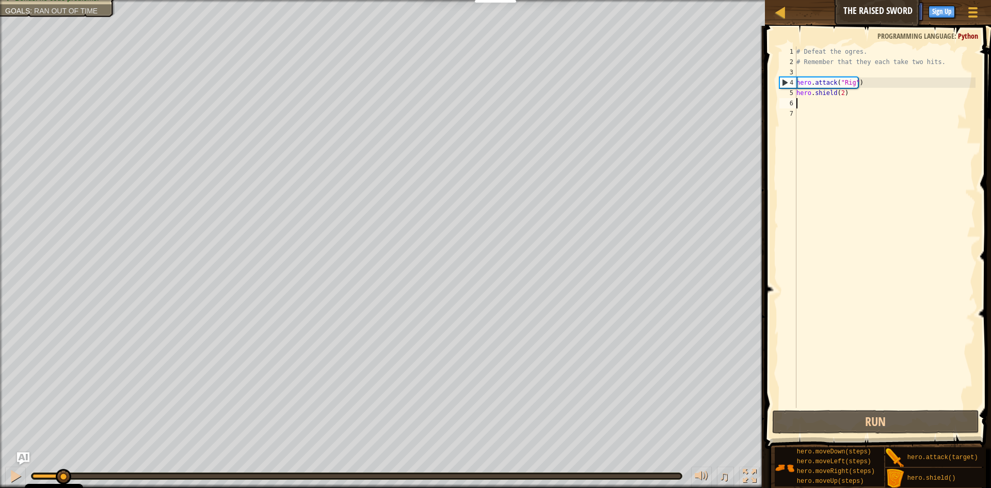
click at [851, 96] on div "# Defeat the ogres. # Remember that they each take two hits. hero . attack ( "R…" at bounding box center [885, 237] width 181 height 382
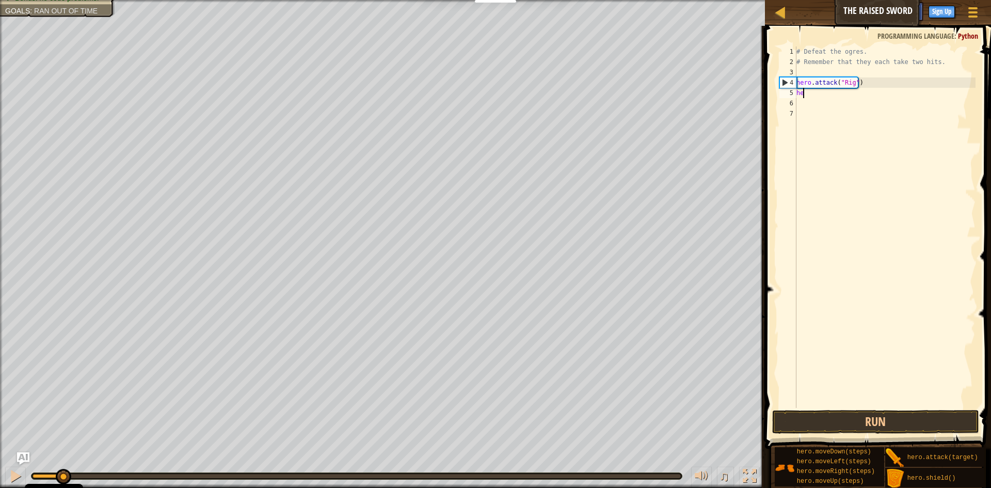
type textarea "h"
click at [865, 84] on div "# Defeat the ogres. # Remember that they each take two hits. hero . attack ( "R…" at bounding box center [885, 237] width 181 height 382
type textarea "hero.attack("Rig")"
click at [806, 93] on div "# Defeat the ogres. # Remember that they each take two hits. hero . attack ( "R…" at bounding box center [885, 237] width 181 height 382
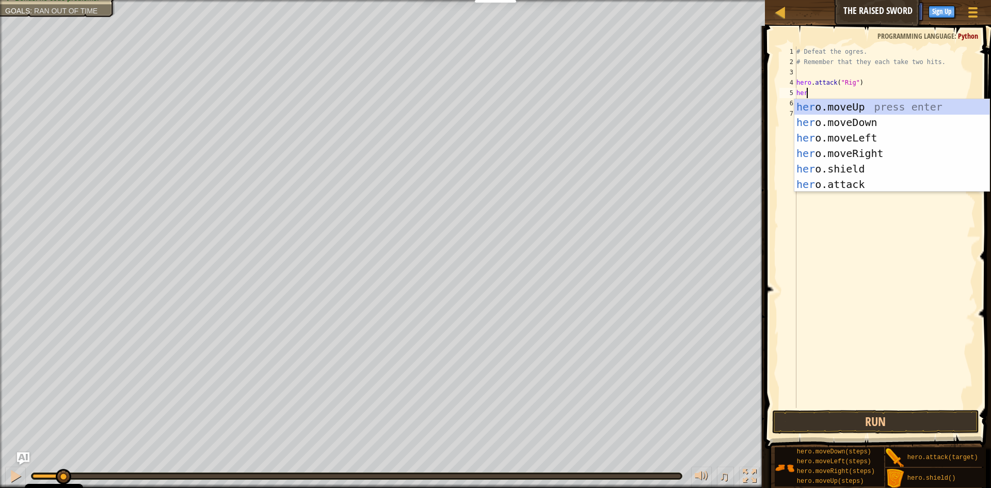
scroll to position [5, 1]
click at [847, 188] on div "her o.moveUp press enter her o.moveDown press enter her o.moveLeft press enter …" at bounding box center [892, 161] width 195 height 124
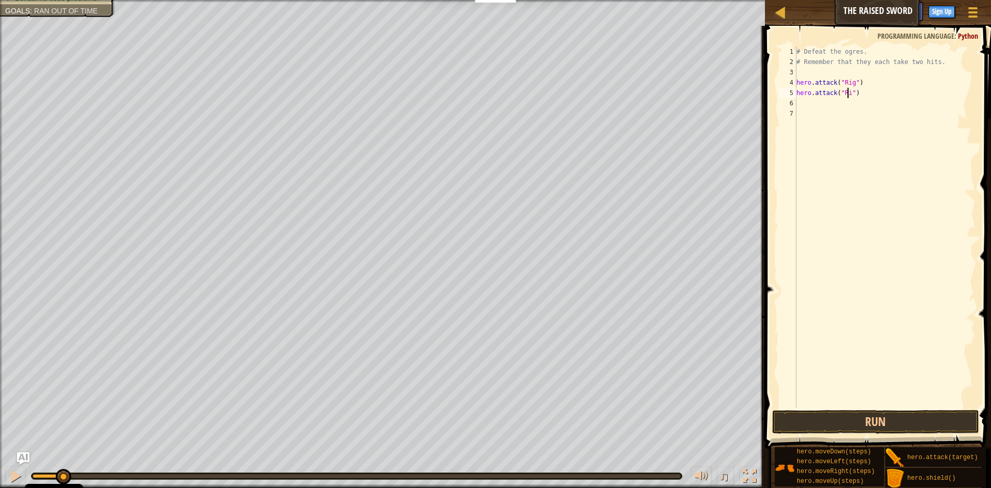
type textarea "hero.attack("Rig")"
click at [820, 108] on div "# Defeat the ogres. # Remember that they each take two hits. hero . attack ( "R…" at bounding box center [885, 237] width 181 height 382
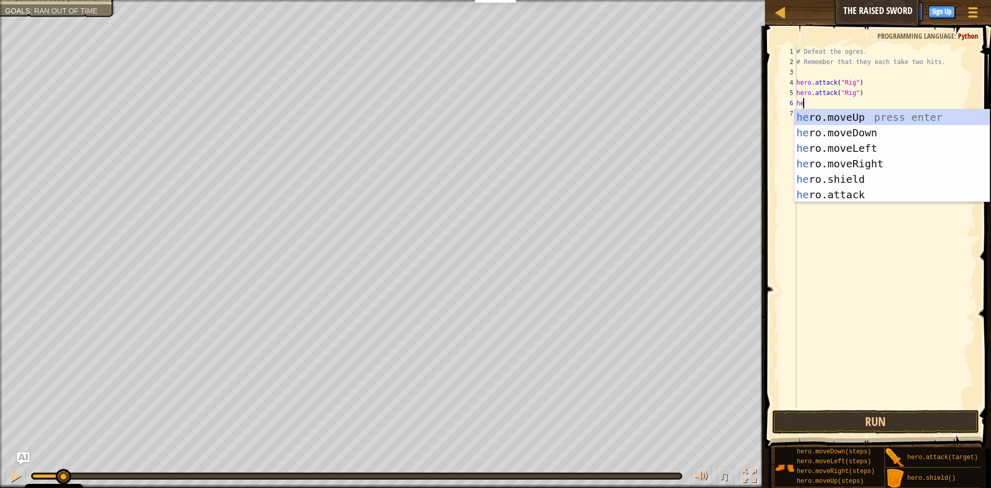
scroll to position [5, 1]
click at [889, 194] on div "hero .moveUp press enter hero .moveDown press enter hero .moveLeft press enter …" at bounding box center [892, 171] width 195 height 124
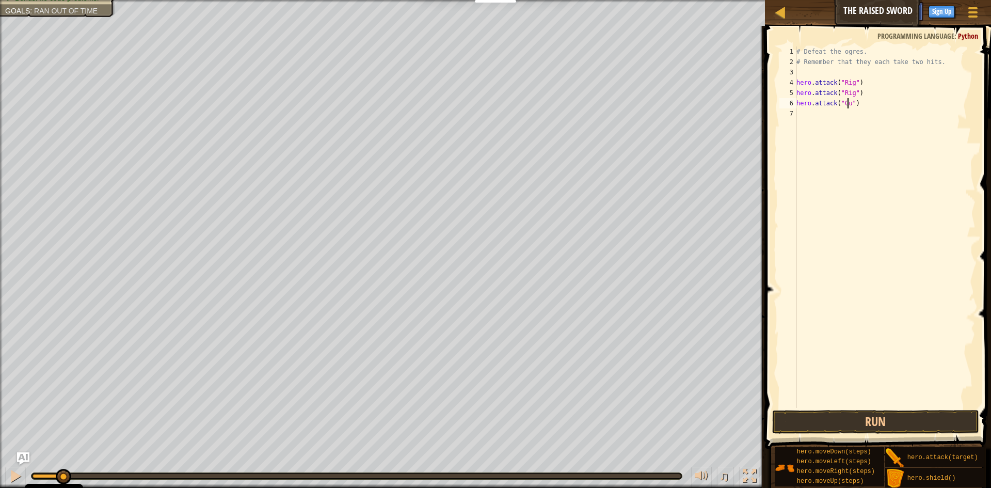
scroll to position [5, 5]
type textarea "hero.attack("Gurt")"
drag, startPoint x: 866, startPoint y: 104, endPoint x: 797, endPoint y: 100, distance: 69.3
click at [797, 100] on div "# Defeat the ogres. # Remember that they each take two hits. hero . attack ( "R…" at bounding box center [885, 237] width 181 height 382
click at [807, 114] on div "# Defeat the ogres. # Remember that they each take two hits. hero . attack ( "R…" at bounding box center [885, 237] width 181 height 382
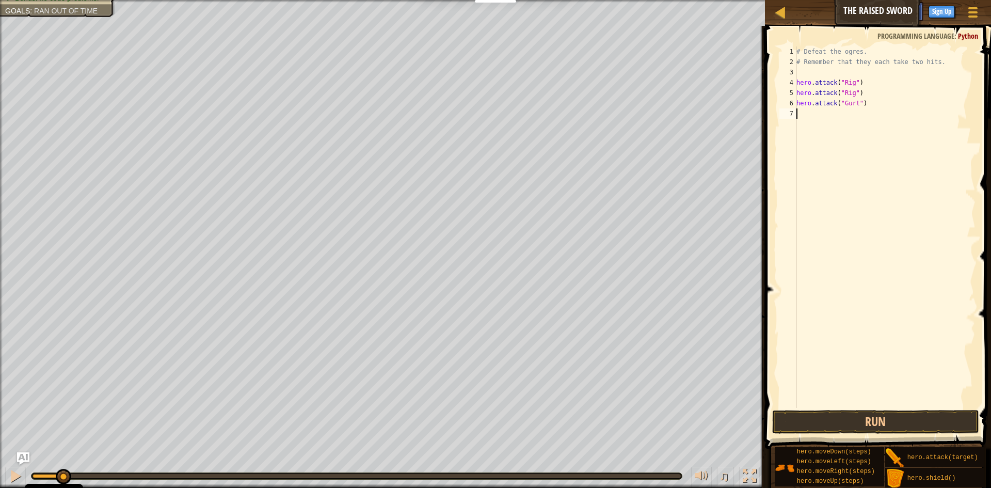
scroll to position [5, 0]
paste textarea "hero.attack("Gurt")"
type textarea "hero.attack("Gurt")"
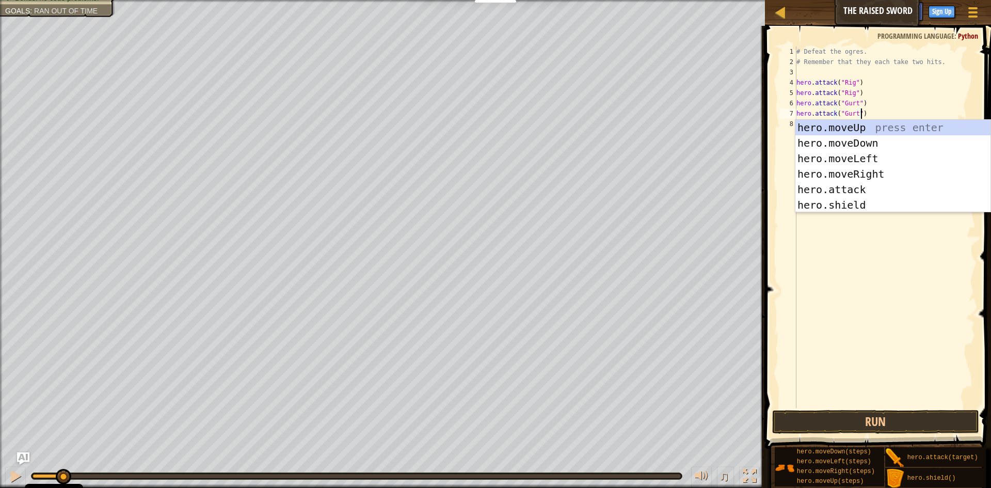
click at [906, 112] on div "# Defeat the ogres. # Remember that they each take two hits. hero . attack ( "R…" at bounding box center [885, 237] width 181 height 382
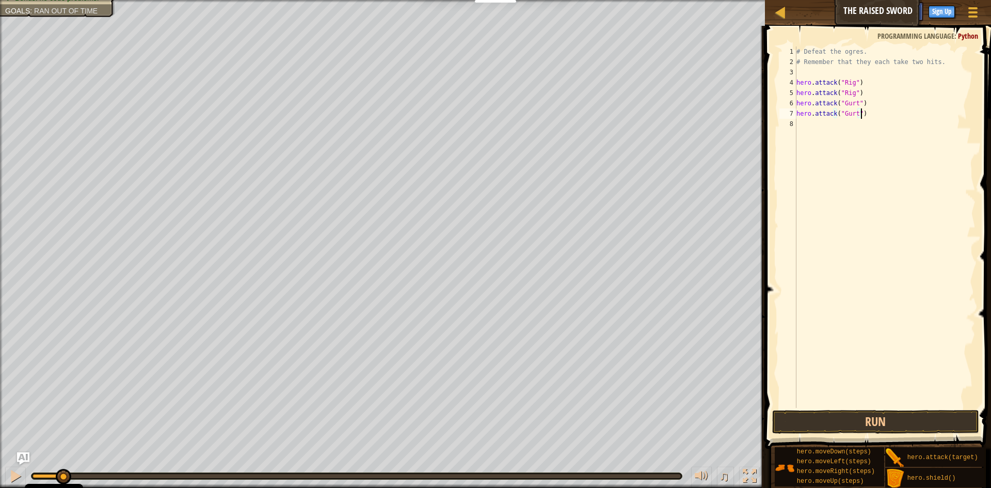
click at [839, 128] on div "# Defeat the ogres. # Remember that they each take two hits. hero . attack ( "R…" at bounding box center [885, 237] width 181 height 382
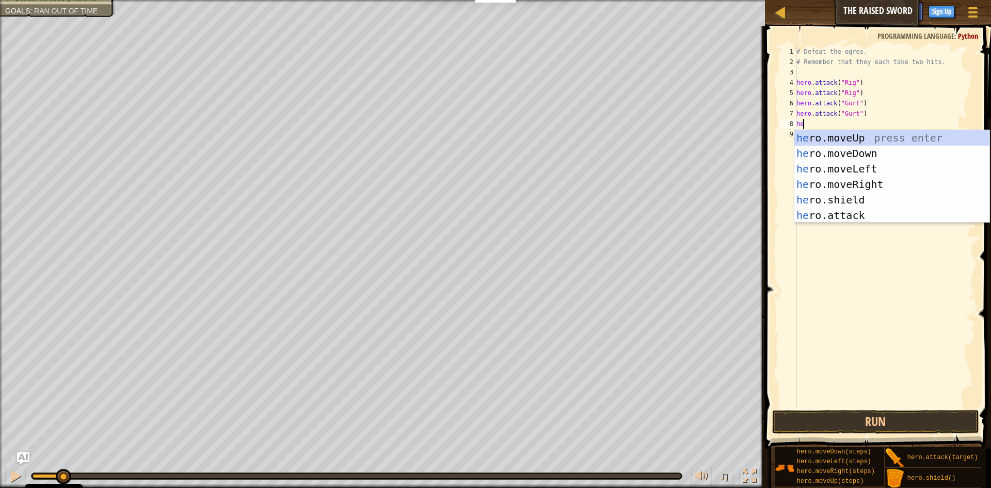
scroll to position [5, 1]
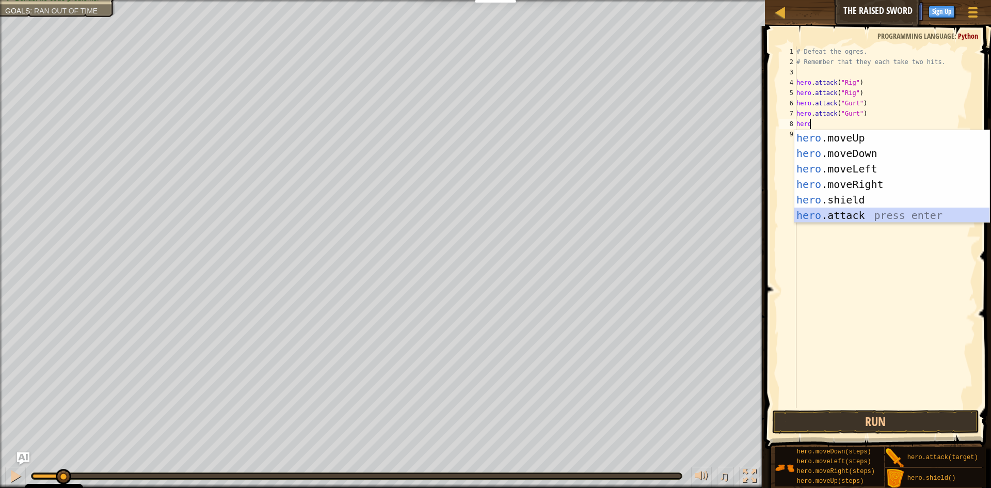
click at [847, 215] on div "hero .moveUp press enter hero .moveDown press enter hero .moveLeft press enter …" at bounding box center [892, 192] width 195 height 124
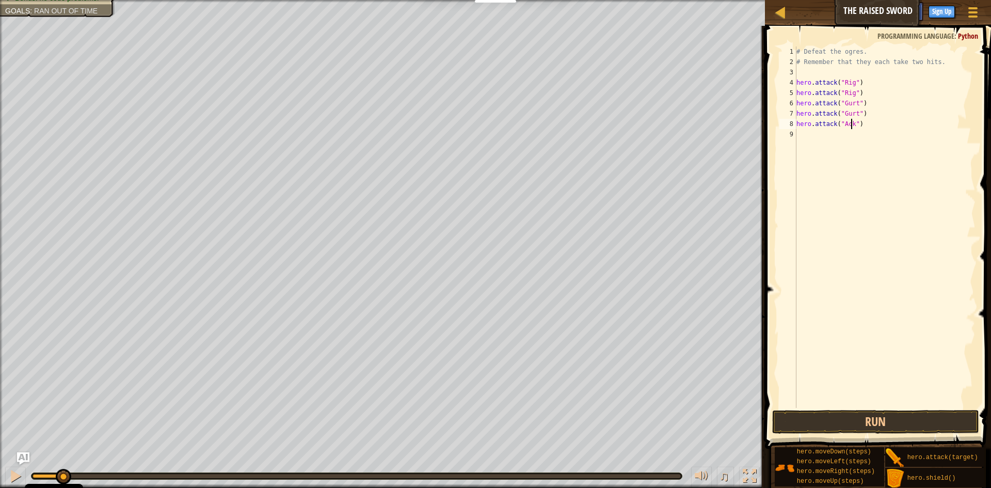
scroll to position [5, 5]
drag, startPoint x: 868, startPoint y: 126, endPoint x: 797, endPoint y: 121, distance: 71.9
click at [797, 121] on div "# Defeat the ogres. # Remember that they each take two hits. hero . attack ( "R…" at bounding box center [885, 237] width 181 height 382
click at [844, 137] on div "hero.[PERSON_NAME] press enter" at bounding box center [892, 153] width 195 height 46
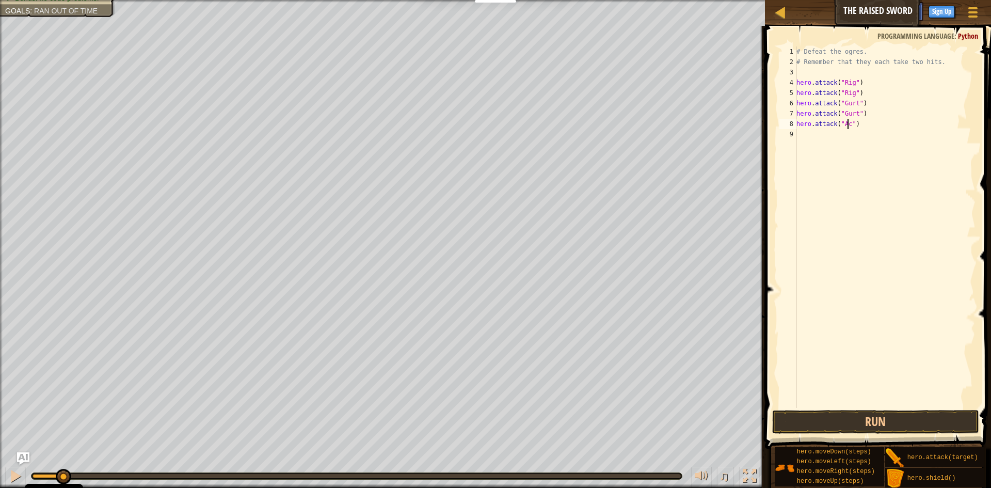
type textarea "hero.attack("Ack")"
drag, startPoint x: 862, startPoint y: 125, endPoint x: 796, endPoint y: 123, distance: 66.6
click at [796, 123] on div "hero.attack("Ack") 1 2 3 4 5 6 7 8 9 # Defeat the ogres. # Remember that they e…" at bounding box center [877, 226] width 198 height 361
click at [821, 134] on div "# Defeat the ogres. # Remember that they each take two hits. hero . attack ( "R…" at bounding box center [885, 237] width 181 height 382
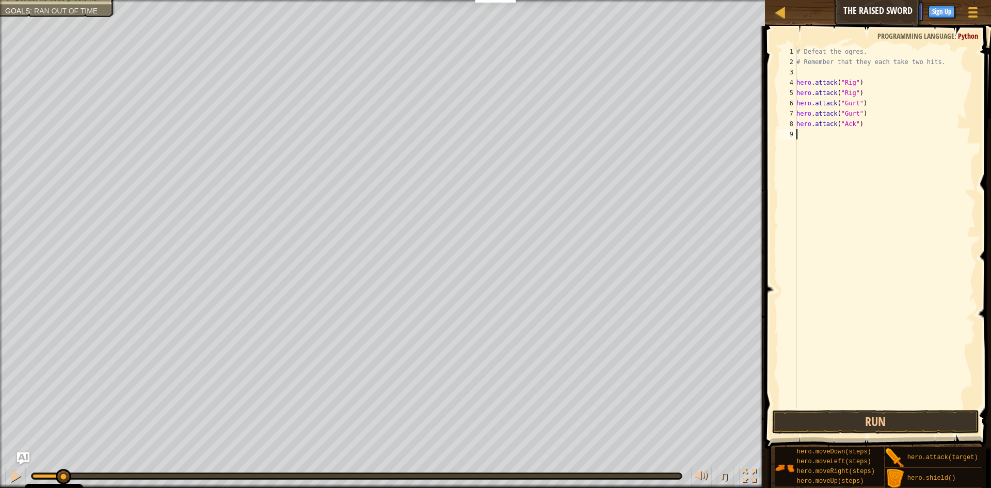
scroll to position [5, 0]
paste textarea "hero.attack("Ack")"
type textarea "hero.attack("Ack")"
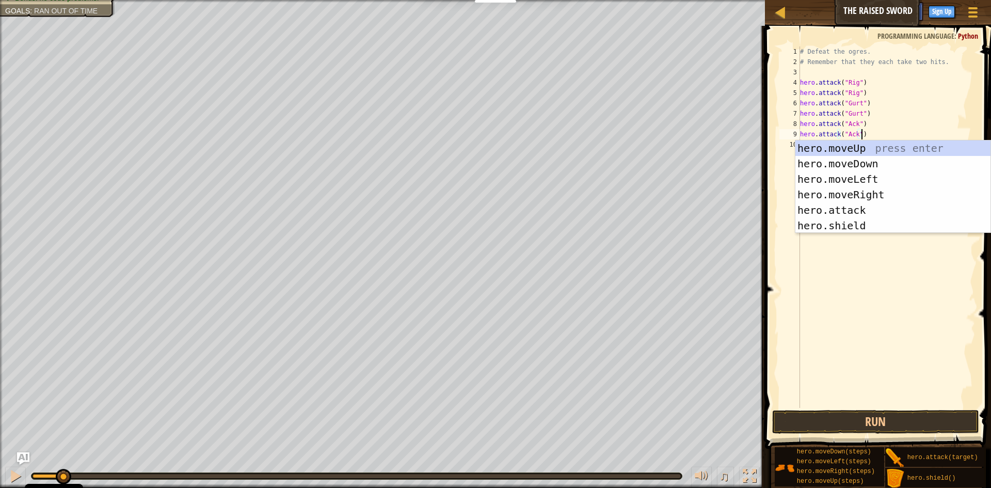
click at [859, 274] on div "# Defeat the ogres. # Remember that they each take two hits. hero . attack ( "R…" at bounding box center [887, 237] width 178 height 382
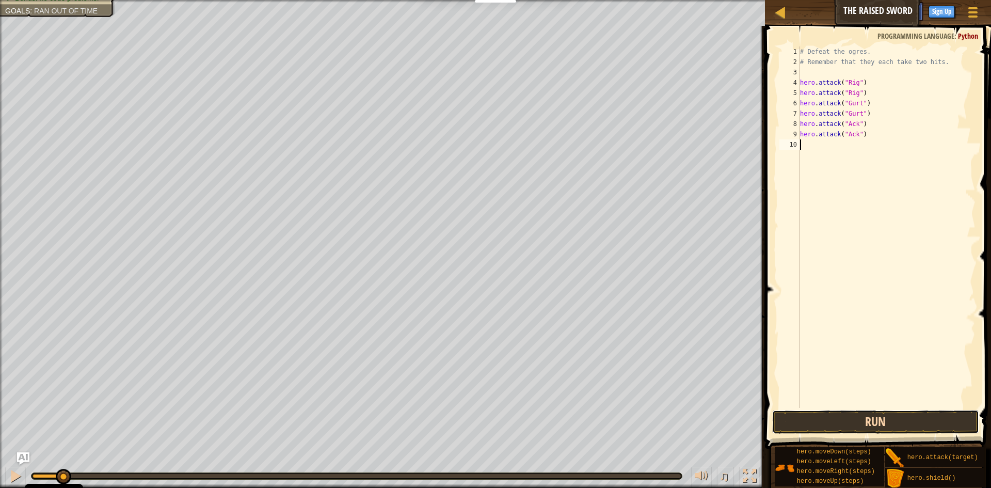
click at [878, 417] on button "Run" at bounding box center [875, 422] width 207 height 24
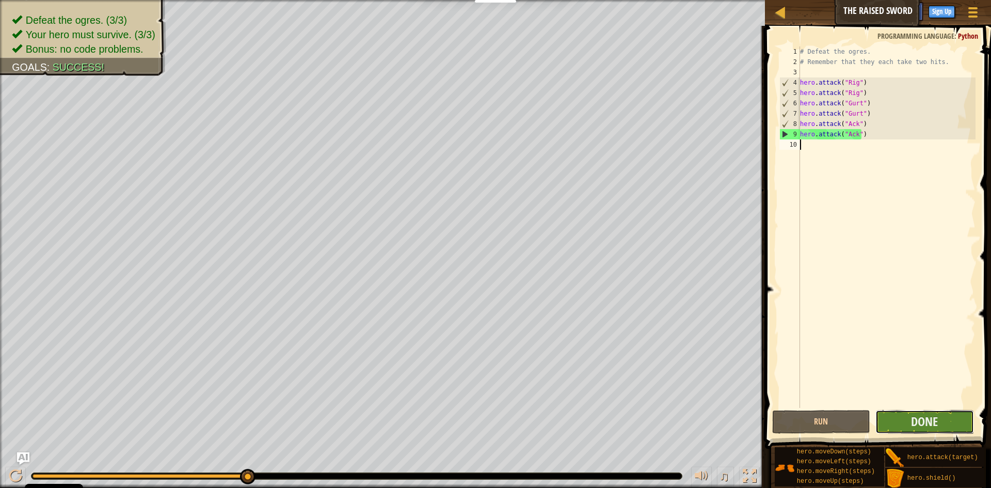
click at [913, 430] on button "Done" at bounding box center [925, 422] width 99 height 24
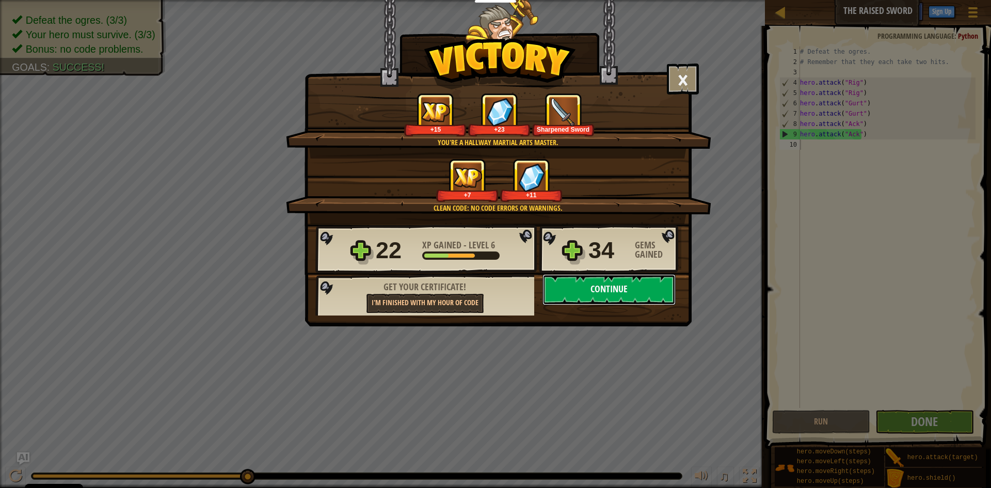
click at [608, 287] on button "Continue" at bounding box center [609, 289] width 133 height 31
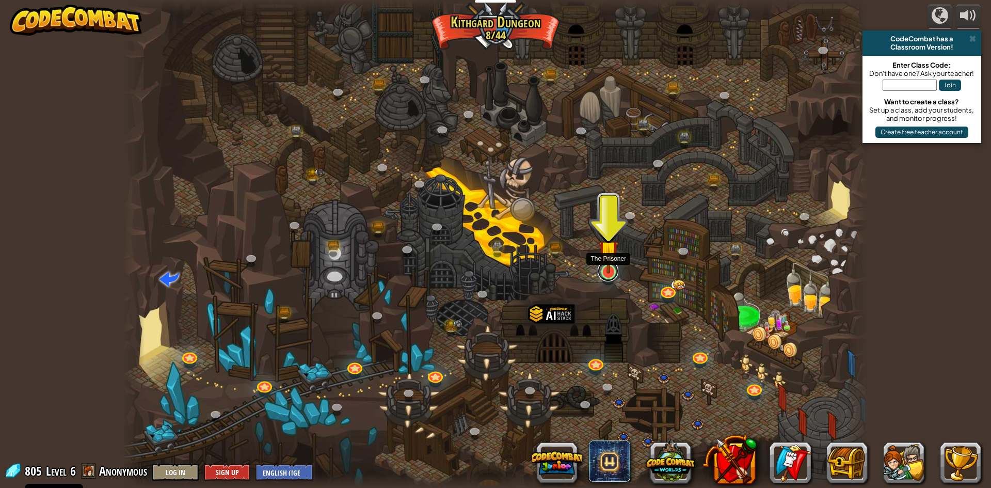
click at [606, 277] on link at bounding box center [608, 271] width 21 height 21
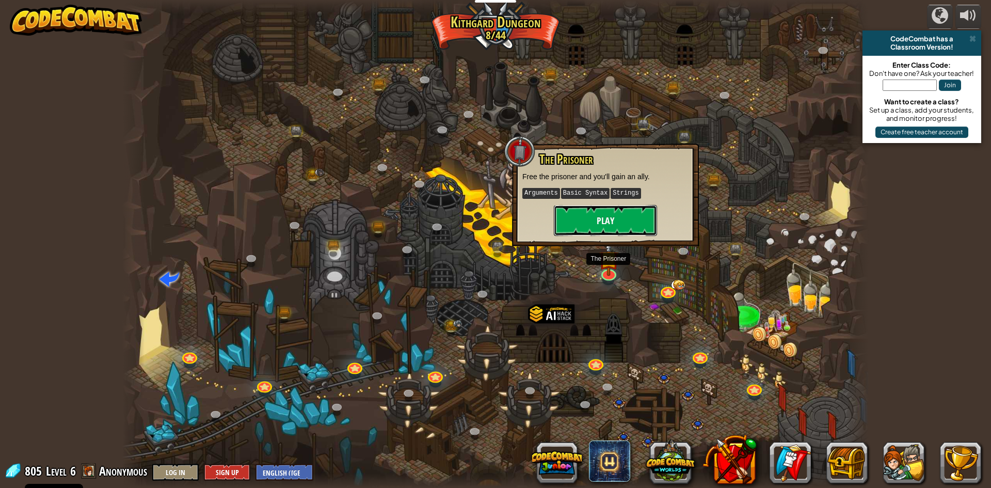
click at [611, 222] on button "Play" at bounding box center [605, 220] width 103 height 31
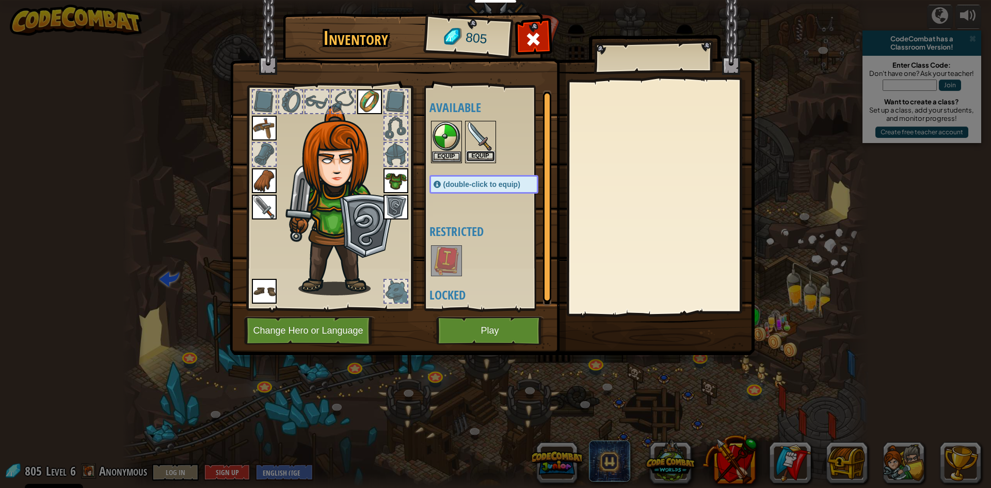
click at [482, 156] on button "Equip" at bounding box center [480, 156] width 29 height 11
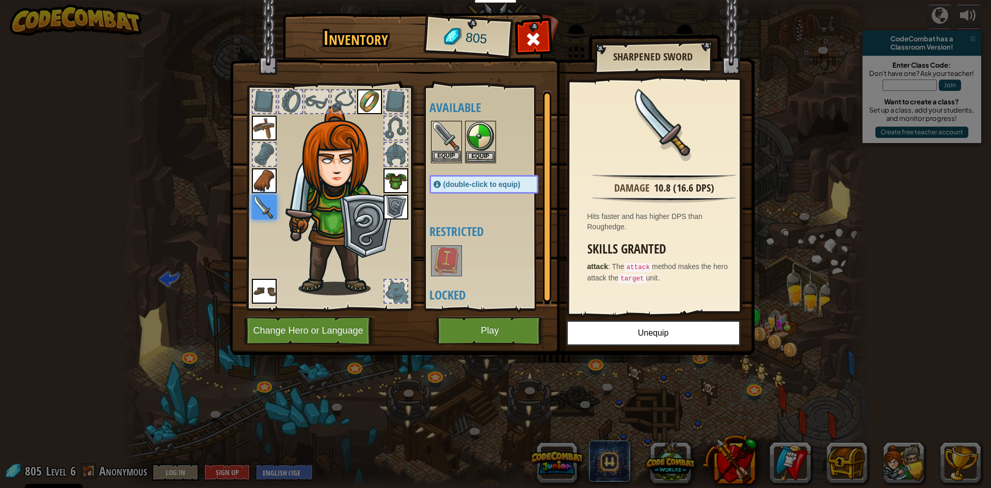
click at [450, 140] on img at bounding box center [446, 136] width 29 height 29
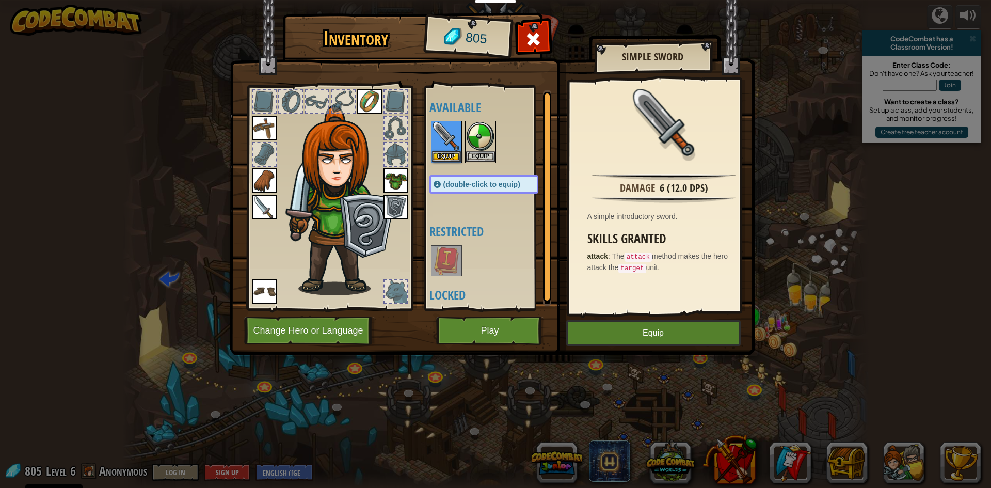
click at [265, 205] on img at bounding box center [264, 207] width 25 height 25
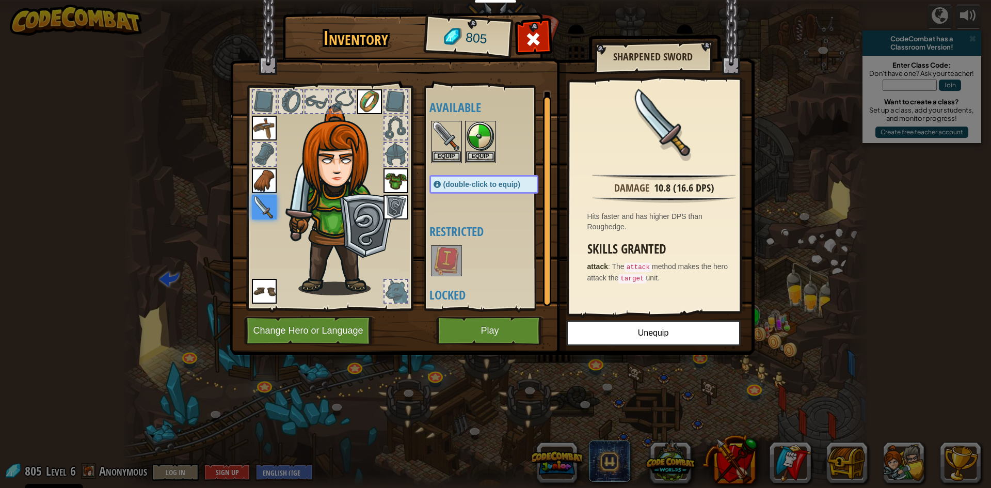
scroll to position [1, 0]
click at [500, 325] on button "Play" at bounding box center [490, 330] width 108 height 28
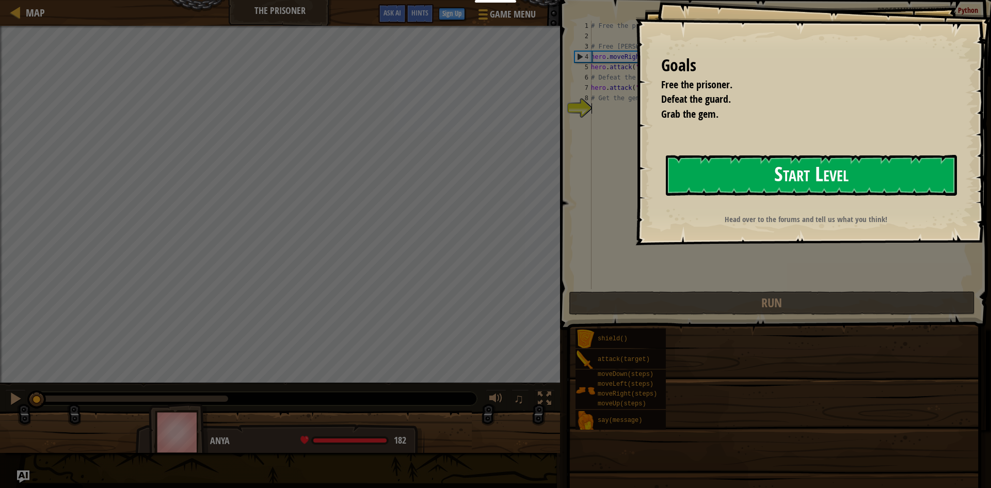
click at [783, 183] on button "Start Level" at bounding box center [811, 175] width 291 height 41
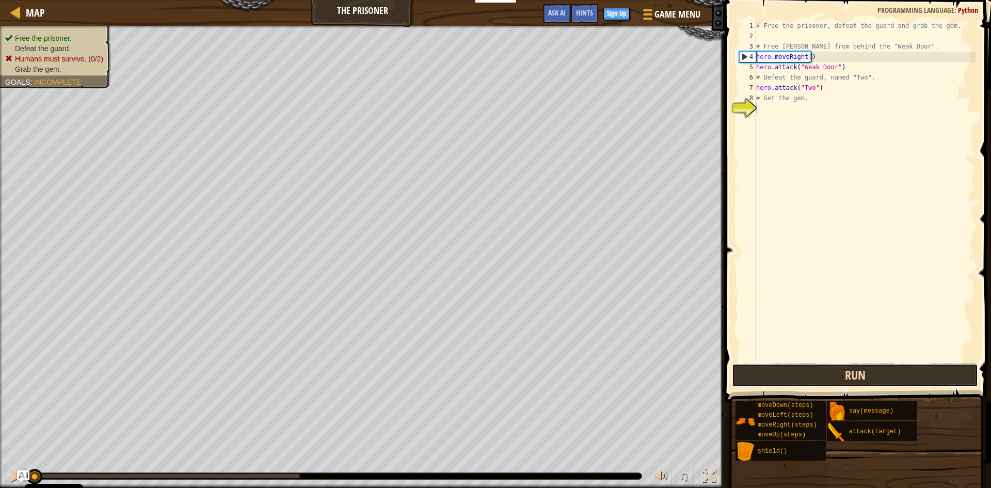
click at [826, 379] on button "Run" at bounding box center [855, 375] width 246 height 24
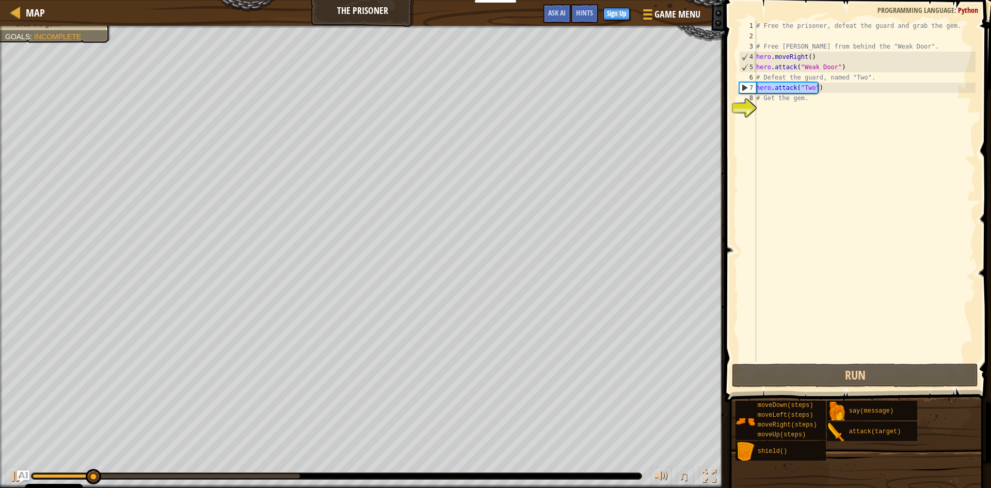
drag, startPoint x: 825, startPoint y: 90, endPoint x: 748, endPoint y: 90, distance: 76.9
click at [748, 90] on div "1 2 3 4 5 6 7 8 9 # Free the prisoner, defeat the guard and grab the gem. # Fre…" at bounding box center [856, 191] width 239 height 341
type textarea "hero.attack("Two")"
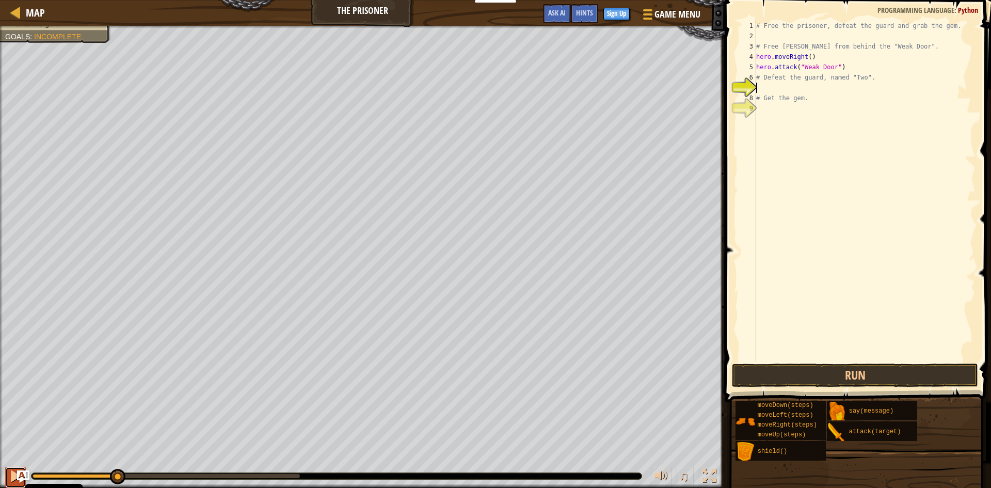
click at [12, 471] on div at bounding box center [15, 475] width 13 height 13
click at [14, 475] on div at bounding box center [15, 475] width 13 height 13
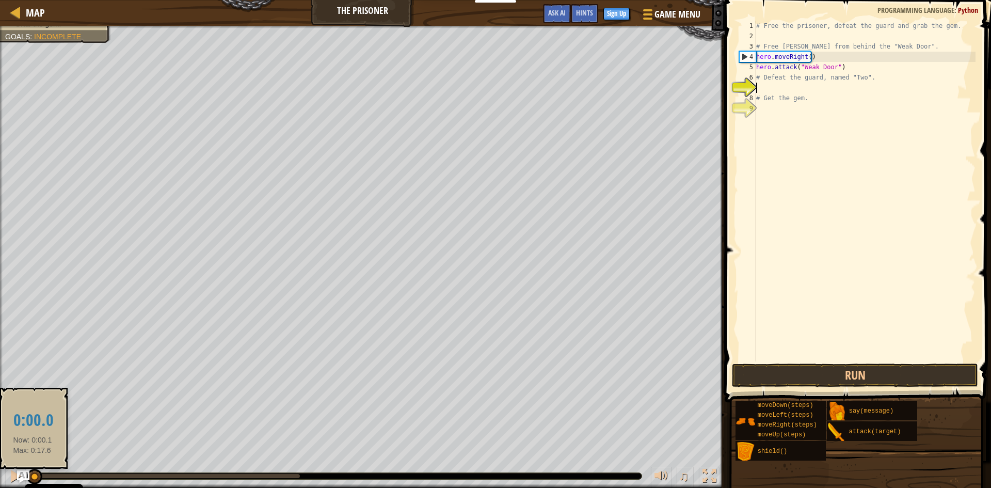
drag, startPoint x: 123, startPoint y: 477, endPoint x: 33, endPoint y: 473, distance: 90.4
click at [33, 473] on div at bounding box center [34, 476] width 15 height 15
click at [778, 388] on span at bounding box center [859, 186] width 275 height 433
click at [781, 378] on button "Run" at bounding box center [855, 375] width 246 height 24
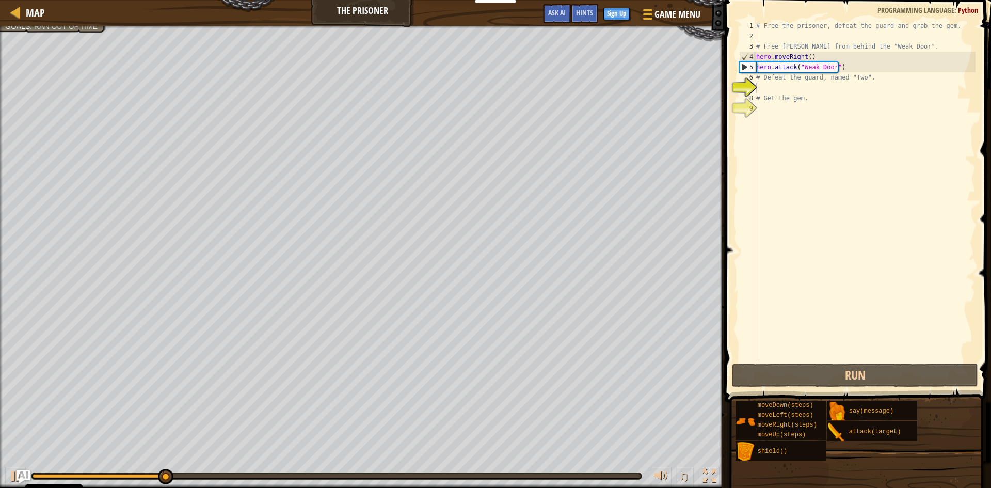
click at [21, 472] on img "Ask AI" at bounding box center [23, 476] width 13 height 13
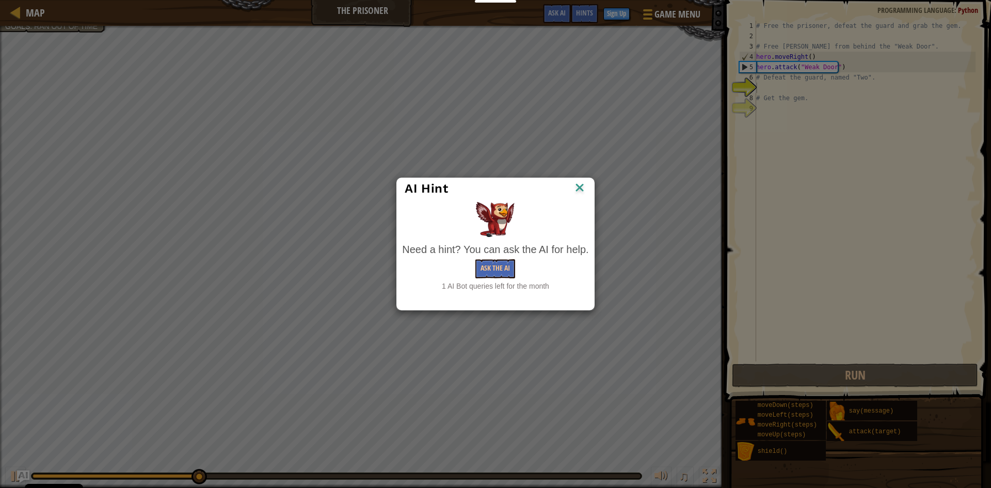
click at [583, 186] on img at bounding box center [579, 188] width 13 height 15
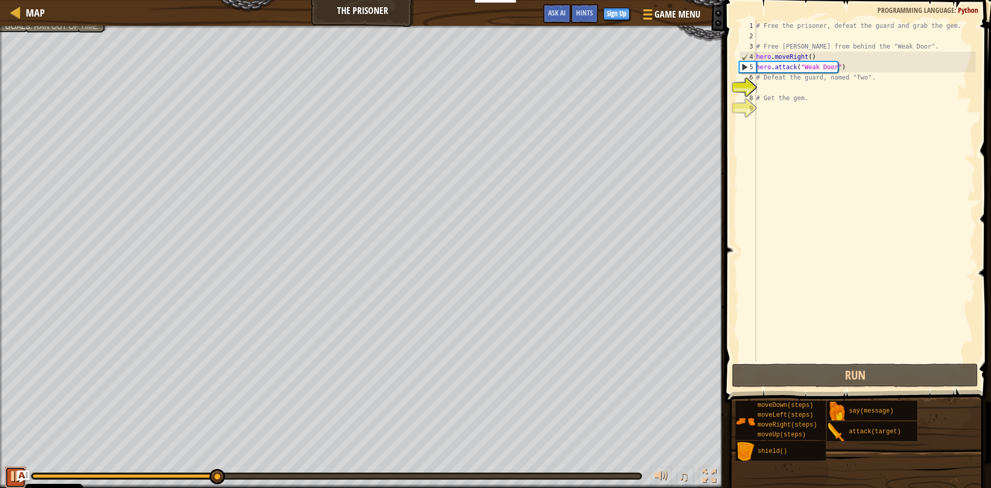
click at [12, 474] on div at bounding box center [15, 475] width 13 height 13
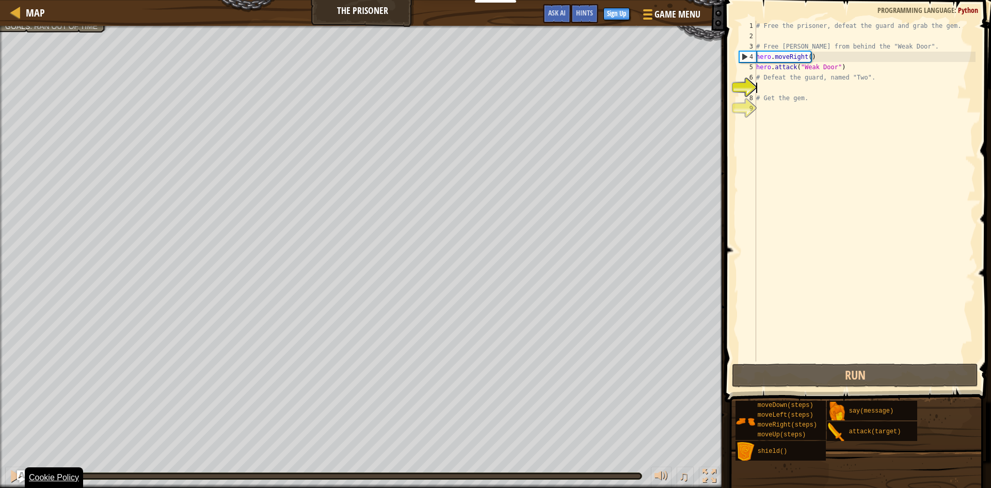
drag, startPoint x: 215, startPoint y: 474, endPoint x: 41, endPoint y: 483, distance: 174.2
click at [41, 10] on body "Cookie Policy CodeCombat uses a few essential and non-essential cookies. Privac…" at bounding box center [495, 5] width 991 height 10
click at [856, 70] on div "# Free the prisoner, defeat the guard and grab the gem. # Free [PERSON_NAME] fr…" at bounding box center [864, 201] width 221 height 361
type textarea "hero.attack("Weak Door")"
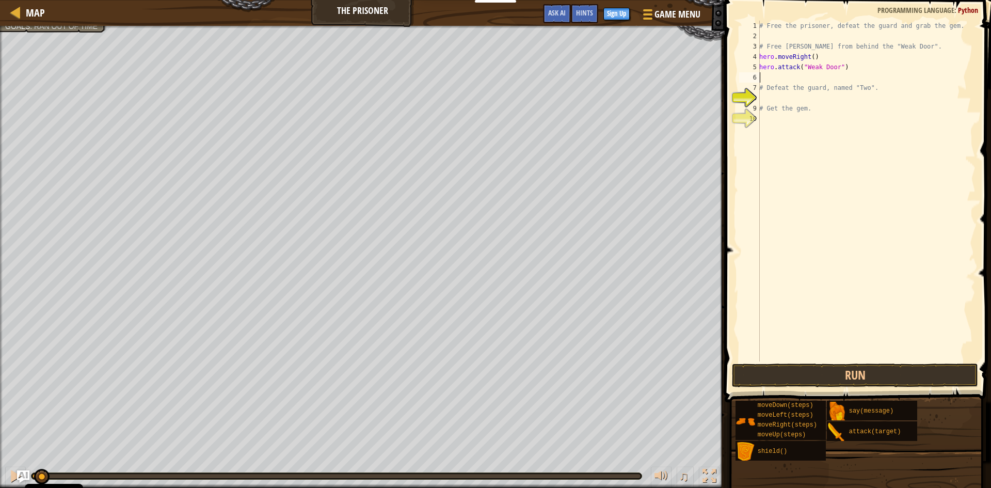
scroll to position [5, 0]
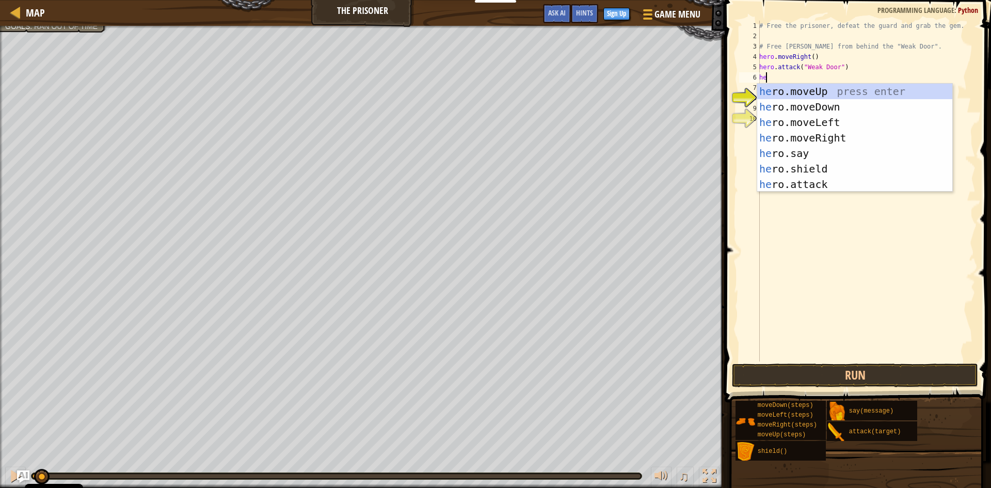
type textarea "her"
click at [835, 133] on div "her o.moveUp press enter her o.moveDown press enter her o.moveLeft press enter …" at bounding box center [854, 153] width 195 height 139
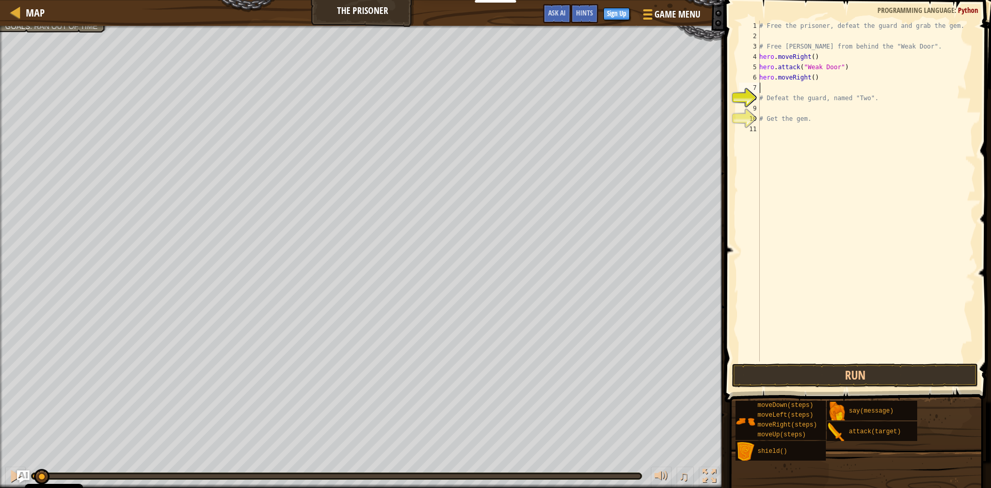
scroll to position [5, 0]
click at [811, 80] on div "# Free the prisoner, defeat the guard and grab the gem. # Free [PERSON_NAME] fr…" at bounding box center [866, 201] width 218 height 361
click at [848, 370] on button "Run" at bounding box center [855, 375] width 246 height 24
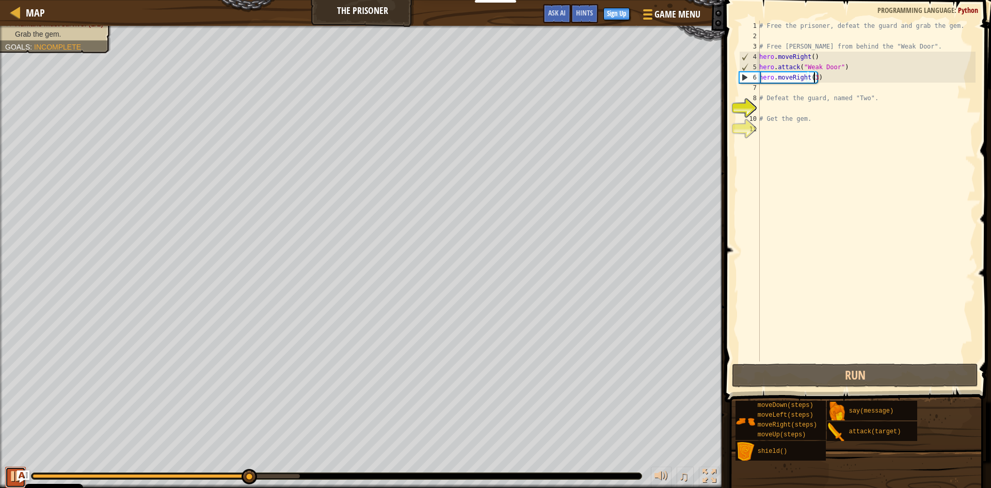
click at [11, 477] on div at bounding box center [15, 475] width 13 height 13
click at [12, 478] on div at bounding box center [15, 475] width 13 height 13
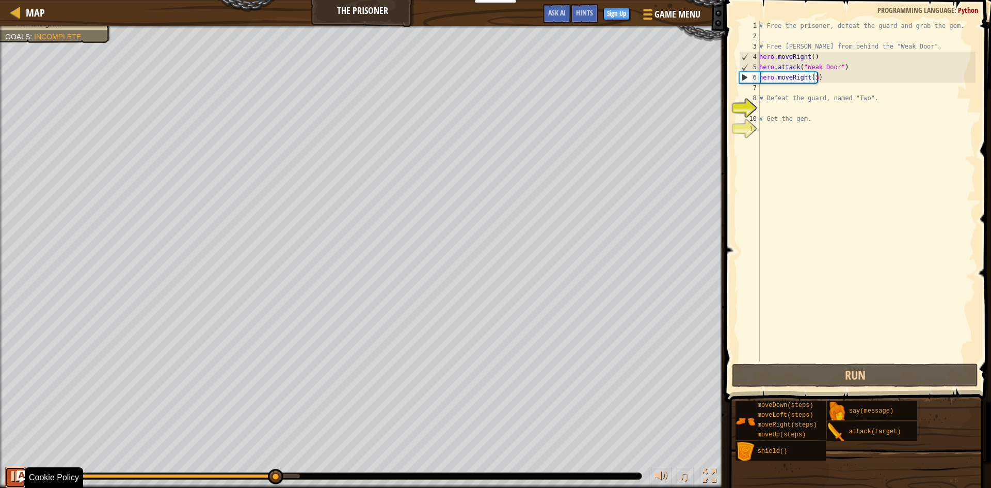
click at [14, 484] on button at bounding box center [15, 477] width 21 height 21
click at [785, 93] on div "# Free the prisoner, defeat the guard and grab the gem. # Free [PERSON_NAME] fr…" at bounding box center [866, 201] width 218 height 361
type textarea "# Defeat the guard, named "Two"."
click at [785, 90] on div "# Free the prisoner, defeat the guard and grab the gem. # Free [PERSON_NAME] fr…" at bounding box center [866, 201] width 218 height 361
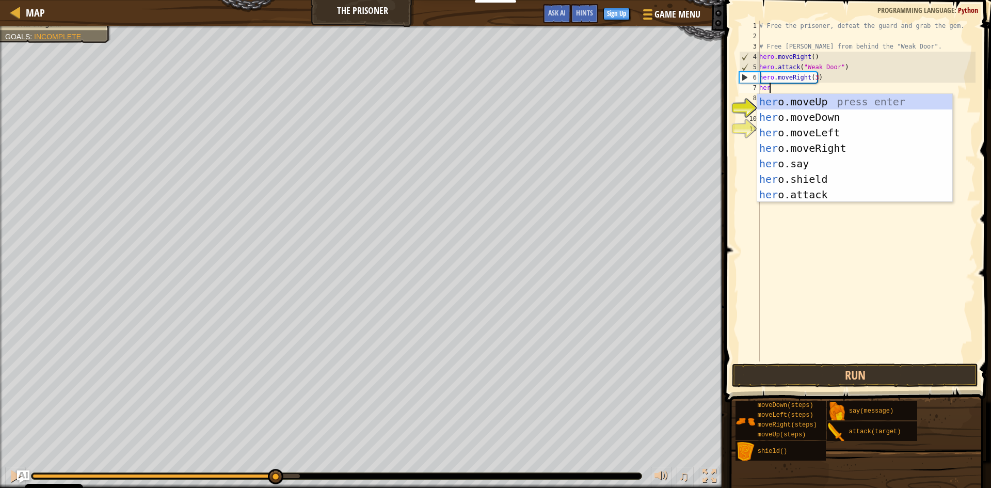
scroll to position [5, 1]
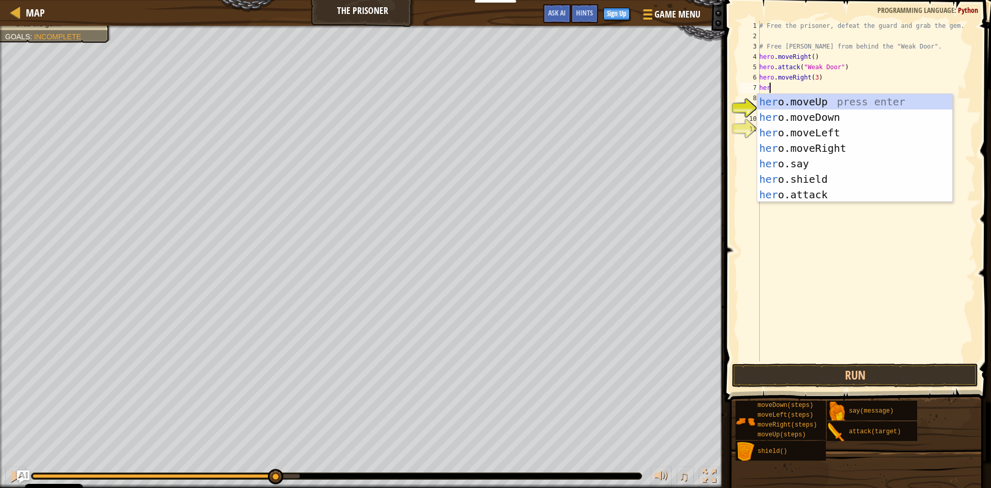
type textarea "hero"
click at [797, 115] on div "hero .moveUp press enter hero .moveDown press enter hero .moveLeft press enter …" at bounding box center [854, 163] width 195 height 139
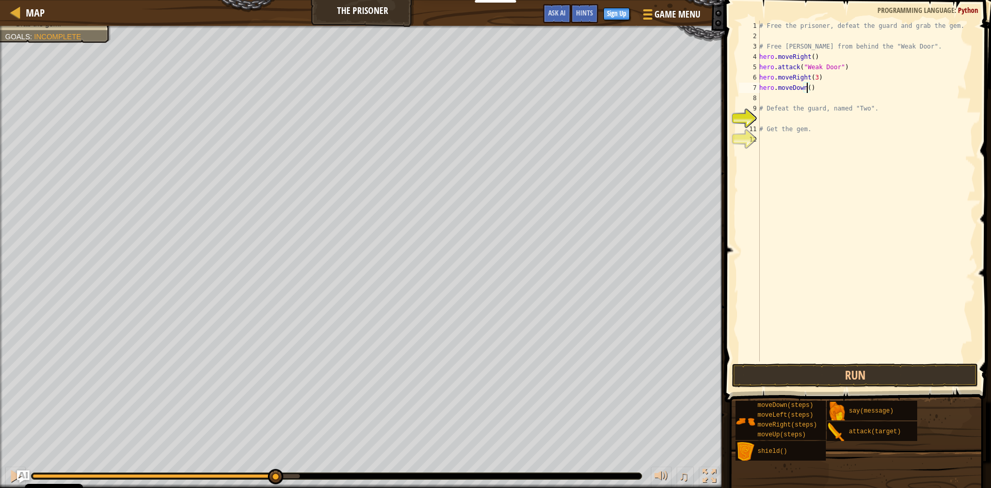
click at [806, 91] on div "# Free the prisoner, defeat the guard and grab the gem. # Free [PERSON_NAME] fr…" at bounding box center [866, 201] width 218 height 361
type textarea "hero.moveDown(4)"
click at [838, 368] on button "Run" at bounding box center [855, 375] width 246 height 24
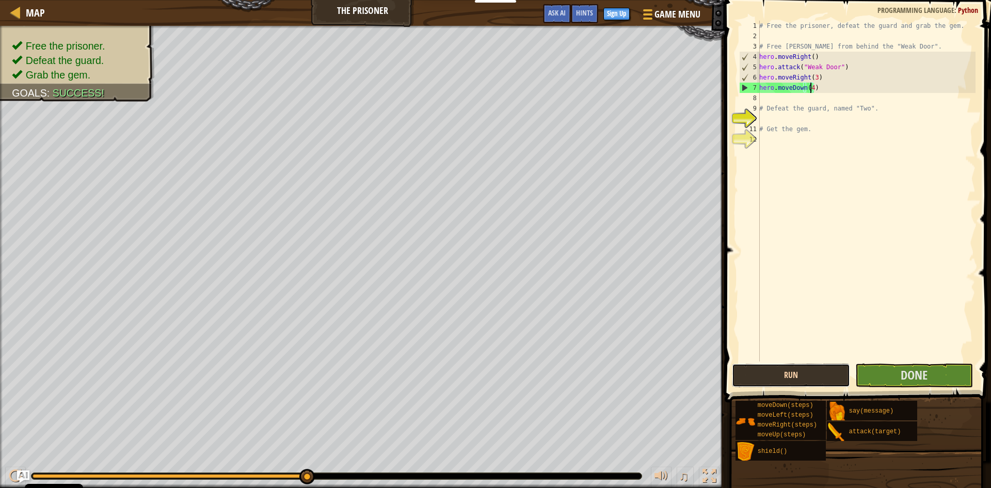
click at [847, 369] on button "Run" at bounding box center [791, 375] width 118 height 24
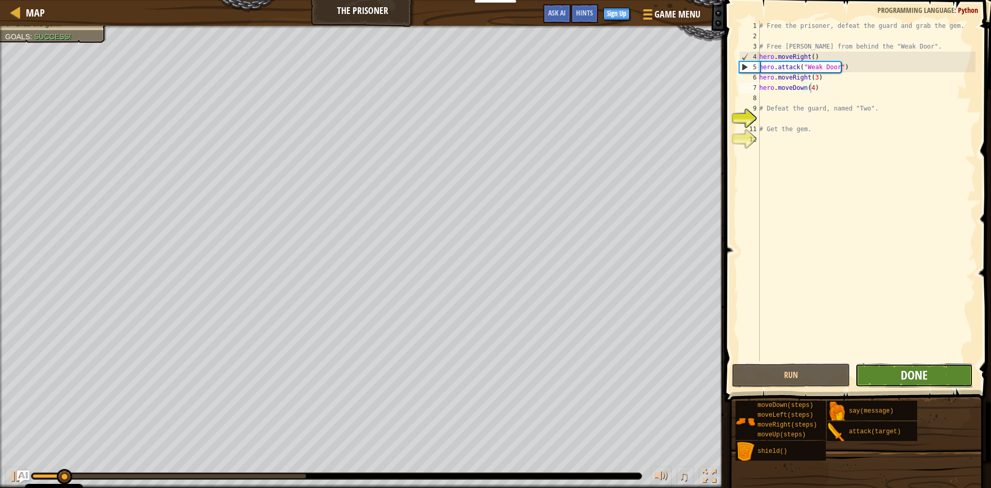
click at [909, 372] on span "Done" at bounding box center [914, 375] width 27 height 17
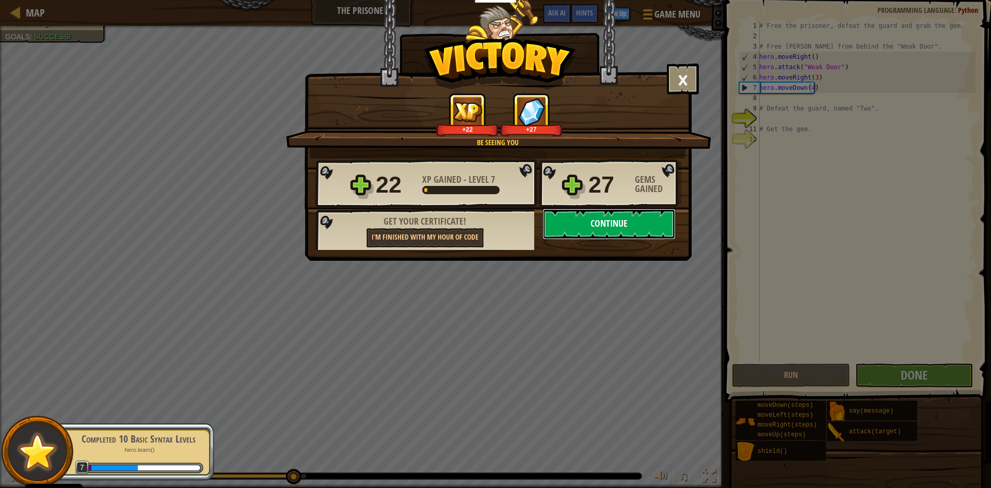
click at [601, 234] on button "Continue" at bounding box center [609, 224] width 133 height 31
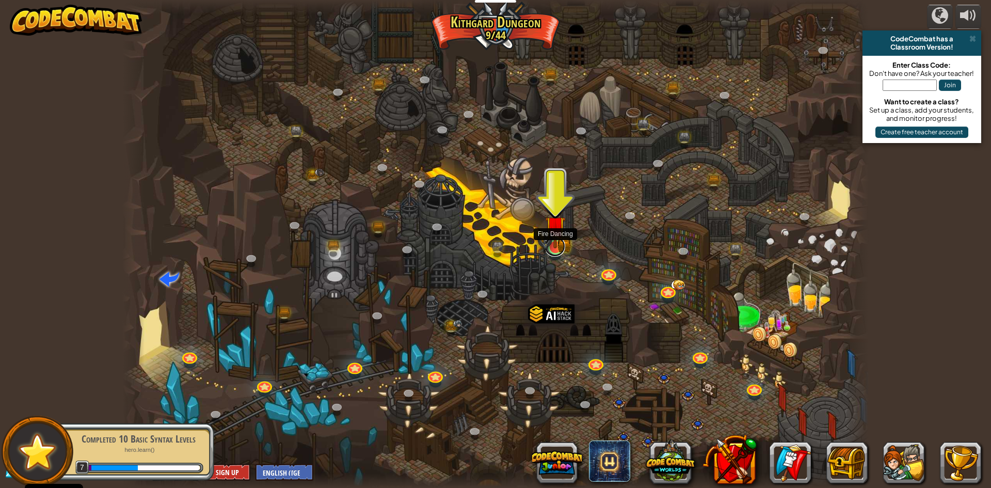
click at [557, 250] on link at bounding box center [555, 246] width 21 height 21
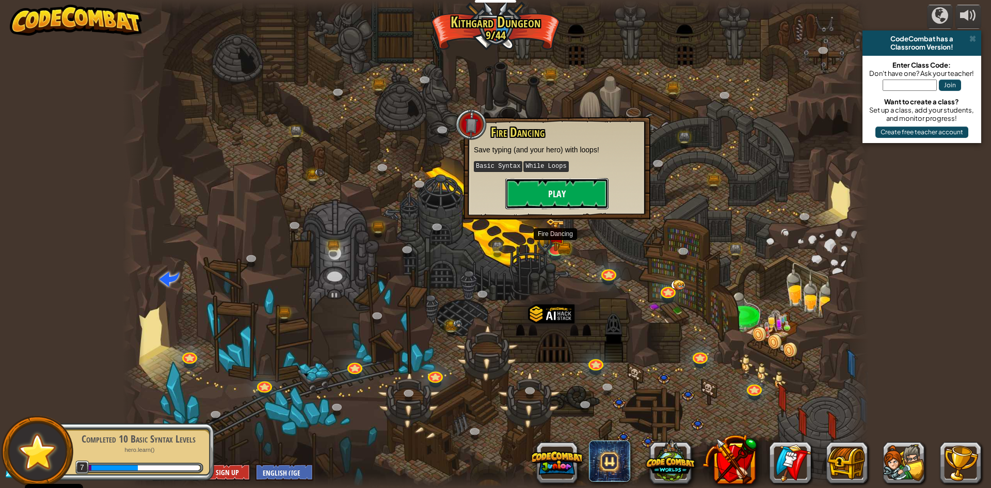
click at [569, 201] on button "Play" at bounding box center [556, 193] width 103 height 31
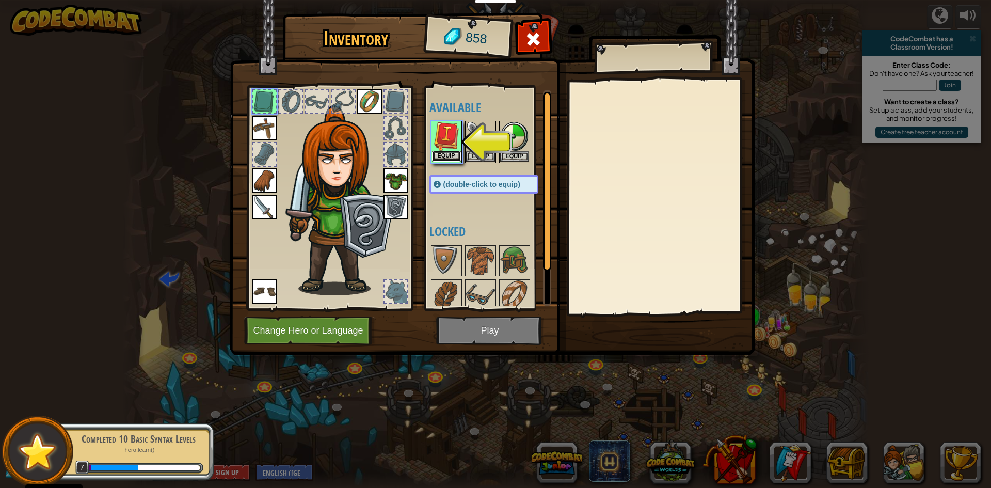
click at [457, 158] on button "Equip" at bounding box center [446, 156] width 29 height 11
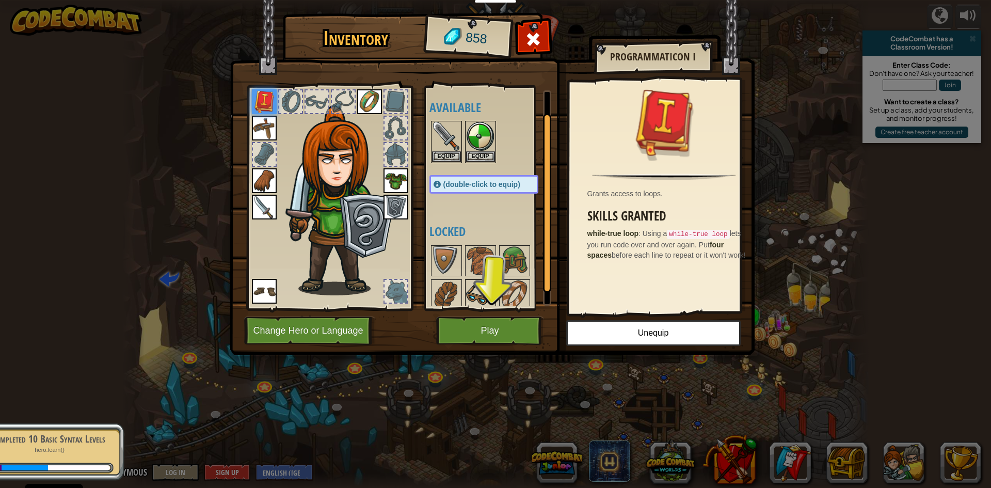
scroll to position [40, 0]
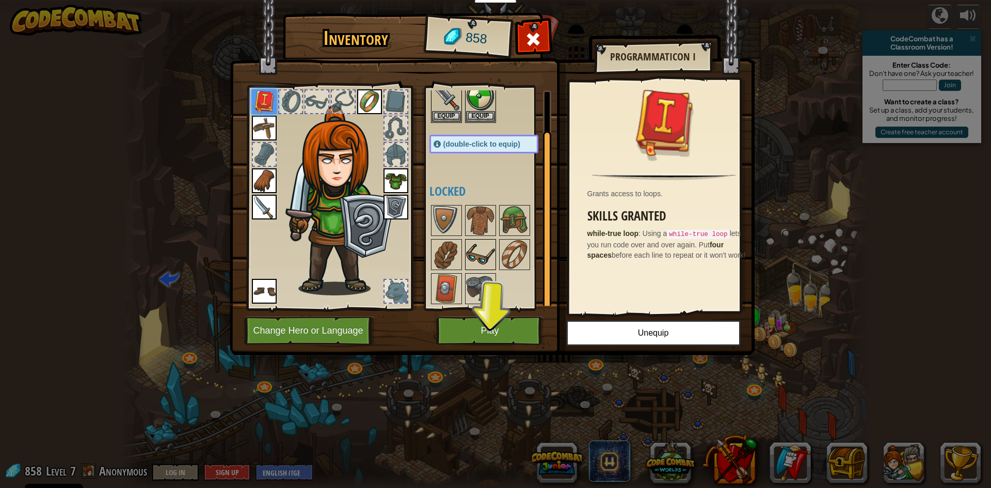
click at [479, 258] on img at bounding box center [480, 254] width 29 height 29
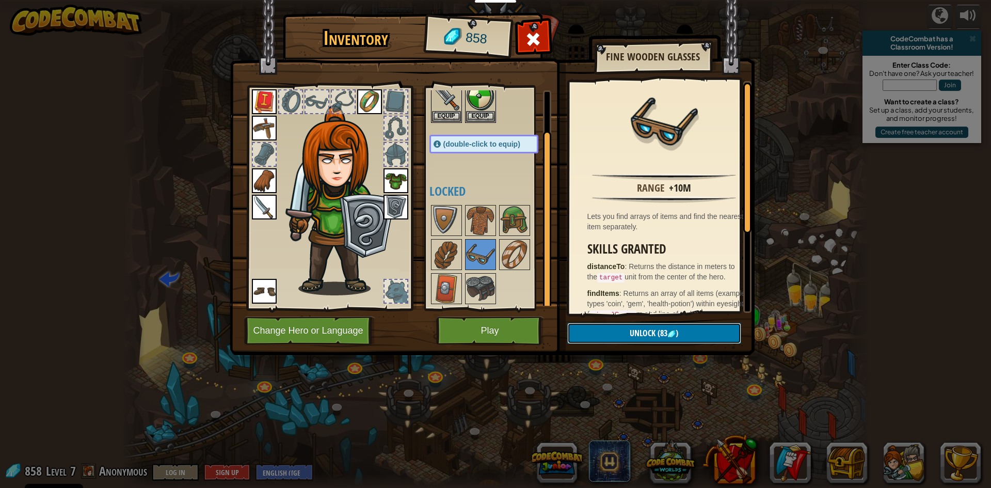
click at [616, 337] on button "Unlock (83 )" at bounding box center [654, 333] width 174 height 21
click at [616, 334] on button "Confirm" at bounding box center [654, 333] width 174 height 21
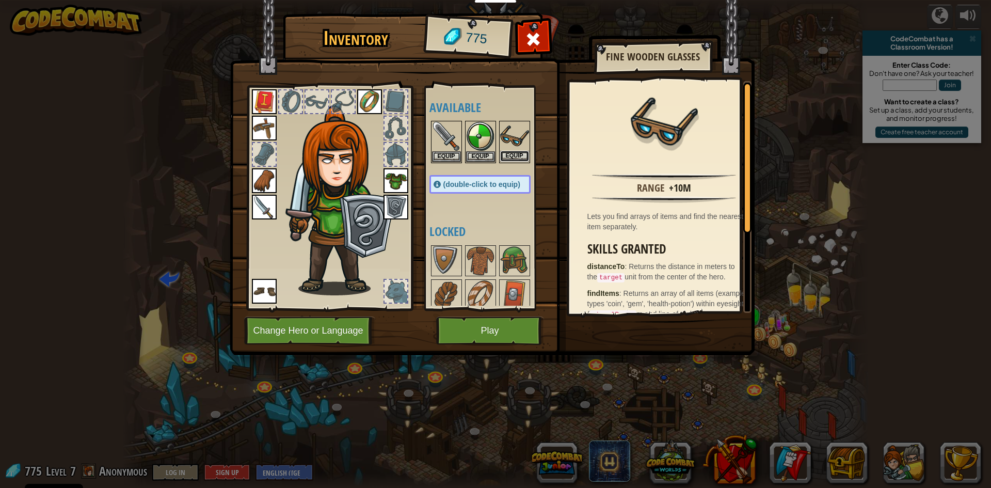
click at [514, 158] on button "Equip" at bounding box center [514, 156] width 29 height 11
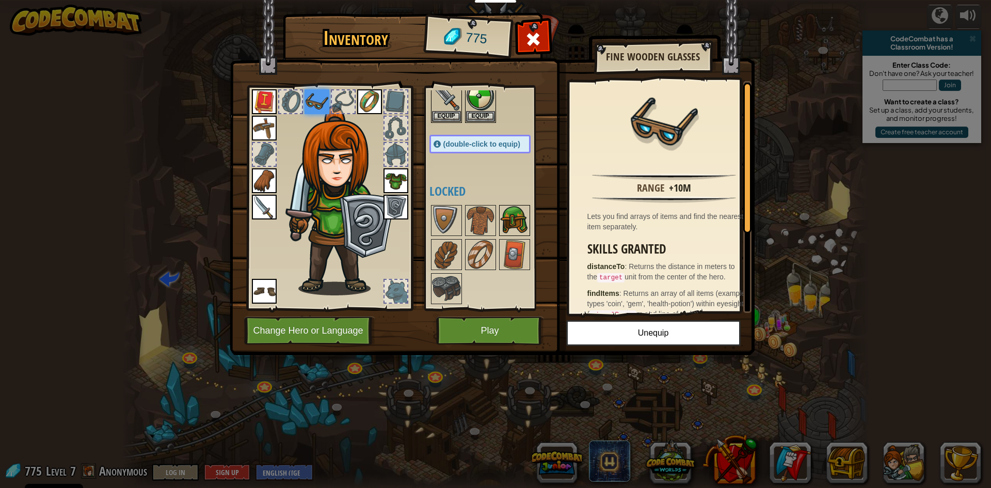
click at [505, 225] on img at bounding box center [514, 220] width 29 height 29
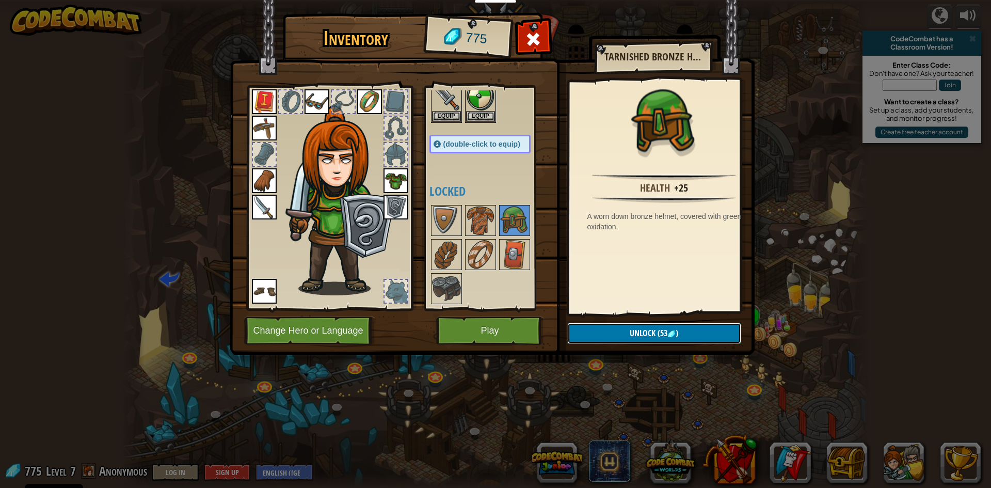
click at [671, 332] on img at bounding box center [672, 334] width 8 height 8
click at [667, 329] on button "Confirm" at bounding box center [654, 333] width 174 height 21
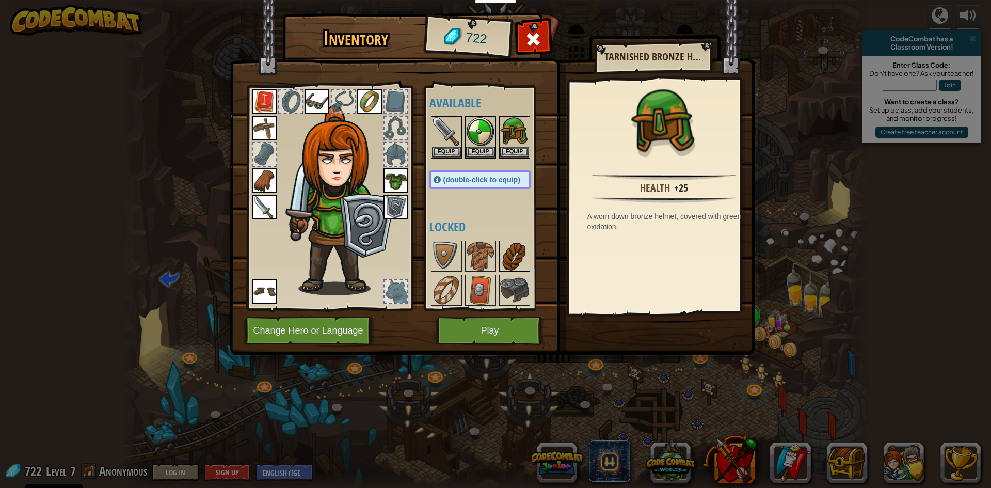
scroll to position [6, 0]
click at [520, 277] on img at bounding box center [514, 288] width 29 height 29
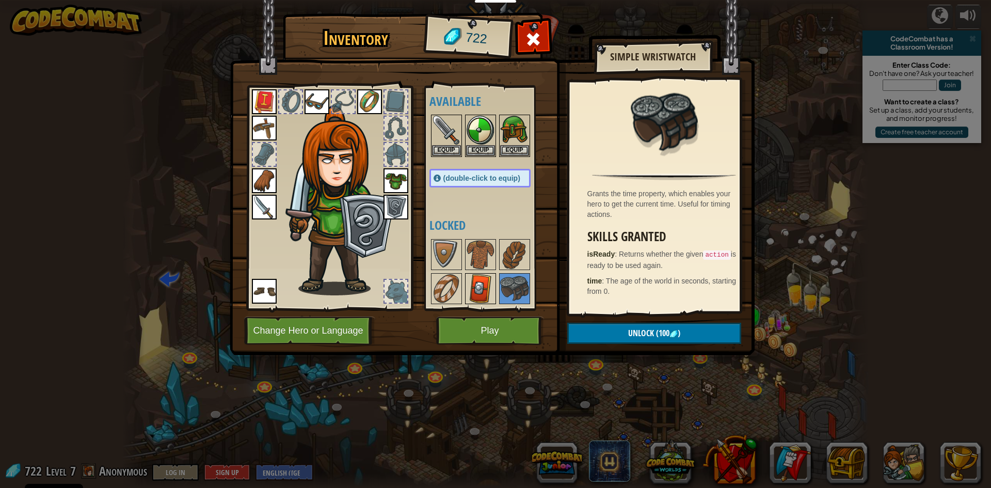
click at [476, 280] on img at bounding box center [480, 288] width 29 height 29
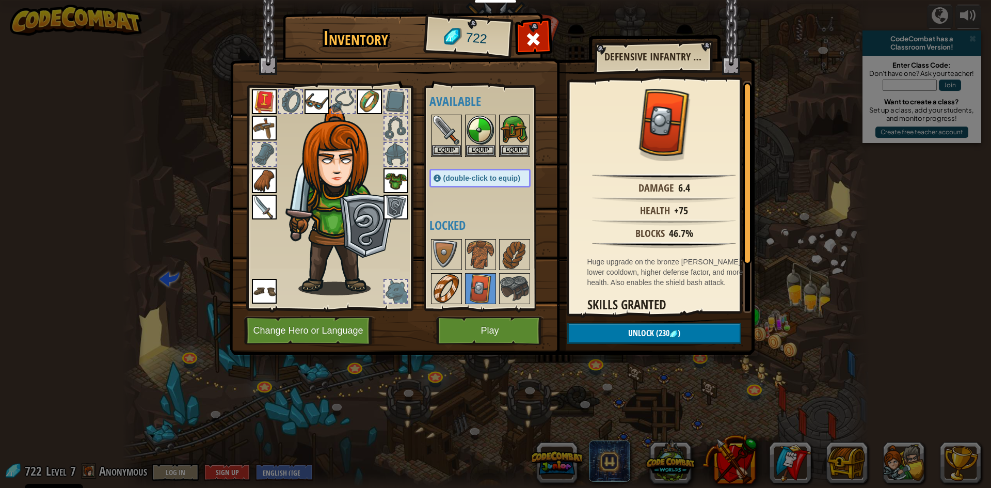
click at [446, 281] on img at bounding box center [446, 288] width 29 height 29
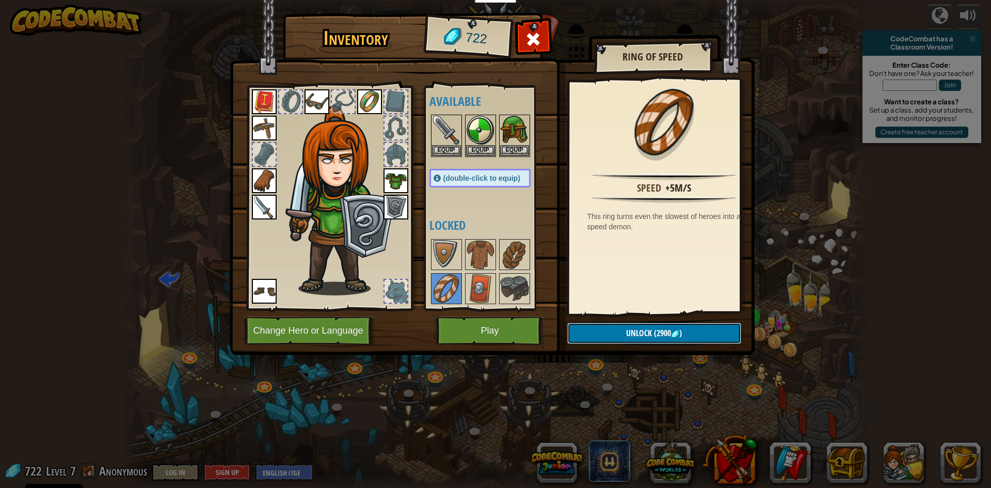
click at [647, 331] on span "Unlock" at bounding box center [639, 332] width 26 height 11
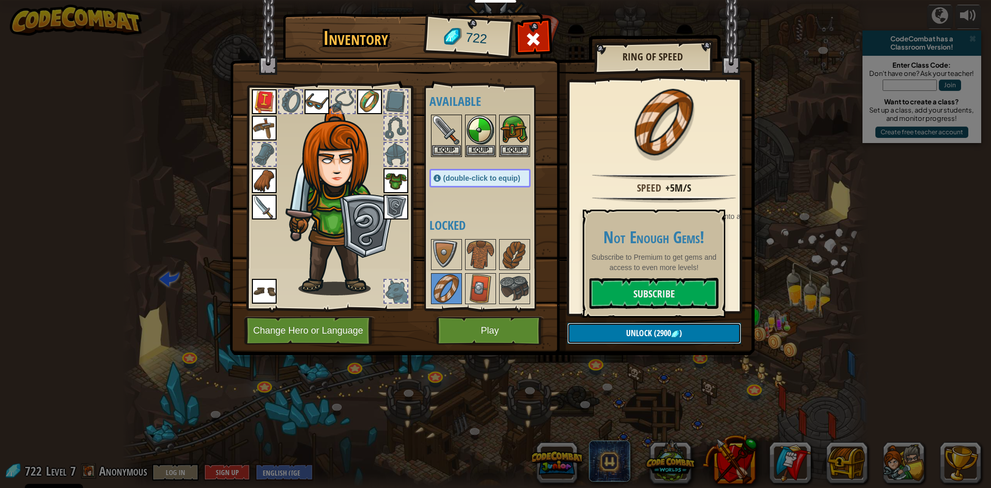
click at [636, 333] on span "Unlock" at bounding box center [639, 332] width 26 height 11
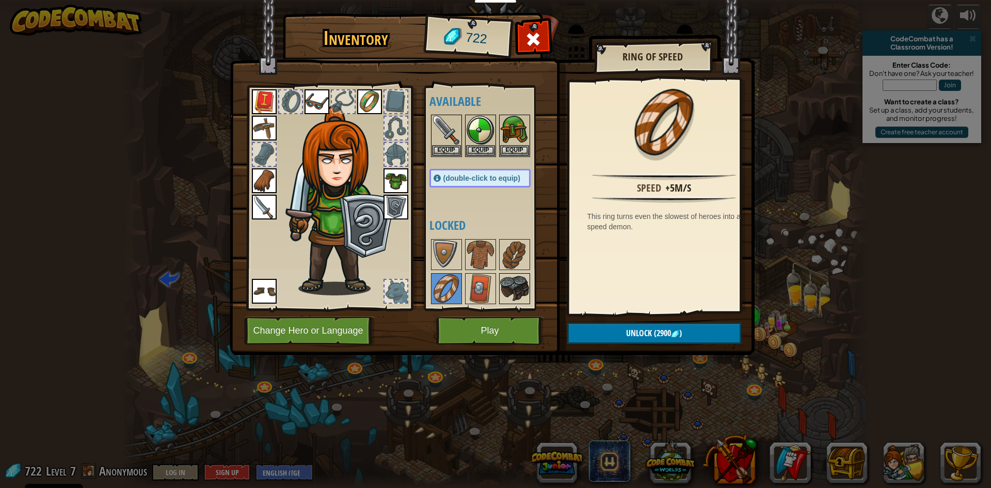
click at [510, 287] on img at bounding box center [514, 288] width 29 height 29
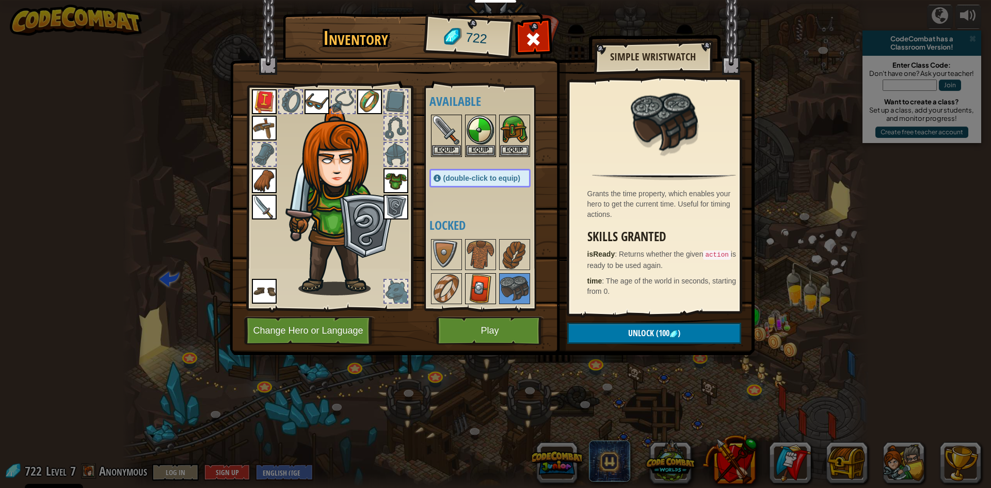
click at [491, 285] on img at bounding box center [480, 288] width 29 height 29
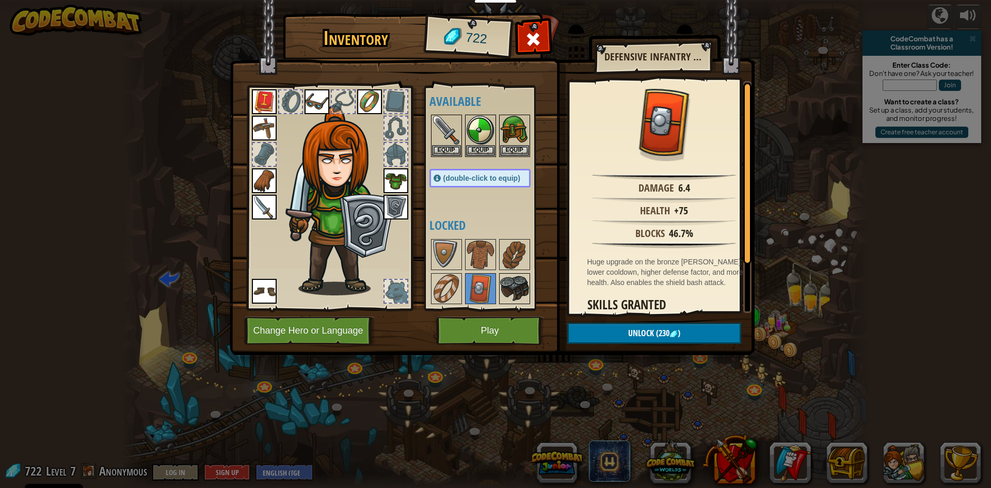
click at [513, 282] on img at bounding box center [514, 288] width 29 height 29
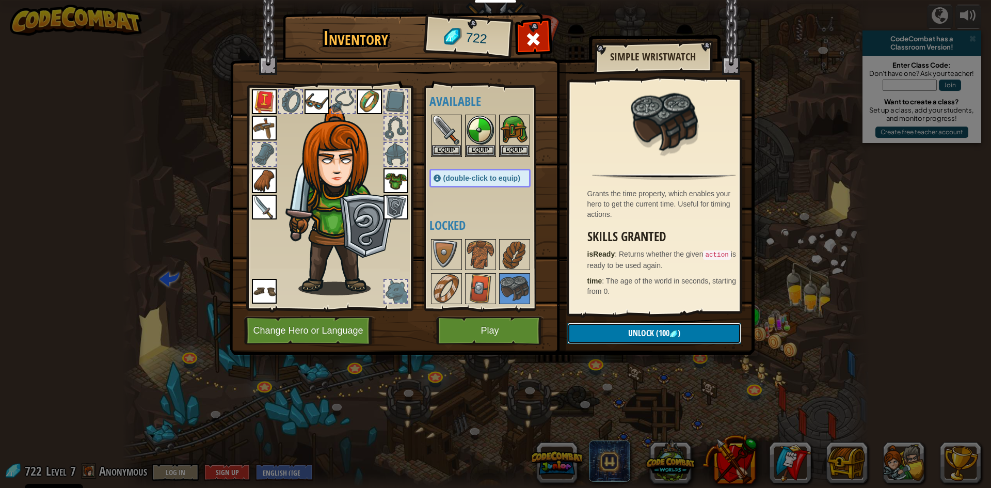
click at [633, 327] on span "Unlock" at bounding box center [641, 332] width 26 height 11
click at [651, 328] on button "Confirm" at bounding box center [654, 333] width 174 height 21
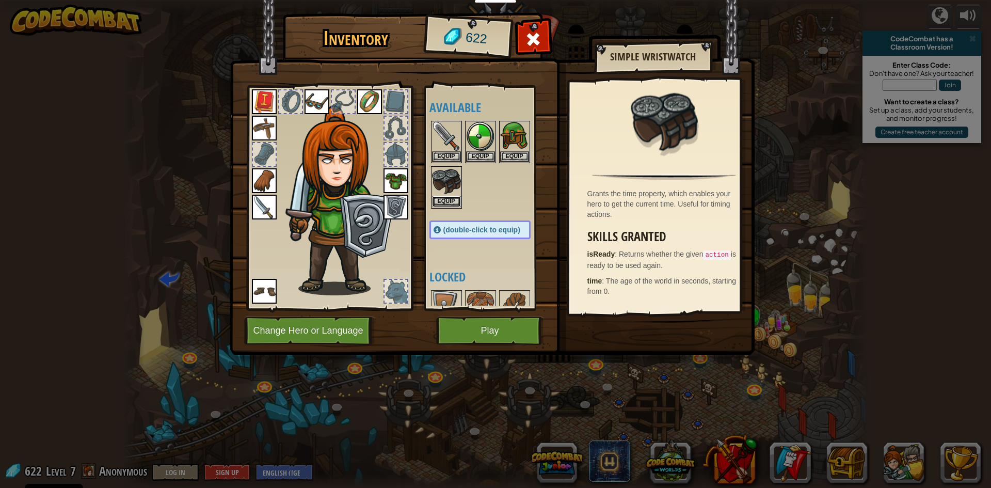
click at [455, 202] on button "Equip" at bounding box center [446, 201] width 29 height 11
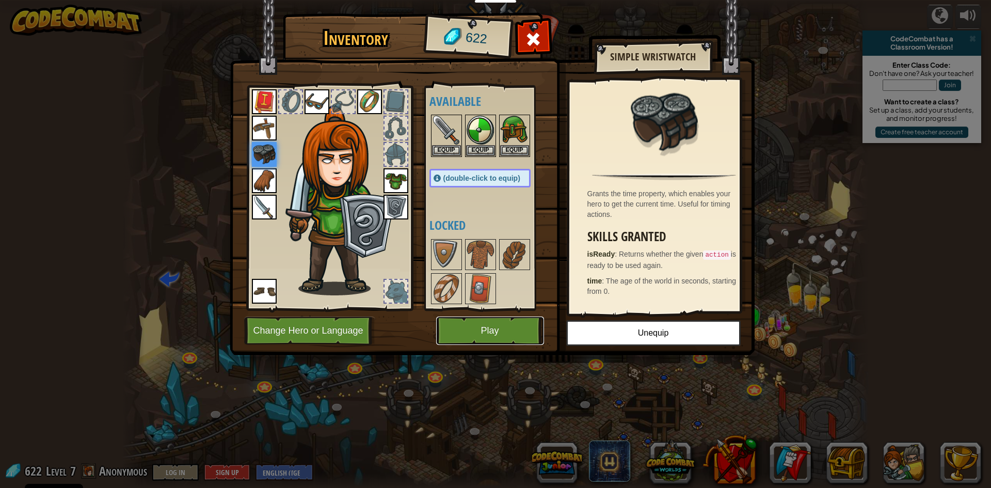
click at [491, 326] on button "Play" at bounding box center [490, 330] width 108 height 28
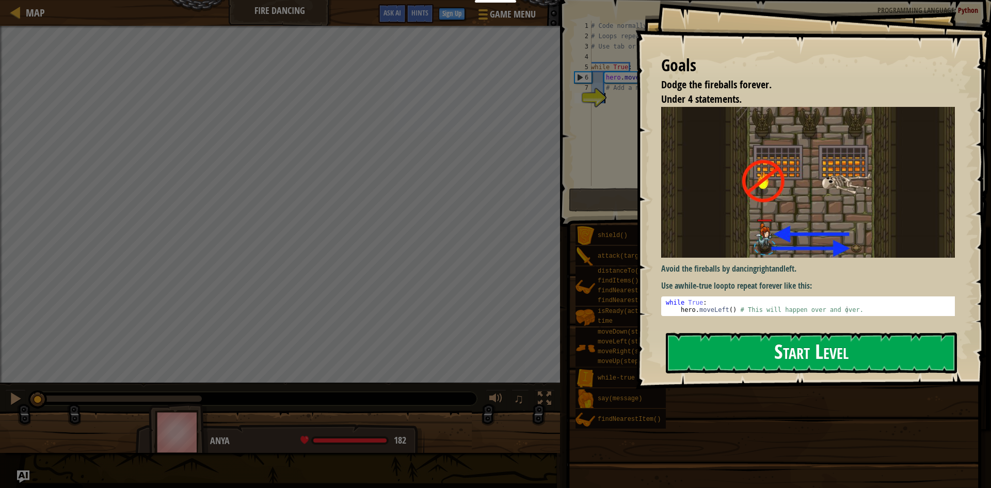
click at [781, 345] on button "Start Level" at bounding box center [811, 352] width 291 height 41
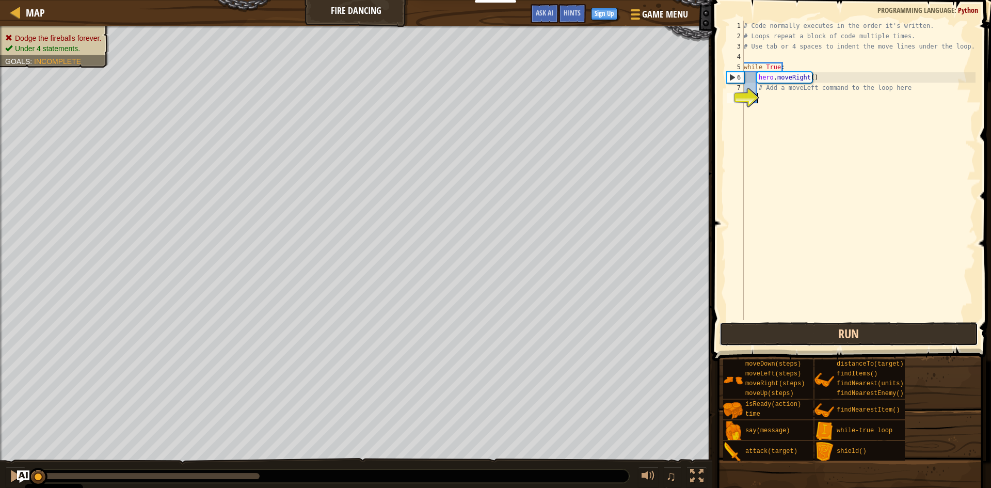
click at [787, 336] on button "Run" at bounding box center [849, 334] width 259 height 24
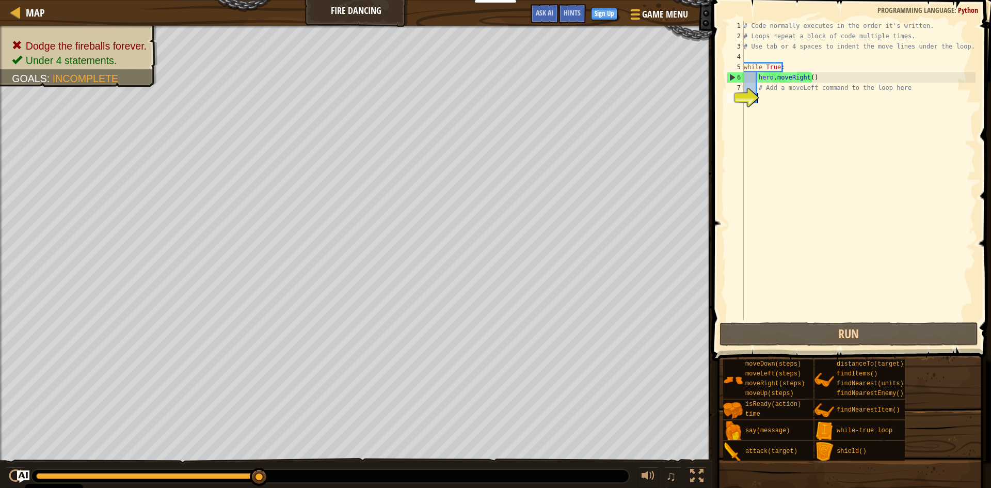
click at [772, 106] on div "# Code normally executes in the order it's written. # Loops repeat a block of c…" at bounding box center [859, 181] width 234 height 320
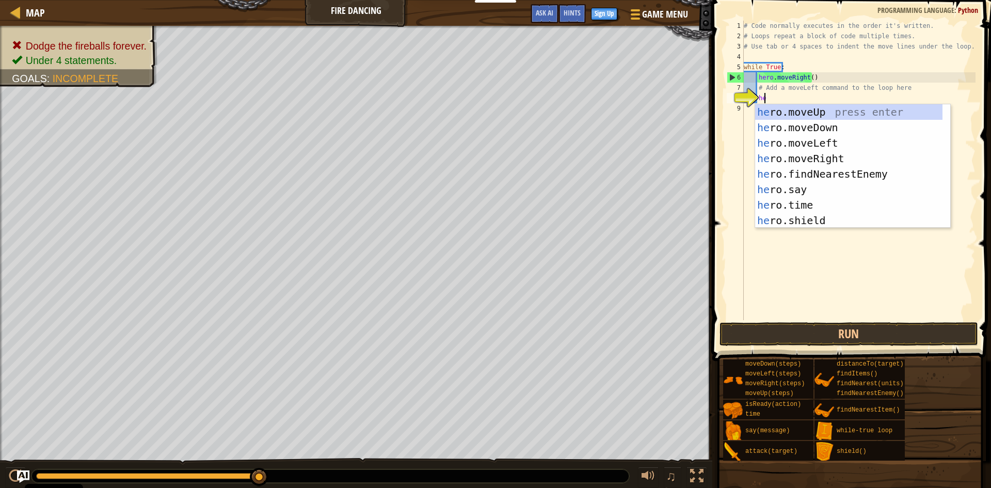
scroll to position [5, 1]
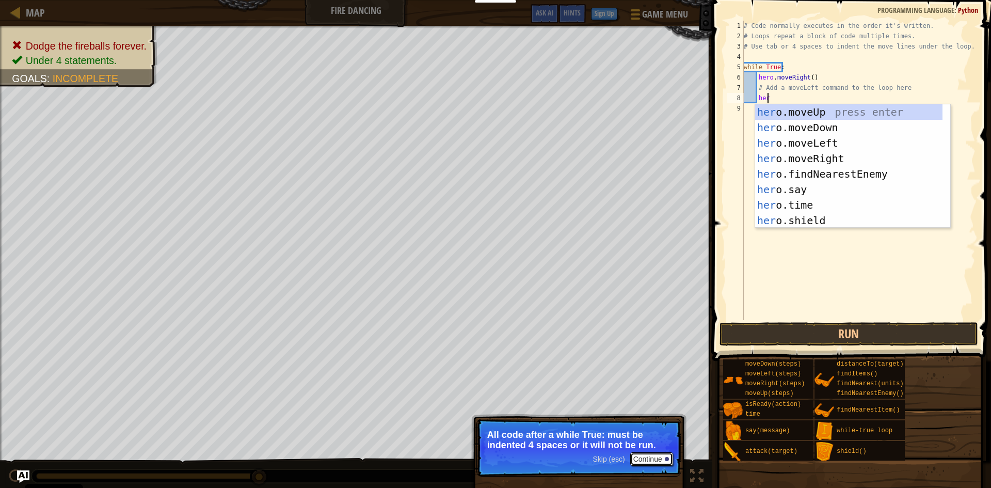
click at [644, 457] on button "Continue" at bounding box center [651, 458] width 43 height 13
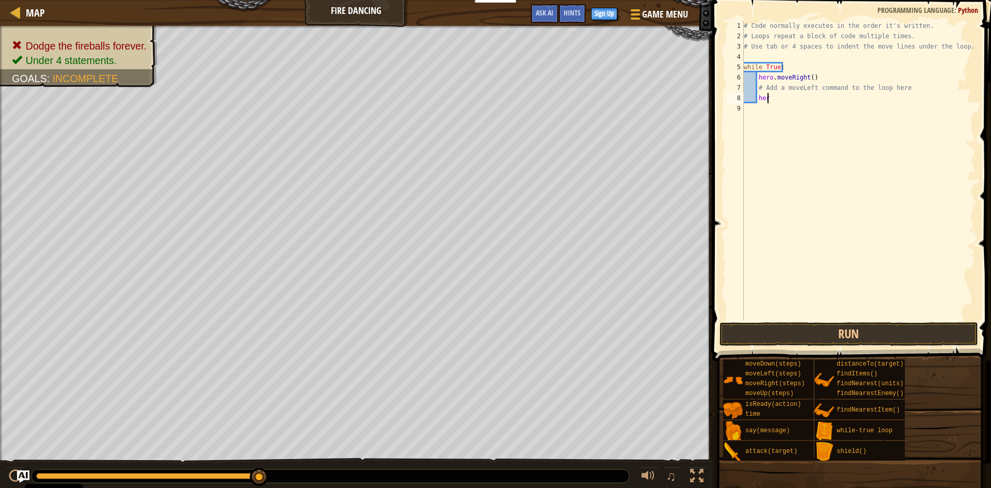
type textarea "hero"
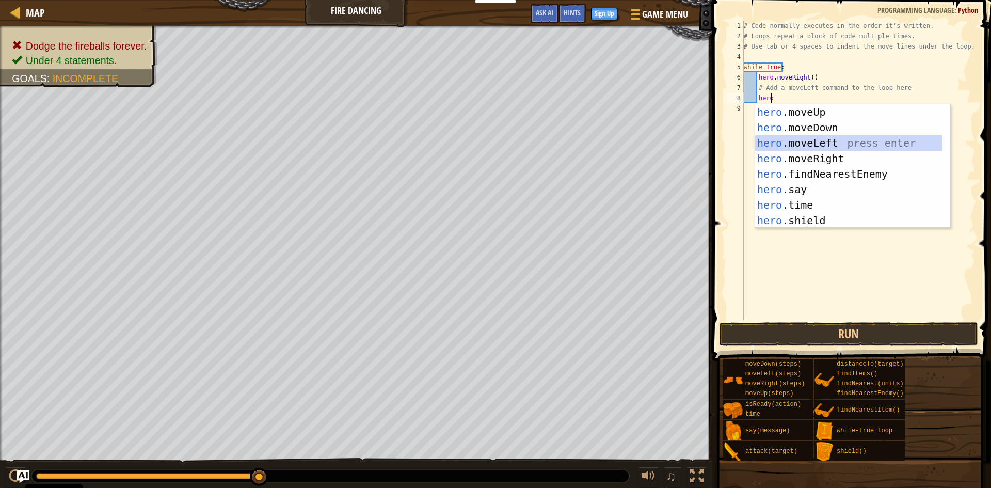
click at [834, 138] on div "hero .moveUp press enter hero .moveDown press enter hero .moveLeft press enter …" at bounding box center [848, 181] width 187 height 155
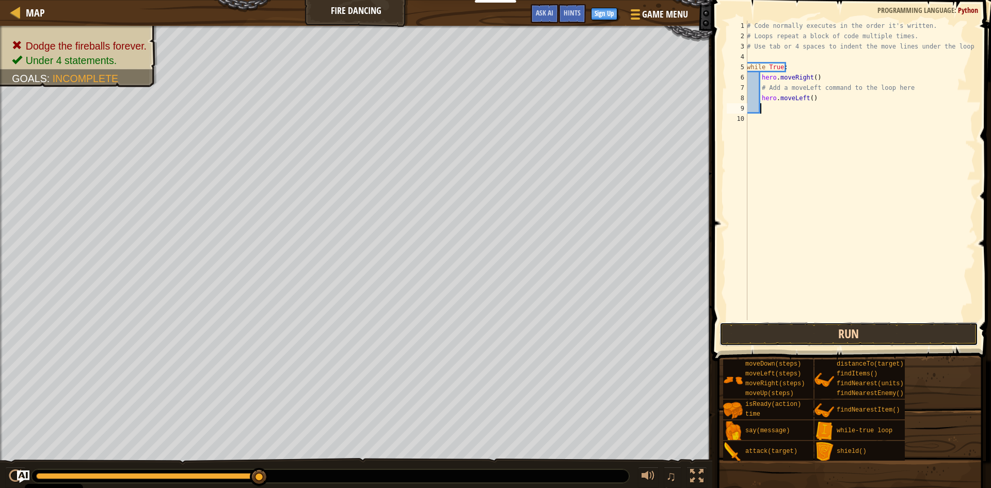
click at [845, 328] on button "Run" at bounding box center [849, 334] width 259 height 24
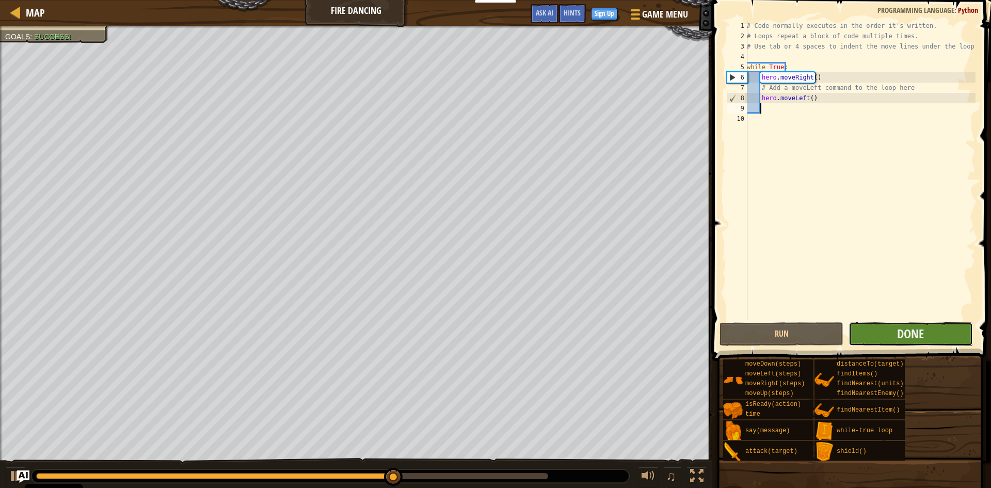
click at [950, 333] on button "Done" at bounding box center [911, 334] width 124 height 24
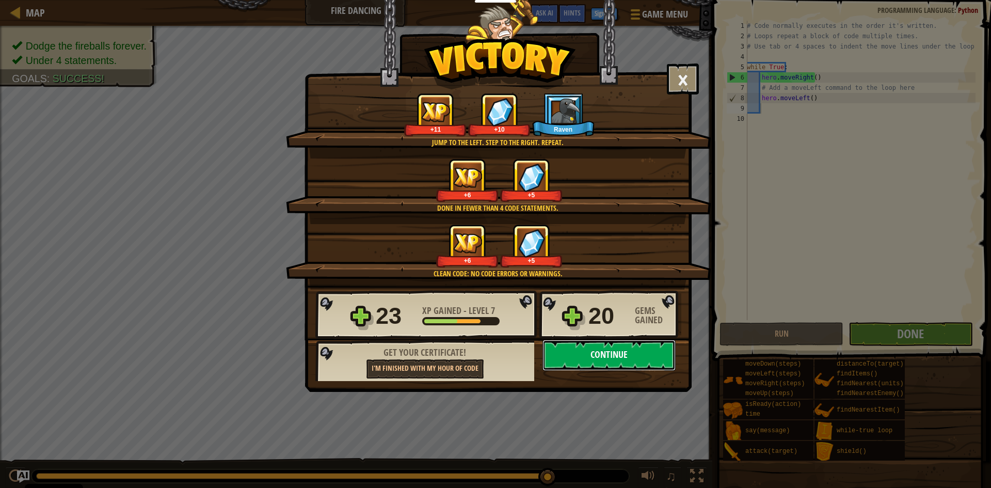
click at [639, 350] on button "Continue" at bounding box center [609, 355] width 133 height 31
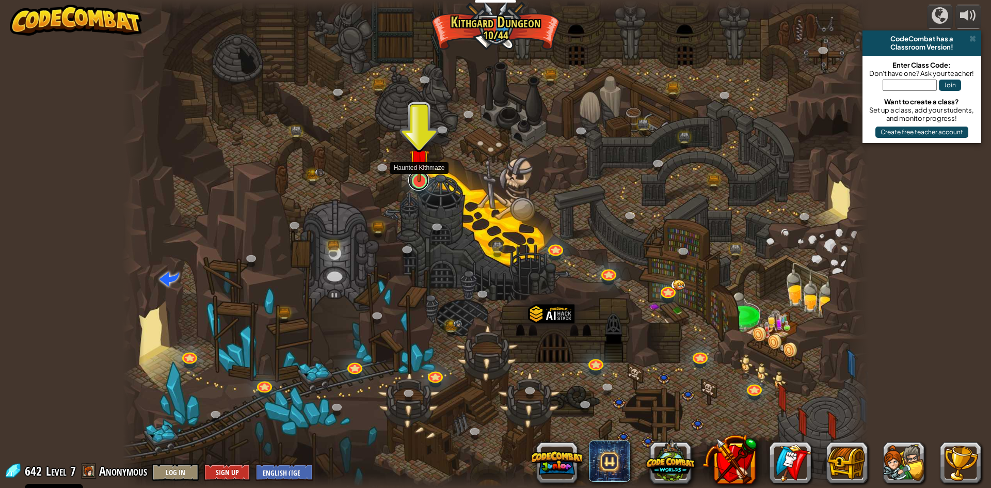
click at [421, 184] on link at bounding box center [418, 180] width 21 height 21
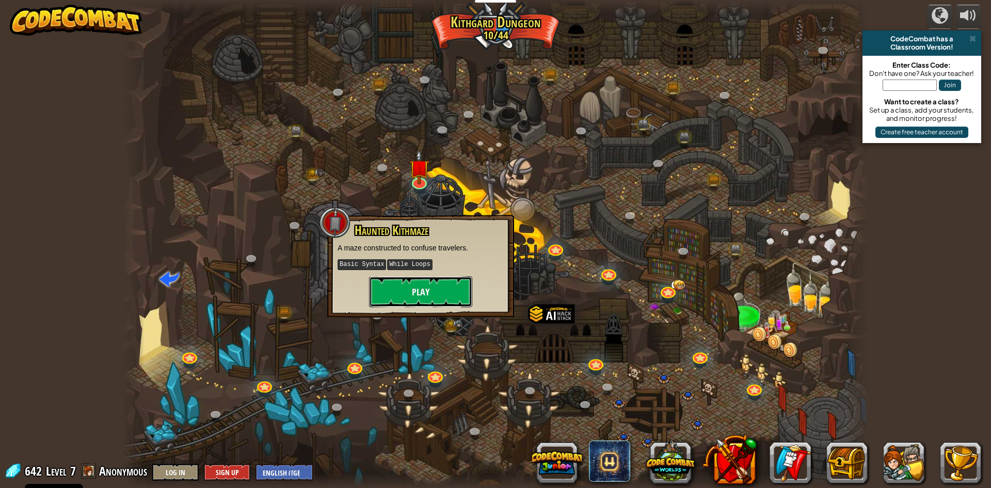
click at [463, 283] on button "Play" at bounding box center [420, 291] width 103 height 31
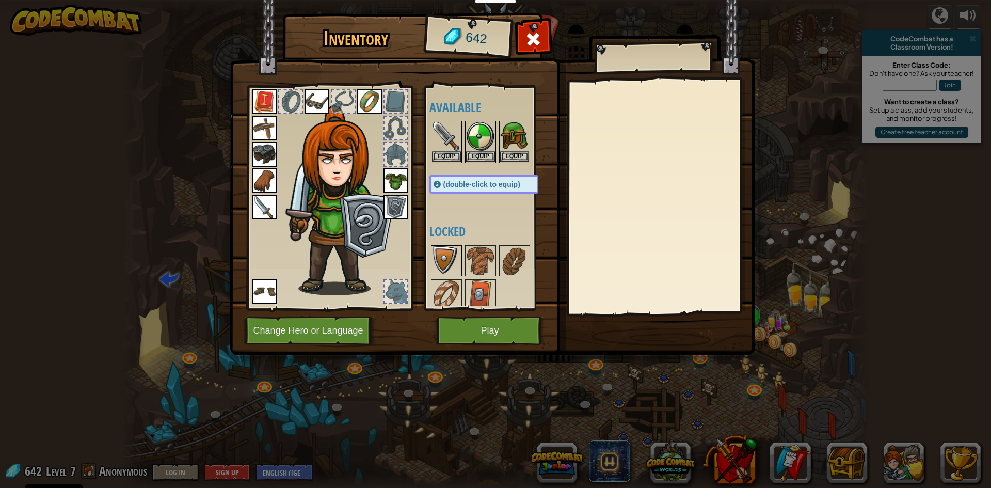
click at [450, 266] on img at bounding box center [446, 260] width 29 height 29
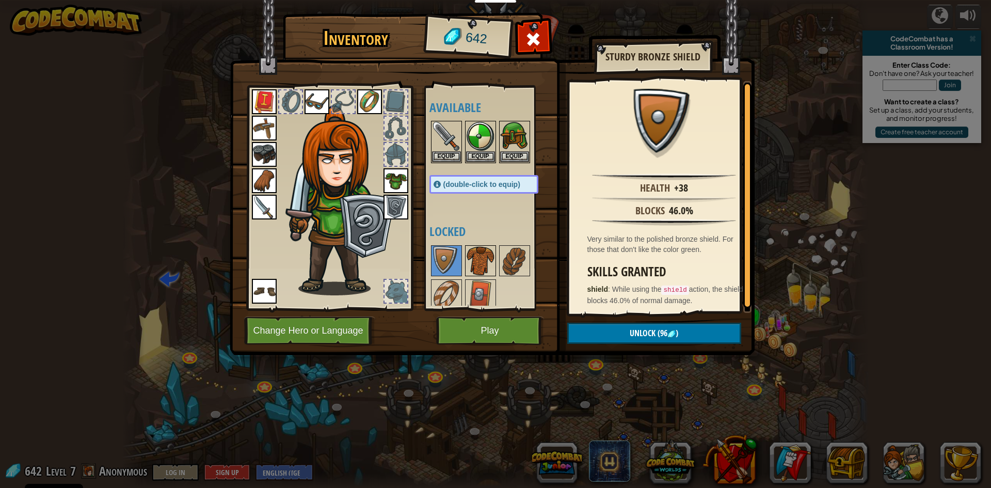
click at [490, 259] on img at bounding box center [480, 260] width 29 height 29
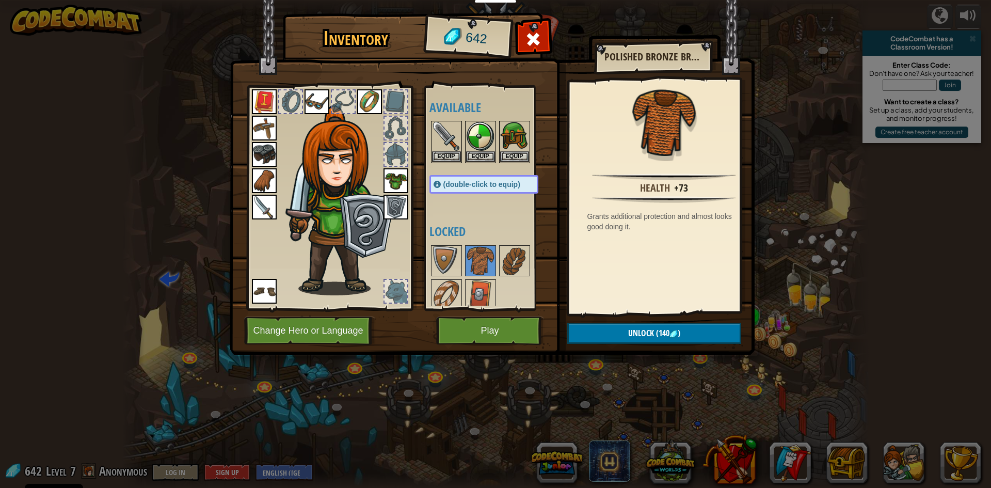
click at [402, 180] on img at bounding box center [396, 180] width 25 height 25
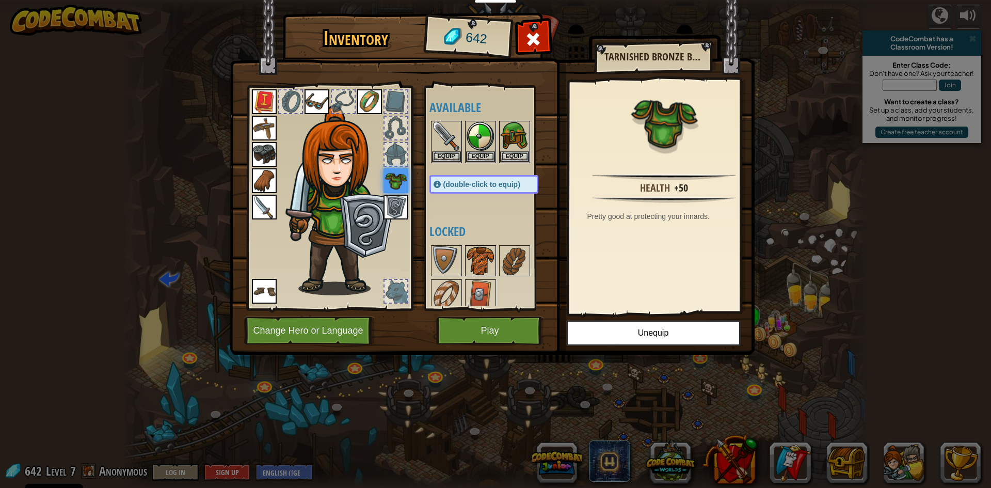
click at [475, 249] on img at bounding box center [480, 260] width 29 height 29
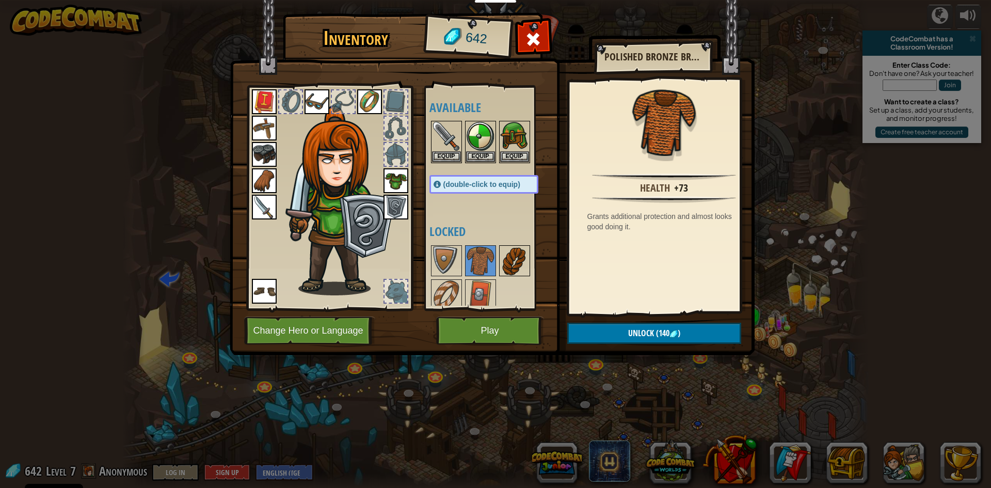
click at [515, 263] on img at bounding box center [514, 260] width 29 height 29
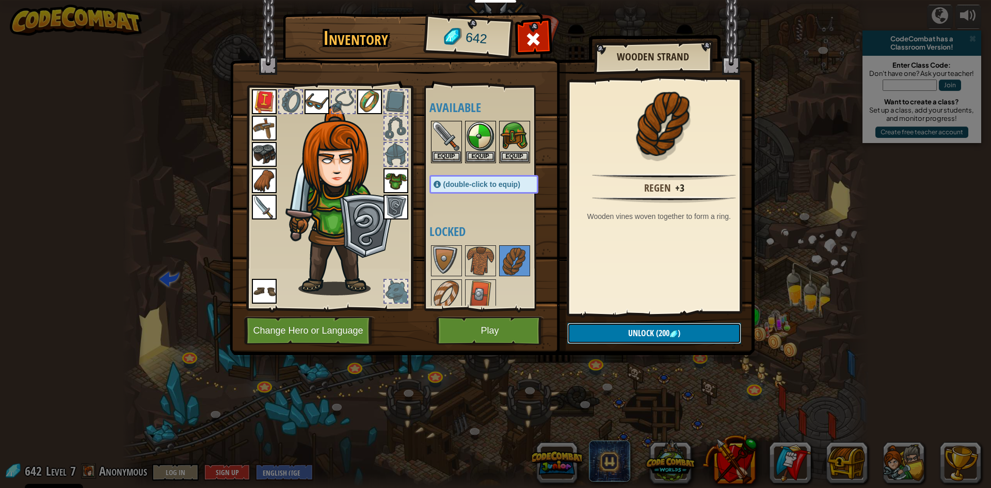
click at [651, 333] on span "Unlock" at bounding box center [641, 332] width 26 height 11
click at [664, 330] on button "Confirm" at bounding box center [654, 333] width 174 height 21
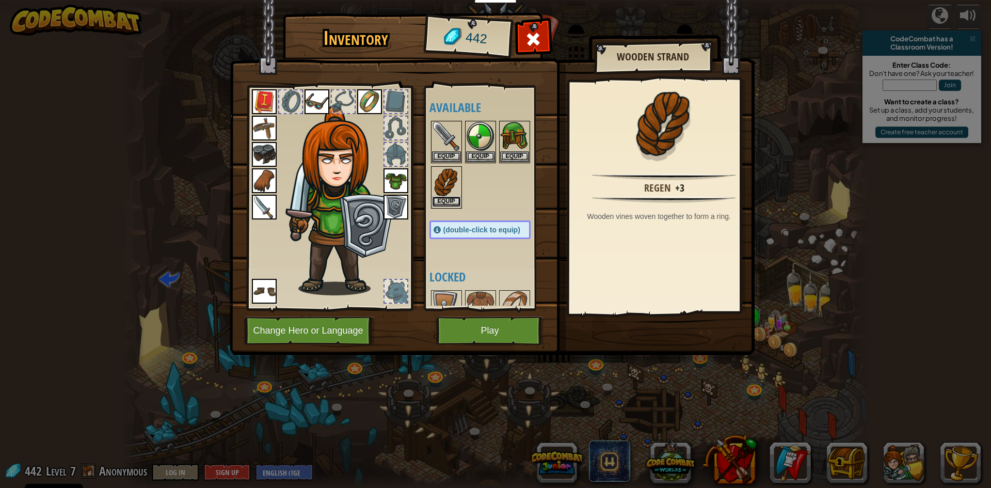
click at [455, 204] on button "Equip" at bounding box center [446, 201] width 29 height 11
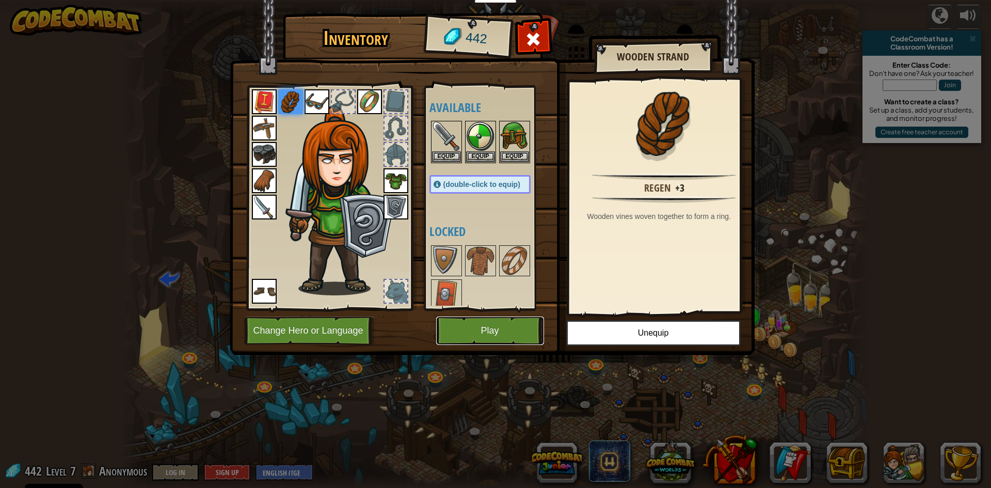
click at [524, 321] on button "Play" at bounding box center [490, 330] width 108 height 28
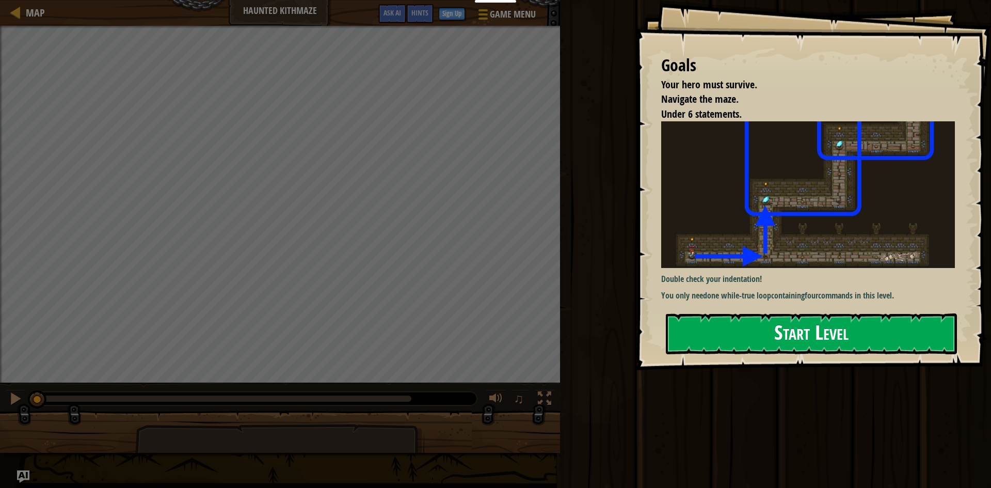
click at [763, 339] on button "Start Level" at bounding box center [811, 333] width 291 height 41
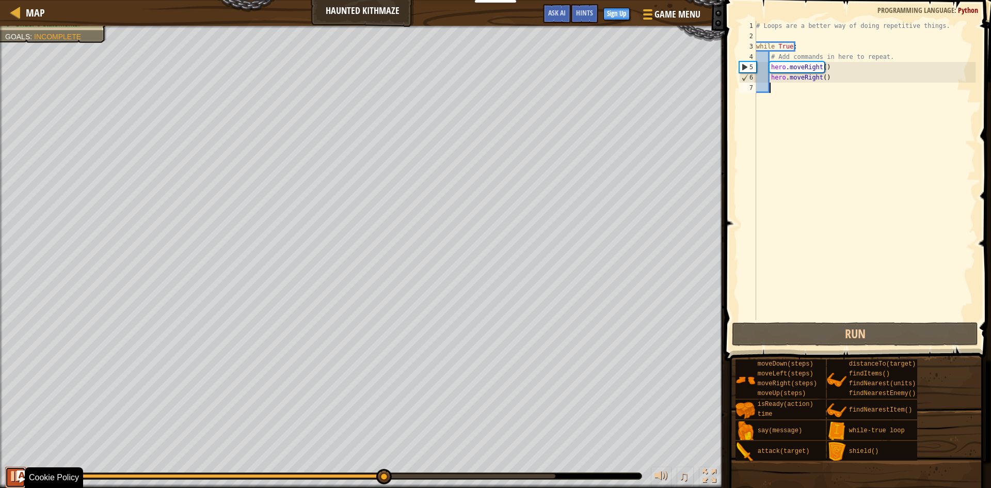
click at [10, 479] on div at bounding box center [15, 475] width 13 height 13
click at [798, 49] on div "# Loops are a better way of doing repetitive things. while True : # Add command…" at bounding box center [864, 181] width 221 height 320
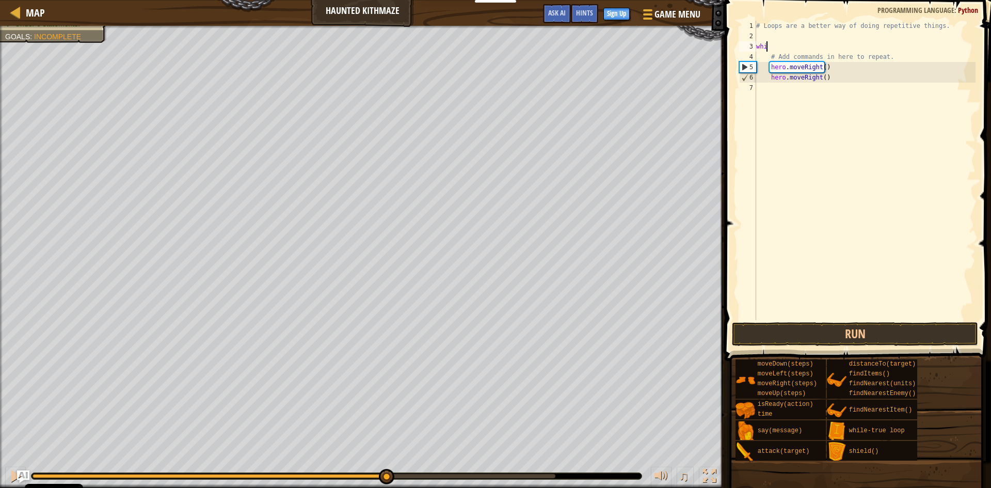
type textarea "w"
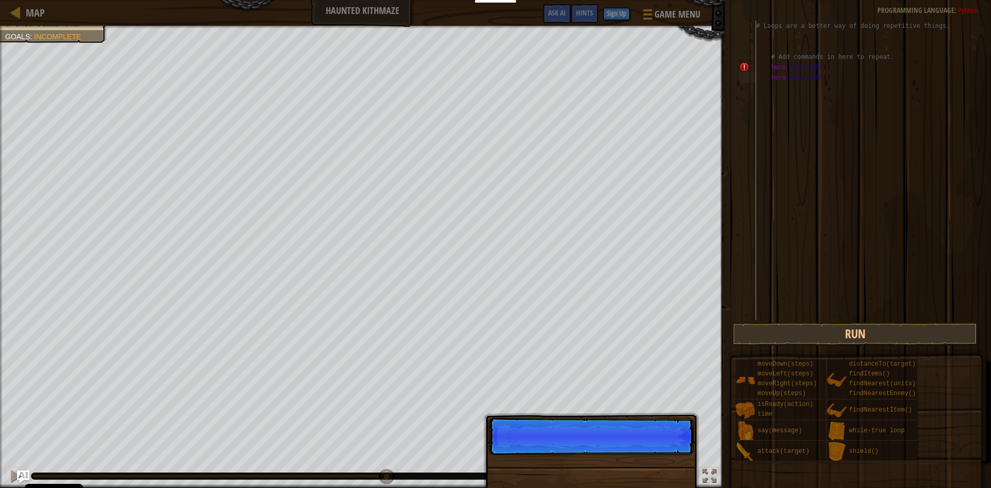
click at [841, 75] on div "# Loops are a better way of doing repetitive things. # Add commands in here to …" at bounding box center [864, 181] width 221 height 320
type textarea "hero.moveRight()"
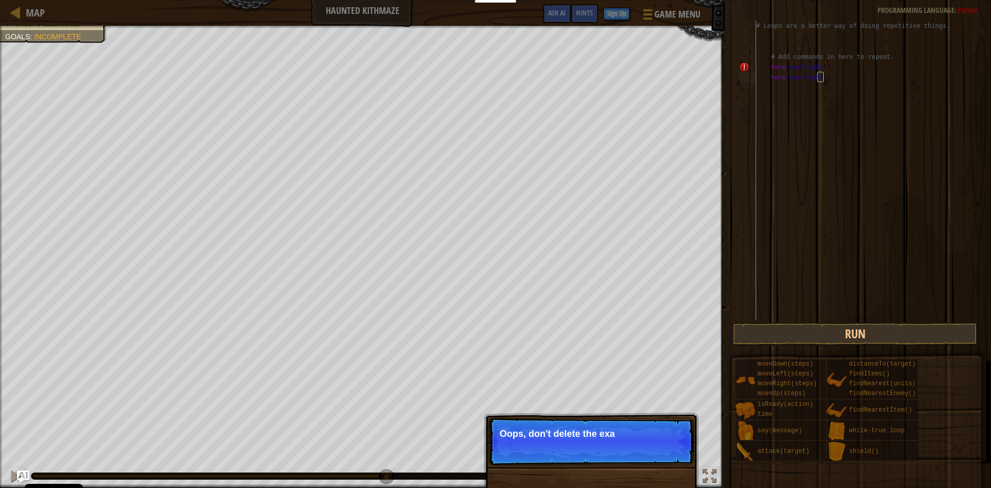
click at [837, 78] on div "# Loops are a better way of doing repetitive things. # Add commands in here to …" at bounding box center [864, 181] width 221 height 320
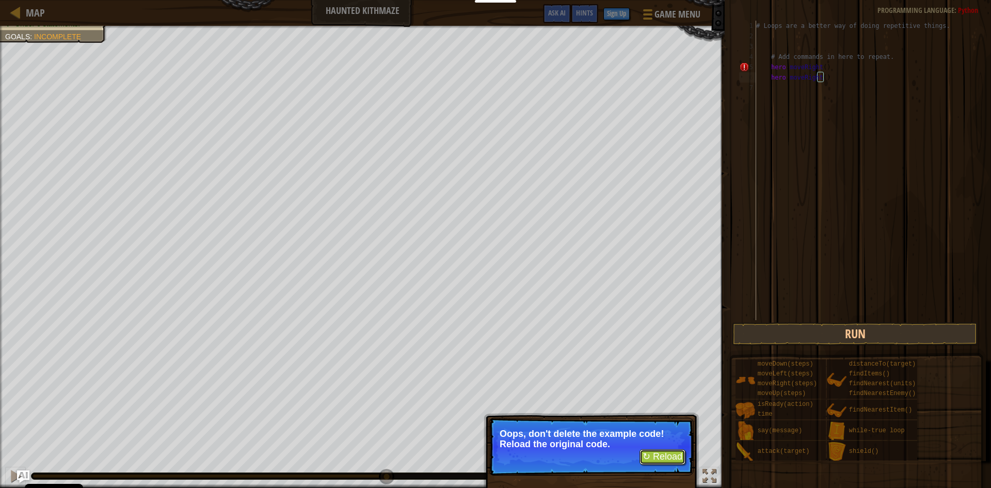
click at [673, 459] on button "↻ Reload" at bounding box center [663, 456] width 46 height 15
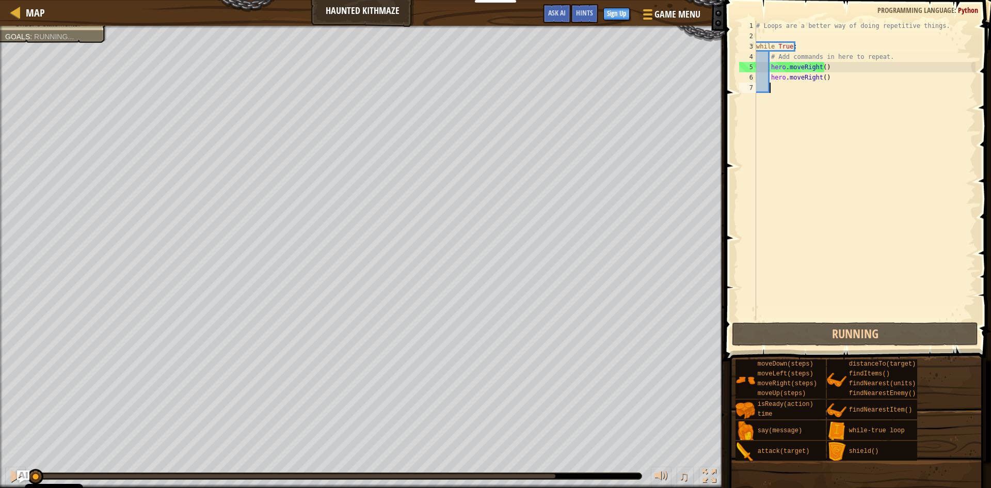
scroll to position [5, 1]
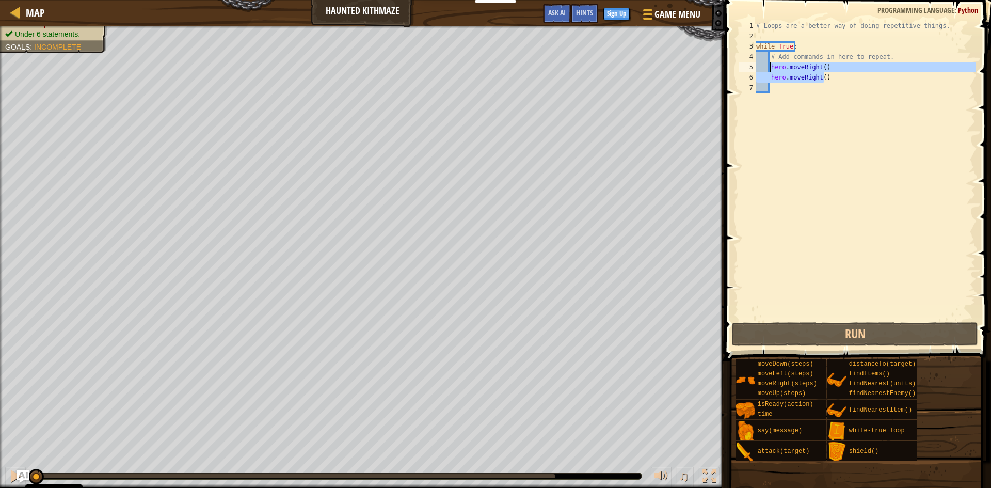
drag, startPoint x: 828, startPoint y: 78, endPoint x: 771, endPoint y: 62, distance: 58.6
click at [771, 62] on div "# Loops are a better way of doing repetitive things. while True : # Add command…" at bounding box center [864, 181] width 221 height 320
type textarea "hero.moveRight() hero.moveRight()"
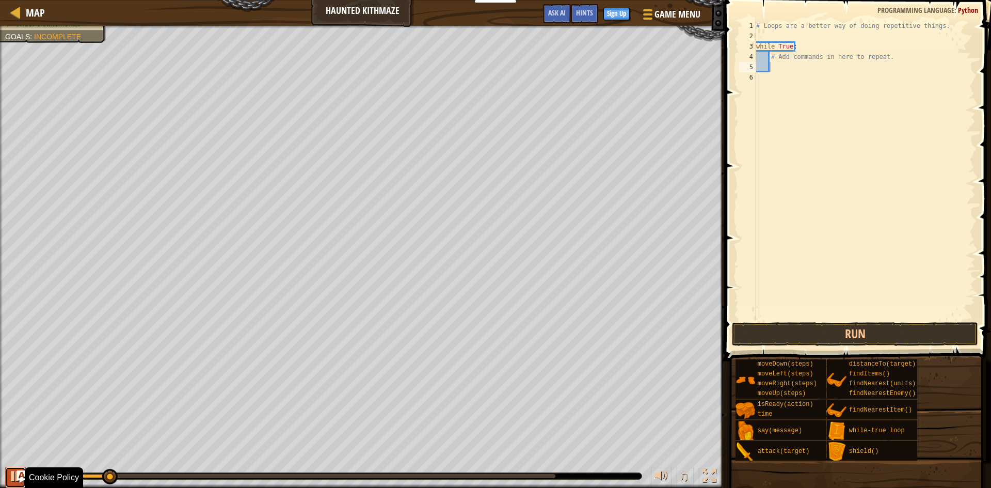
click at [11, 474] on div at bounding box center [15, 475] width 13 height 13
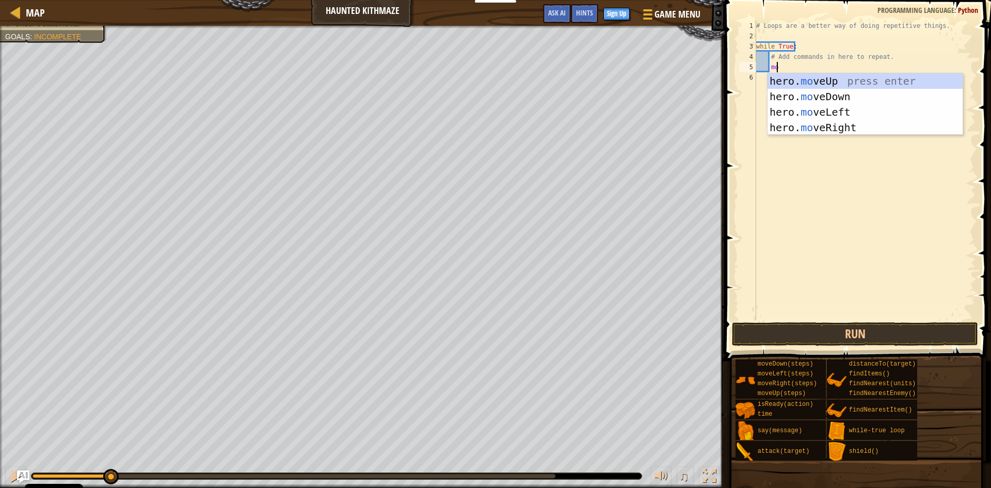
type textarea "mov"
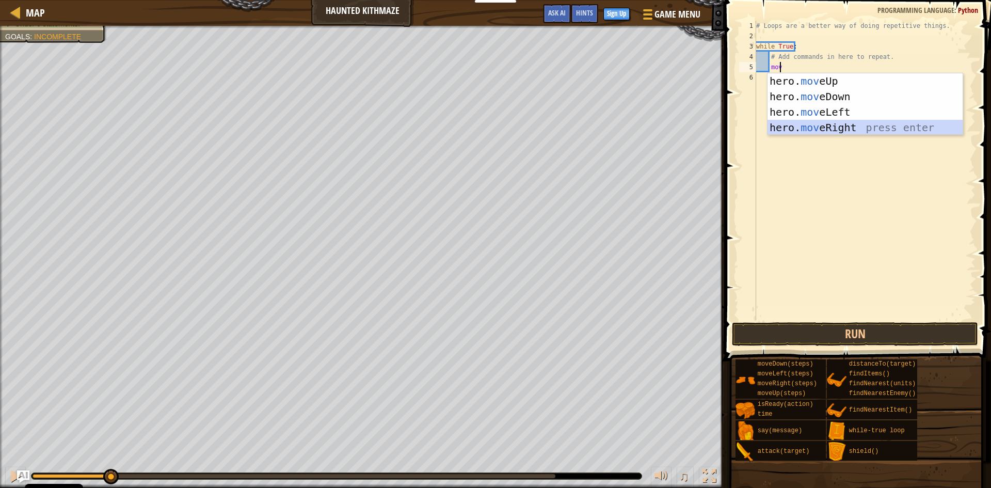
click at [814, 127] on div "hero. mov eUp press enter hero. mov eDown press enter hero. mov eLeft press ent…" at bounding box center [865, 119] width 195 height 93
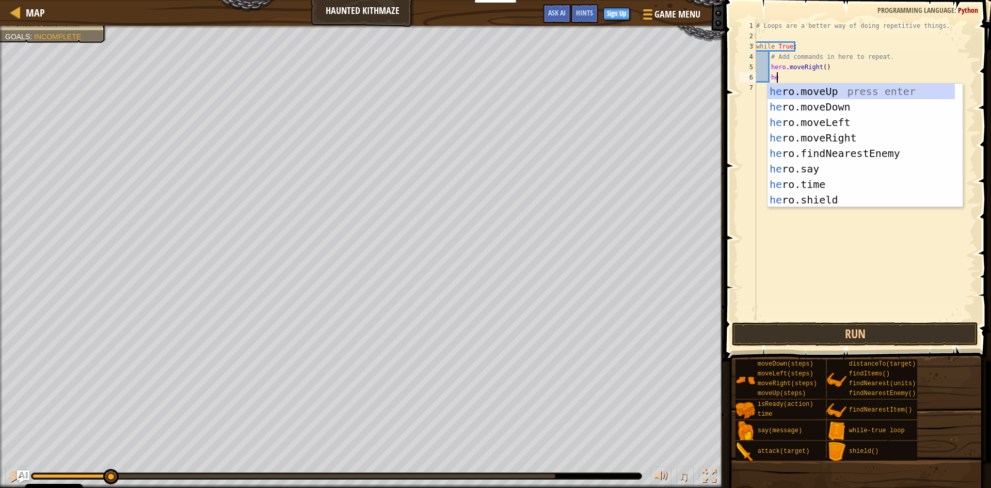
type textarea "her"
click at [837, 92] on div "her o.moveUp press enter her o.moveDown press enter her o.moveLeft press enter …" at bounding box center [861, 161] width 187 height 155
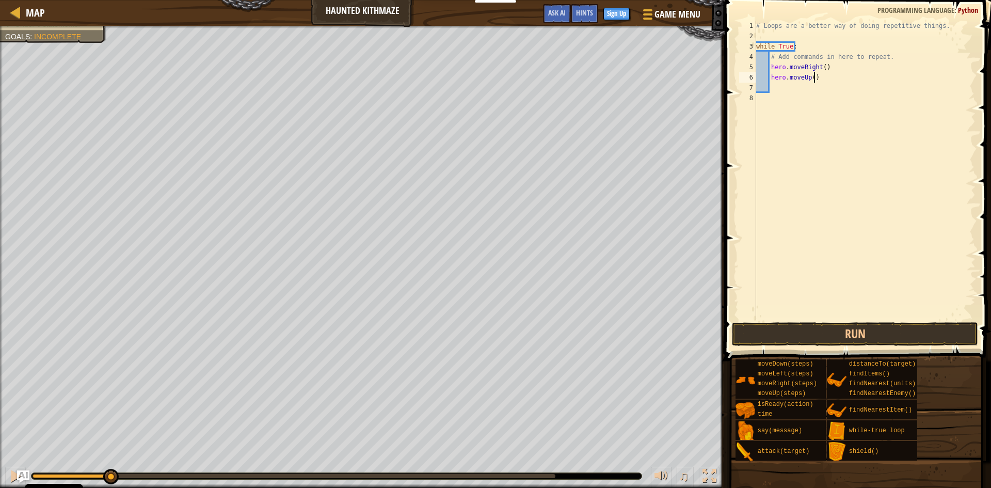
click at [814, 79] on div "# Loops are a better way of doing repetitive things. while True : # Add command…" at bounding box center [864, 181] width 221 height 320
click at [810, 78] on div "# Loops are a better way of doing repetitive things. while True : # Add command…" at bounding box center [864, 181] width 221 height 320
type textarea "hero.moveUp(2)"
click at [778, 92] on div "# Loops are a better way of doing repetitive things. while True : # Add command…" at bounding box center [864, 181] width 221 height 320
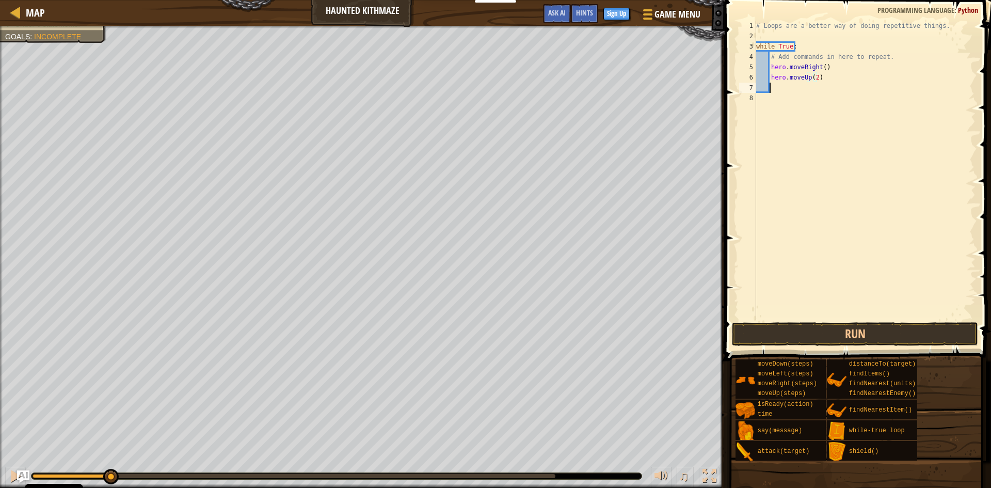
scroll to position [5, 1]
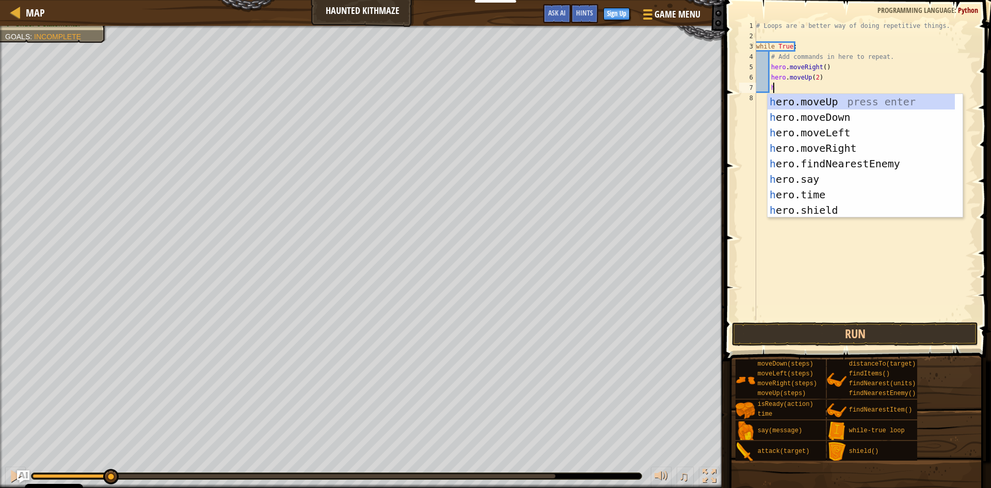
type textarea "her"
click at [852, 145] on div "her o.moveUp press enter her o.moveDown press enter her o.moveLeft press enter …" at bounding box center [861, 171] width 187 height 155
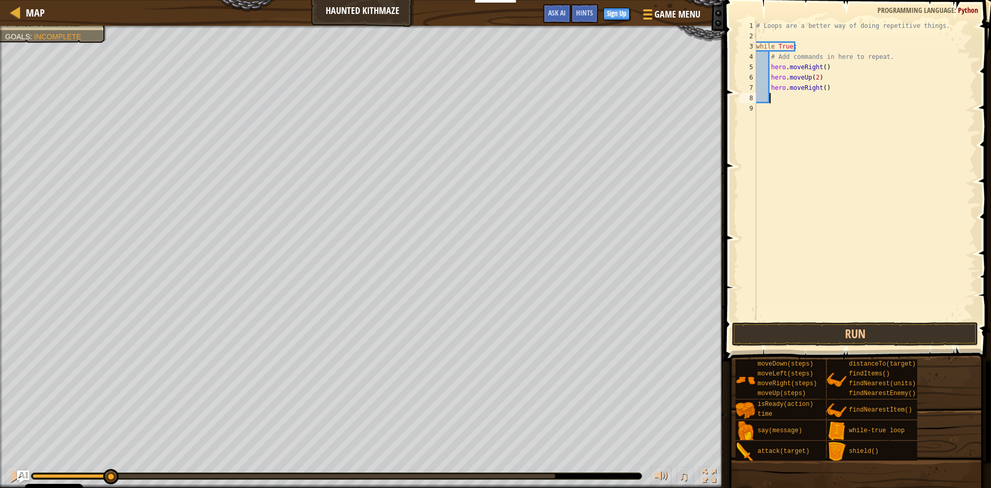
scroll to position [5, 1]
click at [821, 89] on div "# Loops are a better way of doing repetitive things. while True : # Add command…" at bounding box center [864, 181] width 221 height 320
type textarea "hero.moveRight(2)"
click at [796, 103] on div "# Loops are a better way of doing repetitive things. while True : # Add command…" at bounding box center [864, 181] width 221 height 320
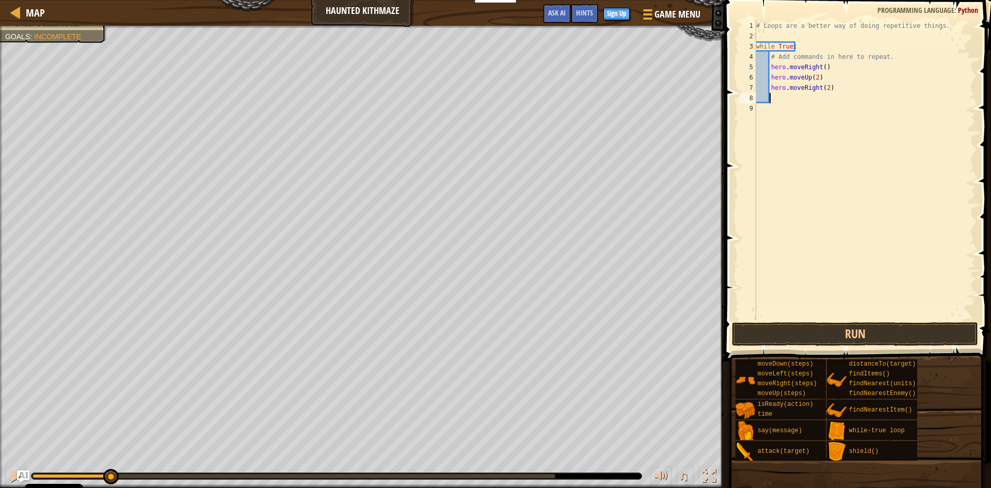
scroll to position [5, 1]
type textarea "he"
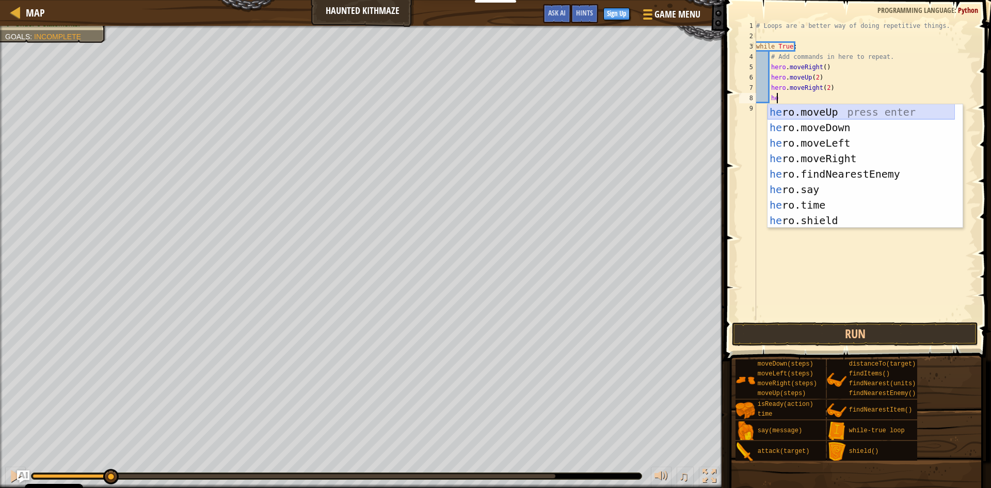
click at [835, 110] on div "he ro.moveUp press enter he ro.moveDown press enter he ro.moveLeft press enter …" at bounding box center [861, 181] width 187 height 155
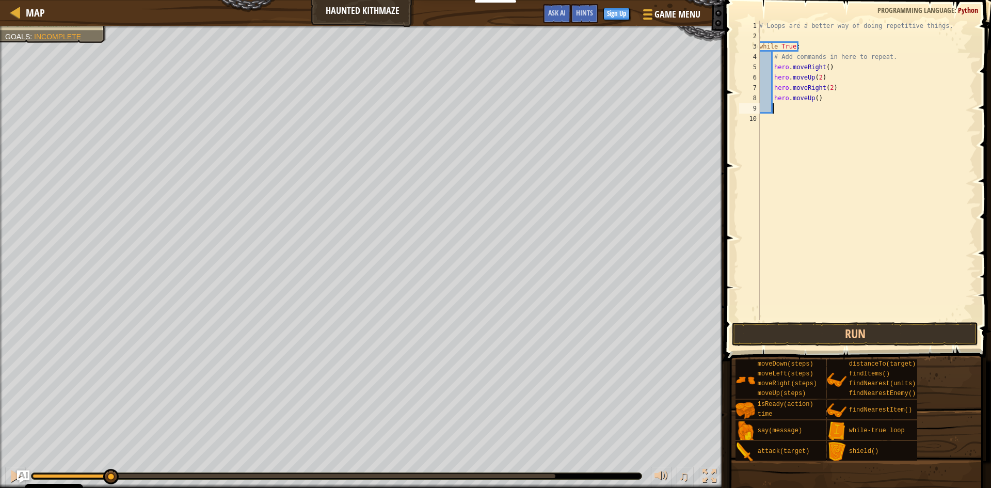
click at [813, 100] on div "# Loops are a better way of doing repetitive things. while True : # Add command…" at bounding box center [866, 181] width 218 height 320
type textarea "hero.moveUp(2)"
click at [797, 113] on div "# Loops are a better way of doing repetitive things. while True : # Add command…" at bounding box center [866, 181] width 218 height 320
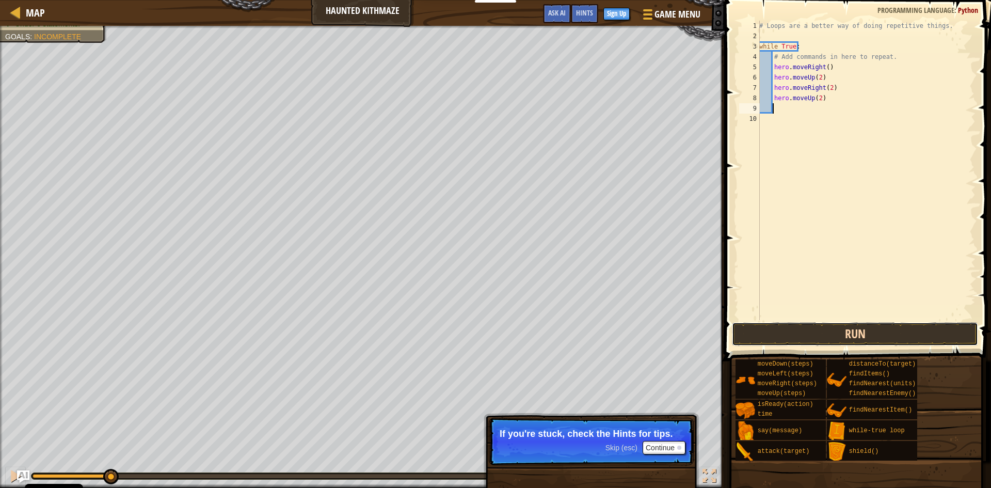
click at [866, 331] on button "Run" at bounding box center [855, 334] width 246 height 24
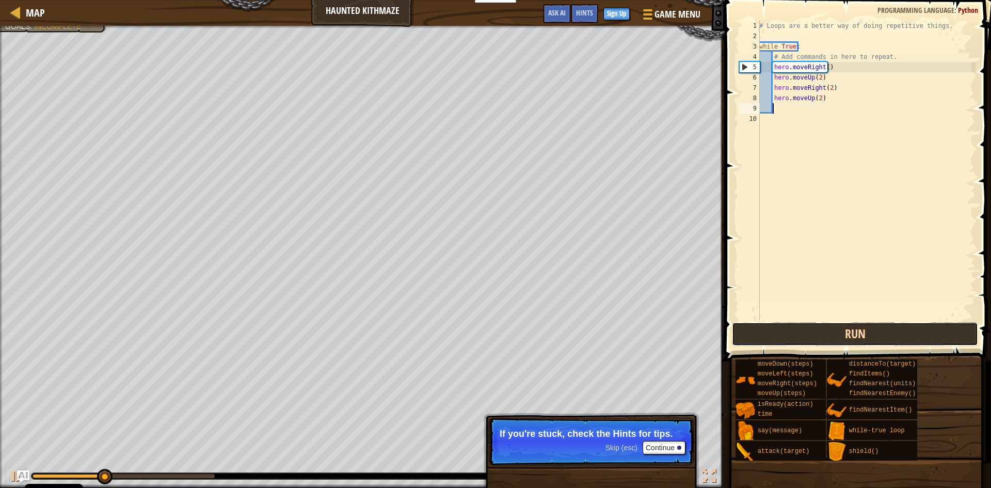
click at [858, 329] on button "Run" at bounding box center [855, 334] width 246 height 24
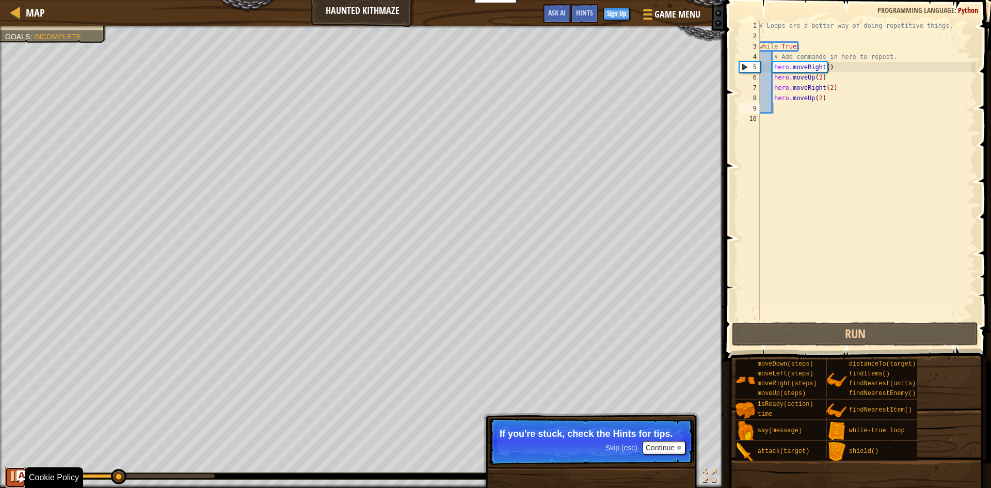
click at [13, 479] on div at bounding box center [15, 475] width 13 height 13
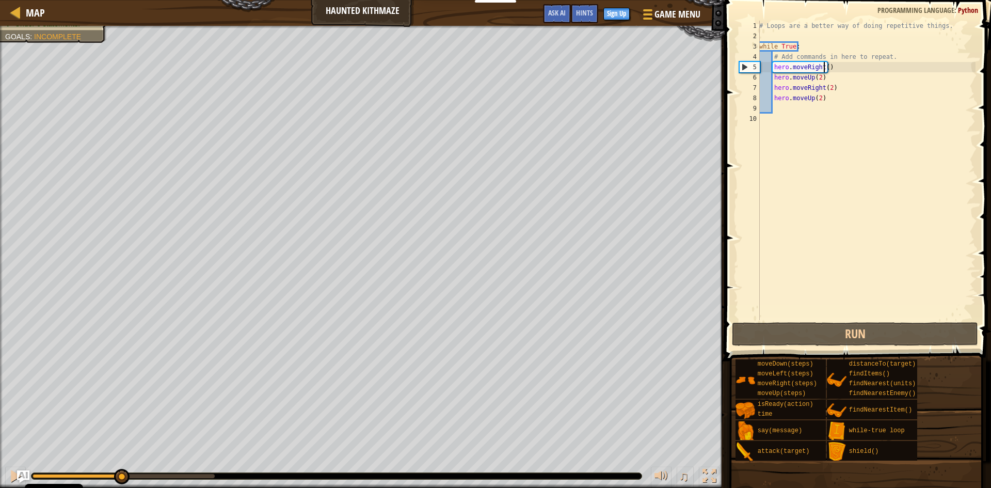
click at [824, 68] on div "# Loops are a better way of doing repetitive things. while True : # Add command…" at bounding box center [866, 181] width 218 height 320
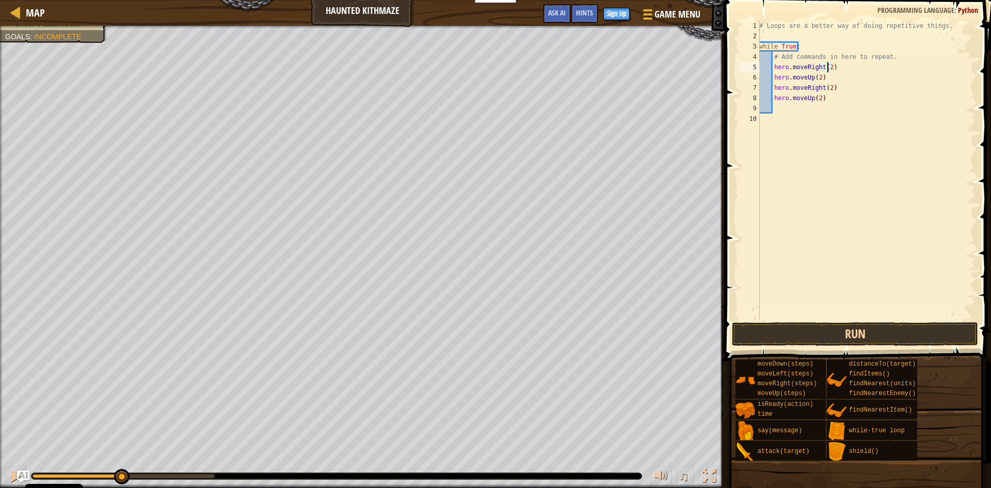
type textarea "hero.moveRight(2)"
click at [853, 334] on button "Run" at bounding box center [855, 334] width 246 height 24
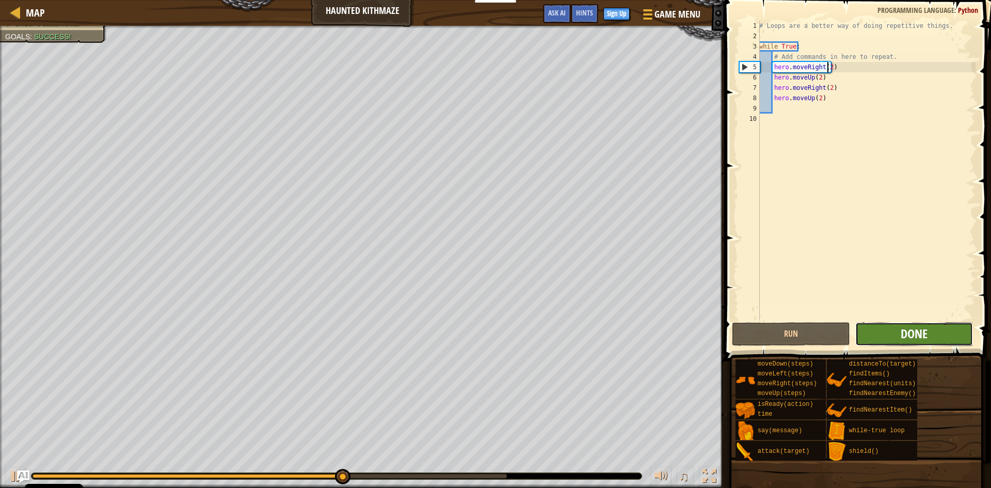
click at [915, 328] on button "Done" at bounding box center [914, 334] width 118 height 24
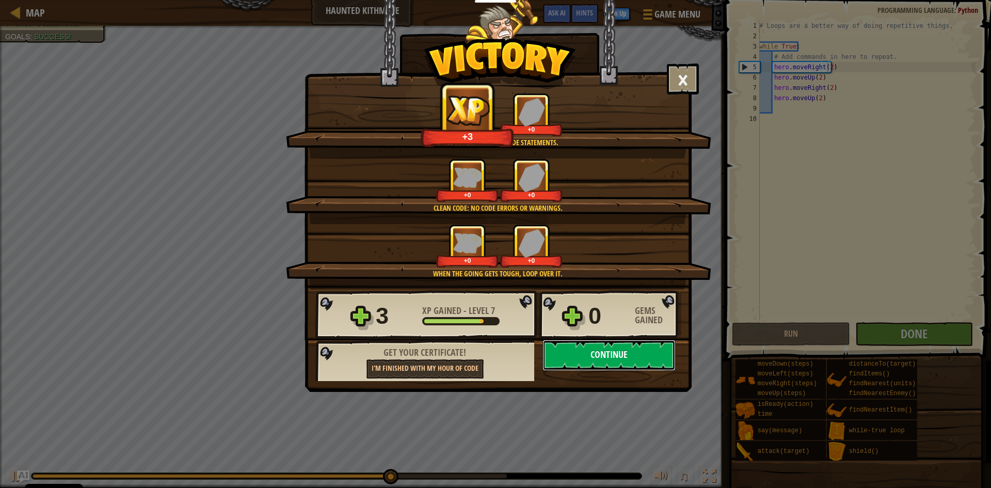
click at [638, 356] on button "Continue" at bounding box center [609, 355] width 133 height 31
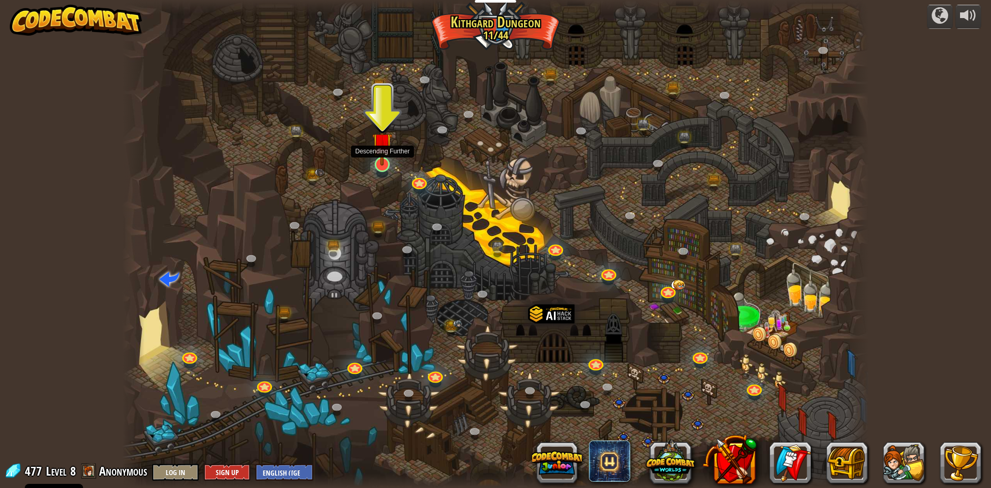
click at [378, 165] on img at bounding box center [382, 143] width 20 height 46
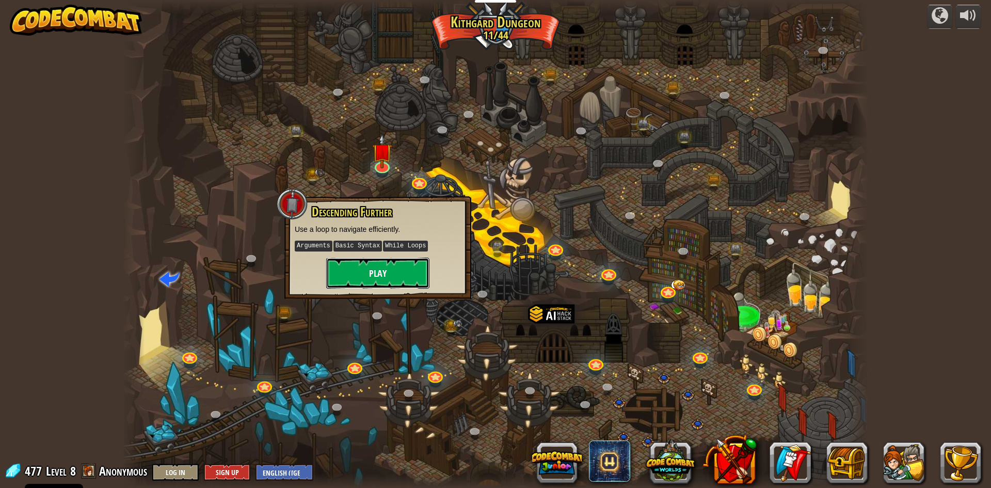
click at [391, 272] on button "Play" at bounding box center [377, 273] width 103 height 31
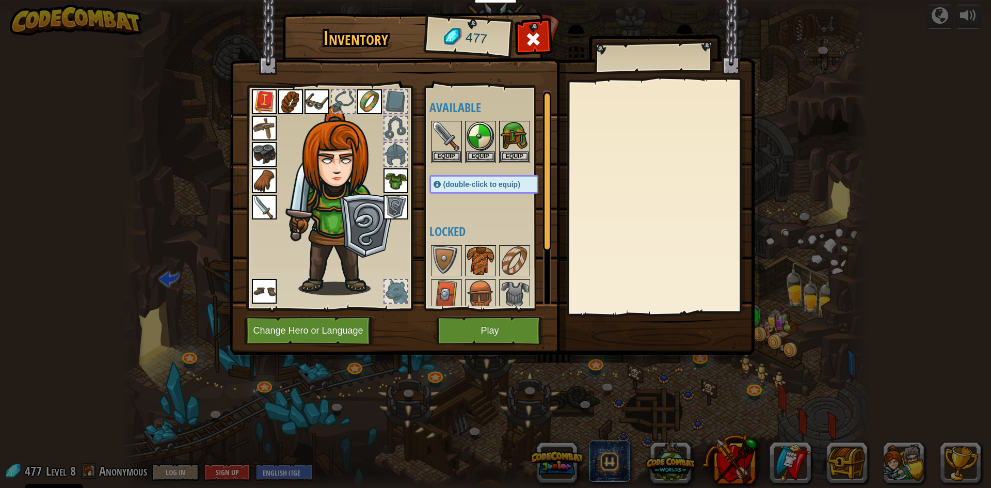
click at [475, 264] on img at bounding box center [480, 260] width 29 height 29
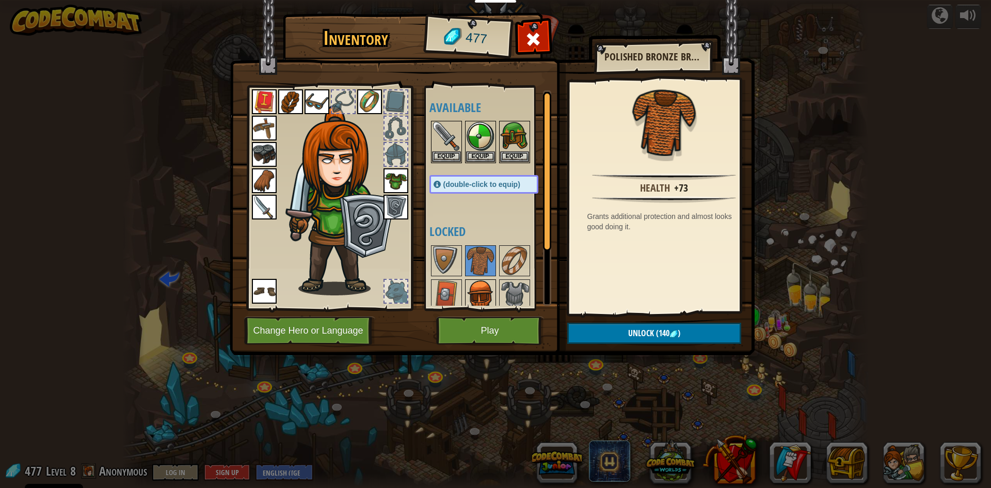
click at [488, 290] on img at bounding box center [480, 294] width 29 height 29
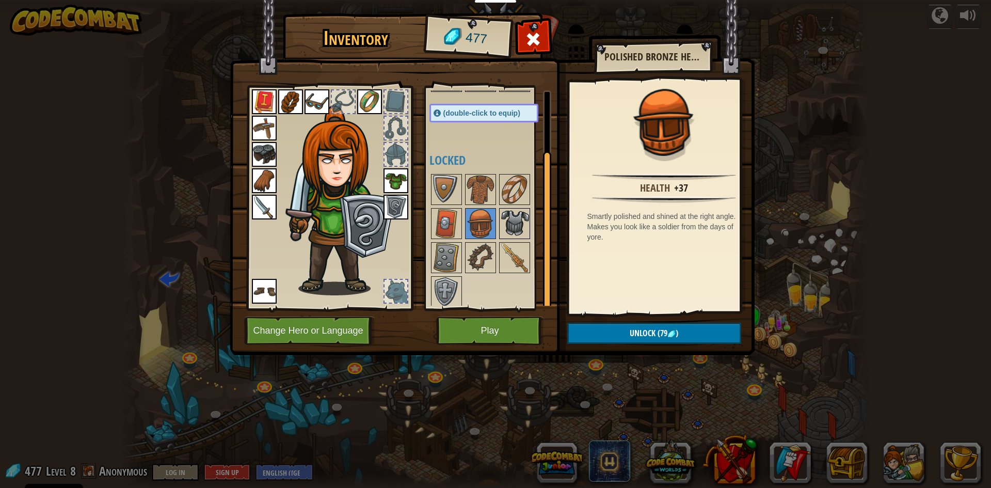
scroll to position [74, 0]
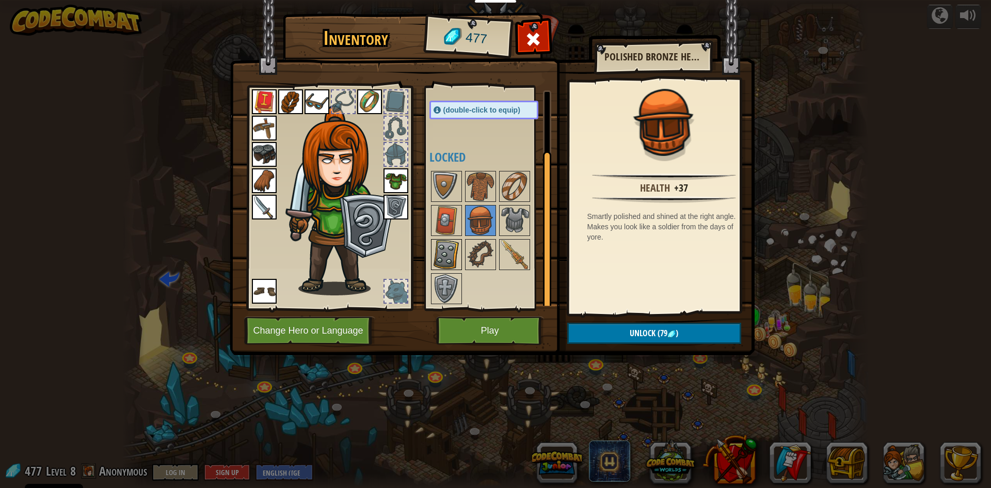
click at [447, 260] on img at bounding box center [446, 254] width 29 height 29
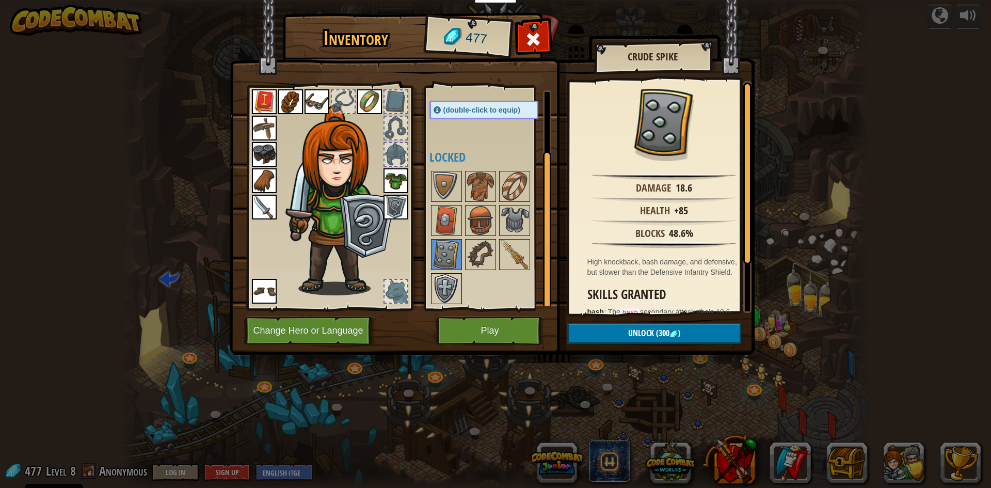
click at [443, 292] on img at bounding box center [446, 288] width 29 height 29
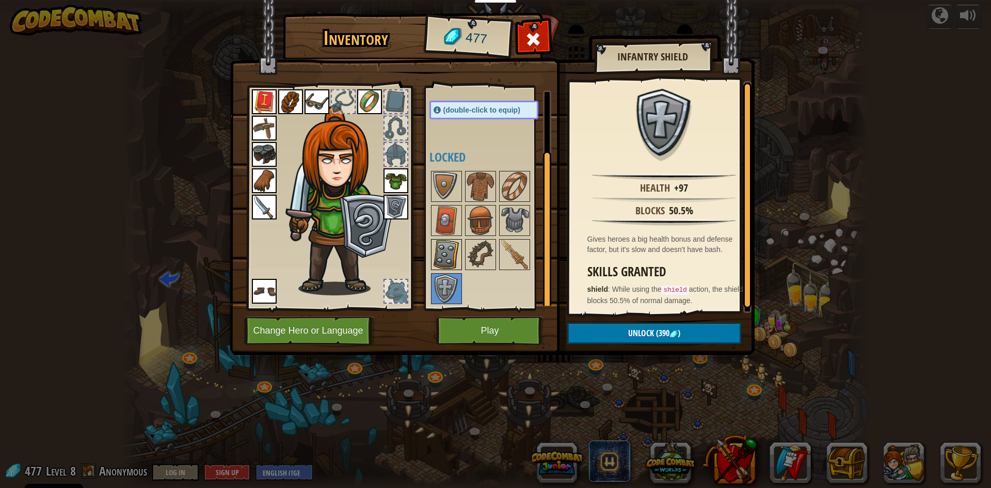
click at [448, 264] on img at bounding box center [446, 254] width 29 height 29
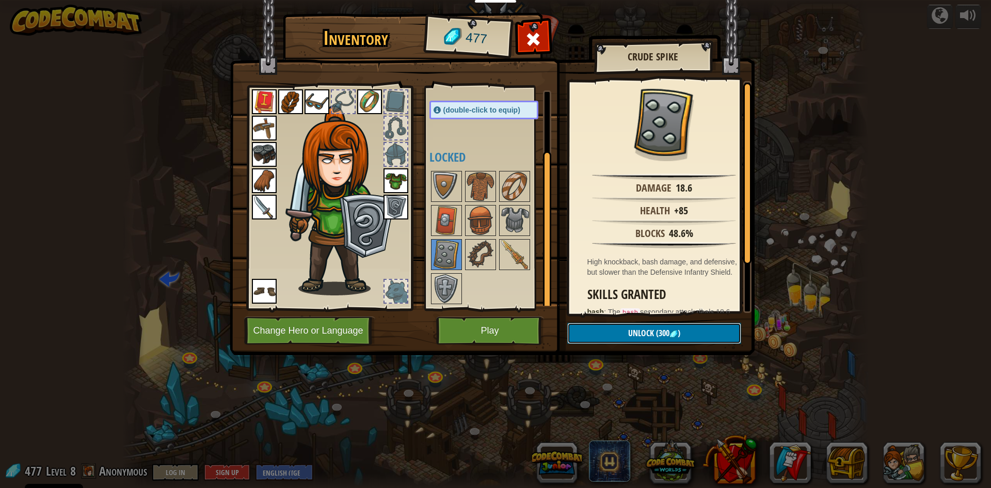
click at [684, 339] on button "Unlock (300 )" at bounding box center [654, 333] width 174 height 21
click at [663, 324] on button "Confirm" at bounding box center [654, 333] width 174 height 21
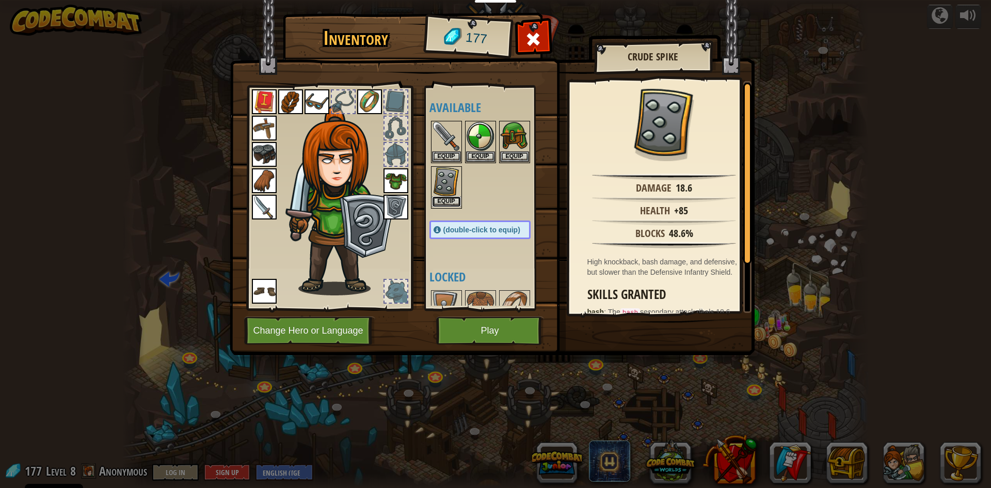
click at [445, 204] on button "Equip" at bounding box center [446, 201] width 29 height 11
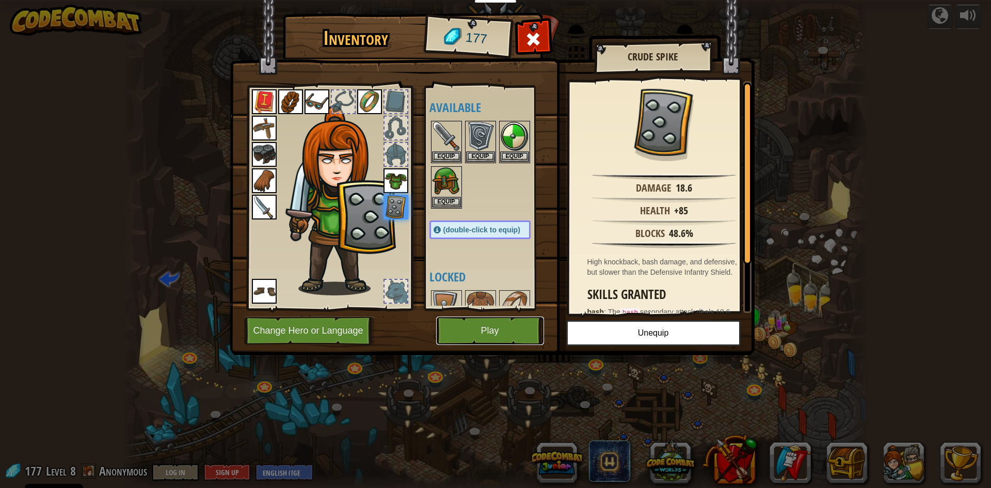
click at [507, 337] on button "Play" at bounding box center [490, 330] width 108 height 28
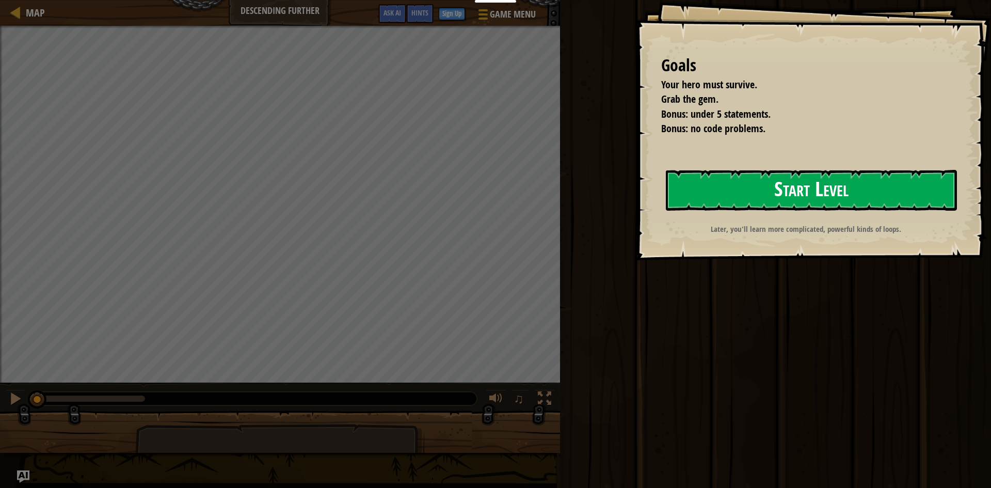
click at [751, 200] on button "Start Level" at bounding box center [811, 190] width 291 height 41
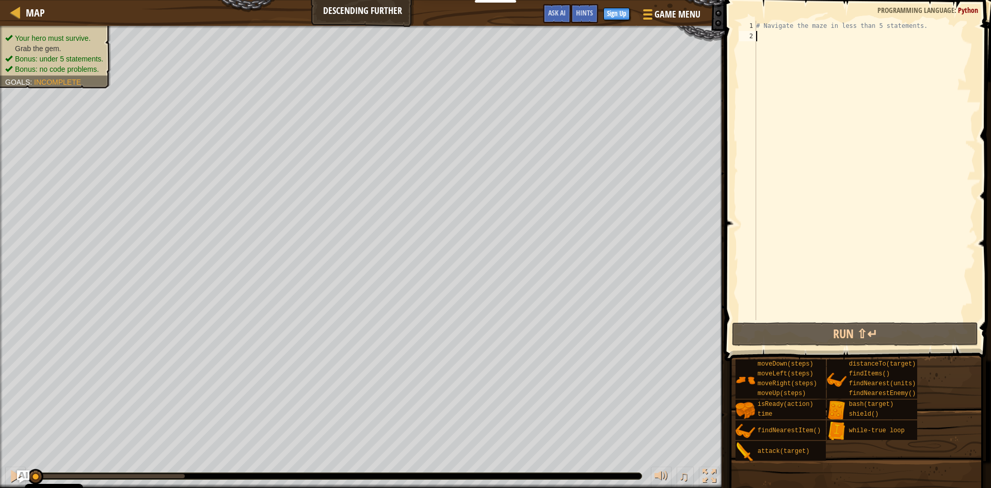
scroll to position [5, 0]
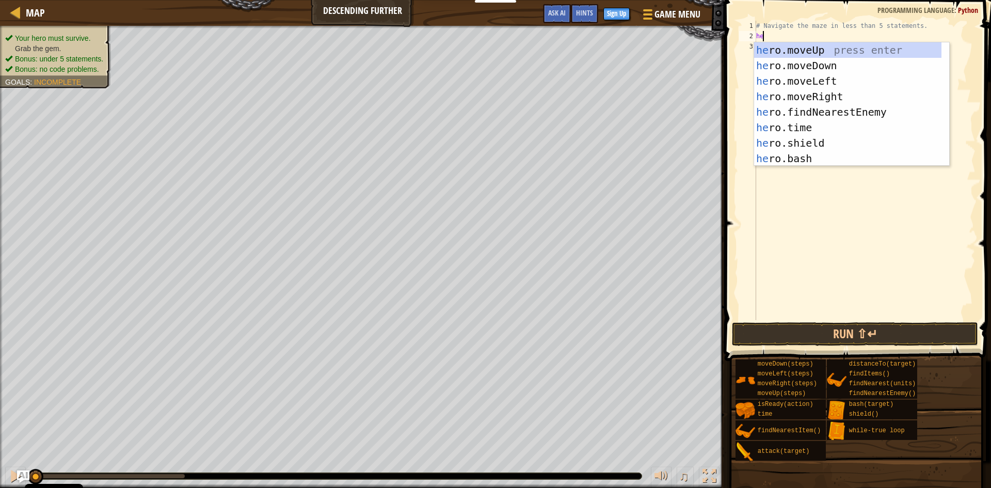
type textarea "her"
click at [821, 91] on div "her o.moveUp press enter her o.moveDown press enter her o.moveLeft press enter …" at bounding box center [847, 119] width 187 height 155
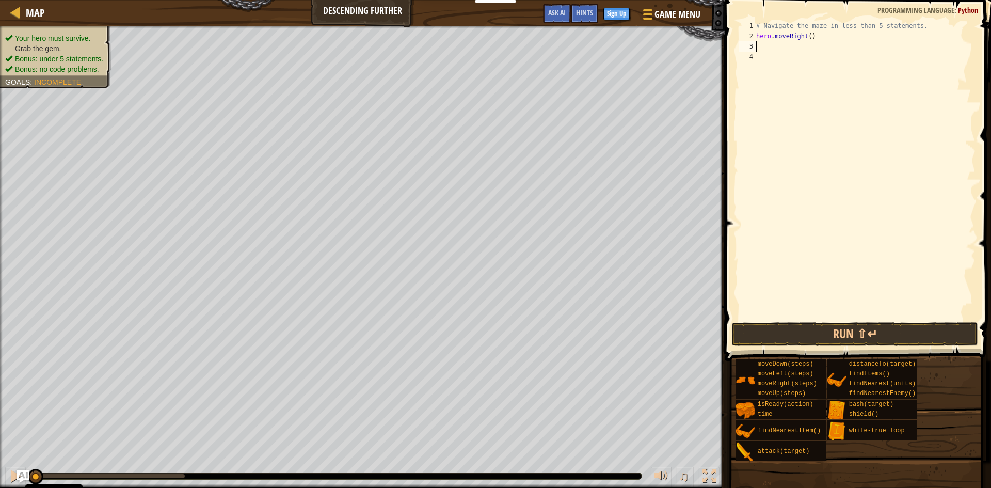
scroll to position [5, 0]
click at [807, 38] on div "# Navigate the maze in less than 5 statements. hero . moveRight ( )" at bounding box center [864, 181] width 221 height 320
type textarea "hero.moveRight(2)"
click at [786, 48] on div "# Navigate the maze in less than 5 statements. hero . moveRight ( 2 )" at bounding box center [864, 181] width 221 height 320
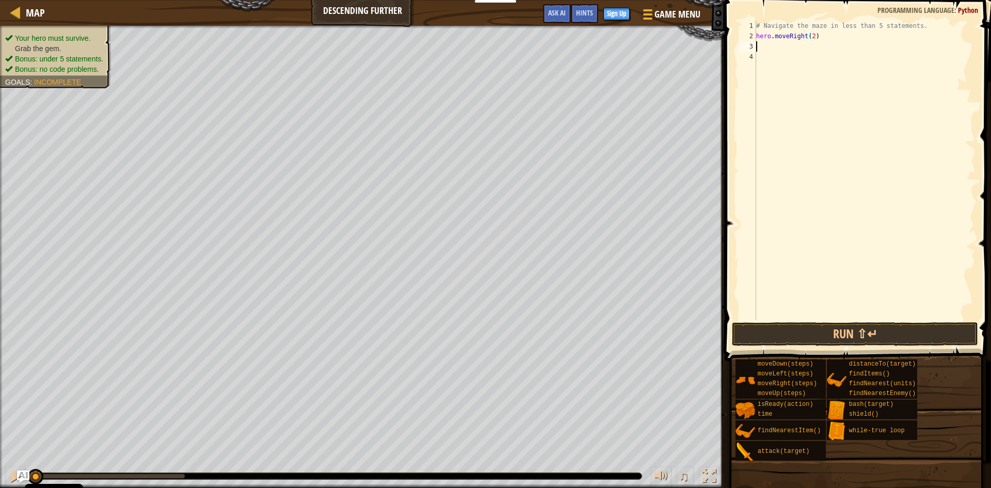
scroll to position [5, 0]
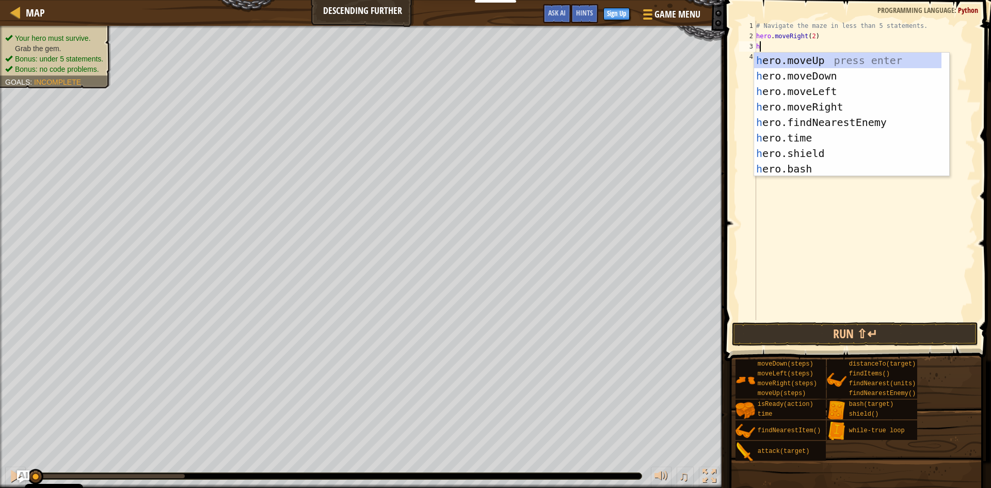
type textarea "he"
click at [821, 75] on div "he ro.moveUp press enter he ro.moveDown press enter he ro.moveLeft press enter …" at bounding box center [847, 130] width 187 height 155
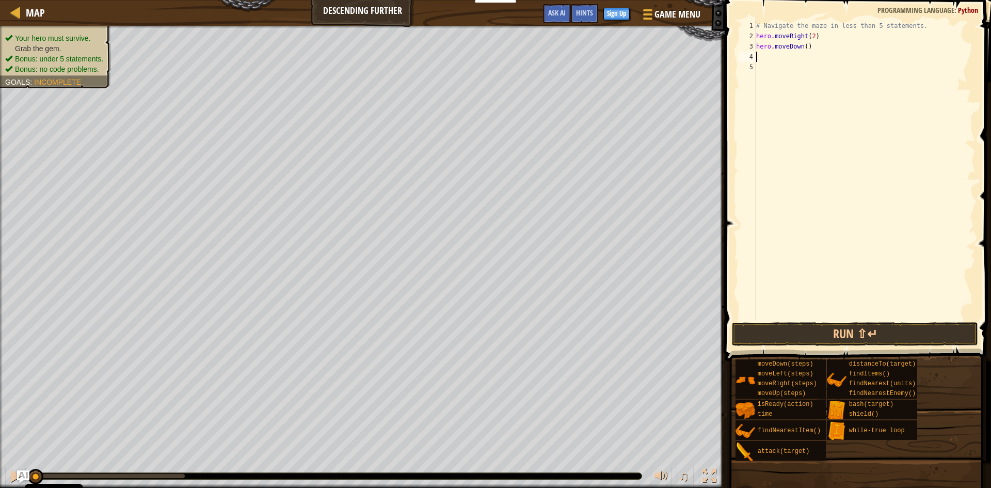
click at [803, 47] on div "# Navigate the maze in less than 5 statements. hero . moveRight ( 2 ) hero . mo…" at bounding box center [864, 181] width 221 height 320
type textarea "hero.moveDown()"
click at [792, 61] on div "# Navigate the maze in less than 5 statements. hero . moveRight ( 2 ) hero . mo…" at bounding box center [864, 181] width 221 height 320
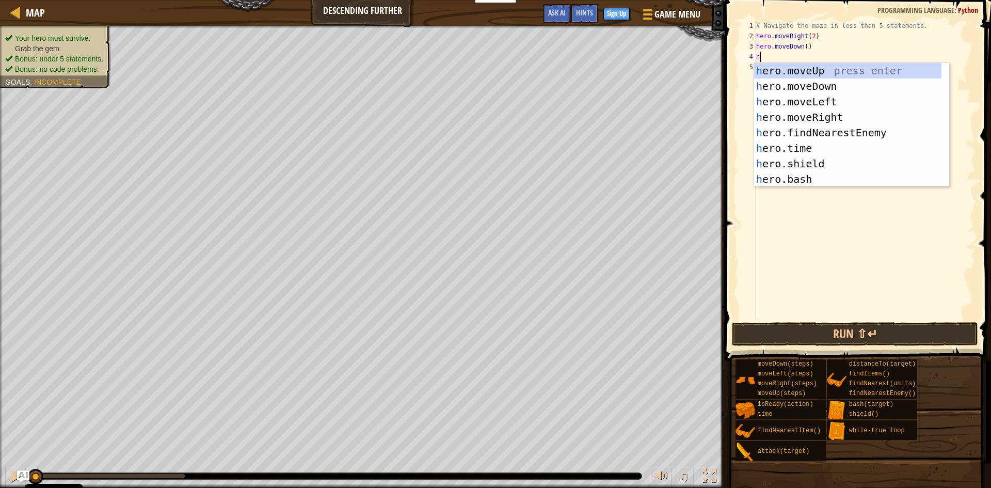
type textarea "he"
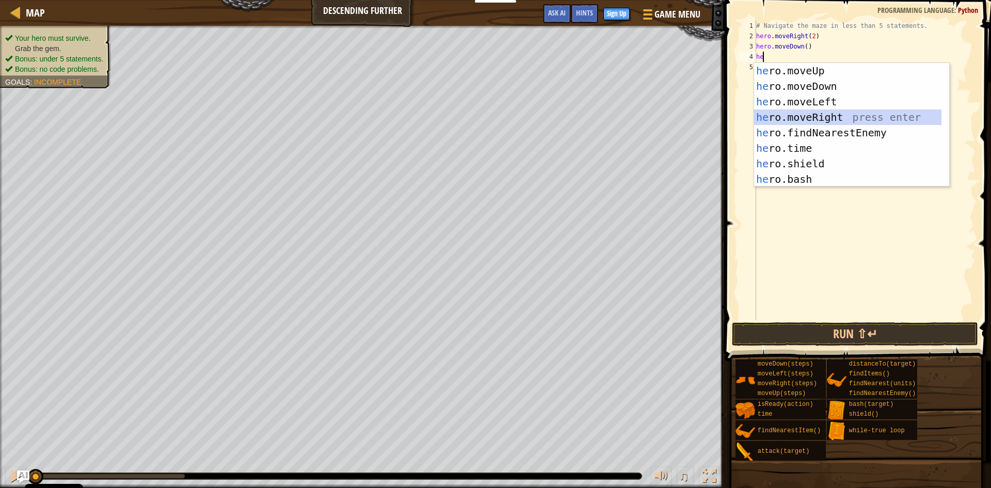
click at [821, 113] on div "he ro.moveUp press enter he ro.moveDown press enter he ro.moveLeft press enter …" at bounding box center [847, 140] width 187 height 155
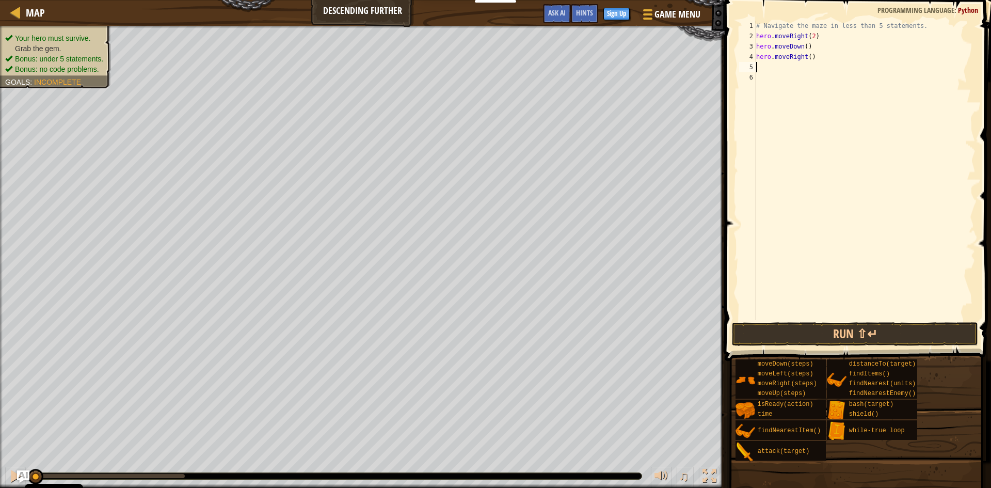
click at [807, 59] on div "# Navigate the maze in less than 5 statements. hero . moveRight ( 2 ) hero . mo…" at bounding box center [864, 181] width 221 height 320
type textarea "hero.moveRight(2)"
click at [793, 65] on div "# Navigate the maze in less than 5 statements. hero . moveRight ( 2 ) hero . mo…" at bounding box center [864, 181] width 221 height 320
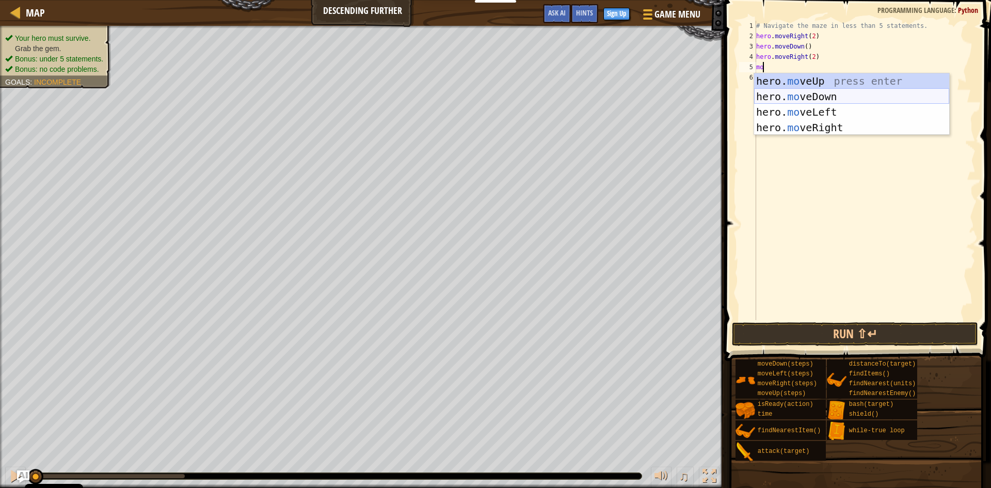
type textarea "mov"
click at [826, 97] on div "hero. mov eUp press enter hero. mov eDown press enter hero. mov eLeft press ent…" at bounding box center [851, 119] width 195 height 93
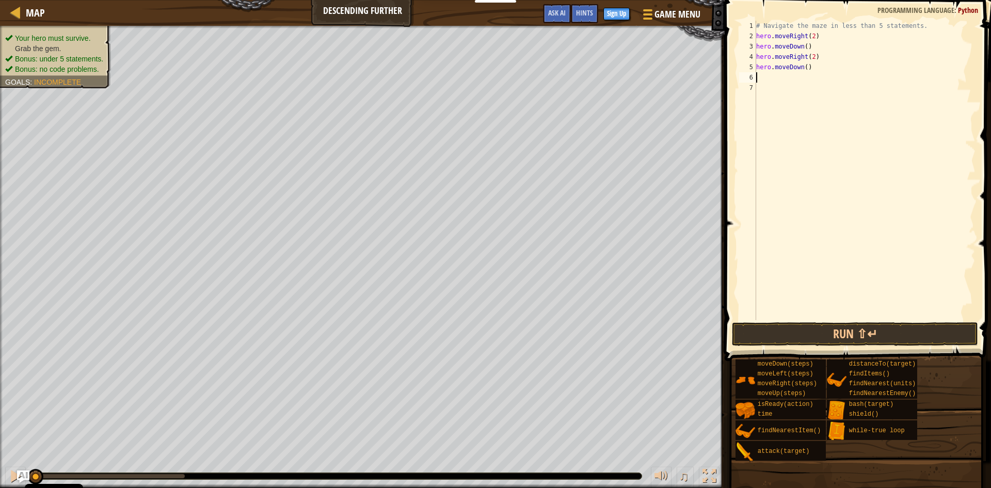
scroll to position [5, 0]
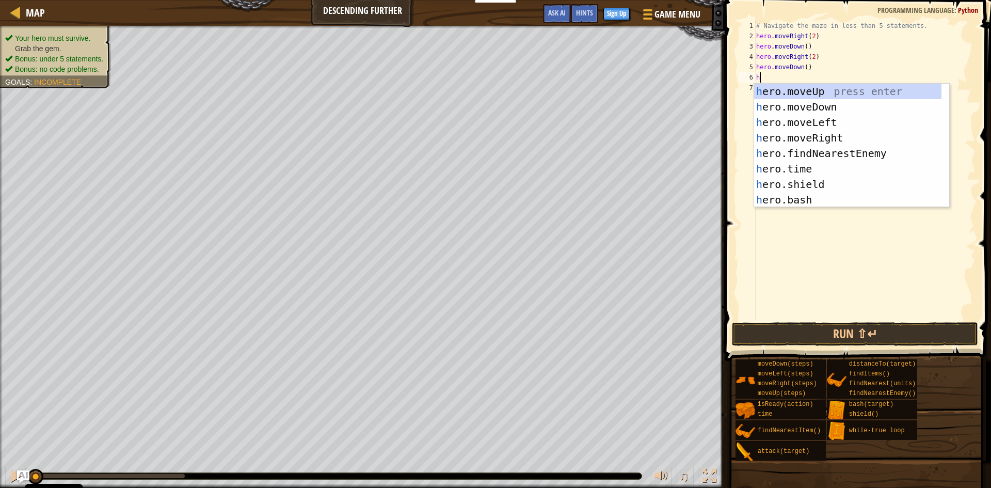
type textarea "her"
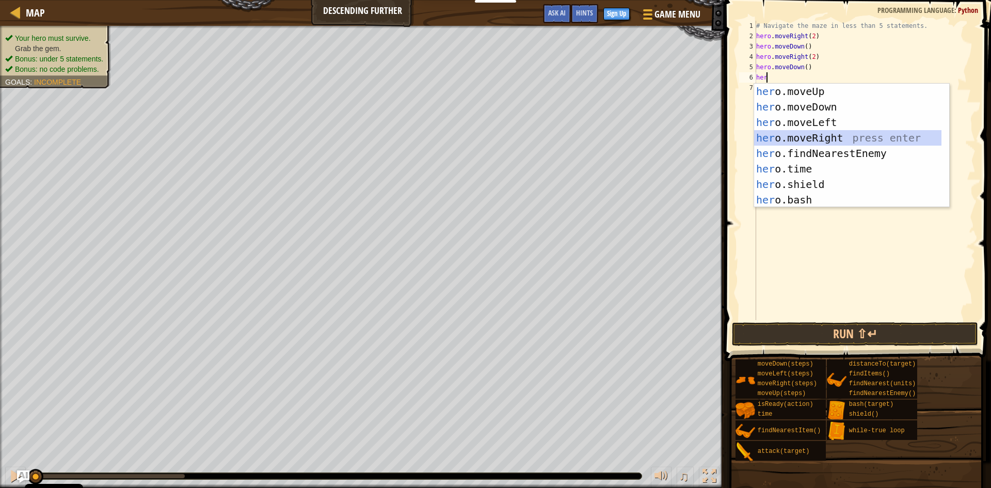
click at [838, 132] on div "her o.moveUp press enter her o.moveDown press enter her o.moveLeft press enter …" at bounding box center [847, 161] width 187 height 155
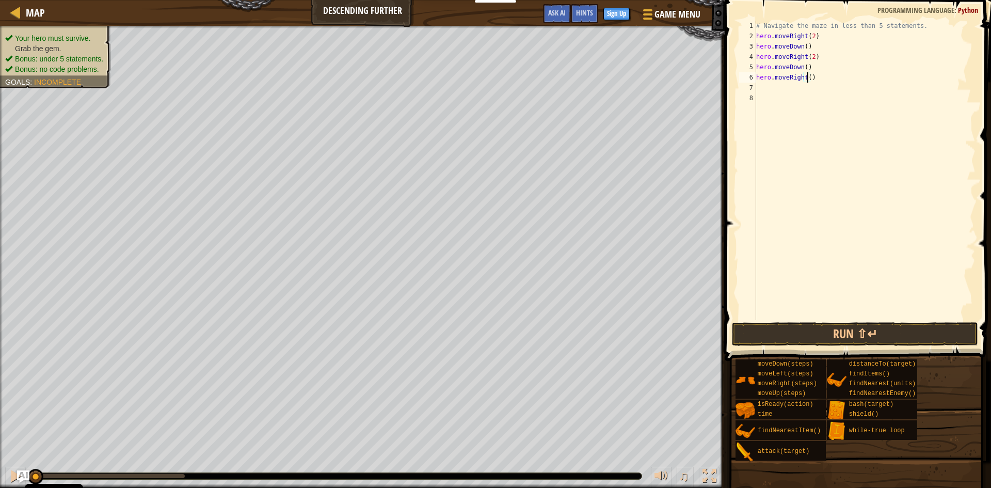
click at [807, 76] on div "# Navigate the maze in less than 5 statements. hero . moveRight ( 2 ) hero . mo…" at bounding box center [864, 181] width 221 height 320
type textarea "hero.moveRight(2)"
click at [872, 337] on button "Run ⇧↵" at bounding box center [855, 334] width 246 height 24
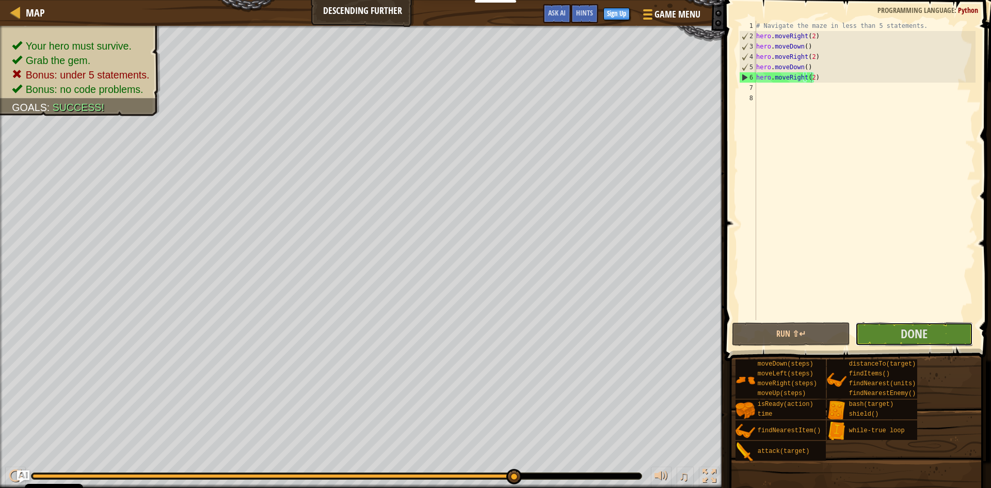
drag, startPoint x: 923, startPoint y: 324, endPoint x: 923, endPoint y: 317, distance: 7.2
click at [923, 318] on div "hero.moveRight(2) 1 2 3 4 5 6 7 8 # Navigate the maze in less than 5 statements…" at bounding box center [856, 200] width 269 height 391
click at [910, 340] on span "Done" at bounding box center [914, 333] width 27 height 17
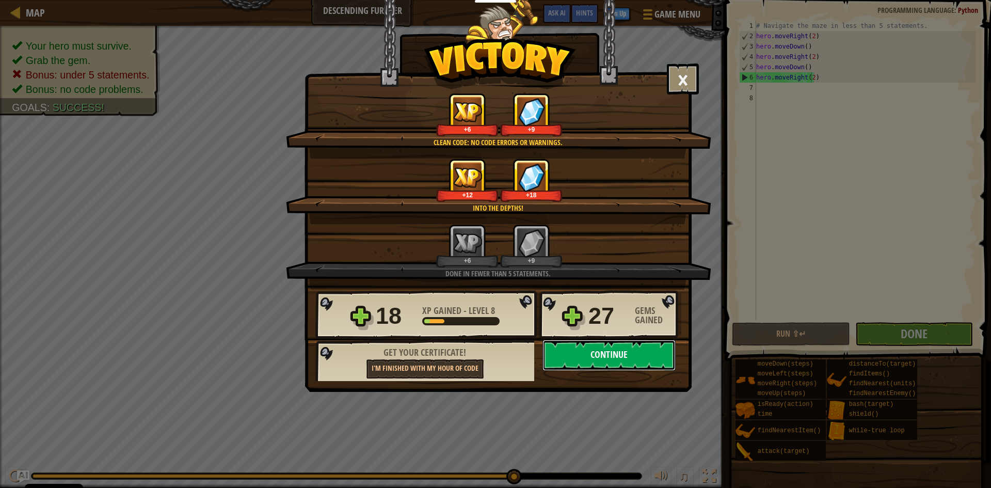
click at [625, 359] on button "Continue" at bounding box center [609, 355] width 133 height 31
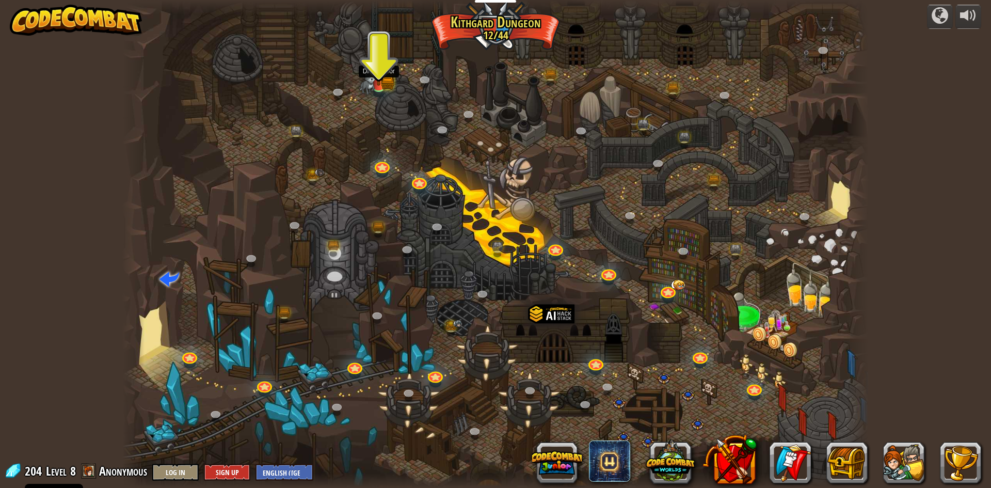
click at [377, 82] on img at bounding box center [379, 63] width 20 height 44
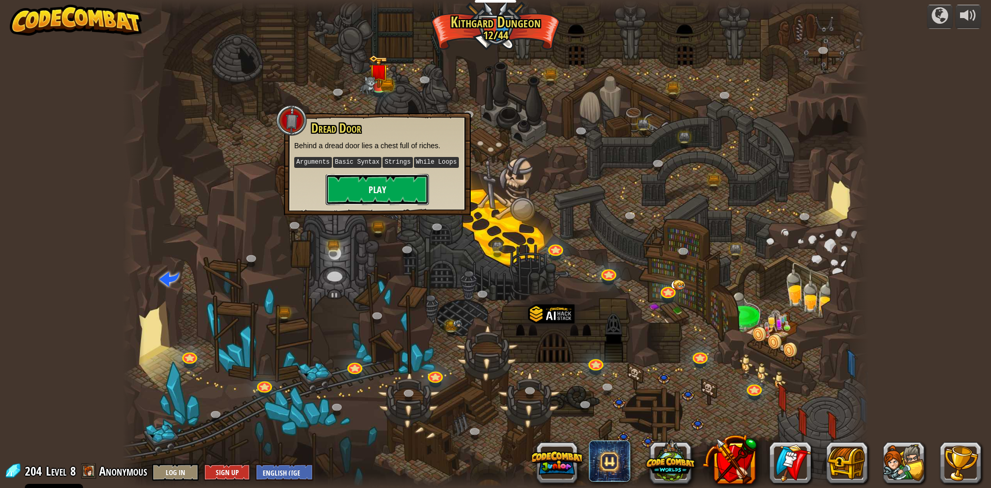
click at [386, 178] on button "Play" at bounding box center [377, 189] width 103 height 31
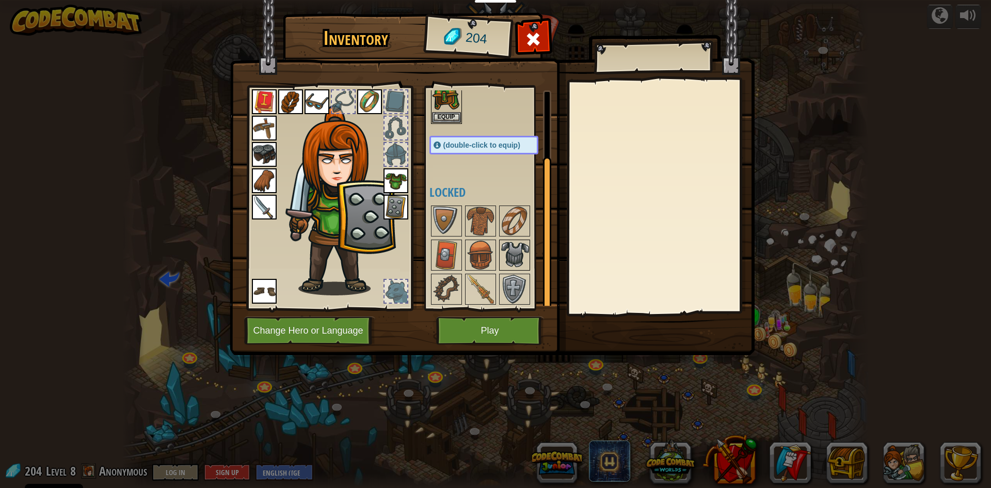
scroll to position [86, 0]
click at [507, 335] on button "Play" at bounding box center [490, 330] width 108 height 28
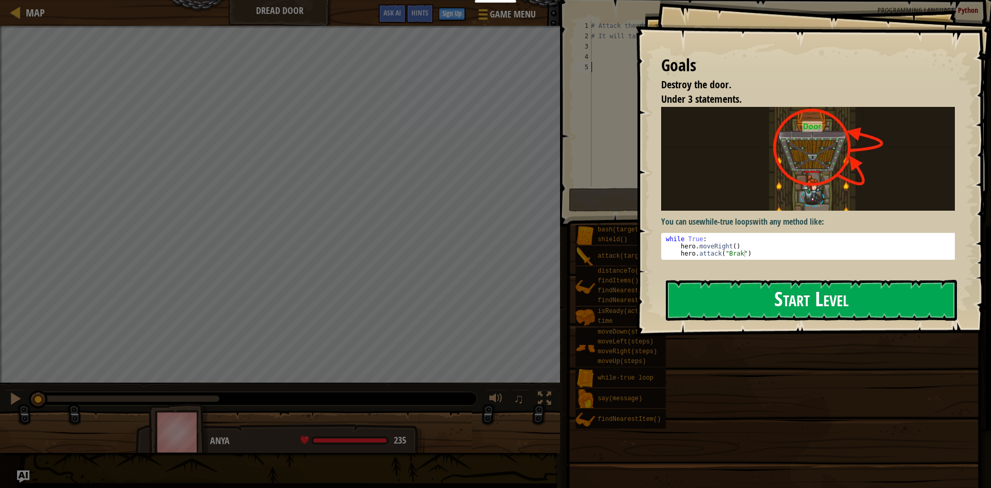
click at [843, 294] on button "Start Level" at bounding box center [811, 300] width 291 height 41
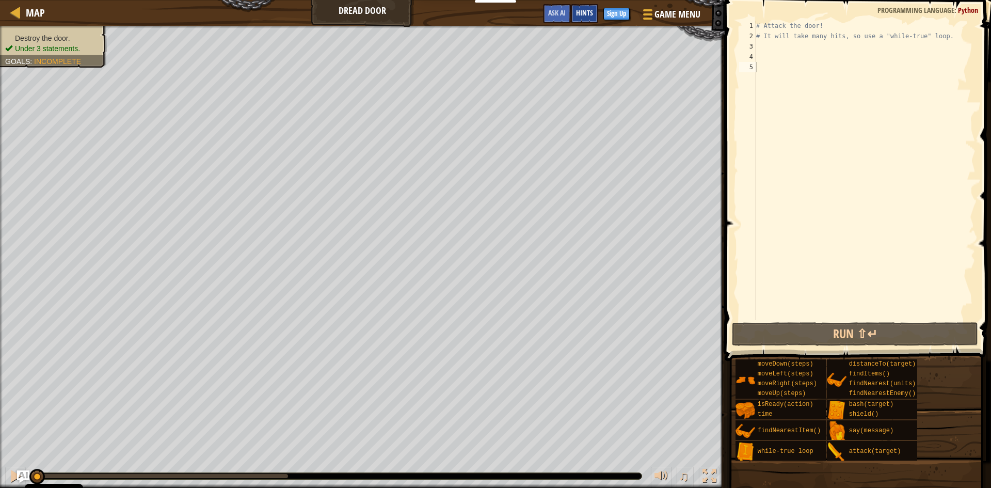
click at [585, 12] on span "Hints" at bounding box center [584, 13] width 17 height 10
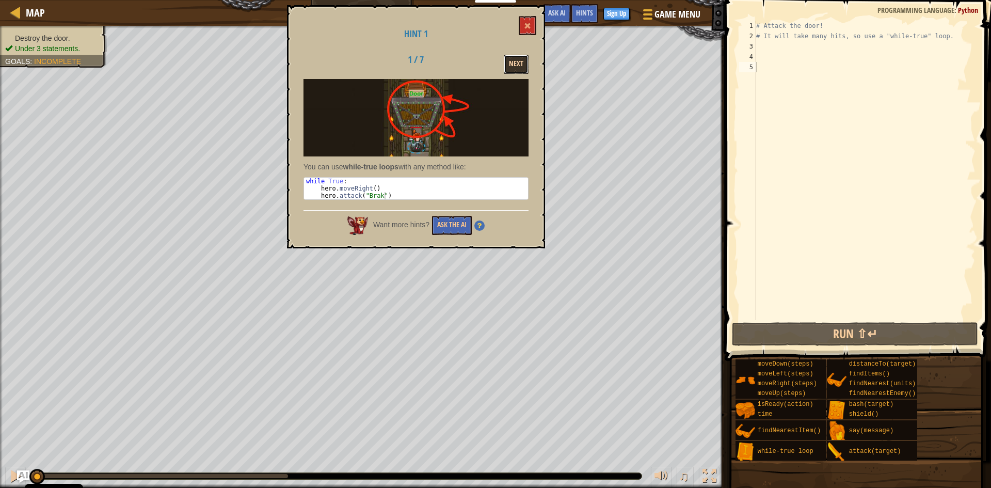
click at [515, 69] on button "Next" at bounding box center [516, 64] width 25 height 19
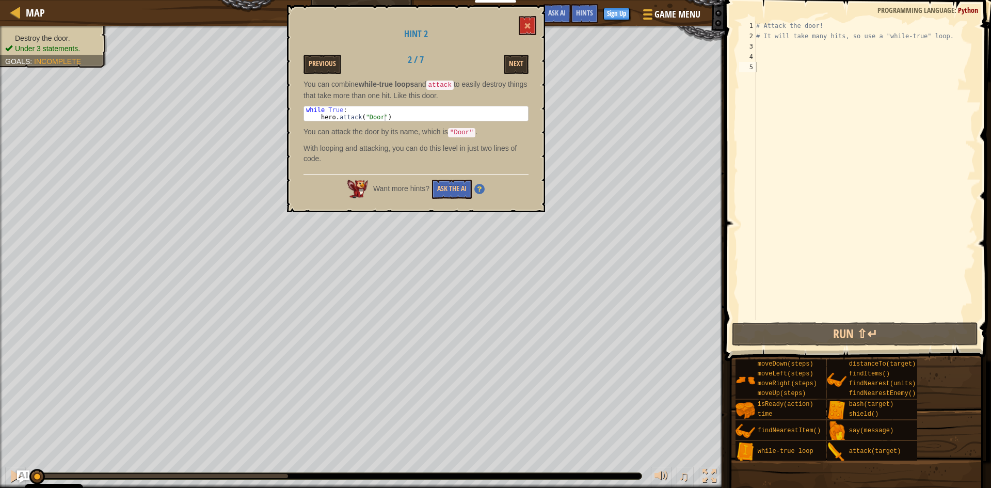
click at [782, 51] on div "# Attack the door! # It will take many hits, so use a "while-true" loop." at bounding box center [864, 181] width 221 height 320
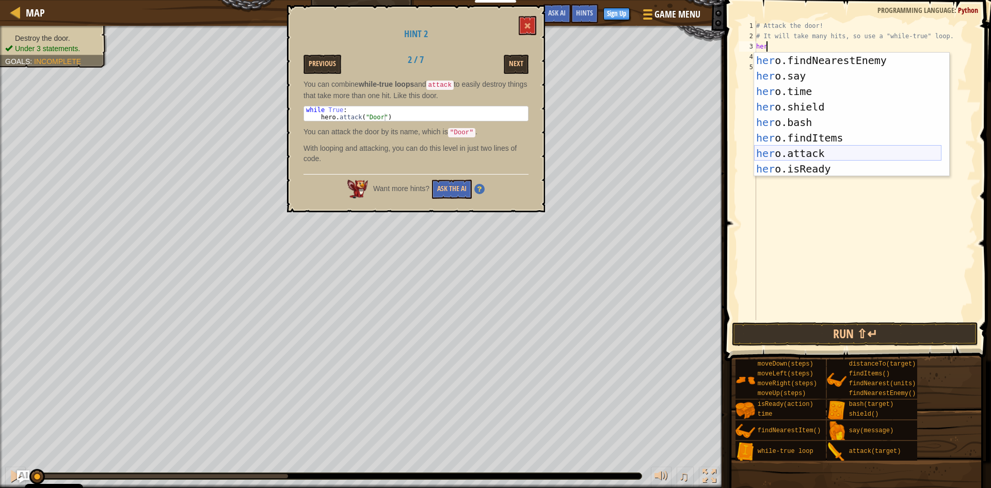
scroll to position [93, 0]
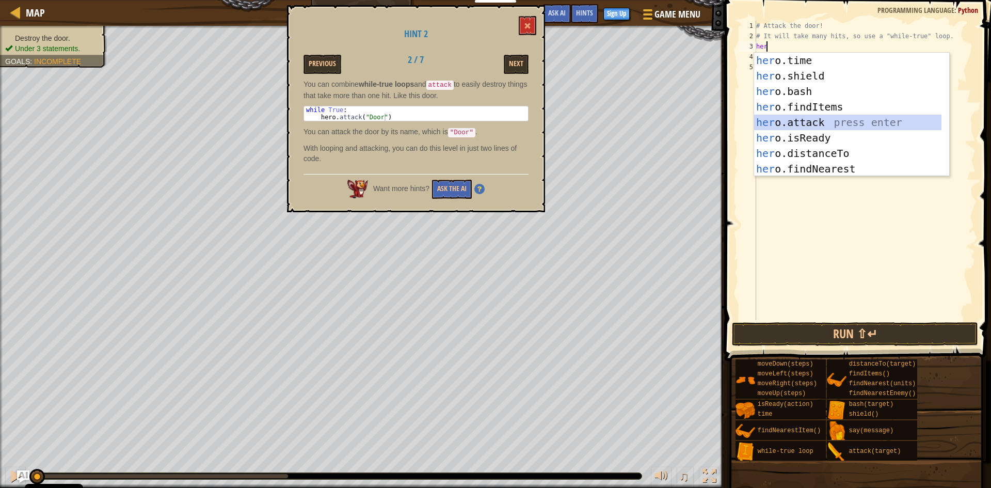
click at [826, 130] on div "her o.time press enter her o.shield press enter her o.bash press enter her o.fi…" at bounding box center [847, 130] width 187 height 155
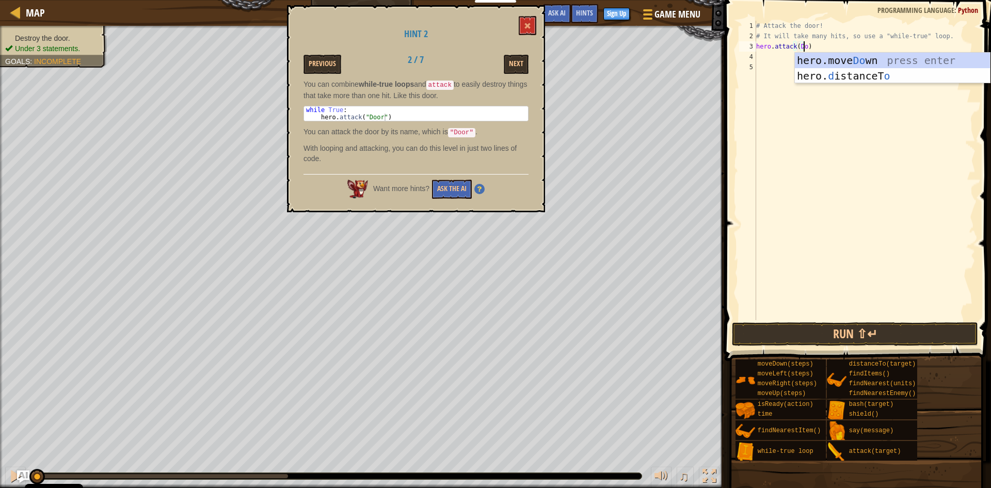
scroll to position [5, 4]
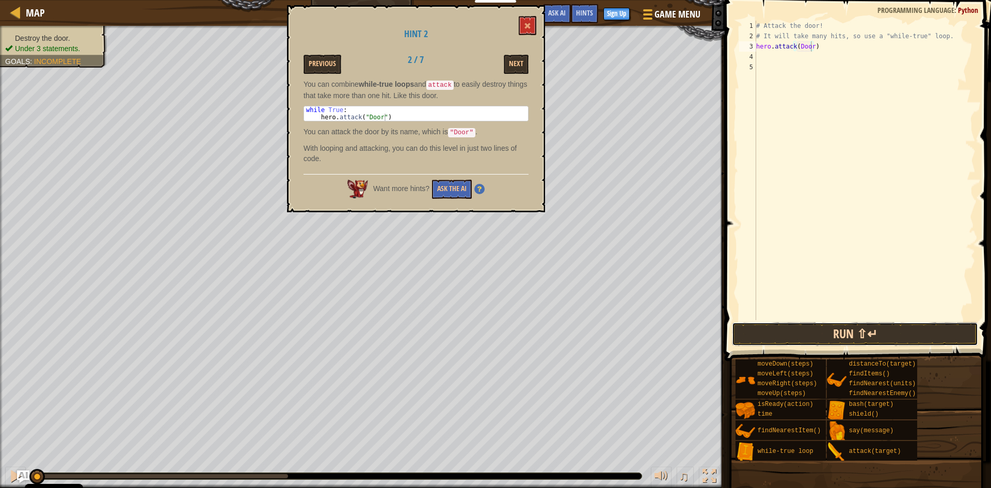
click at [860, 338] on button "Run ⇧↵" at bounding box center [855, 334] width 246 height 24
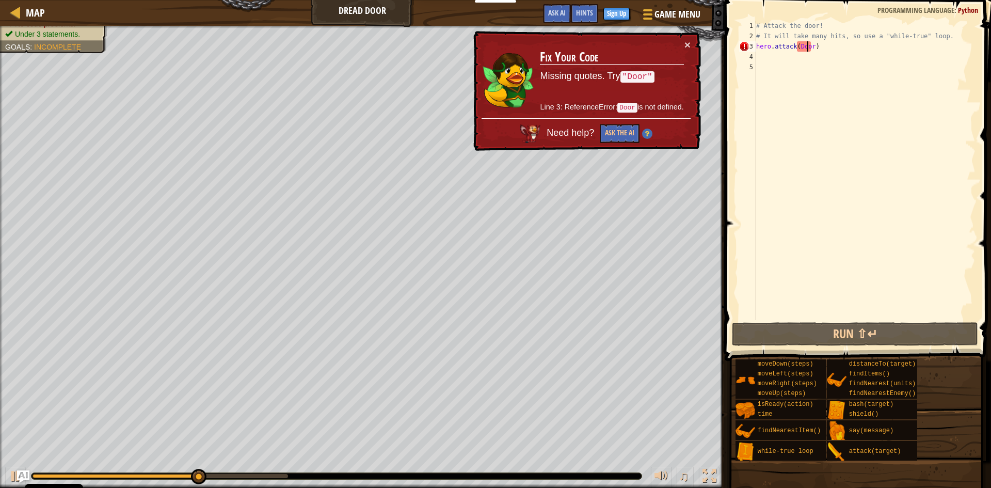
click at [808, 47] on div "# Attack the door! # It will take many hits, so use a "while-true" loop. hero .…" at bounding box center [864, 181] width 221 height 320
click at [811, 49] on div "# Attack the door! # It will take many hits, so use a "while-true" loop. hero .…" at bounding box center [864, 181] width 221 height 320
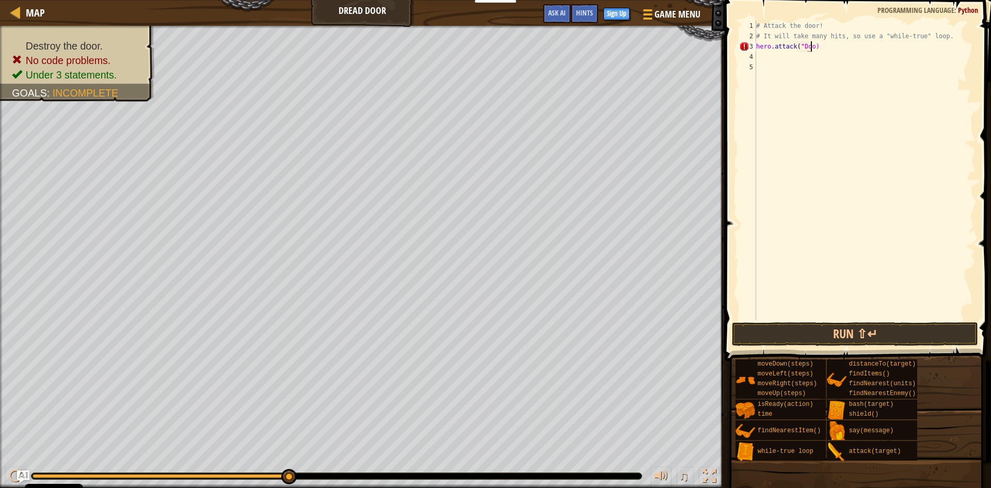
scroll to position [5, 5]
type textarea "hero.attack("Door")"
click at [806, 336] on button "Run ⇧↵" at bounding box center [855, 334] width 246 height 24
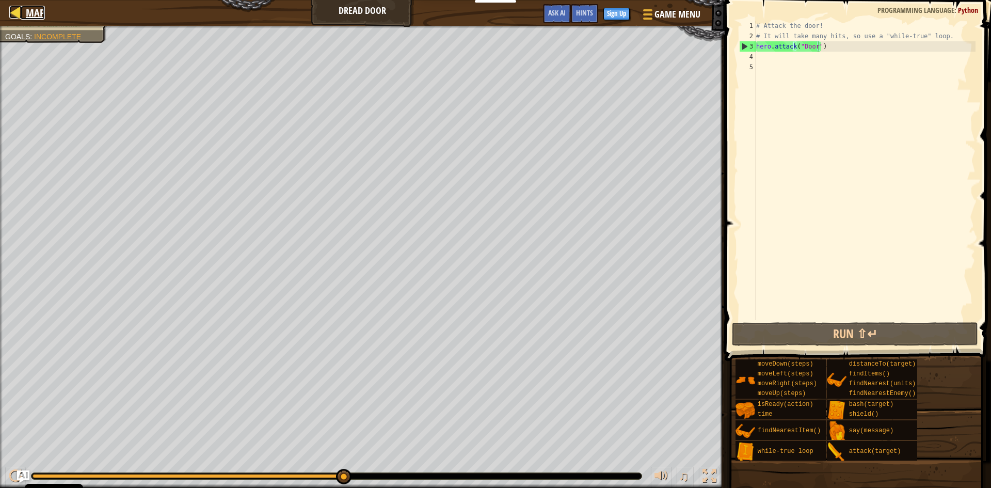
click at [20, 15] on div at bounding box center [15, 12] width 13 height 13
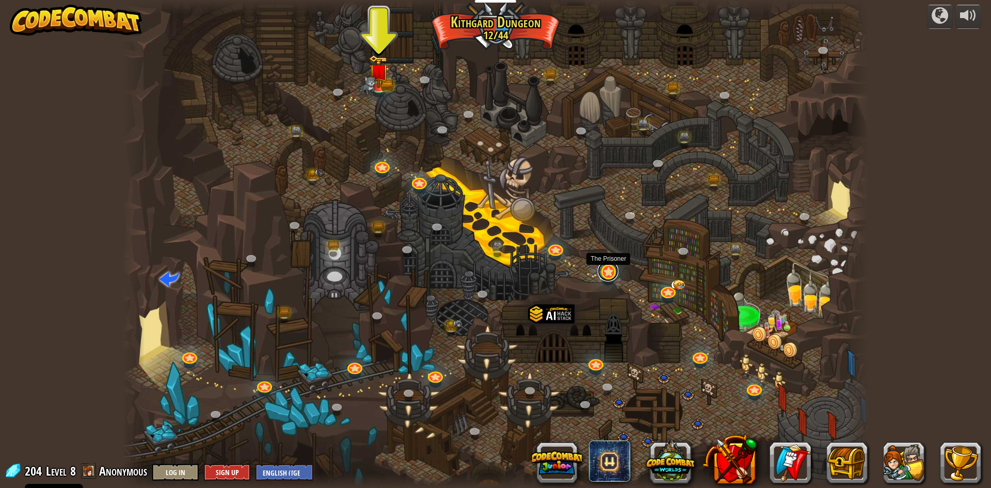
click at [615, 275] on link at bounding box center [608, 271] width 21 height 21
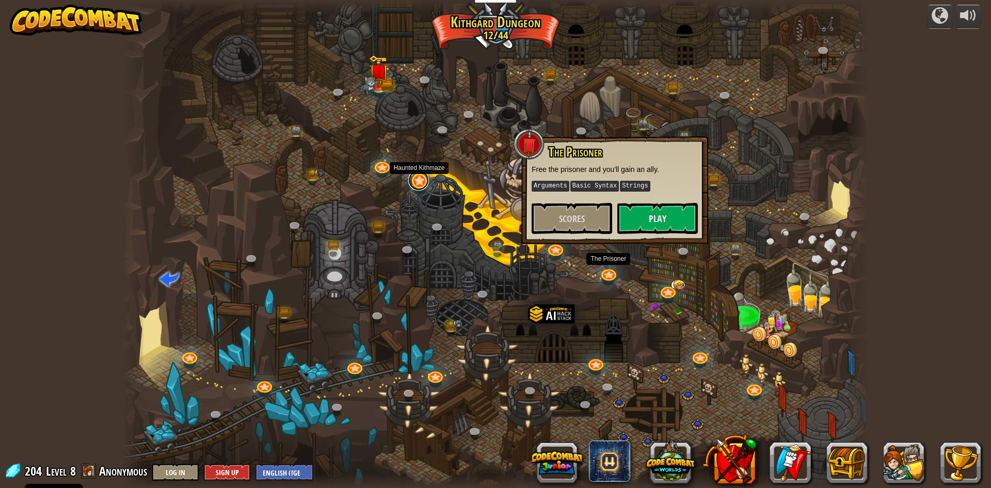
click at [419, 186] on link at bounding box center [418, 180] width 21 height 21
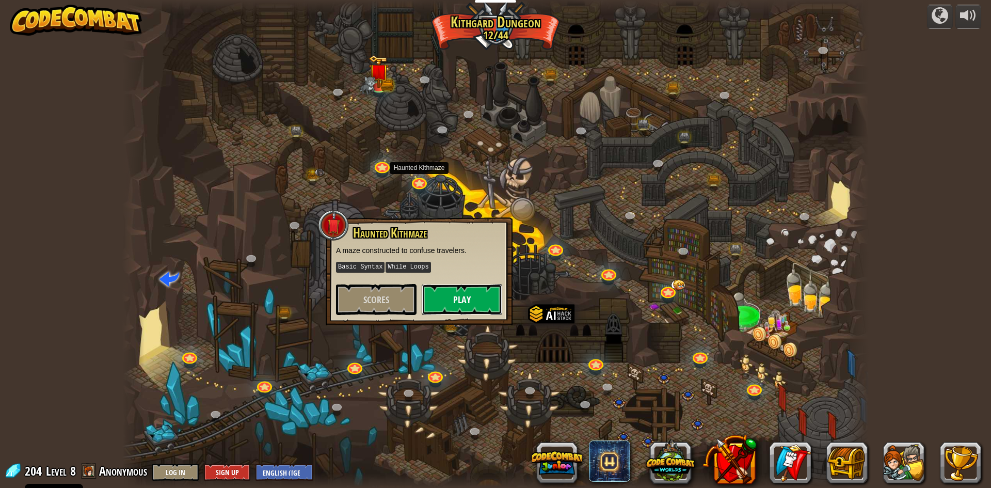
click at [480, 295] on button "Play" at bounding box center [462, 299] width 81 height 31
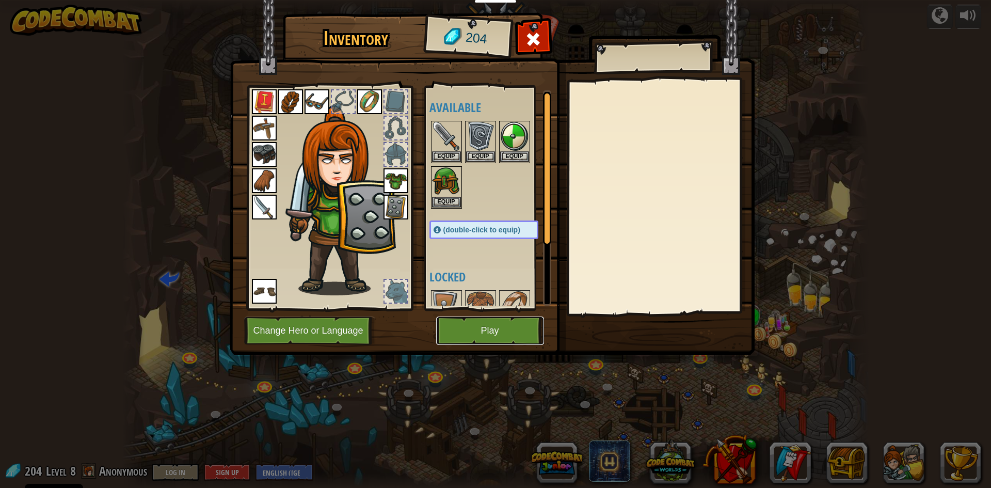
click at [480, 329] on button "Play" at bounding box center [490, 330] width 108 height 28
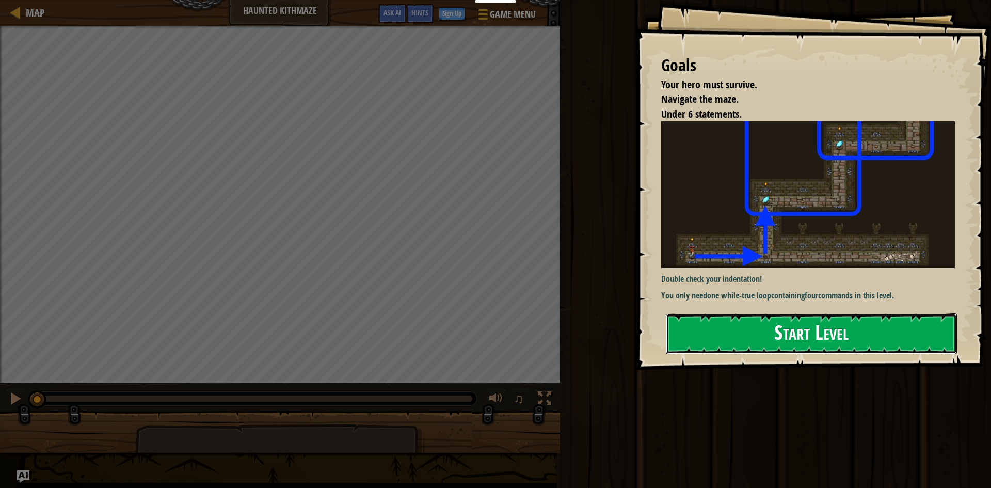
click at [798, 313] on button "Start Level" at bounding box center [811, 333] width 291 height 41
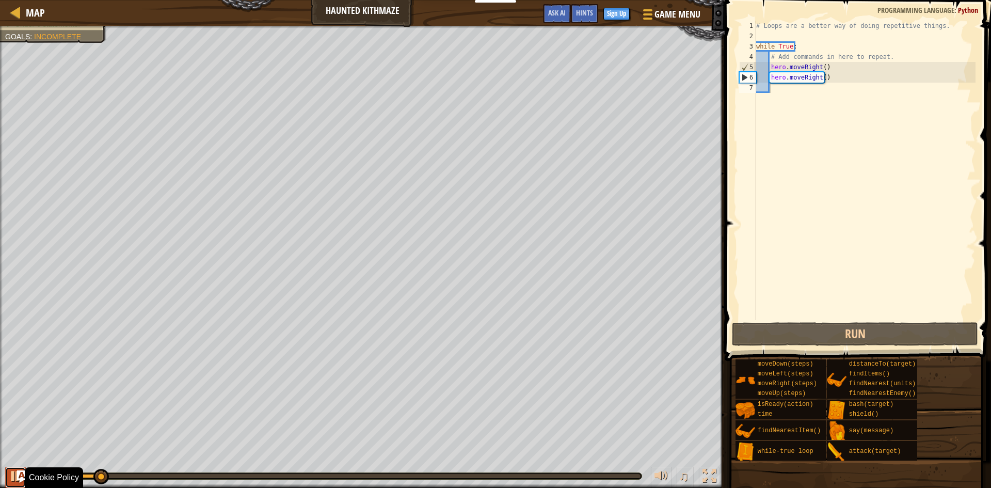
click at [7, 483] on button at bounding box center [15, 477] width 21 height 21
drag, startPoint x: 826, startPoint y: 78, endPoint x: 770, endPoint y: 80, distance: 55.3
click at [770, 80] on div "# Loops are a better way of doing repetitive things. while True : # Add command…" at bounding box center [864, 181] width 221 height 320
type textarea "hero.moveRight()"
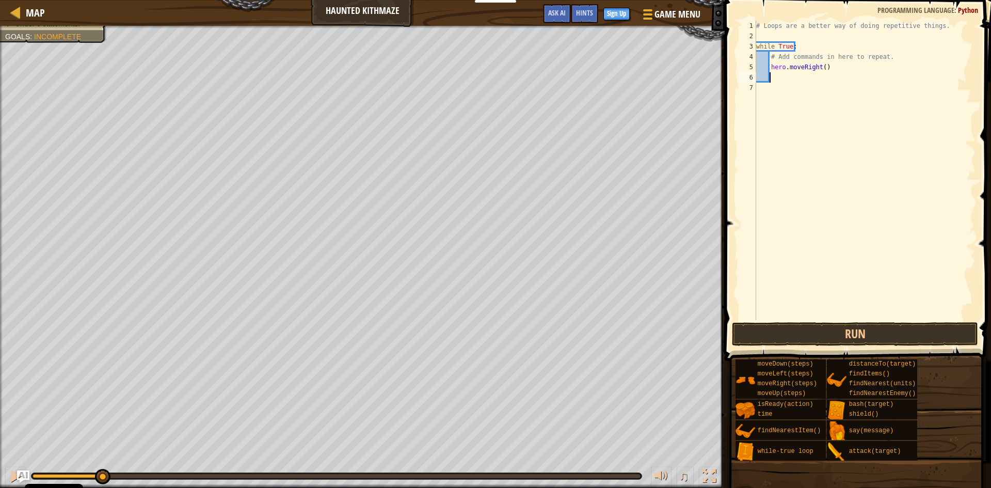
click at [820, 65] on div "# Loops are a better way of doing repetitive things. while True : # Add command…" at bounding box center [864, 181] width 221 height 320
type textarea "hero.moveRight(2)"
click at [798, 79] on div "# Loops are a better way of doing repetitive things. while True : # Add command…" at bounding box center [864, 181] width 221 height 320
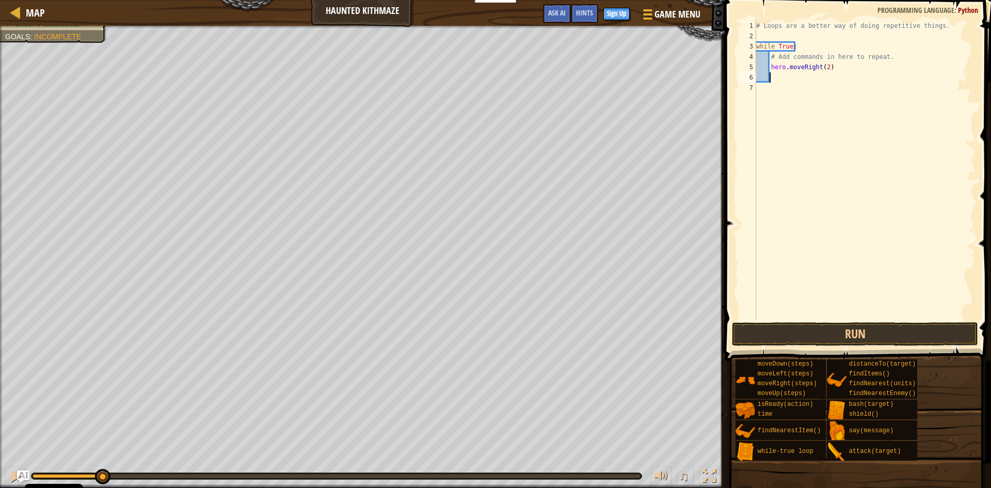
type textarea "h"
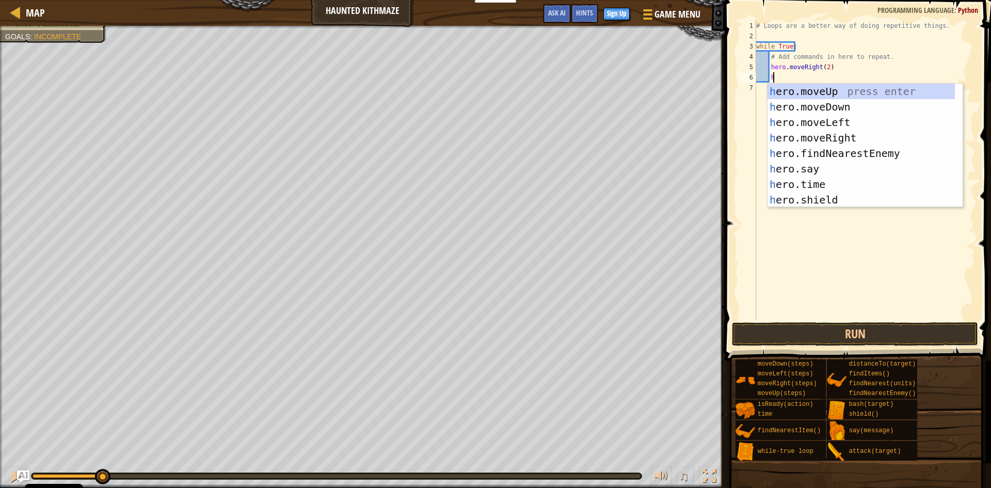
scroll to position [5, 1]
click at [807, 93] on div "h ero.moveUp press enter h ero.moveDown press enter h ero.moveLeft press enter …" at bounding box center [861, 161] width 187 height 155
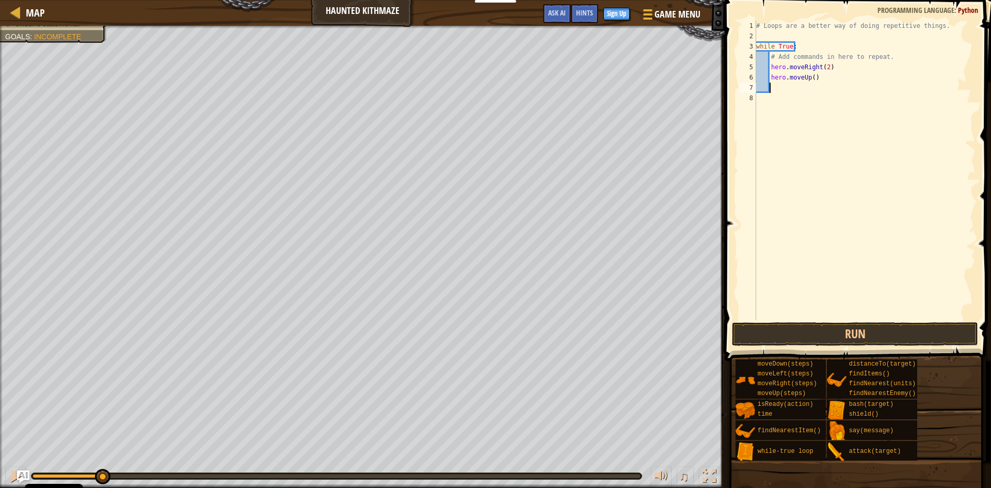
click at [809, 78] on div "# Loops are a better way of doing repetitive things. while True : # Add command…" at bounding box center [864, 181] width 221 height 320
click at [812, 82] on div "# Loops are a better way of doing repetitive things. while True : # Add command…" at bounding box center [864, 181] width 221 height 320
type textarea "hero.moveUp(2)"
click at [850, 331] on button "Run" at bounding box center [855, 334] width 246 height 24
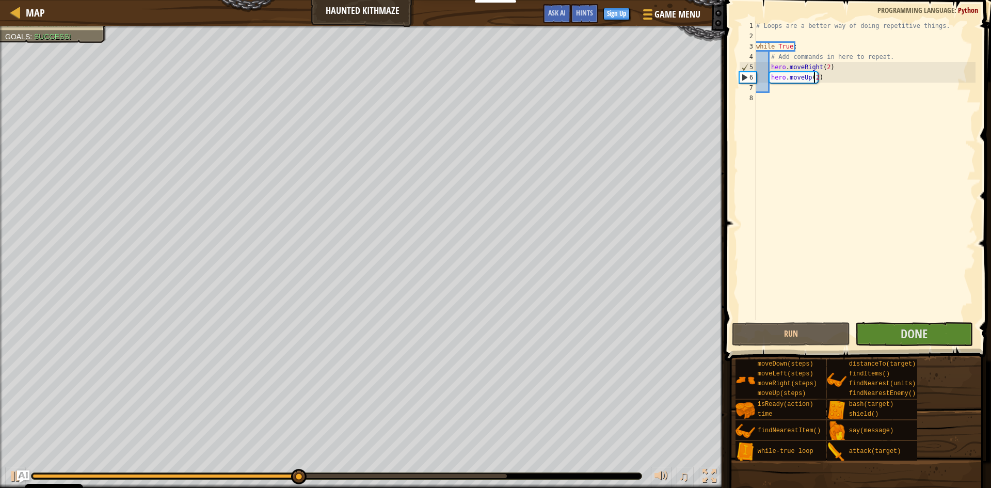
scroll to position [5, 5]
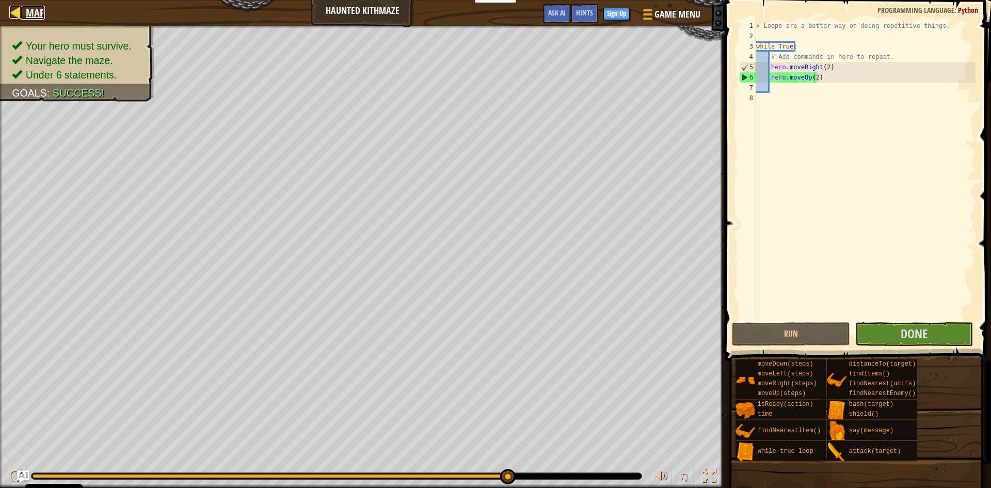
click at [17, 9] on div at bounding box center [15, 12] width 13 height 13
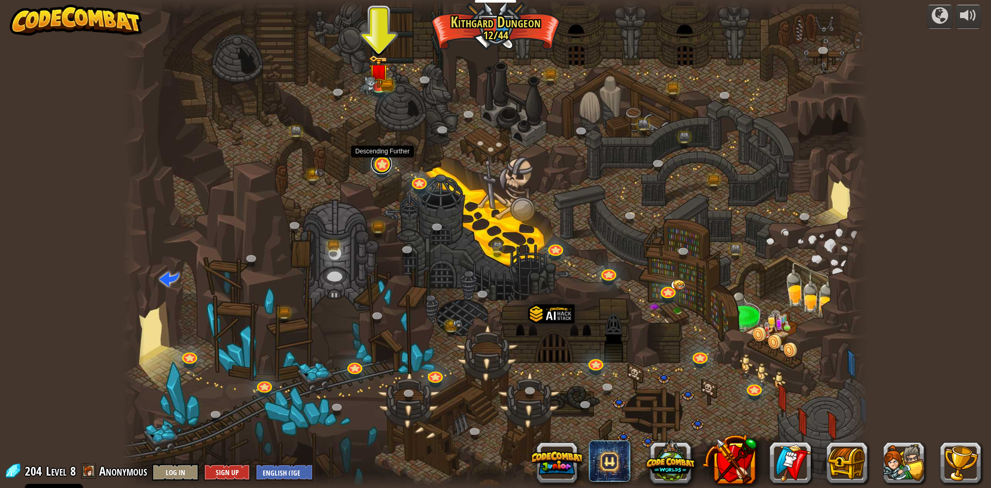
click at [385, 165] on link at bounding box center [381, 163] width 21 height 21
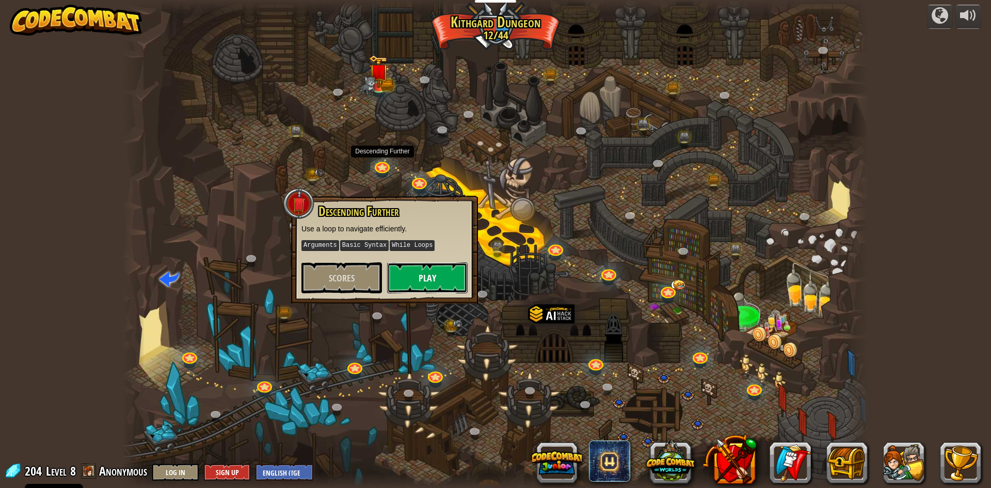
click at [436, 273] on button "Play" at bounding box center [427, 277] width 81 height 31
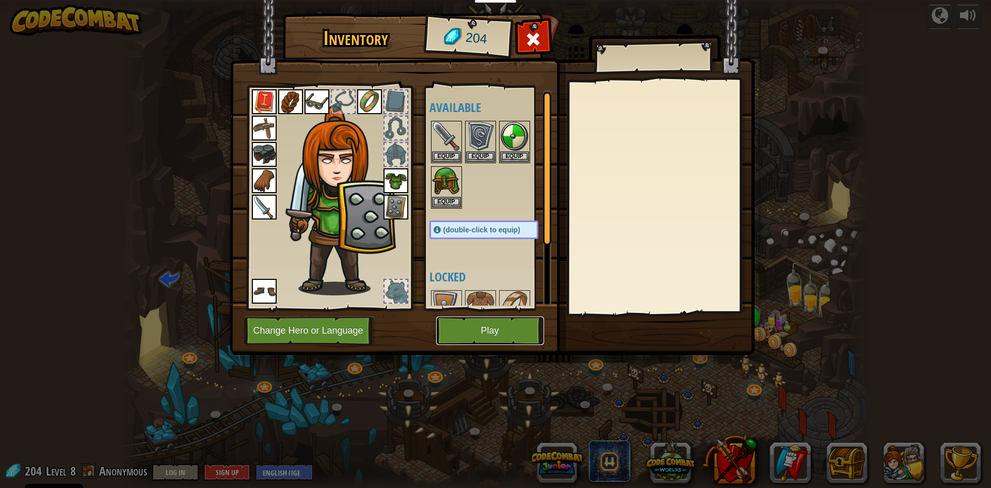
click at [521, 328] on button "Play" at bounding box center [490, 330] width 108 height 28
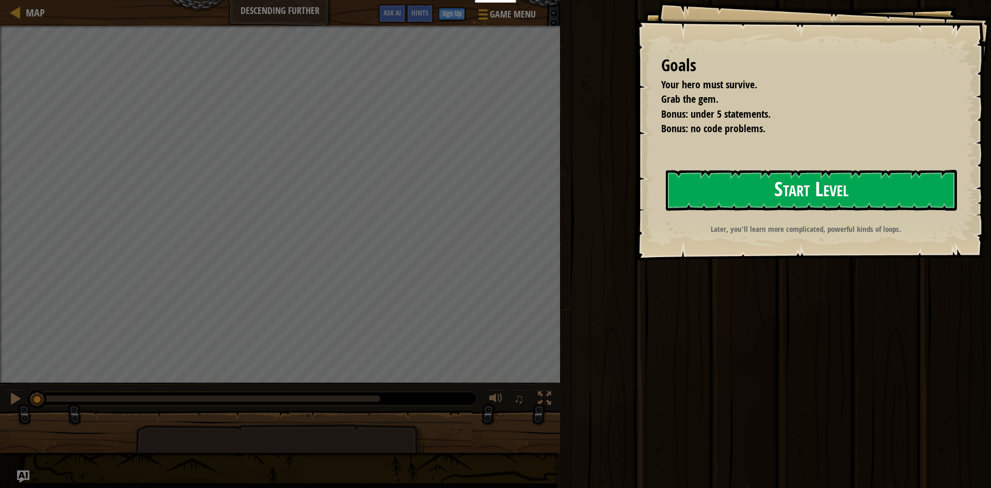
click at [762, 198] on button "Start Level" at bounding box center [811, 190] width 291 height 41
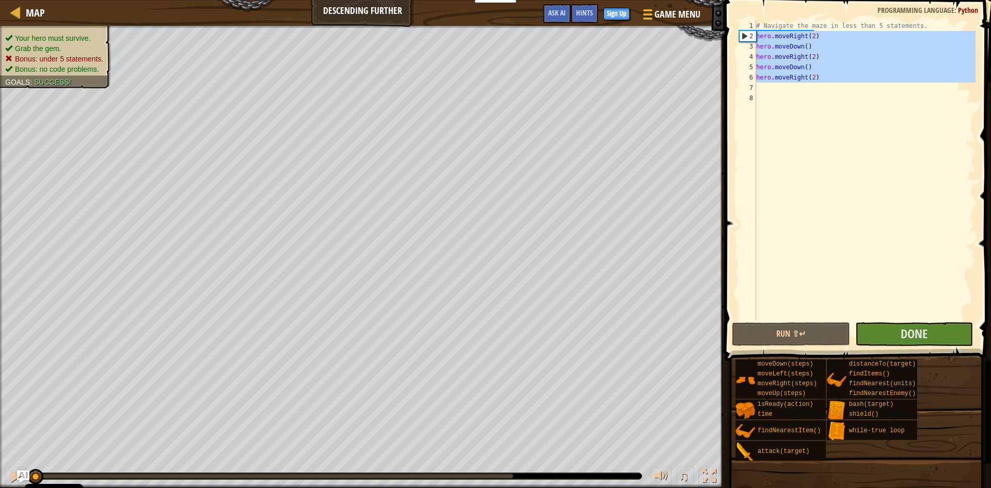
drag, startPoint x: 818, startPoint y: 83, endPoint x: 759, endPoint y: 38, distance: 74.0
click at [759, 37] on div "# Navigate the maze in less than 5 statements. hero . moveRight ( 2 ) hero . mo…" at bounding box center [864, 181] width 221 height 320
type textarea "h"
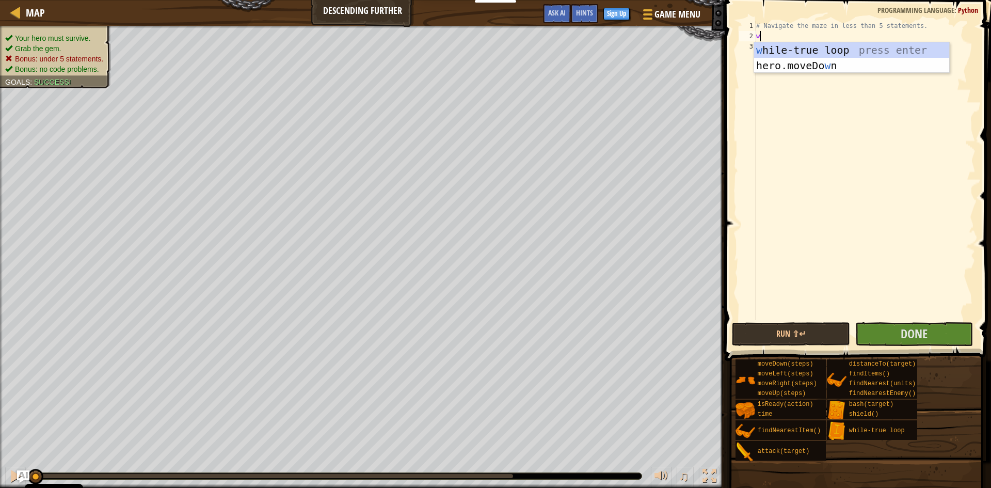
scroll to position [5, 0]
type textarea "while"
click at [841, 50] on div "while -true loop press enter" at bounding box center [851, 65] width 195 height 46
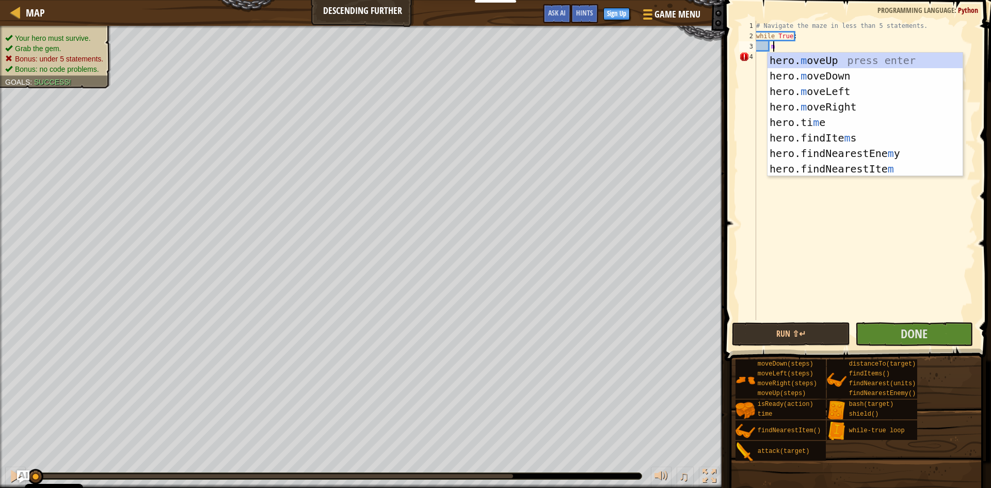
type textarea "mo"
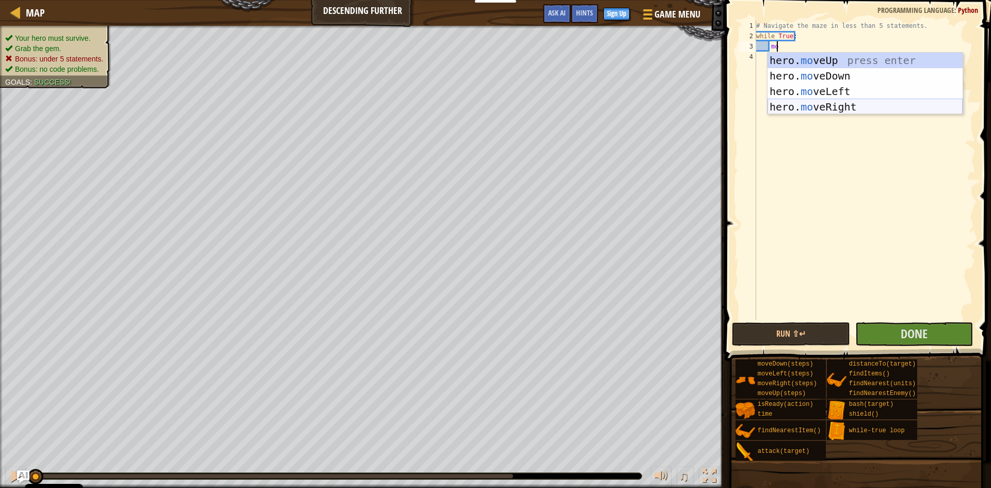
click at [854, 105] on div "hero. mo veUp press enter hero. mo veDown press enter hero. mo veLeft press ent…" at bounding box center [865, 99] width 195 height 93
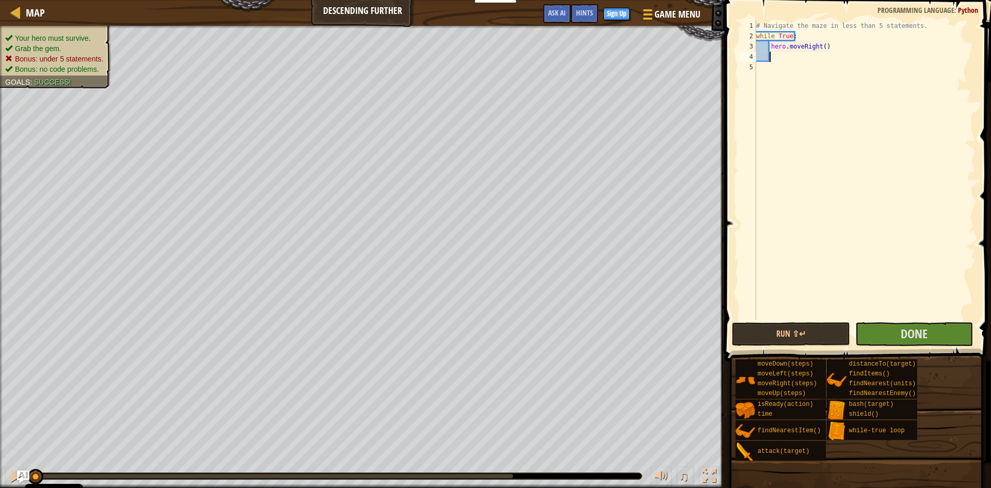
click at [821, 50] on div "# Navigate the maze in less than 5 statements. while True : hero . moveRight ( )" at bounding box center [864, 181] width 221 height 320
type textarea "hero.moveRight(2)"
click at [804, 58] on div "# Navigate the maze in less than 5 statements. while True : hero . moveRight ( …" at bounding box center [864, 181] width 221 height 320
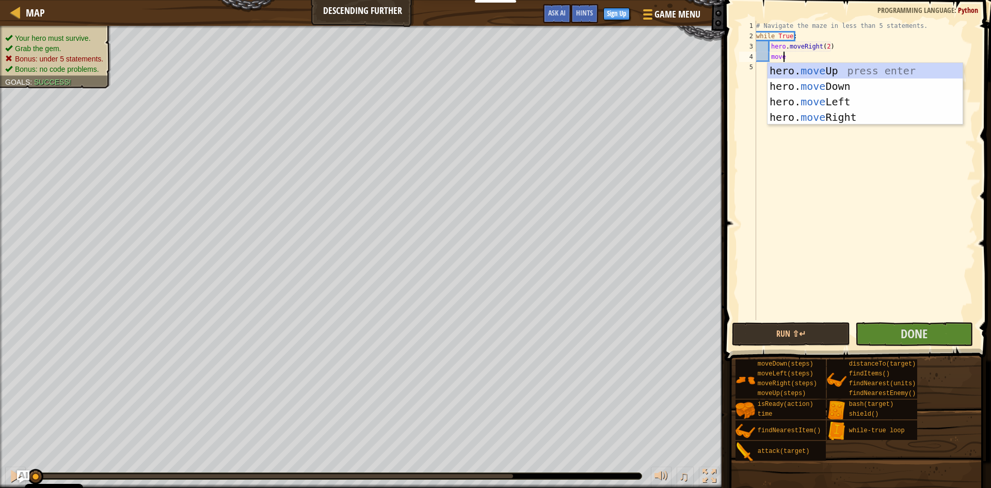
scroll to position [5, 2]
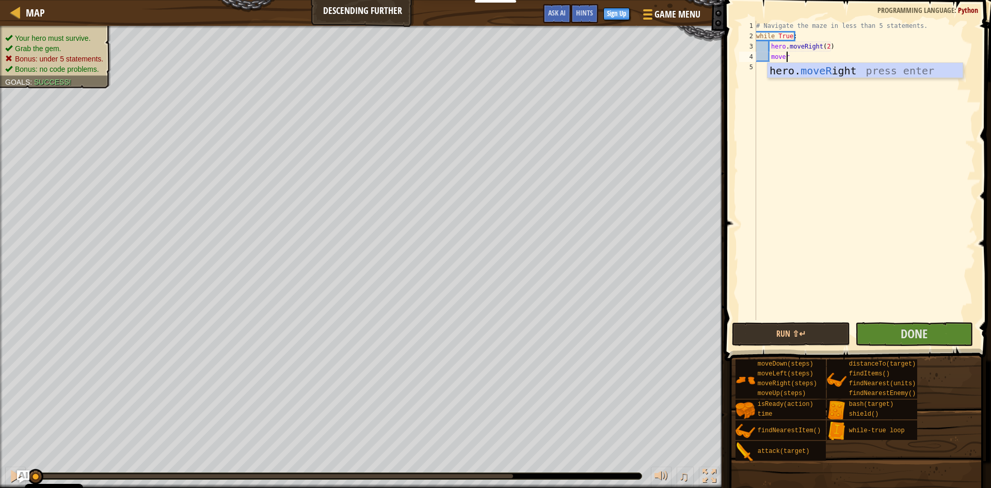
type textarea "move"
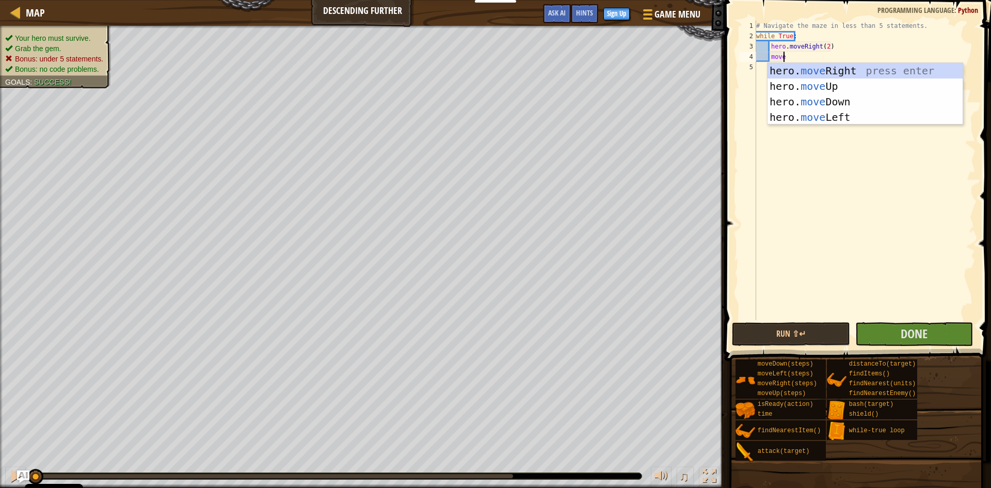
scroll to position [5, 2]
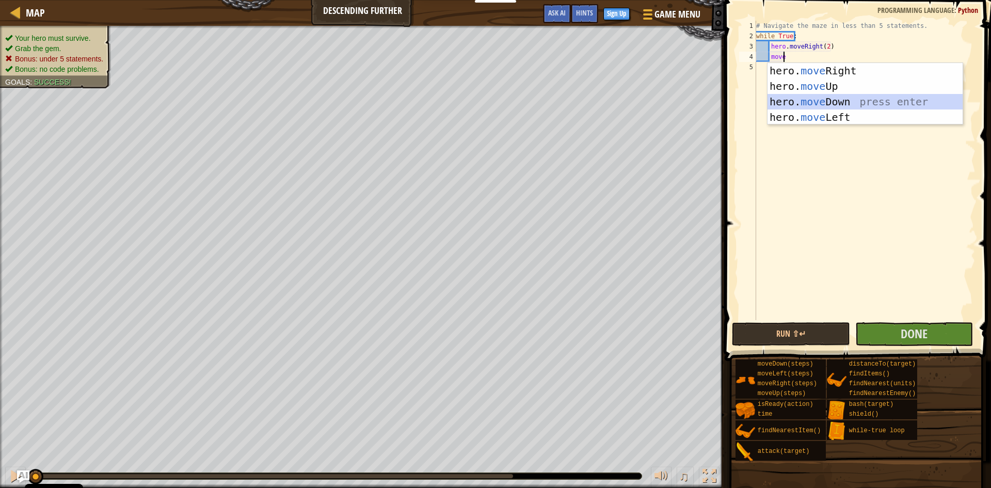
click at [836, 101] on div "hero. move Right press enter hero. move Up press enter hero. move Down press en…" at bounding box center [865, 109] width 195 height 93
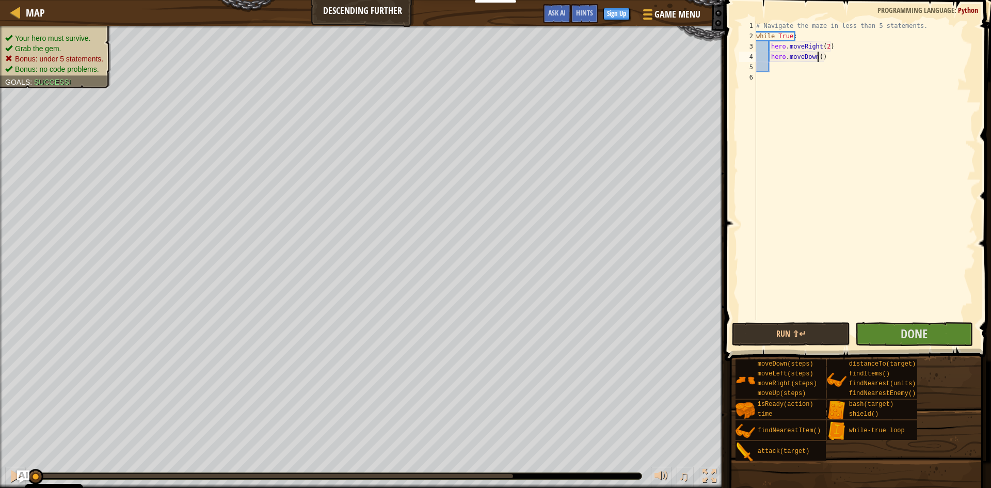
click at [816, 56] on div "# Navigate the maze in less than 5 statements. while True : hero . moveRight ( …" at bounding box center [864, 181] width 221 height 320
type textarea "hero.moveDown()"
click at [814, 326] on button "Run ⇧↵" at bounding box center [791, 334] width 118 height 24
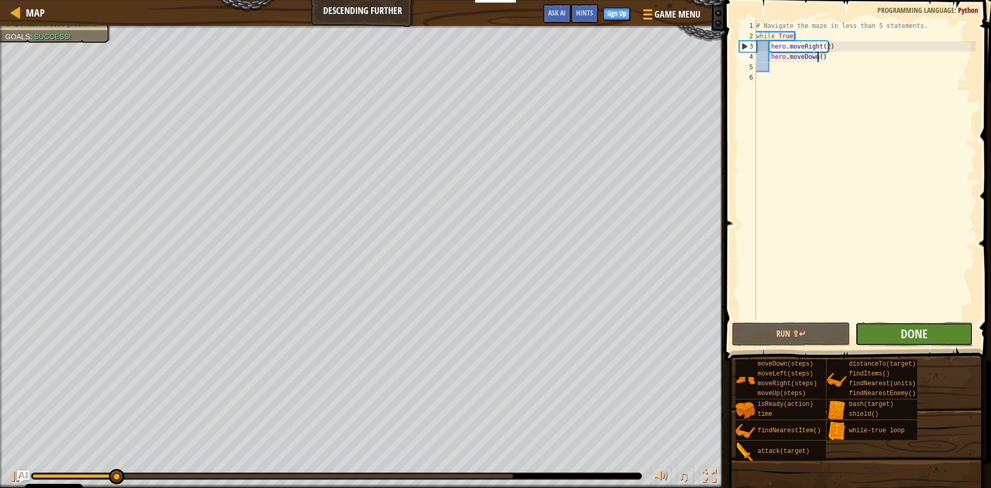
click at [944, 338] on button "Done" at bounding box center [914, 334] width 118 height 24
